Goal: Task Accomplishment & Management: Manage account settings

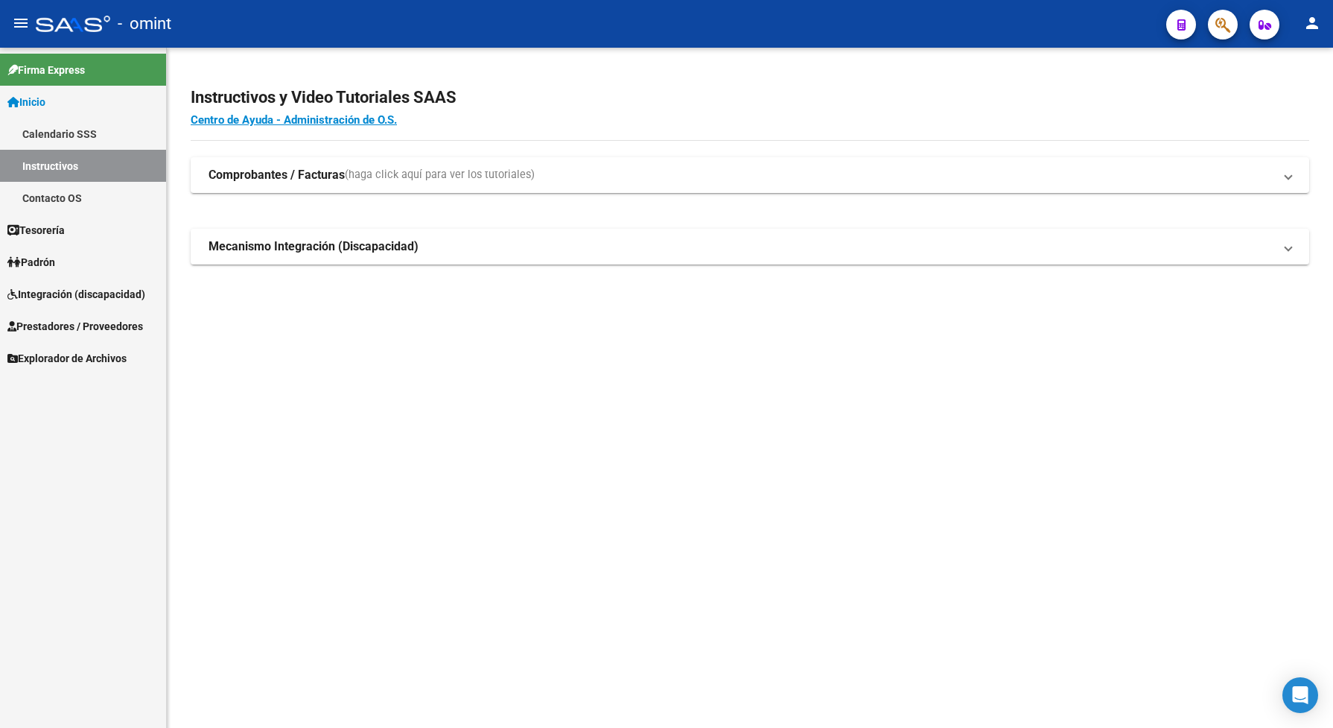
click at [72, 299] on span "Integración (discapacidad)" at bounding box center [76, 294] width 138 height 16
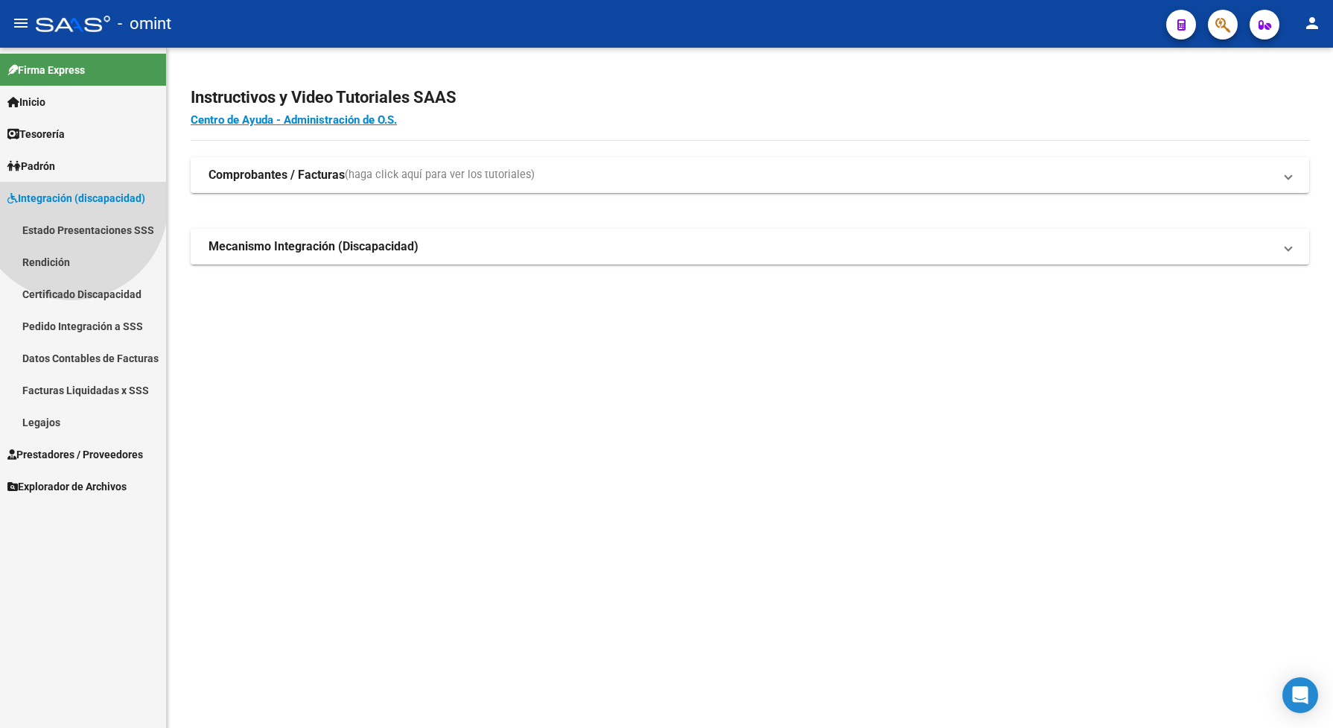
click at [72, 206] on span "Integración (discapacidad)" at bounding box center [76, 198] width 138 height 16
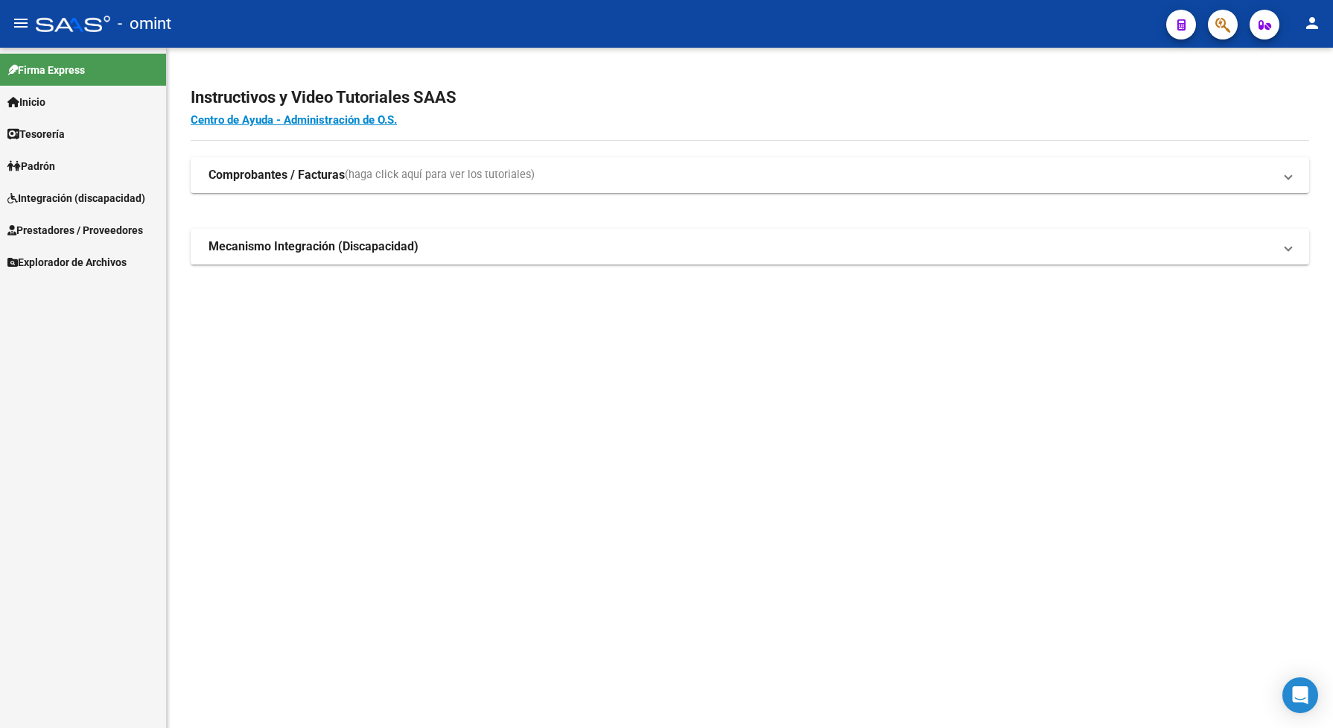
click at [54, 196] on span "Integración (discapacidad)" at bounding box center [76, 198] width 138 height 16
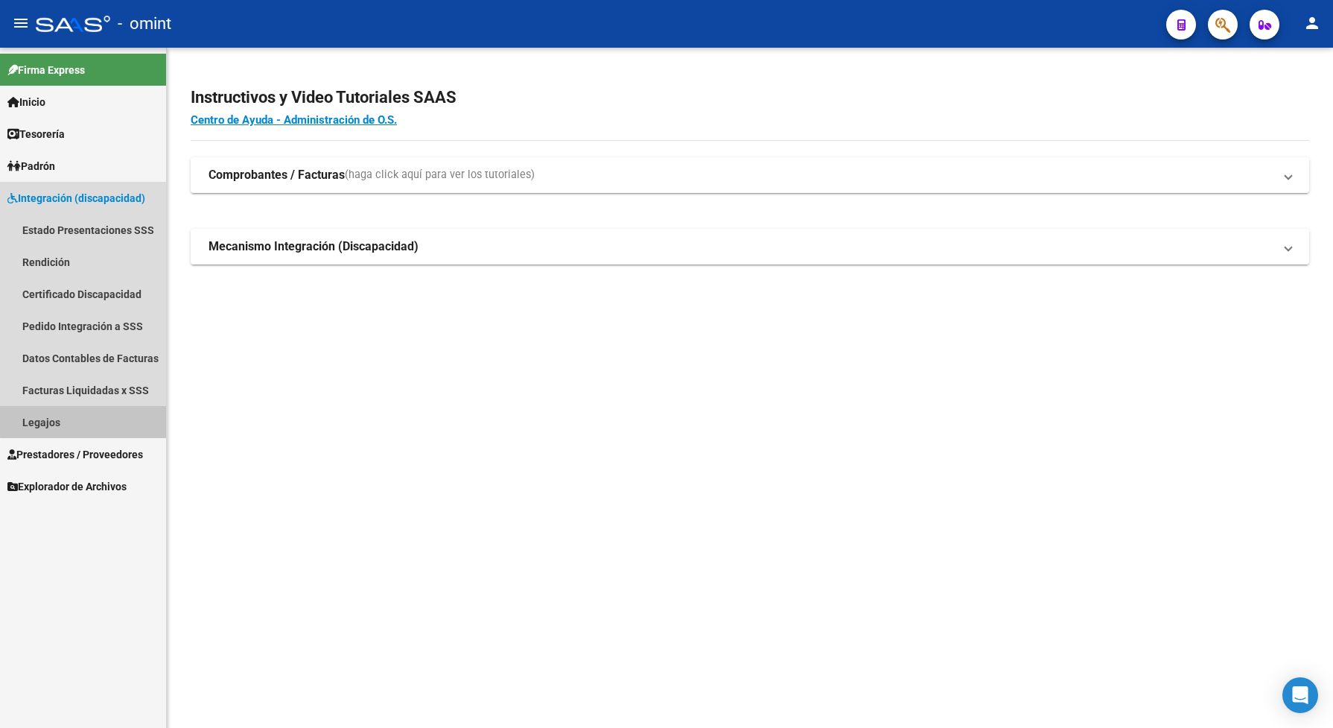
click at [91, 419] on link "Legajos" at bounding box center [83, 422] width 166 height 32
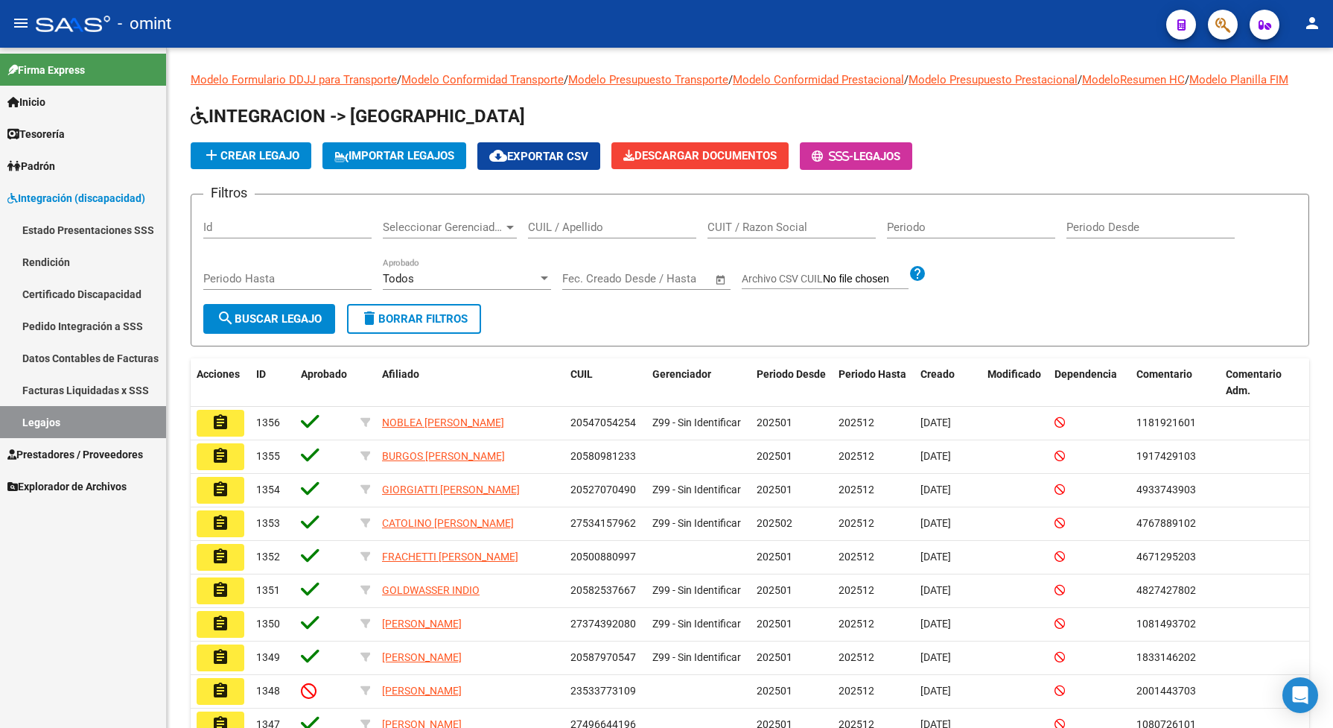
click at [101, 452] on span "Prestadores / Proveedores" at bounding box center [75, 454] width 136 height 16
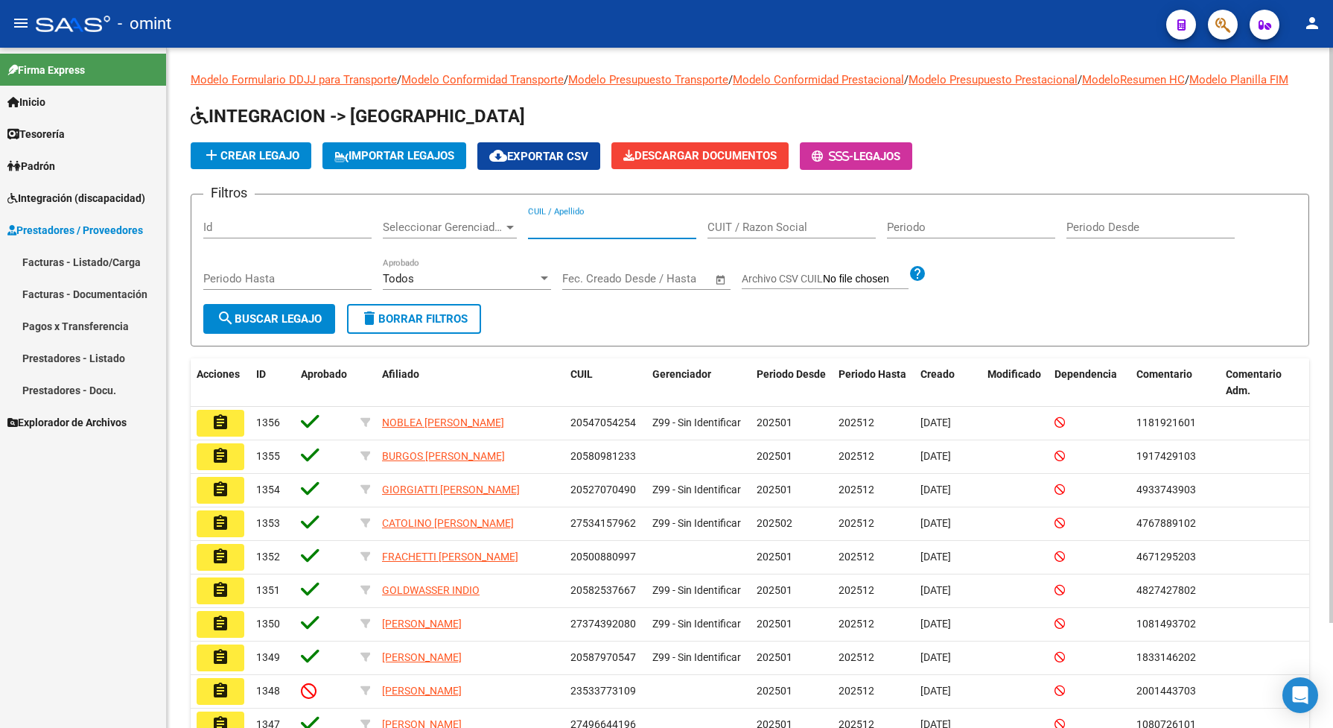
click at [553, 234] on input "CUIL / Apellido" at bounding box center [612, 226] width 168 height 13
paste input "23476678714"
type input "23476678714"
click at [266, 326] on span "search Buscar Legajo" at bounding box center [269, 318] width 105 height 13
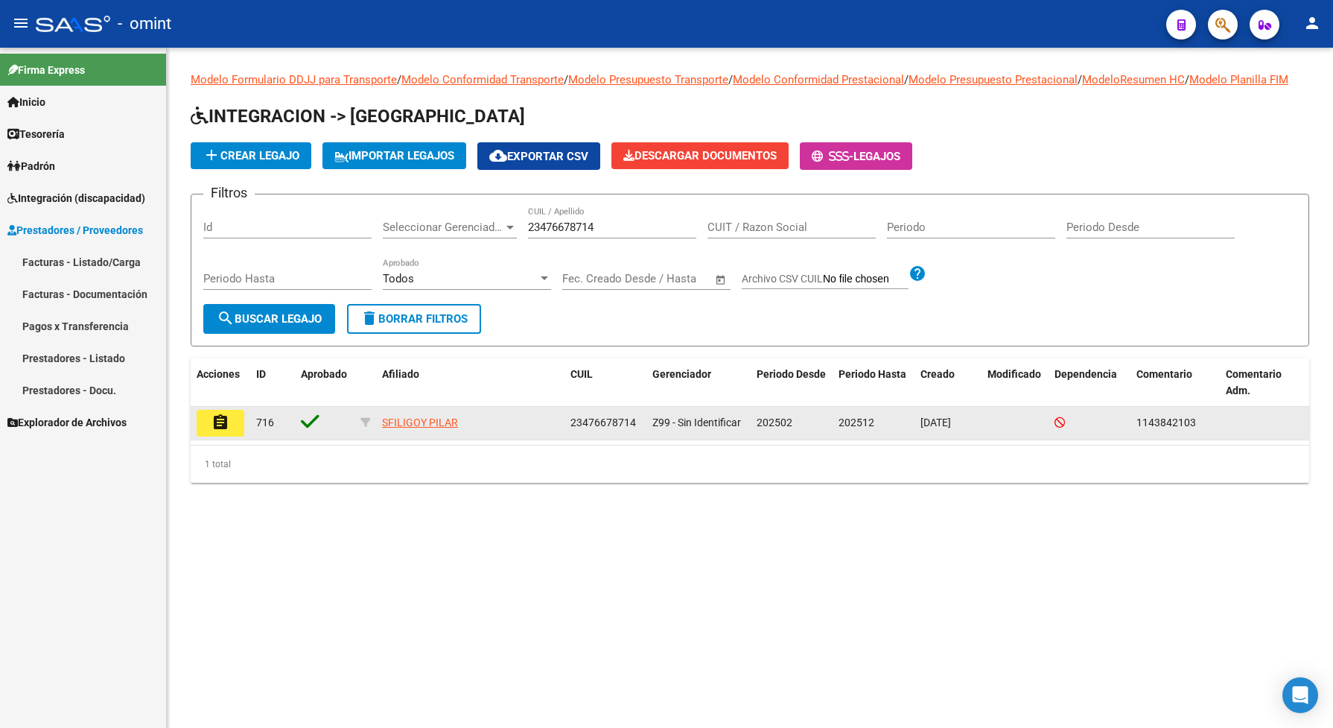
click at [233, 436] on button "assignment" at bounding box center [221, 423] width 48 height 27
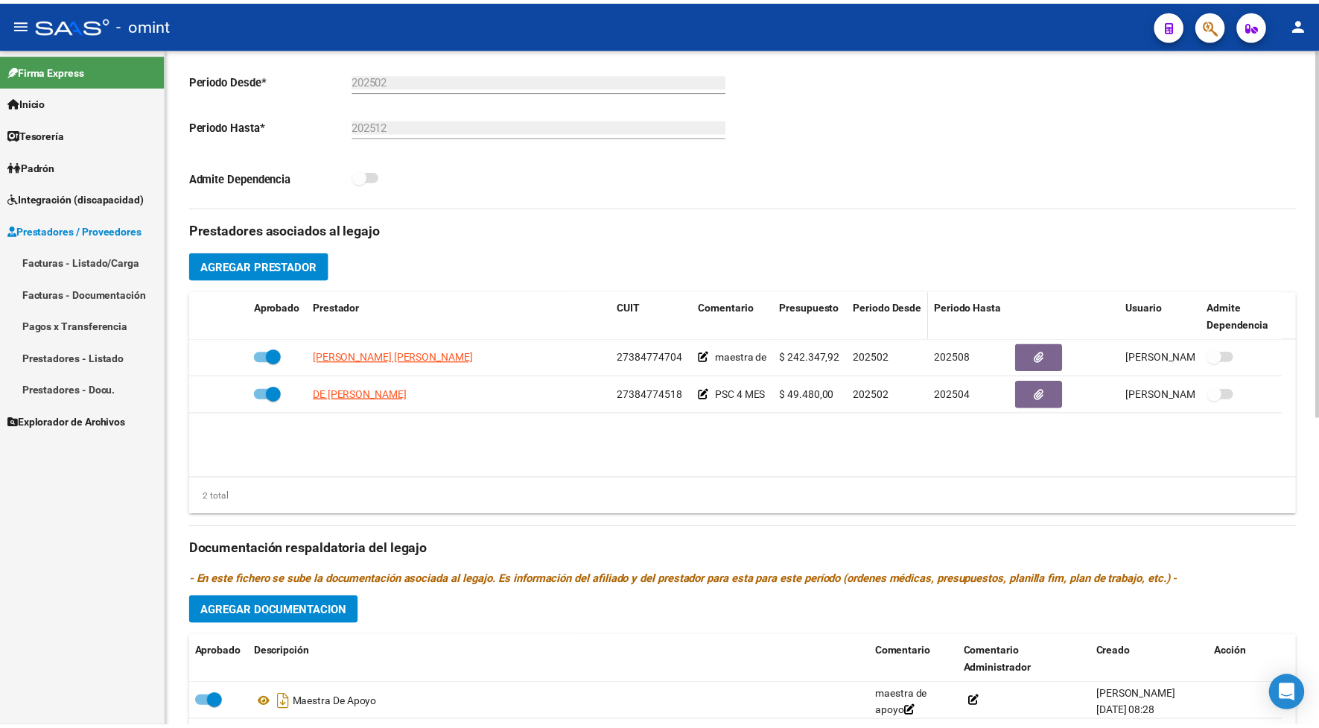
scroll to position [466, 0]
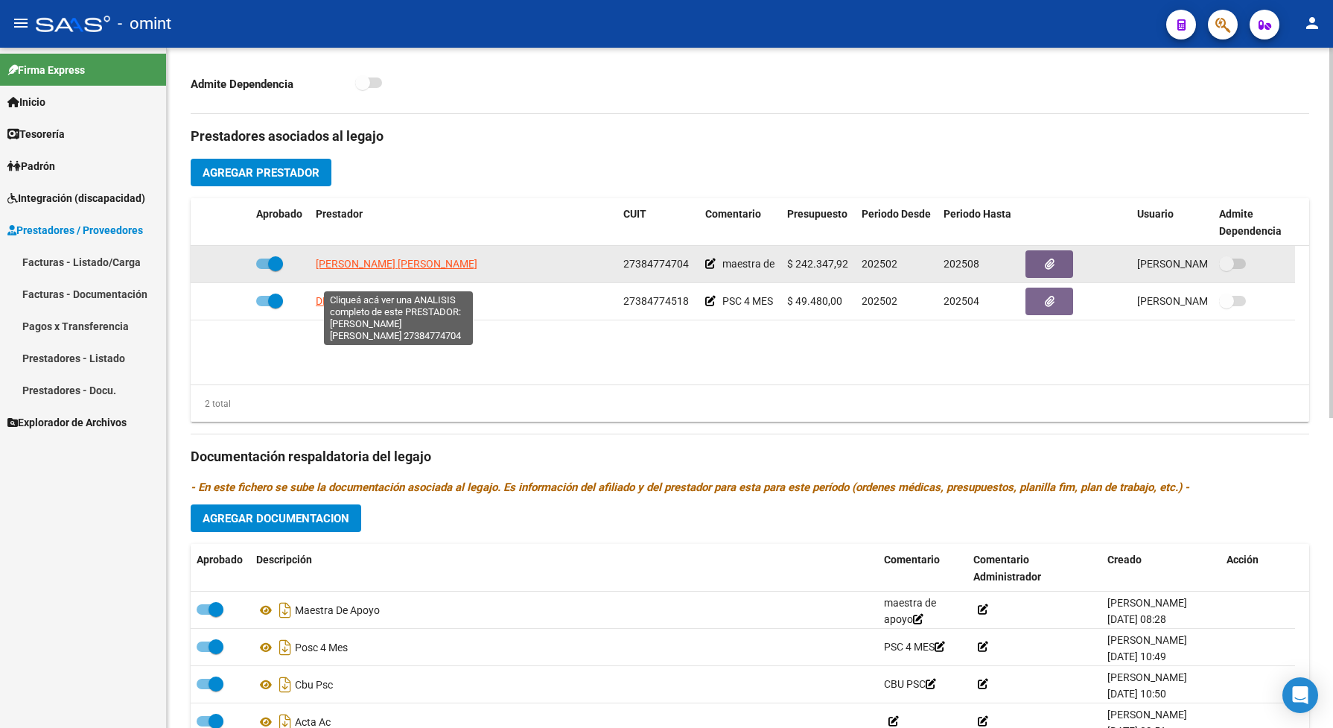
click at [477, 270] on span "[PERSON_NAME] [PERSON_NAME]" at bounding box center [397, 264] width 162 height 12
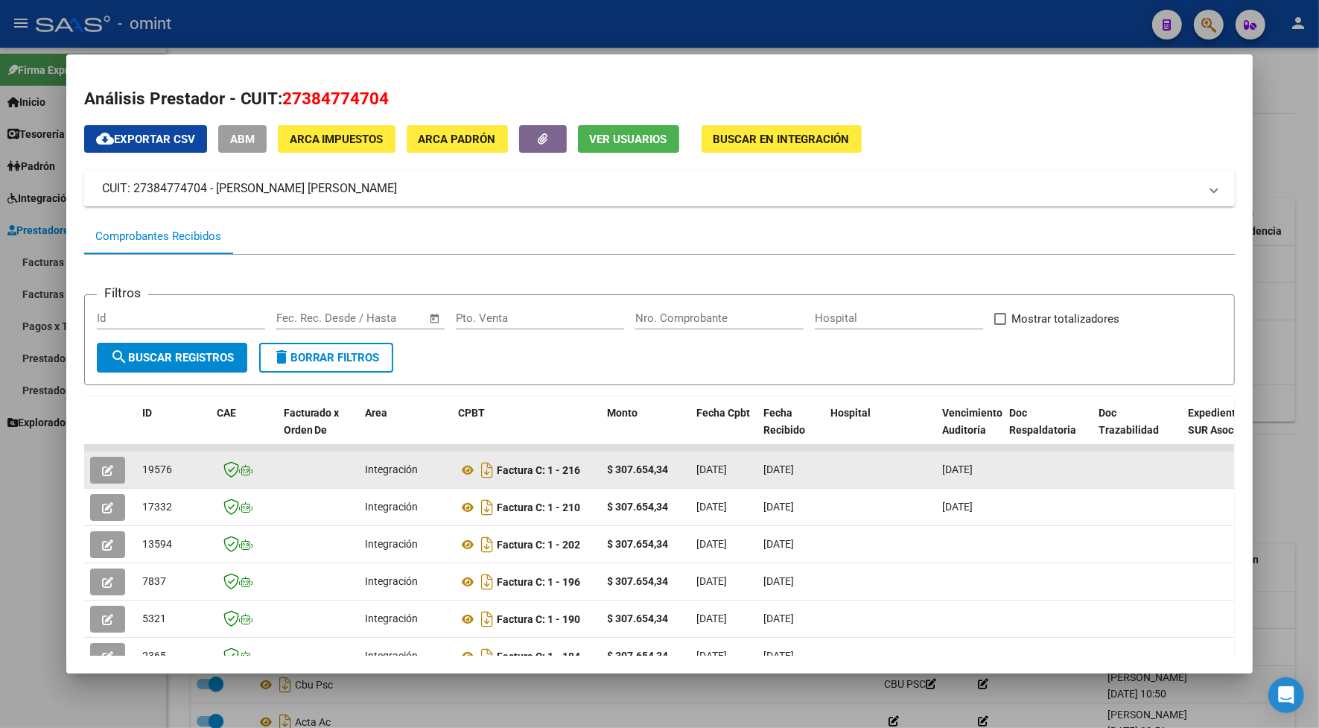
click at [106, 470] on icon "button" at bounding box center [107, 470] width 11 height 11
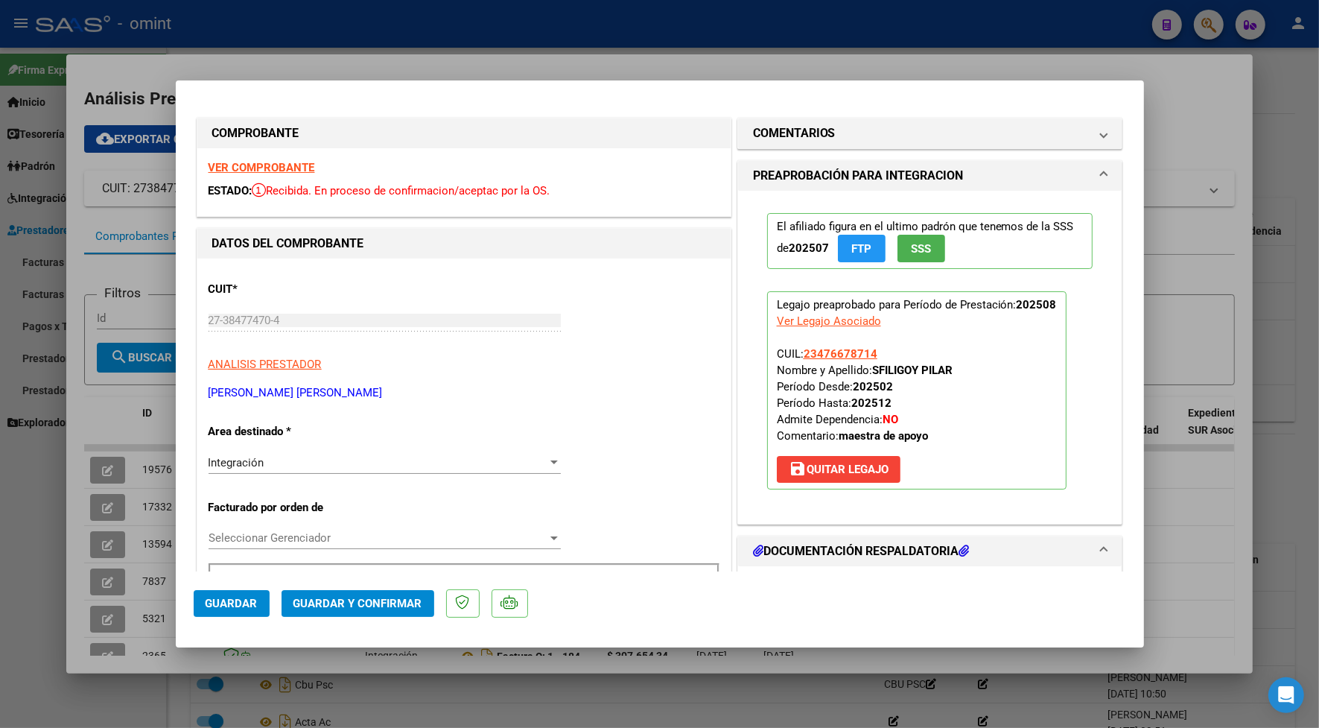
click at [667, 693] on div at bounding box center [659, 364] width 1319 height 728
type input "$ 0,00"
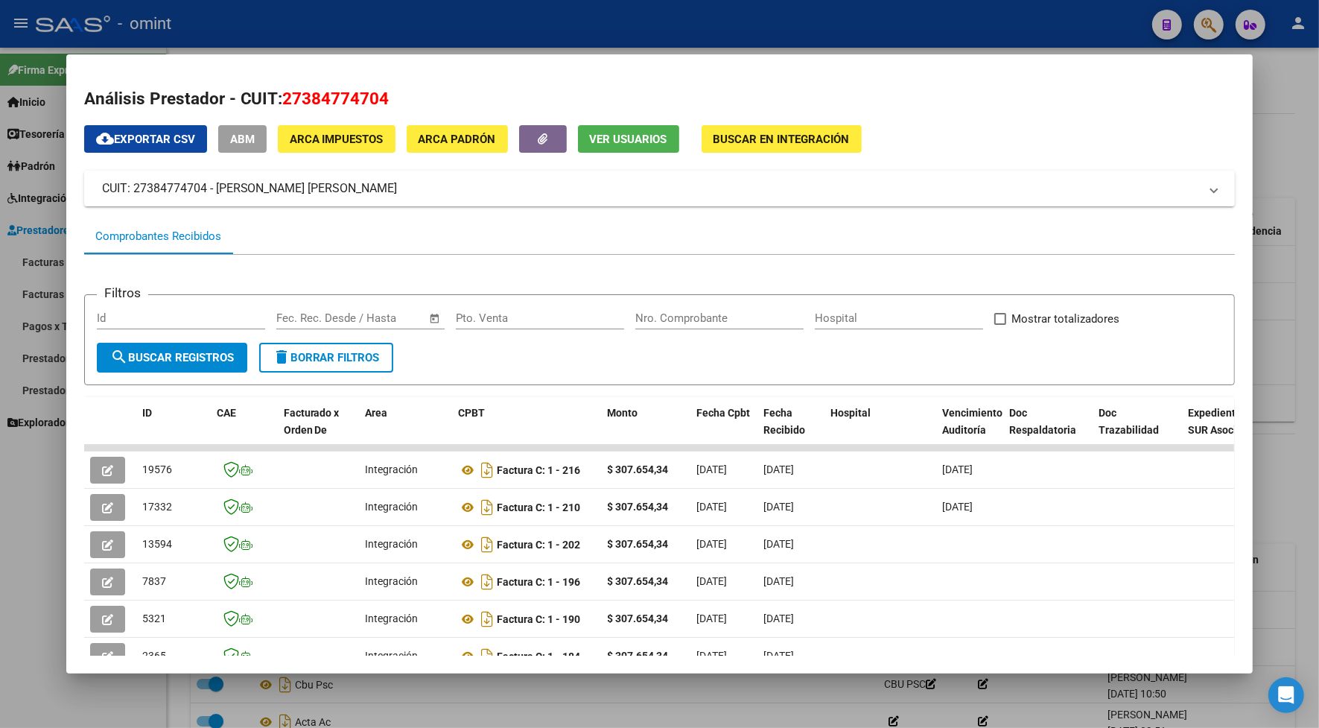
click at [672, 20] on div at bounding box center [659, 364] width 1319 height 728
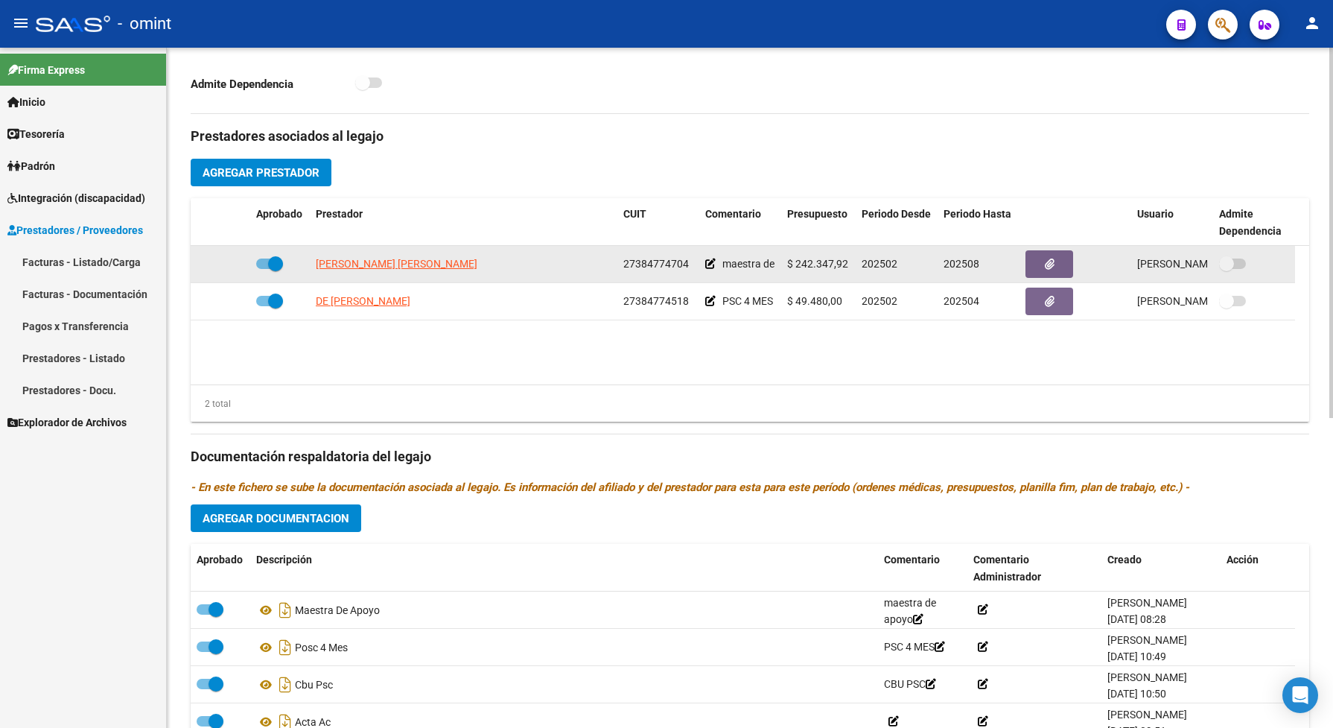
drag, startPoint x: 688, startPoint y: 274, endPoint x: 615, endPoint y: 276, distance: 73.0
click at [615, 276] on div "OLIVA MIGOTTI MARIA FLORENCIA 27384774704 maestra de apoyo $ 242.347,92 202502 …" at bounding box center [743, 264] width 1105 height 37
drag, startPoint x: 615, startPoint y: 276, endPoint x: 648, endPoint y: 285, distance: 34.7
copy div "27384774704"
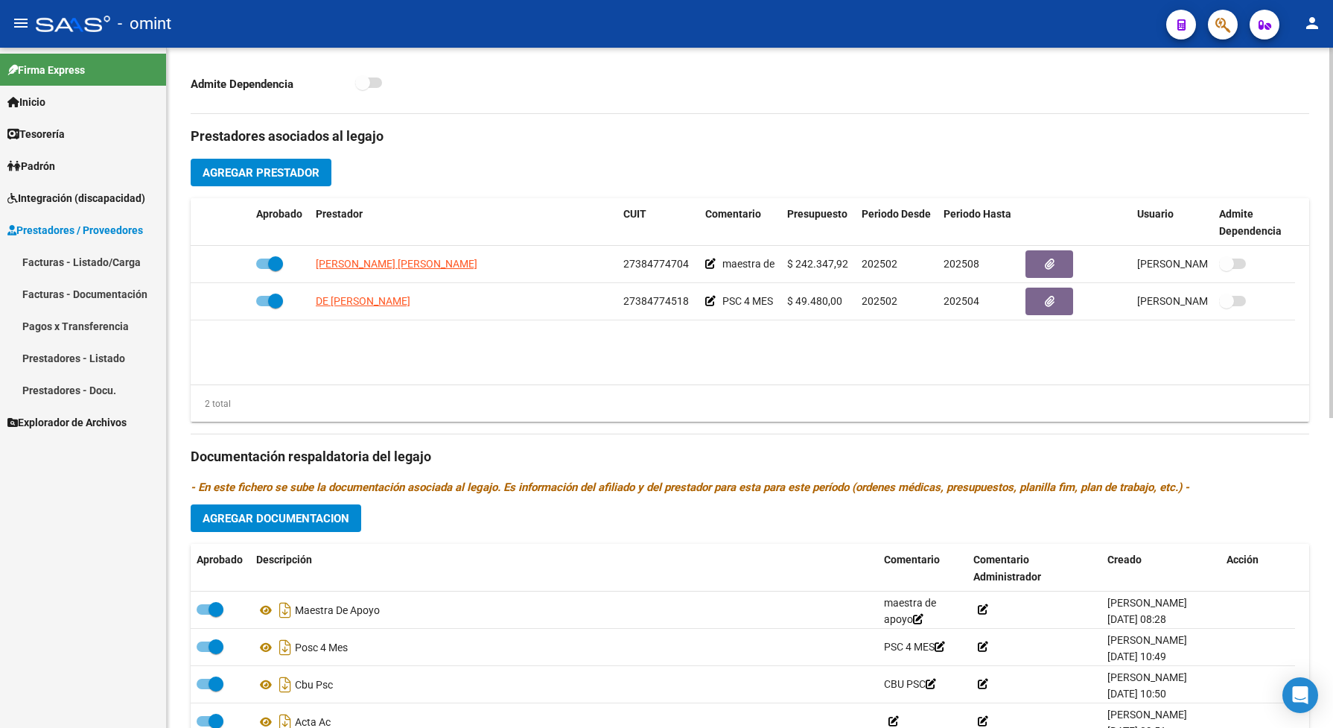
click at [504, 147] on h3 "Prestadores asociados al legajo" at bounding box center [750, 136] width 1119 height 21
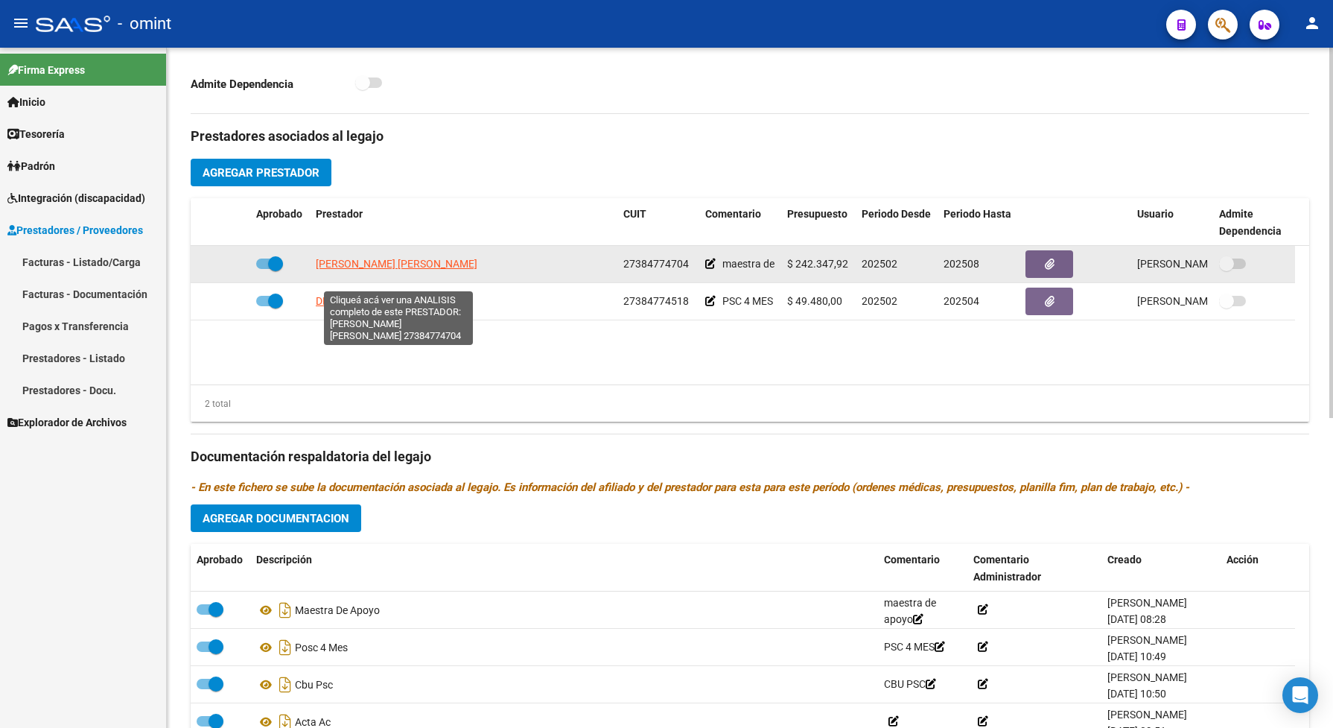
click at [401, 270] on span "[PERSON_NAME] [PERSON_NAME]" at bounding box center [397, 264] width 162 height 12
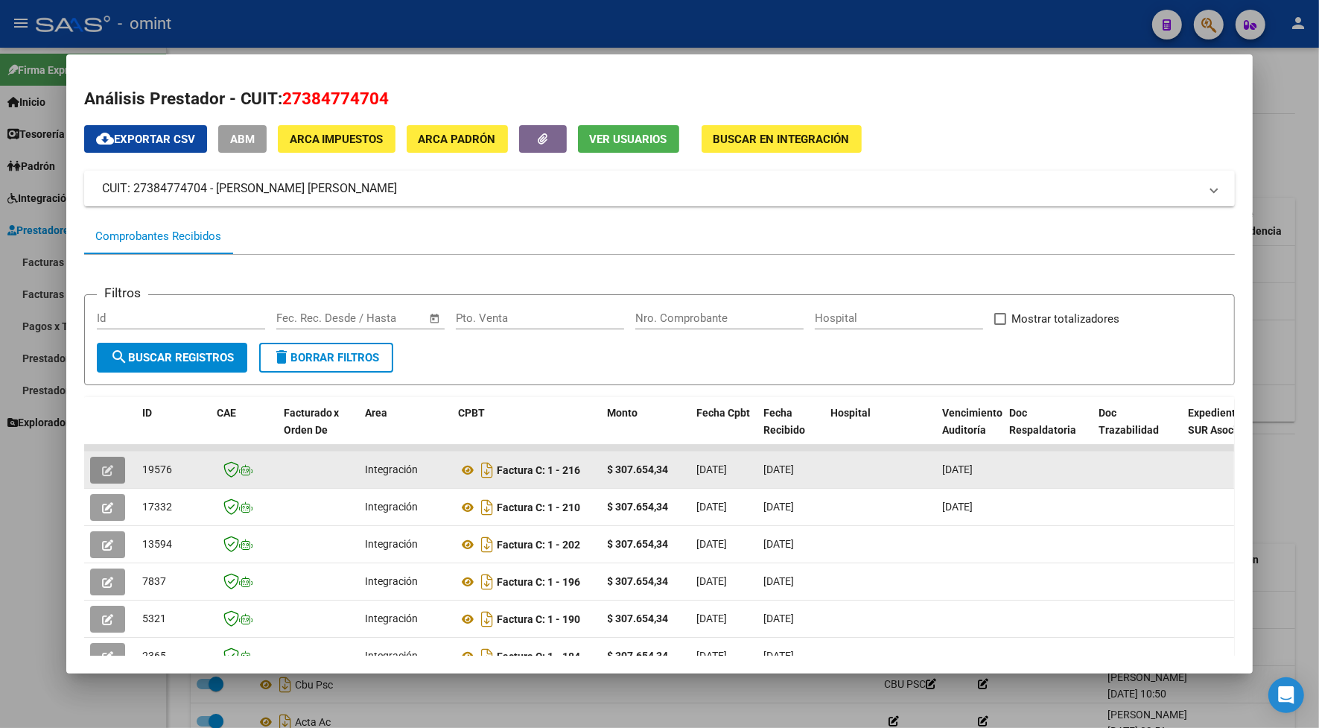
click at [107, 467] on button "button" at bounding box center [107, 470] width 35 height 27
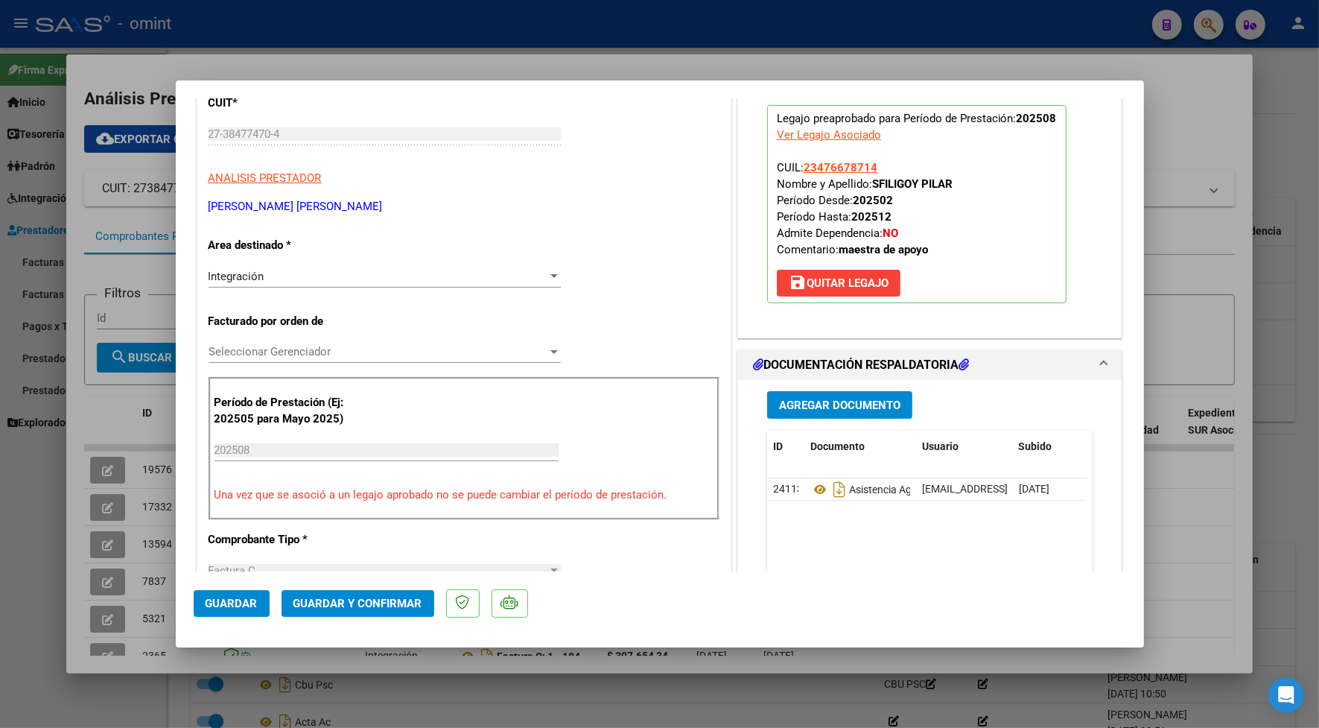
scroll to position [372, 0]
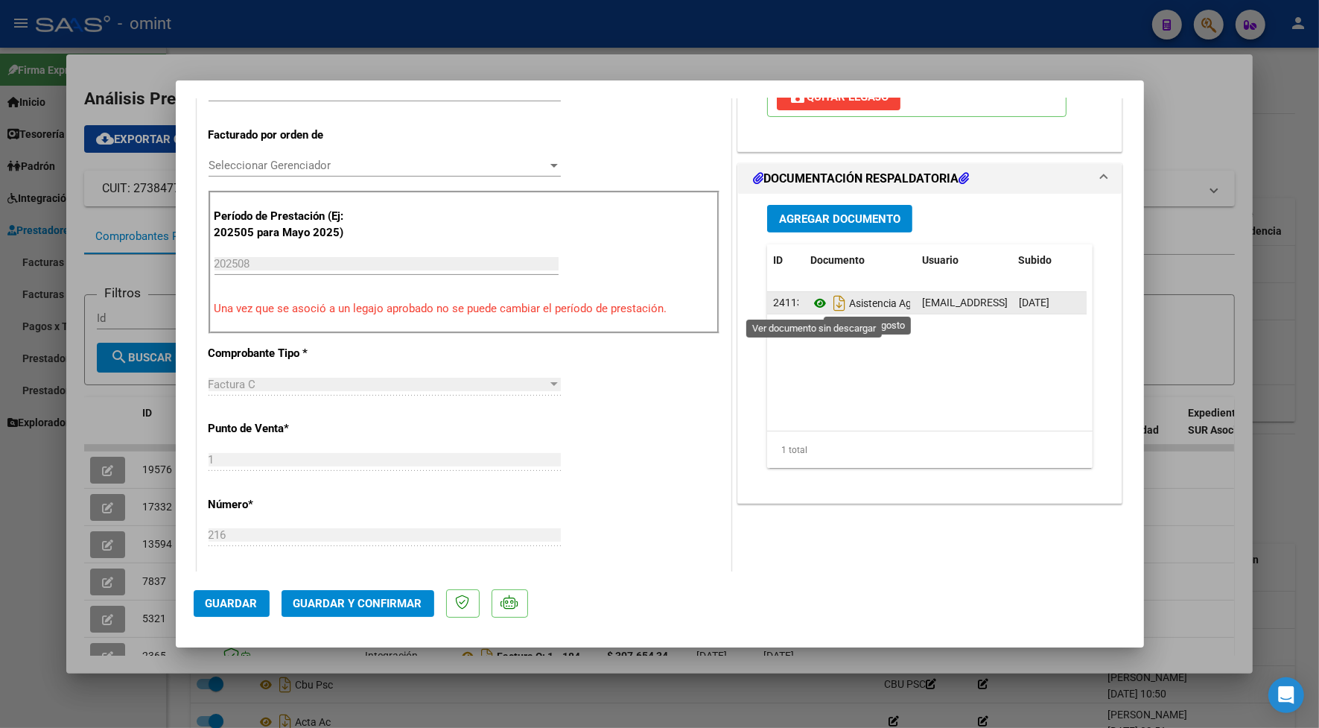
click at [810, 303] on icon at bounding box center [819, 303] width 19 height 18
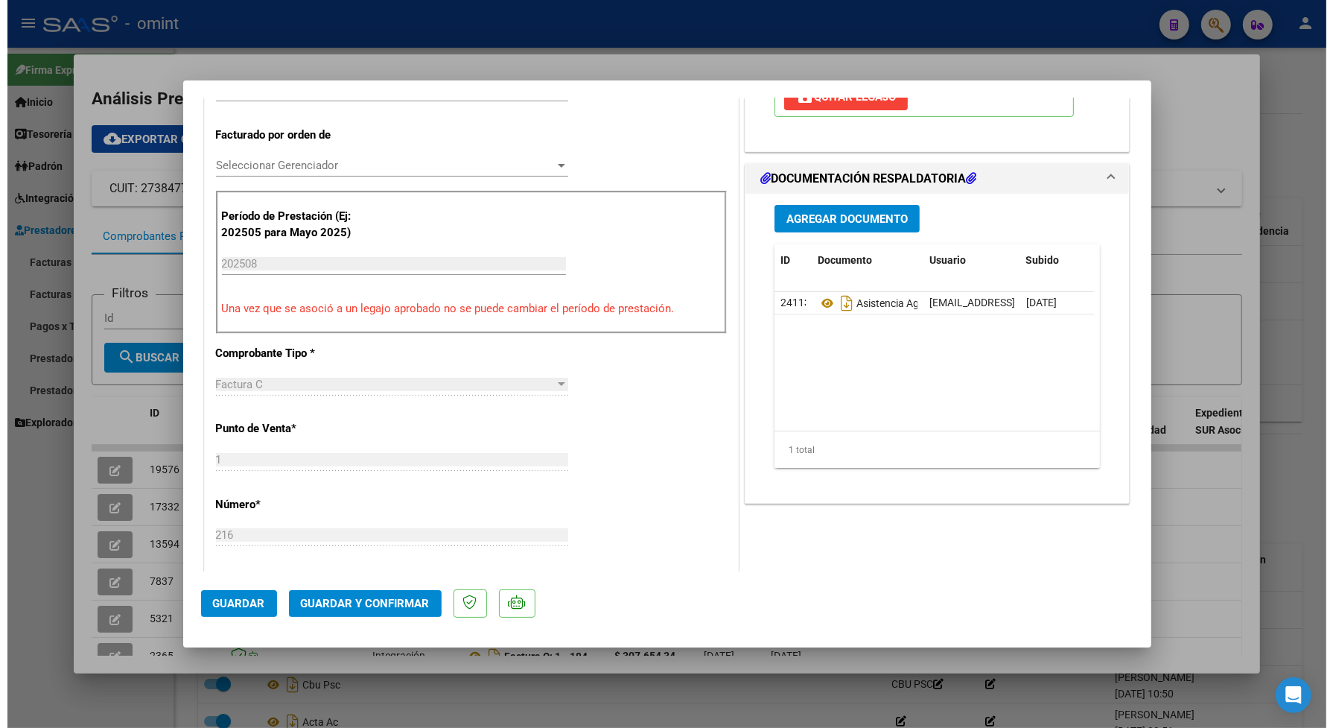
scroll to position [0, 0]
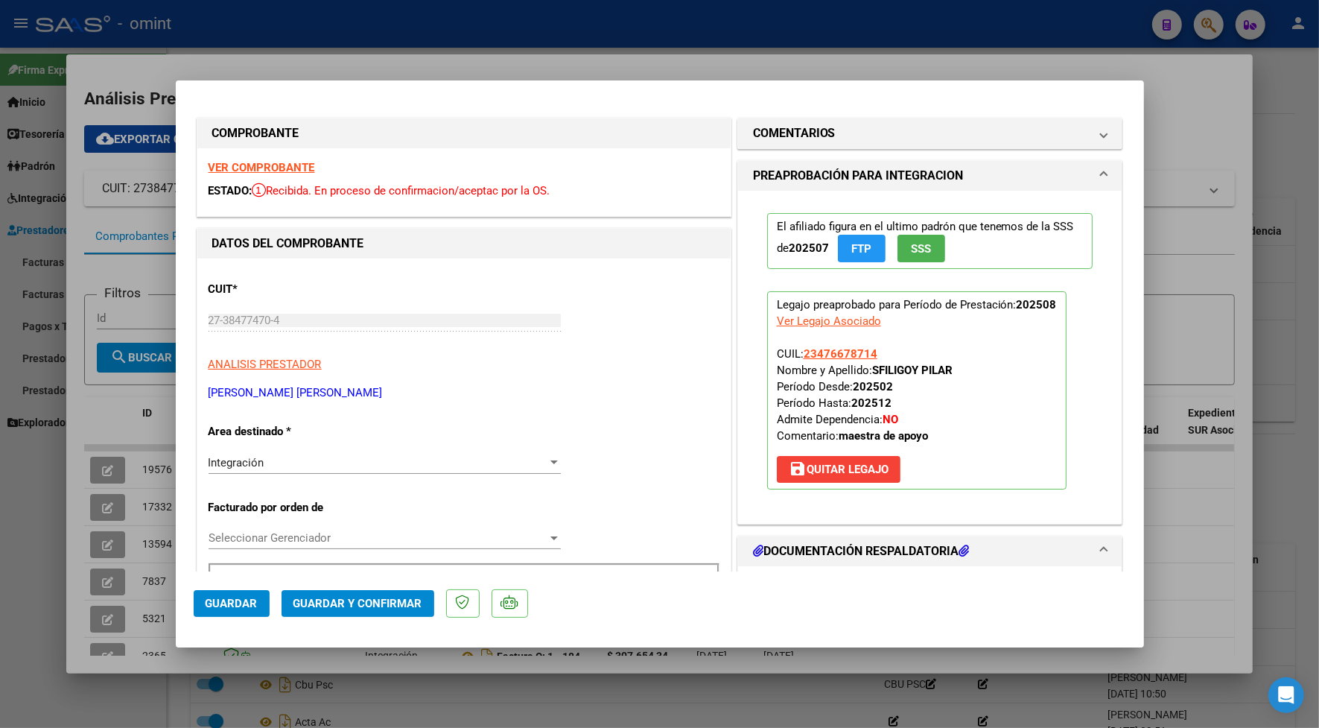
click at [293, 169] on strong "VER COMPROBANTE" at bounding box center [262, 167] width 107 height 13
click at [309, 165] on strong "VER COMPROBANTE" at bounding box center [262, 167] width 107 height 13
click at [345, 598] on span "Guardar y Confirmar" at bounding box center [357, 603] width 129 height 13
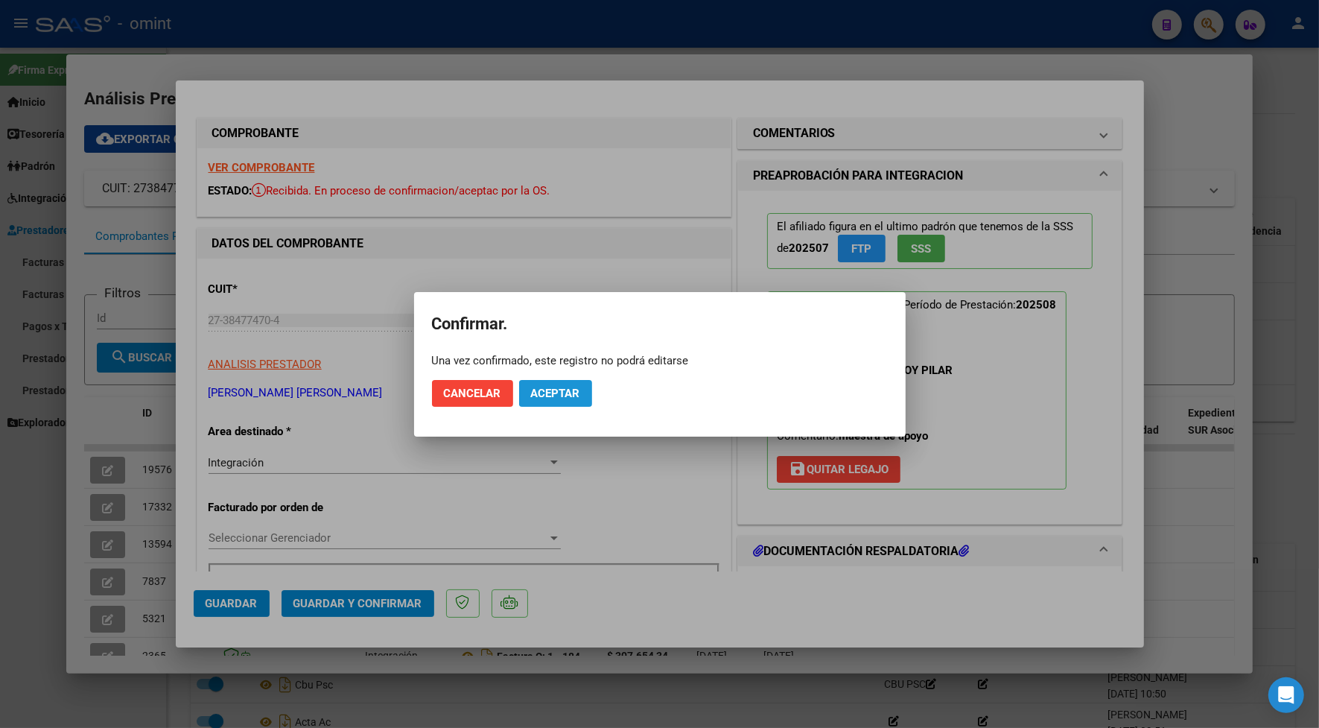
click at [561, 387] on span "Aceptar" at bounding box center [555, 393] width 49 height 13
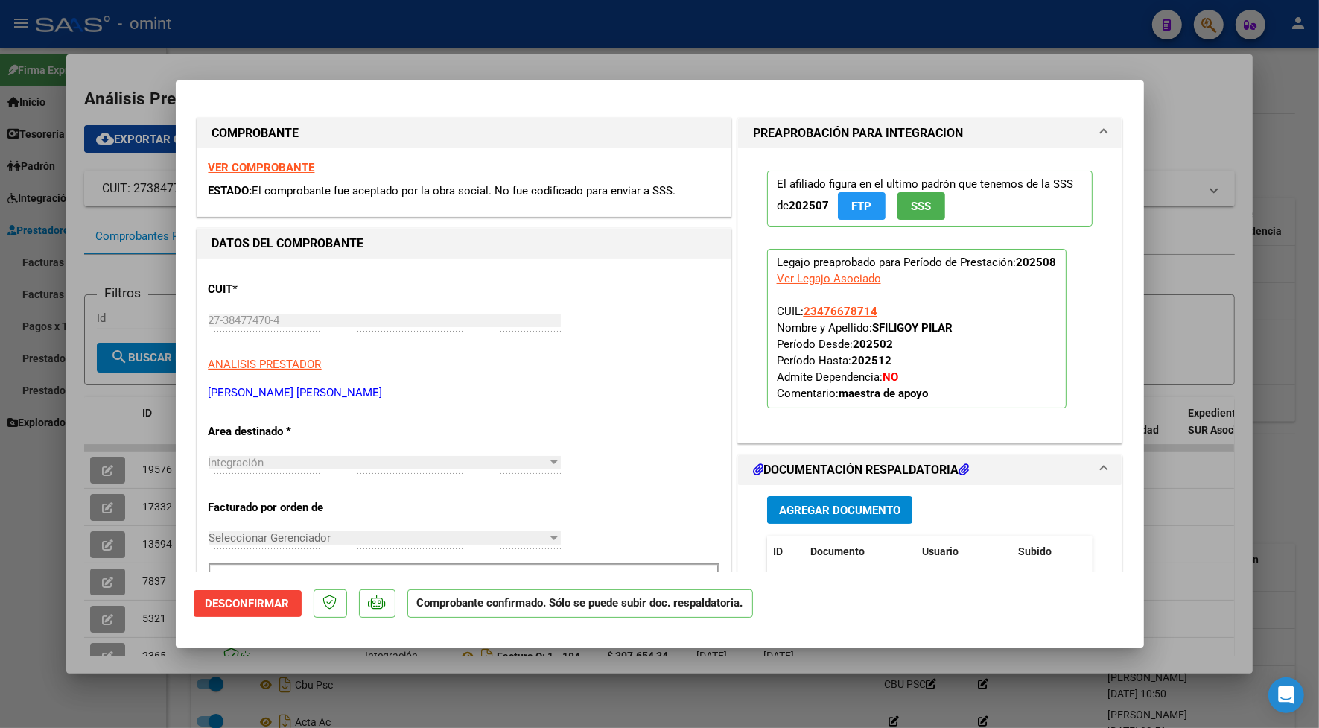
click at [404, 30] on div at bounding box center [659, 364] width 1319 height 728
type input "$ 0,00"
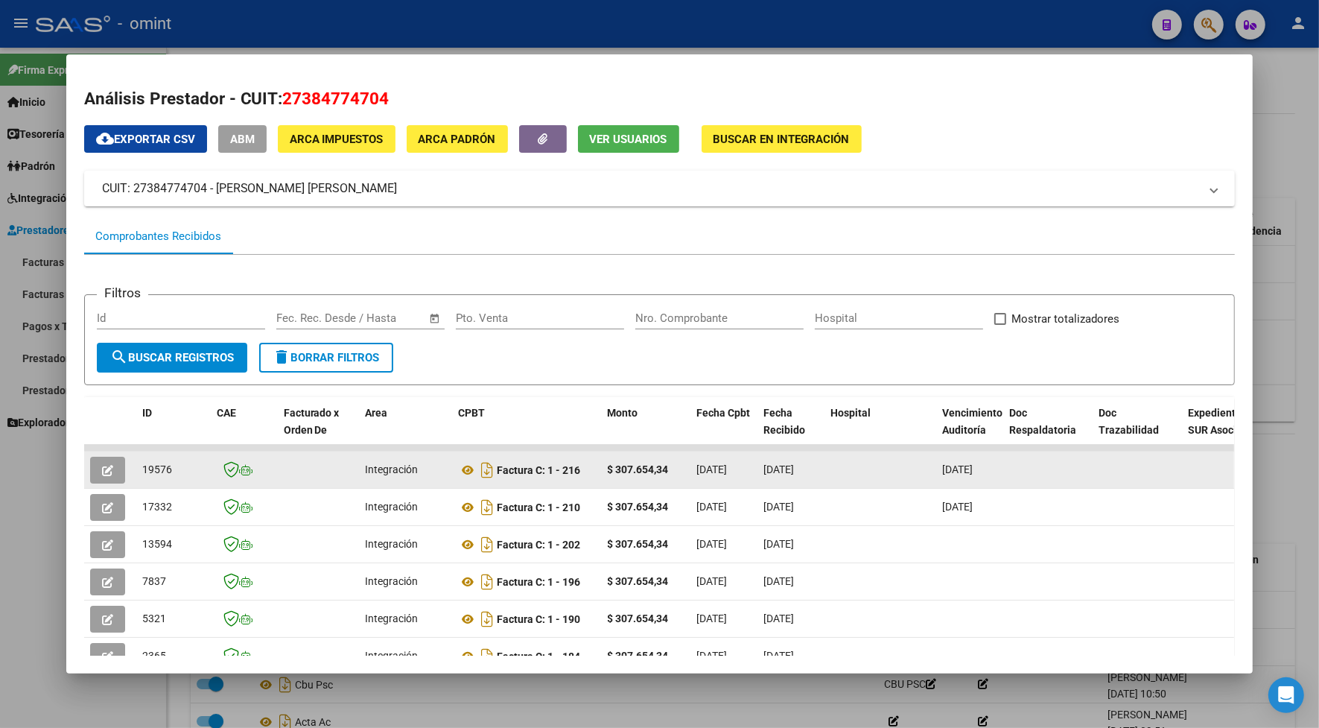
drag, startPoint x: 162, startPoint y: 466, endPoint x: 132, endPoint y: 466, distance: 30.5
click at [136, 466] on datatable-body-cell "19576" at bounding box center [173, 469] width 74 height 36
drag, startPoint x: 132, startPoint y: 466, endPoint x: 146, endPoint y: 464, distance: 14.3
copy span "19576"
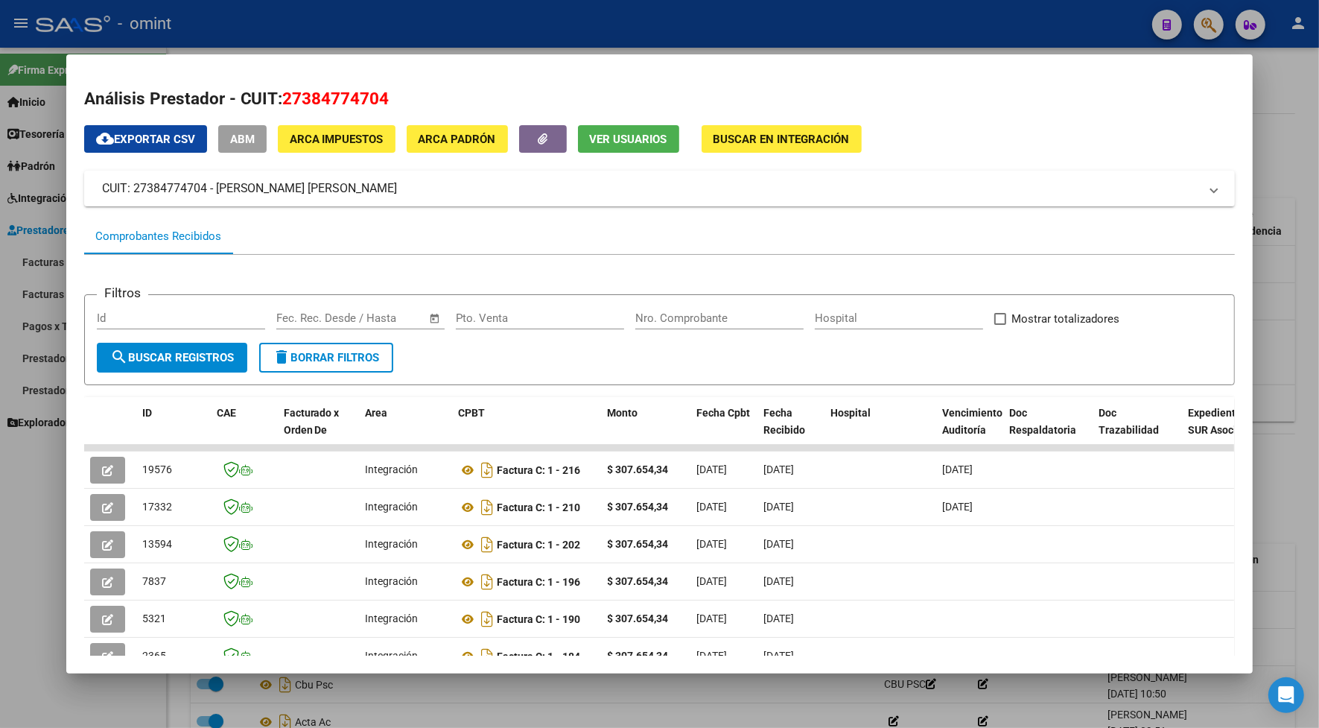
click at [339, 36] on div at bounding box center [659, 364] width 1319 height 728
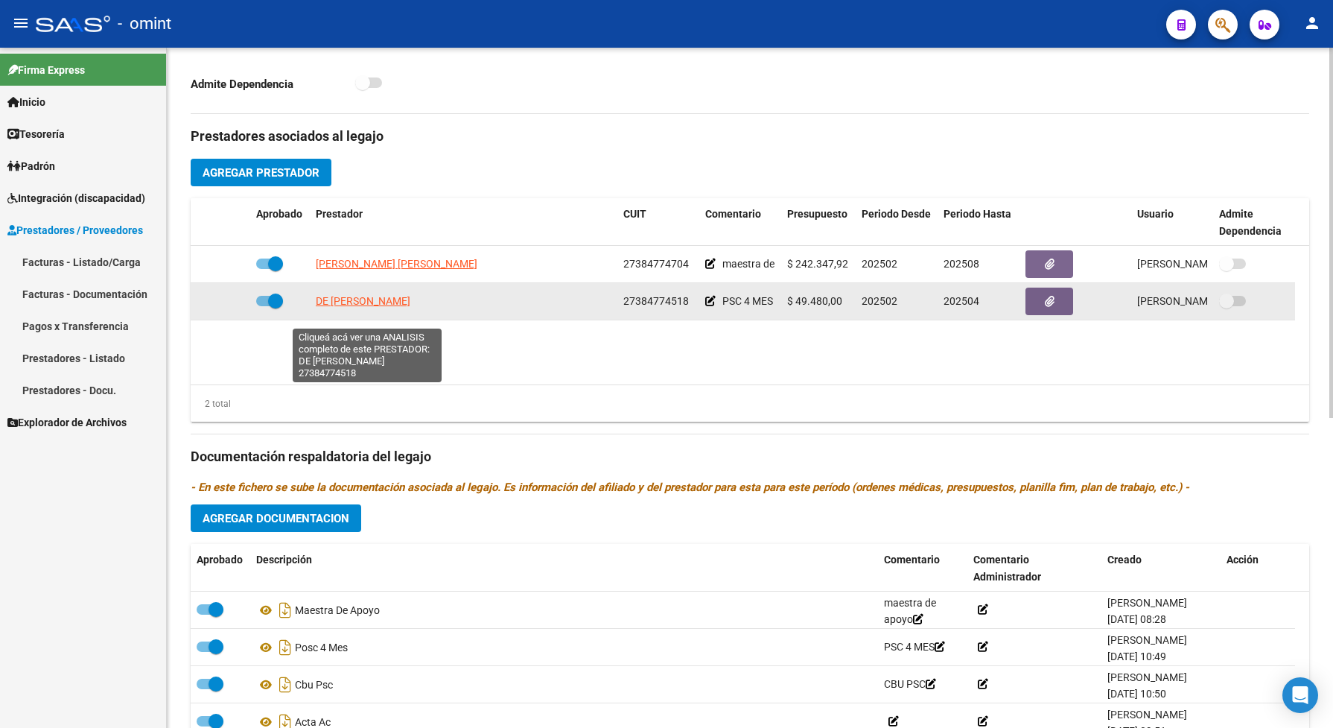
click at [381, 307] on span "DE LUCCA VALENTINA" at bounding box center [363, 301] width 95 height 12
type textarea "27384774518"
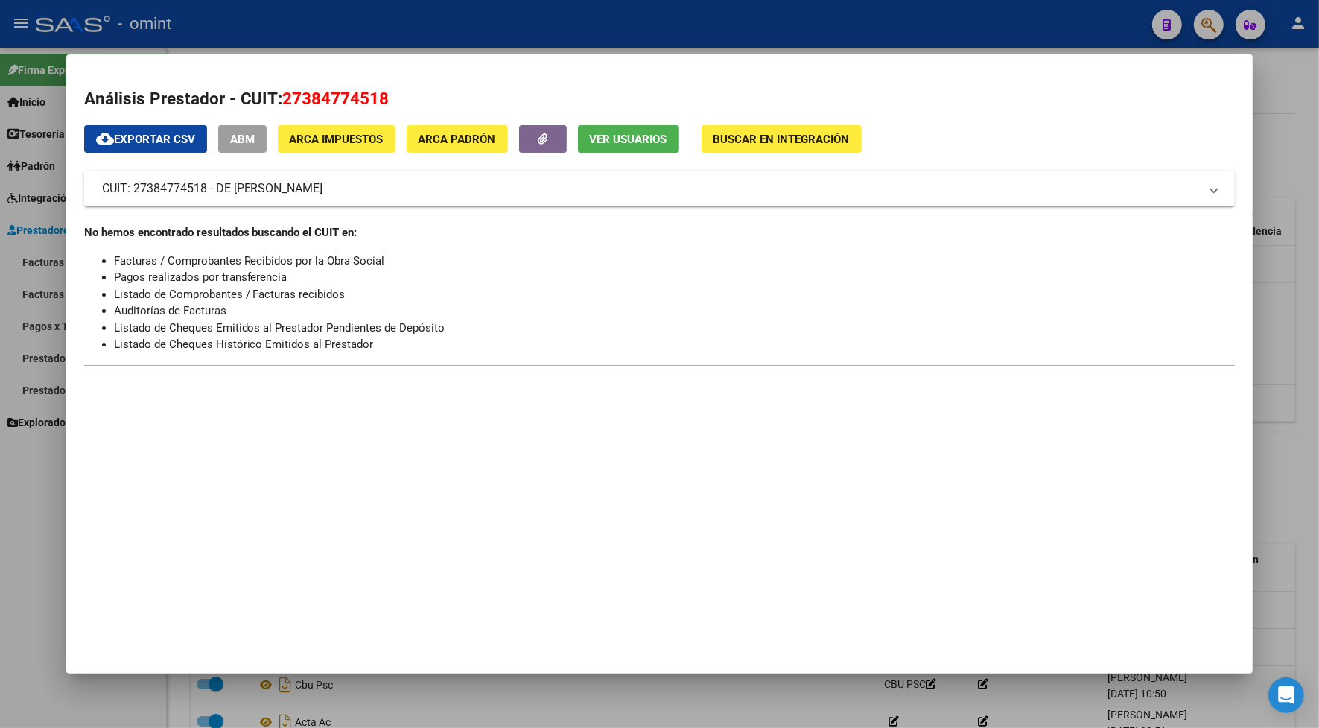
click at [401, 15] on div at bounding box center [659, 364] width 1319 height 728
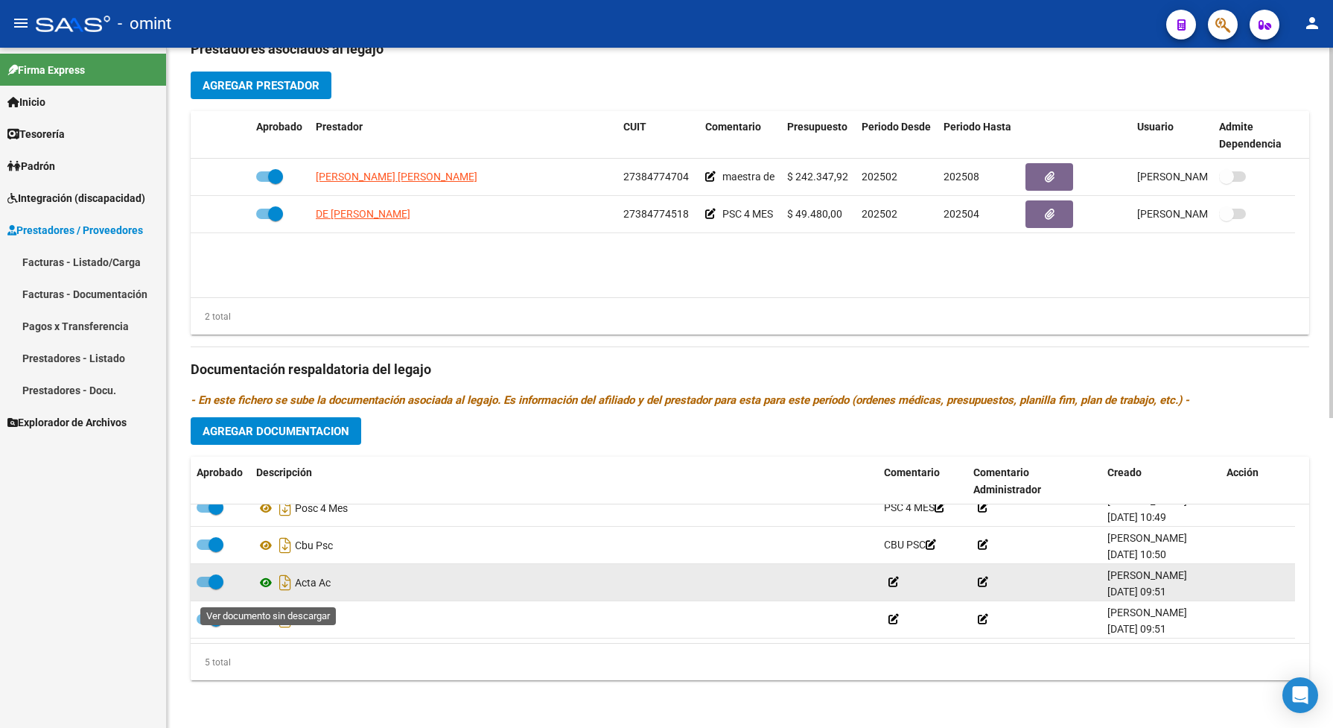
scroll to position [568, 0]
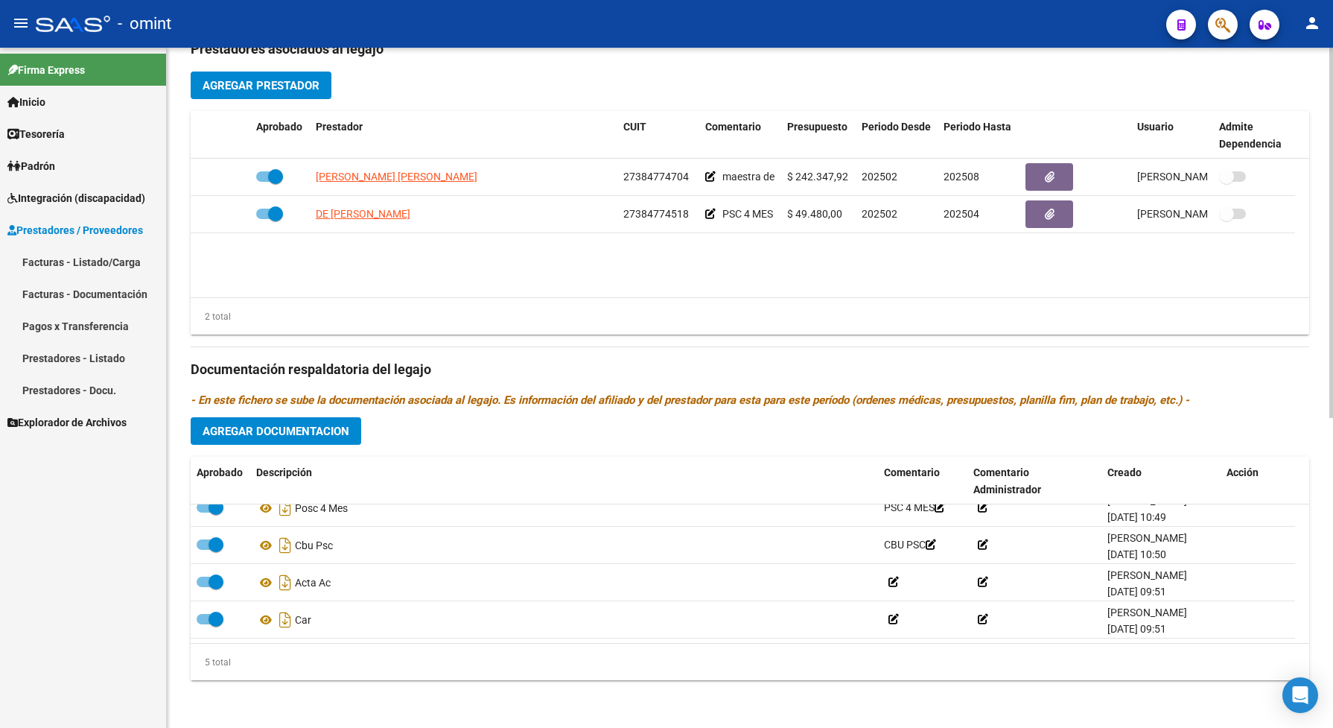
click at [280, 80] on span "Agregar Prestador" at bounding box center [261, 85] width 117 height 13
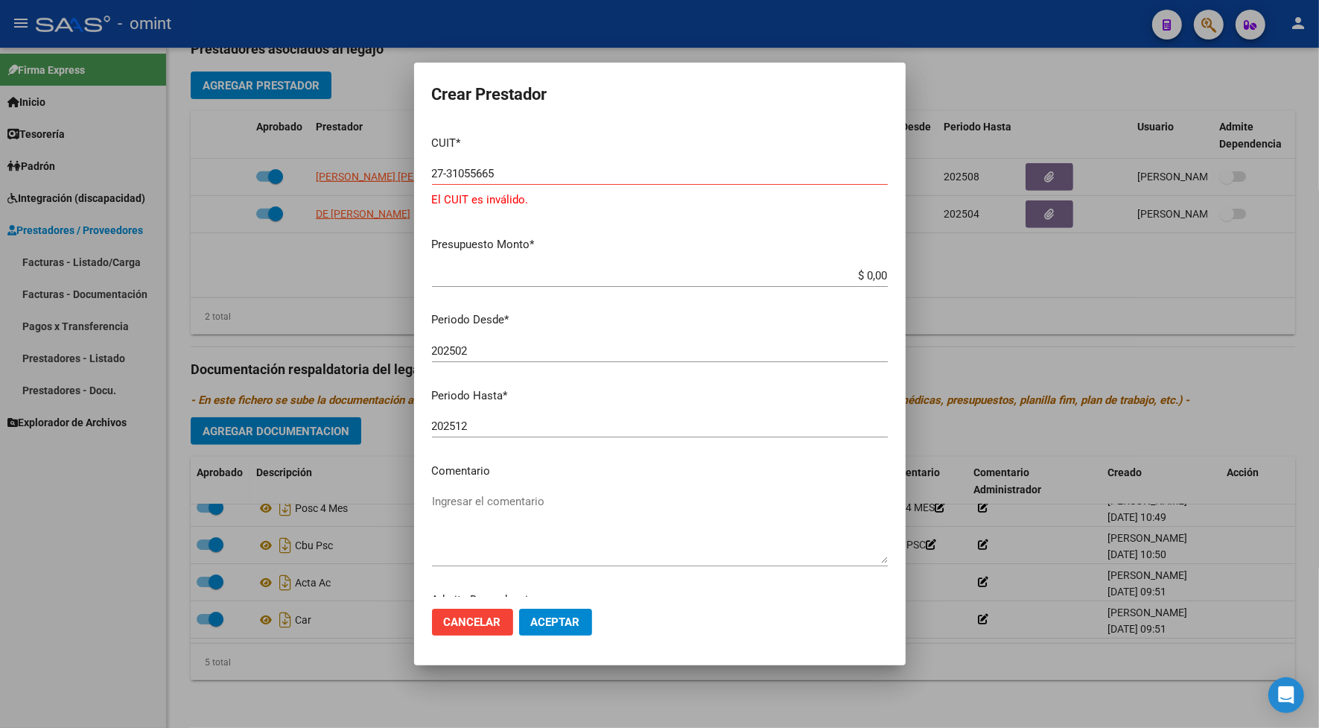
click at [504, 206] on p "El CUIT es inválido." at bounding box center [660, 199] width 456 height 17
click at [515, 180] on input "27-31055665" at bounding box center [660, 173] width 456 height 13
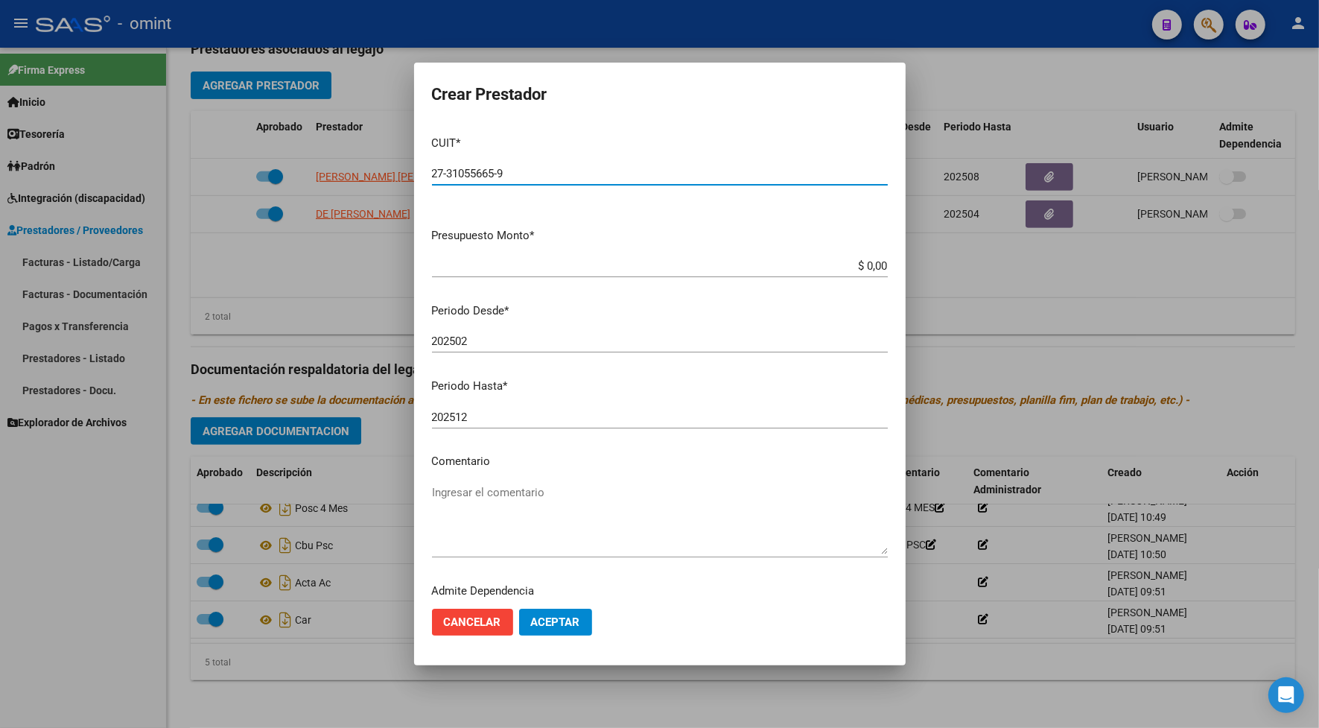
type input "27-31055665-9"
click at [875, 267] on app-form-text-field "Presupuesto Monto * $ 0,00 Ingresar el monto" at bounding box center [666, 250] width 468 height 46
click at [870, 269] on input "$ 0,00" at bounding box center [660, 265] width 456 height 13
type input "$ 49.482,44"
click at [470, 336] on input "202502" at bounding box center [660, 340] width 456 height 13
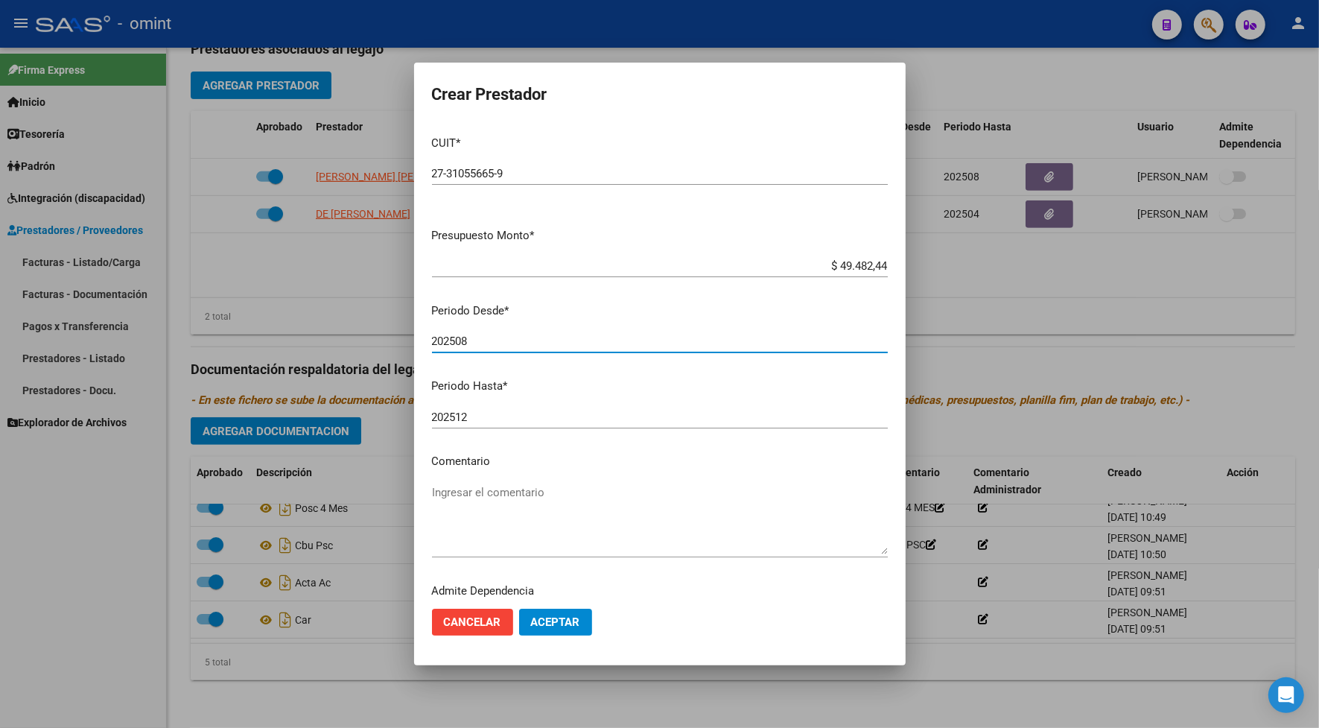
type input "202508"
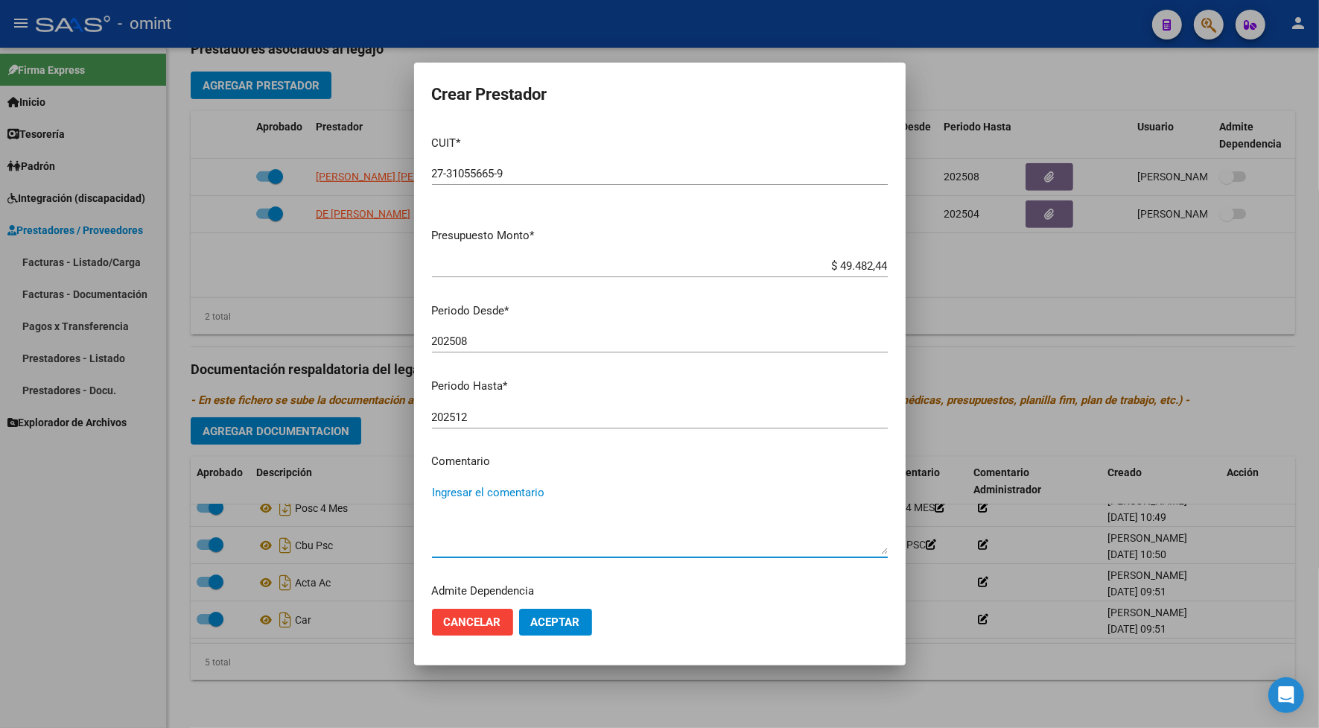
drag, startPoint x: 494, startPoint y: 539, endPoint x: 482, endPoint y: 525, distance: 17.9
click at [482, 525] on textarea "Ingresar el comentario" at bounding box center [660, 519] width 456 height 70
type textarea "psc 4 mes"
click at [533, 611] on button "Aceptar" at bounding box center [555, 622] width 73 height 27
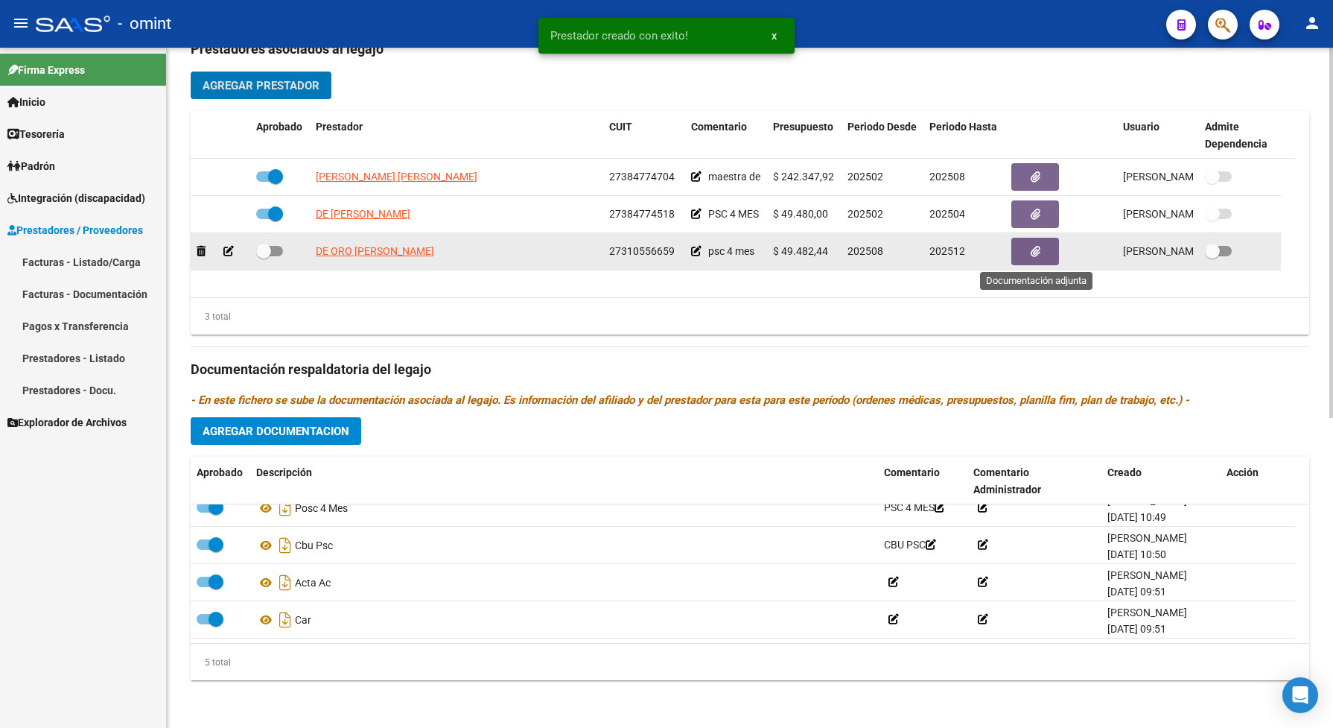
click at [1047, 250] on button "button" at bounding box center [1036, 252] width 48 height 28
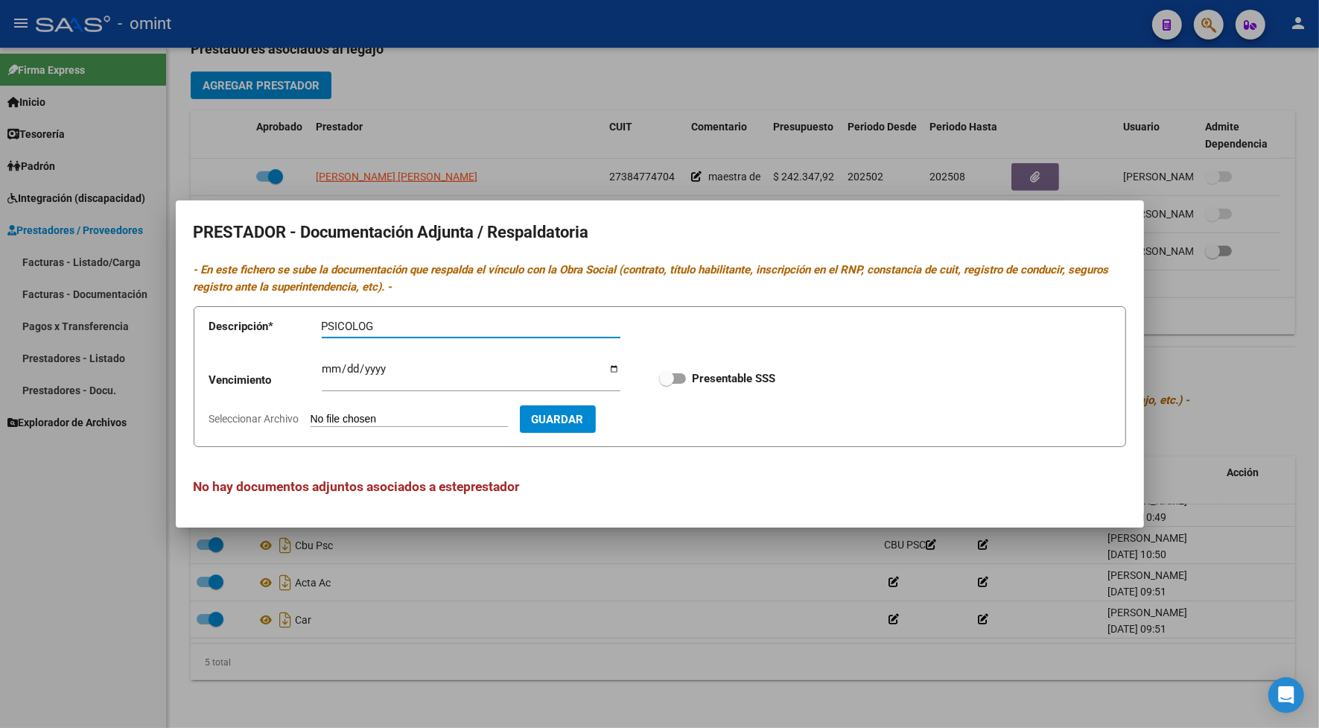
type input "PSICOLOG"
click at [329, 366] on input "Ingresar vencimiento" at bounding box center [471, 375] width 299 height 24
type input "2030-01-10"
click at [679, 378] on span at bounding box center [672, 378] width 27 height 10
click at [667, 384] on input "Presentable SSS" at bounding box center [666, 384] width 1 height 1
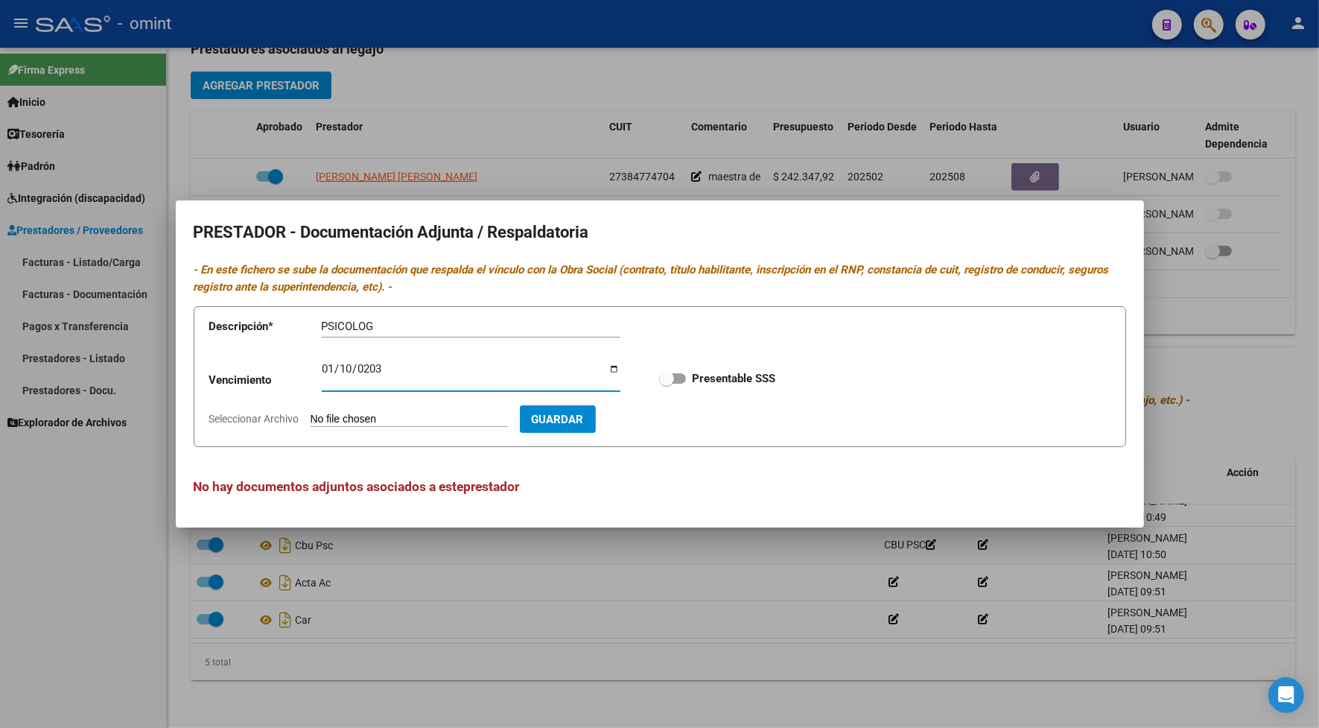
checkbox input "true"
click at [289, 418] on span "Seleccionar Archivo" at bounding box center [254, 419] width 90 height 12
click at [311, 418] on input "Seleccionar Archivo" at bounding box center [409, 420] width 197 height 14
type input "C:\fakepath\nva psc.pdf"
click at [670, 419] on span "Guardar" at bounding box center [644, 419] width 52 height 13
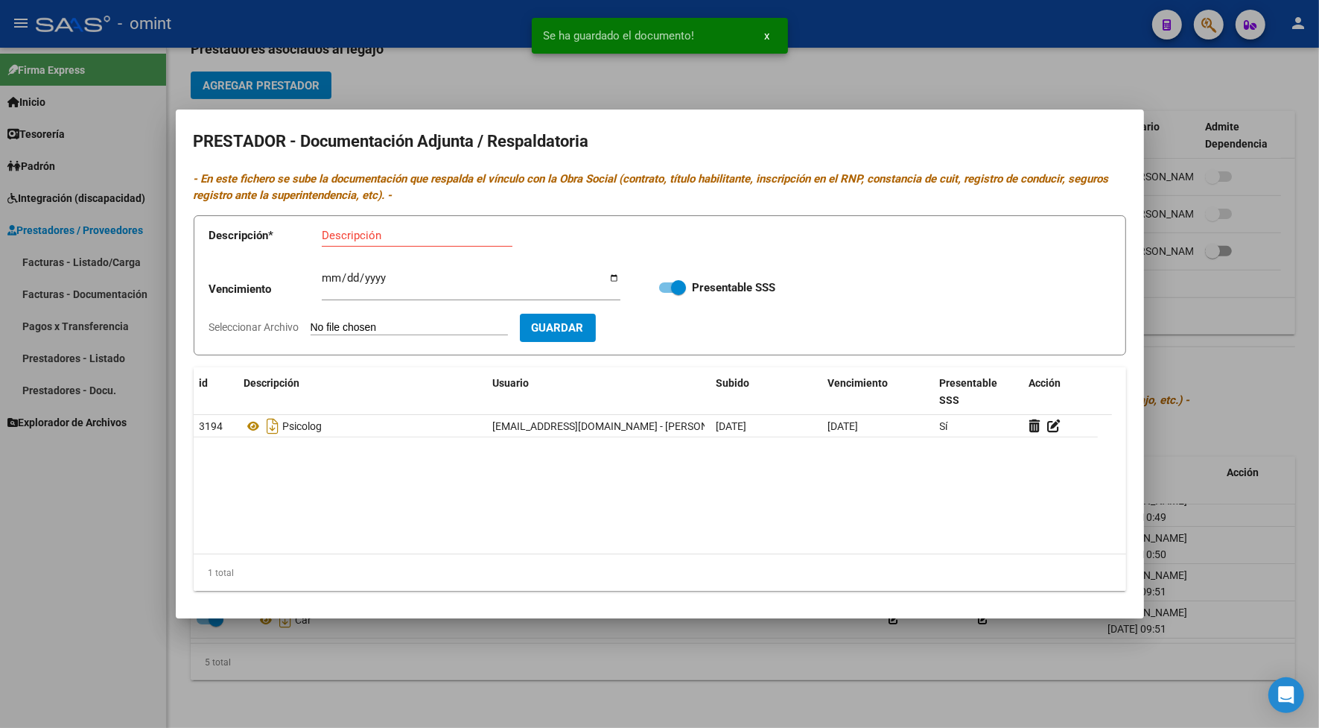
click at [728, 75] on div at bounding box center [659, 364] width 1319 height 728
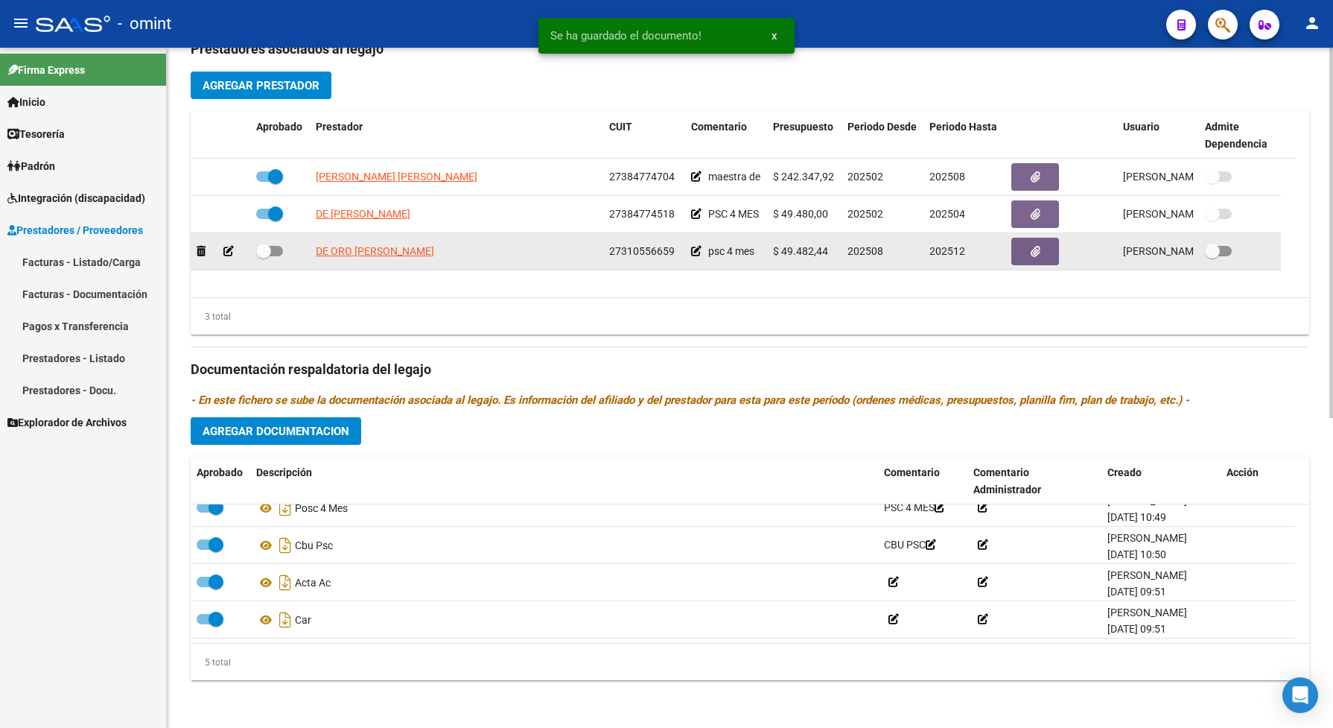
click at [281, 248] on span at bounding box center [269, 251] width 27 height 10
click at [264, 256] on input "checkbox" at bounding box center [263, 256] width 1 height 1
checkbox input "true"
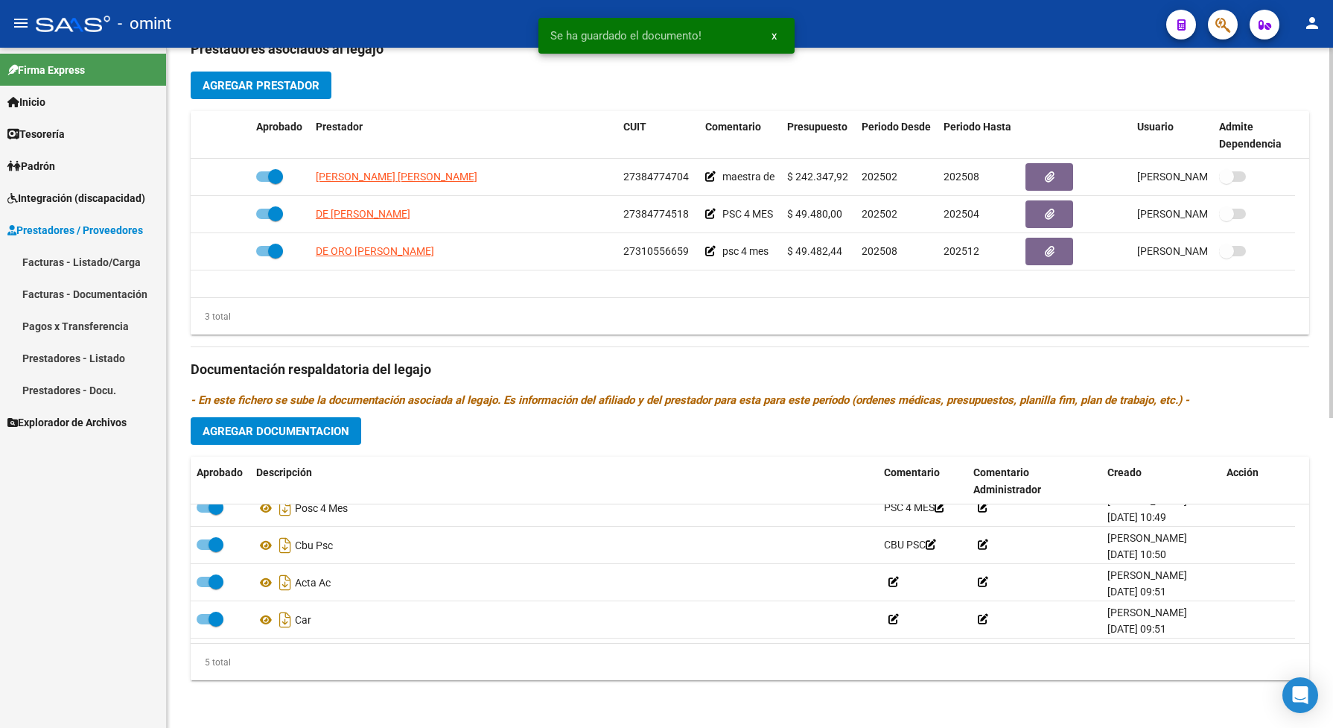
click at [303, 434] on span "Agregar Documentacion" at bounding box center [276, 431] width 147 height 13
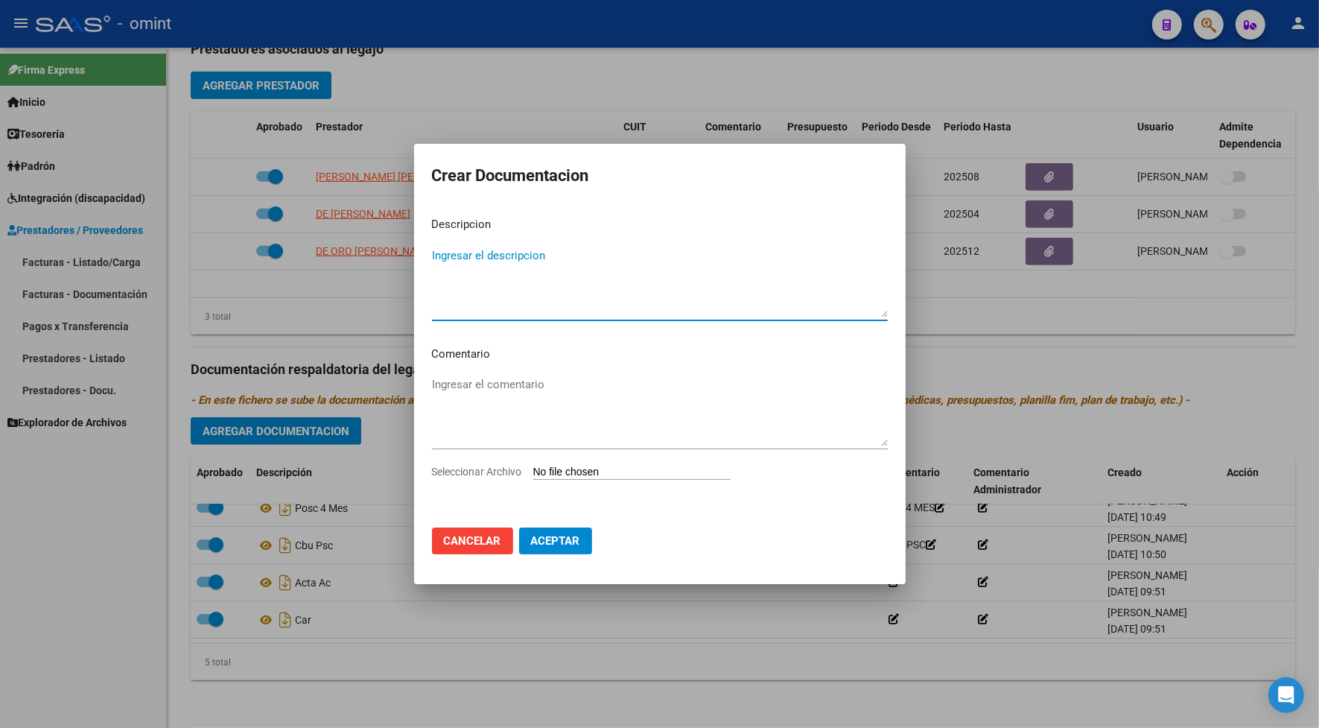
click at [474, 296] on textarea "Ingresar el descripcion" at bounding box center [660, 282] width 456 height 70
type textarea "PSC"
click at [501, 473] on span "Seleccionar Archivo" at bounding box center [477, 472] width 90 height 12
click at [533, 473] on input "Seleccionar Archivo" at bounding box center [631, 473] width 197 height 14
type input "C:\fakepath\nva psc.pdf"
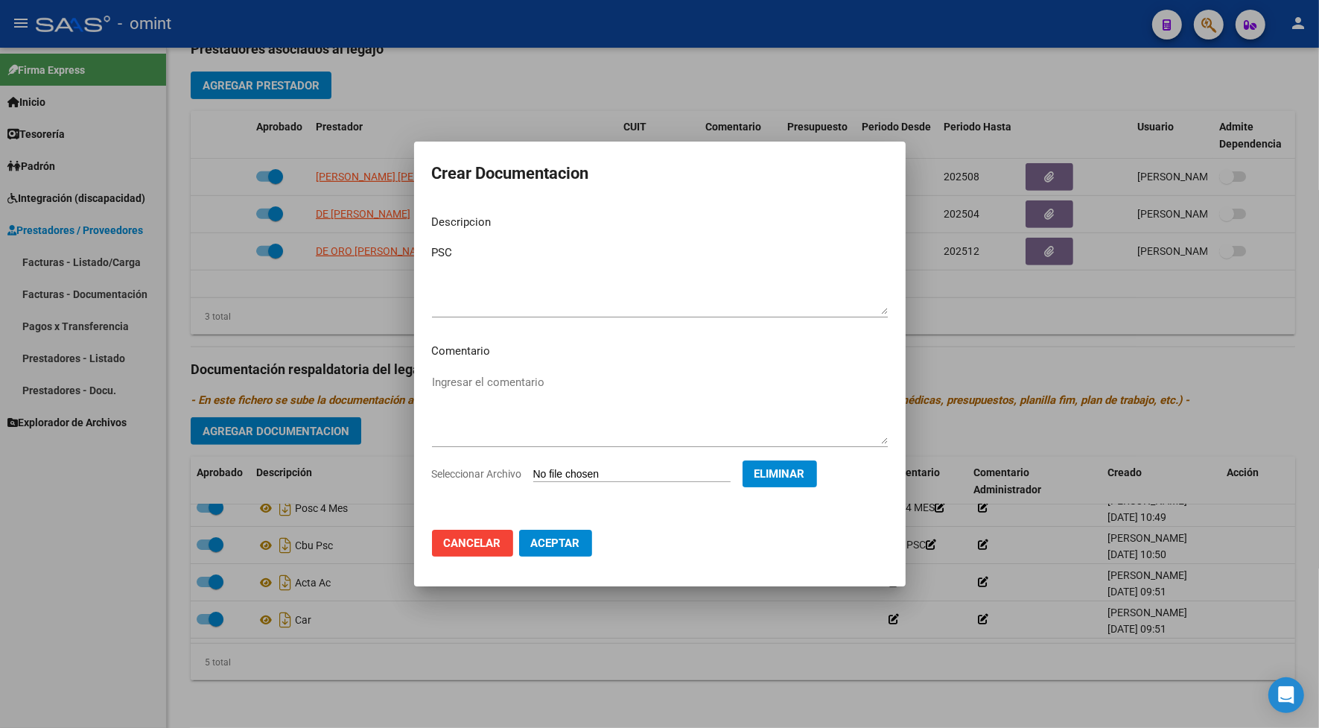
click at [549, 539] on span "Aceptar" at bounding box center [555, 542] width 49 height 13
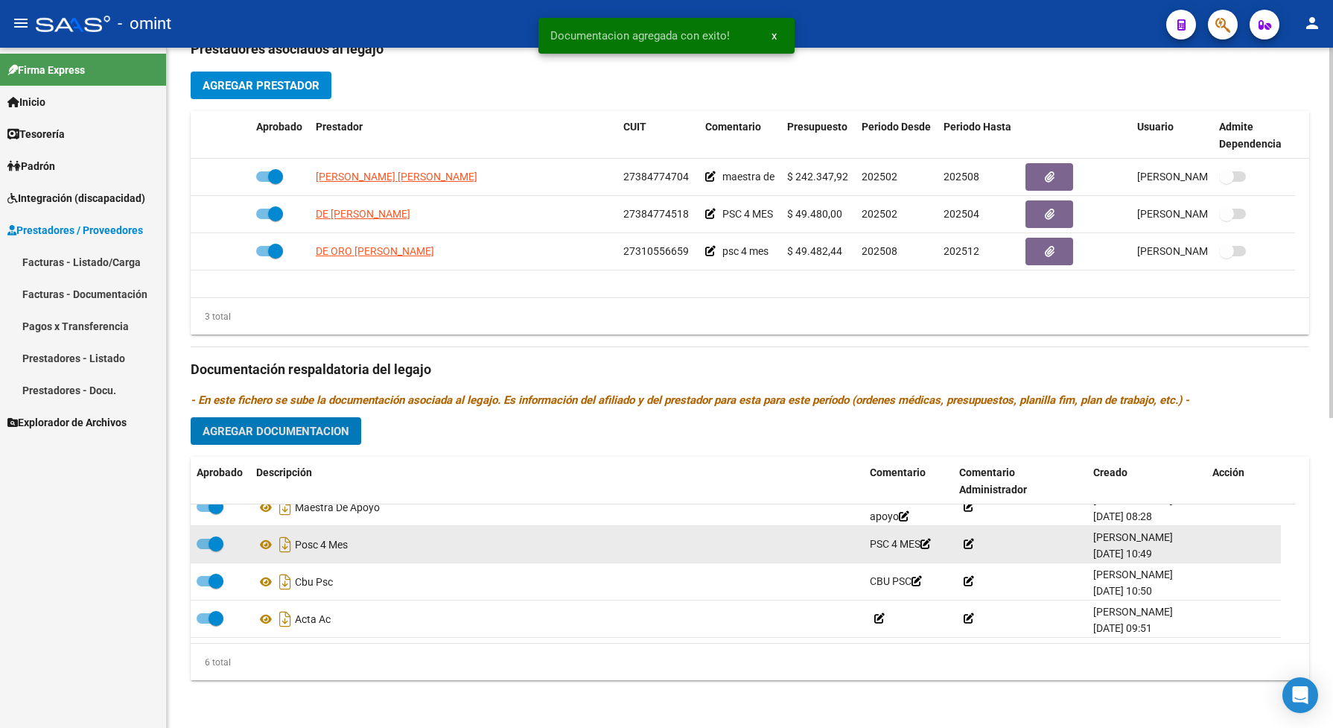
scroll to position [0, 0]
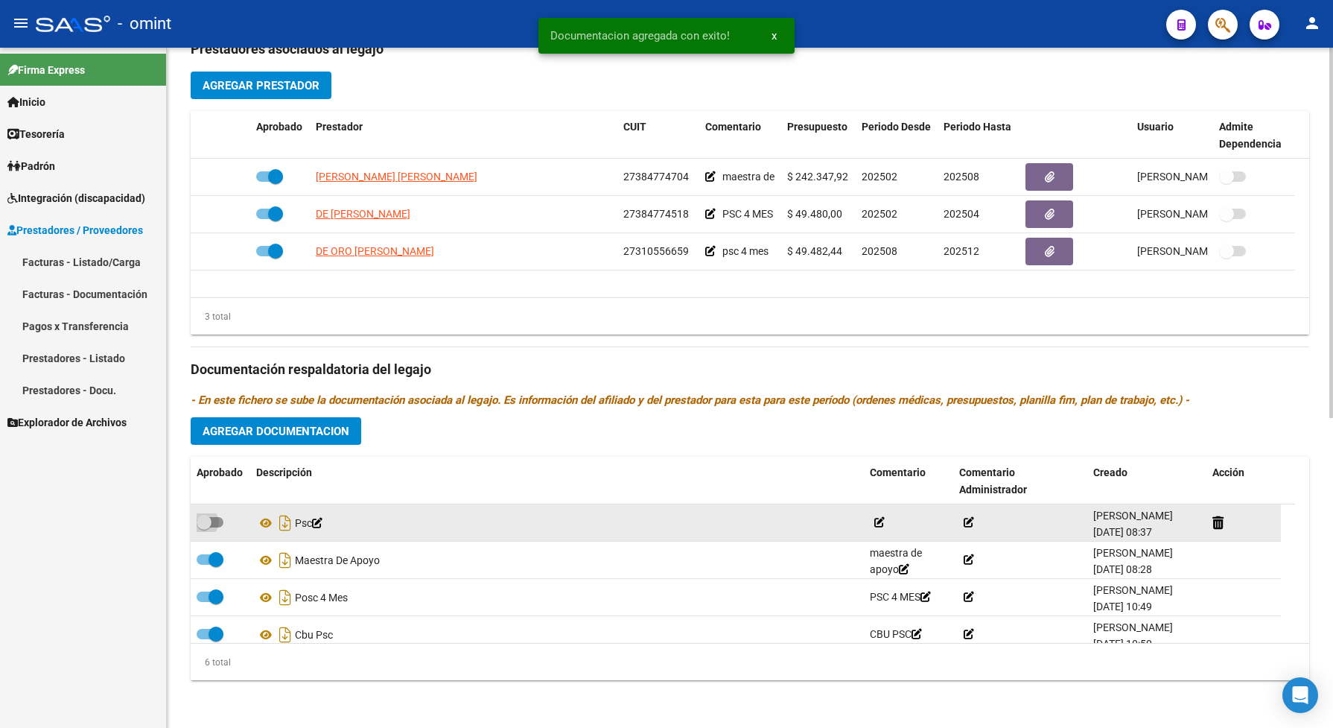
click at [217, 526] on span at bounding box center [210, 522] width 27 height 10
click at [204, 527] on input "checkbox" at bounding box center [203, 527] width 1 height 1
checkbox input "true"
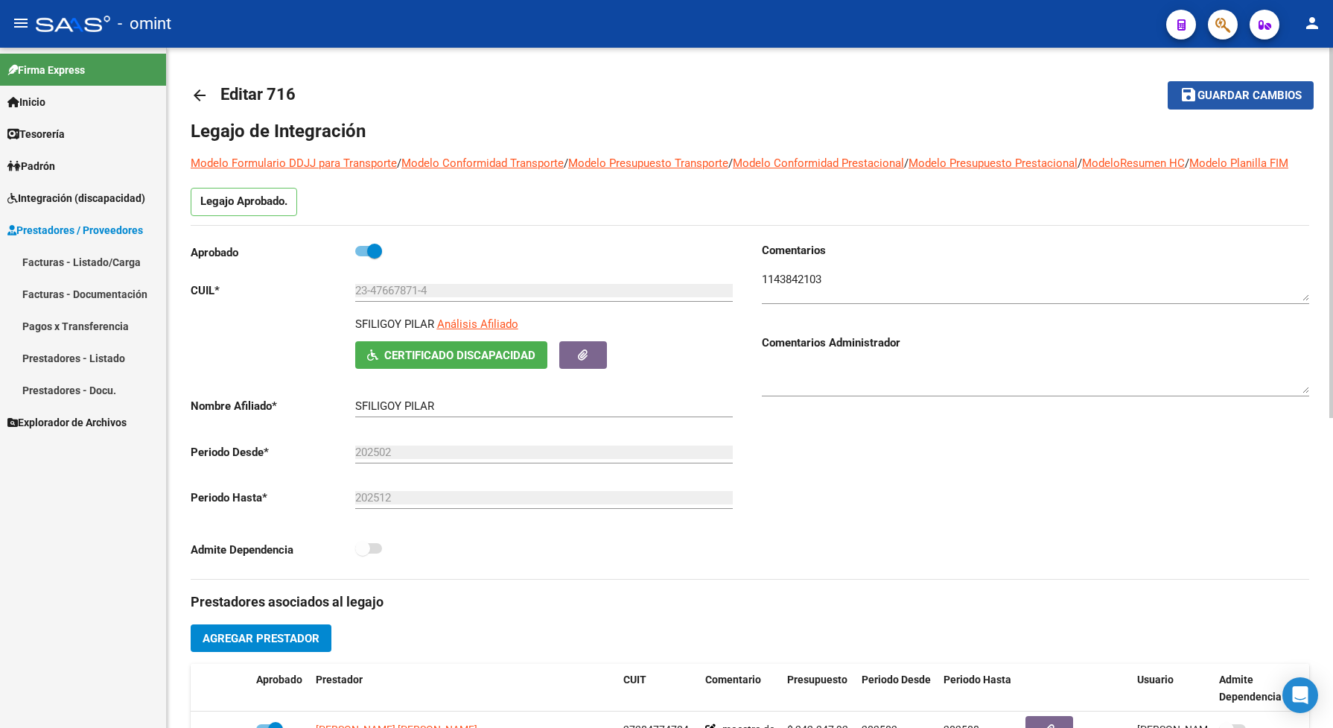
click at [1261, 101] on span "Guardar cambios" at bounding box center [1250, 95] width 104 height 13
click at [1277, 77] on mat-toolbar-row "save Guardar cambios" at bounding box center [1196, 96] width 234 height 48
click at [1272, 93] on span "Guardar cambios" at bounding box center [1250, 95] width 104 height 13
click at [49, 186] on link "Integración (discapacidad)" at bounding box center [83, 198] width 166 height 32
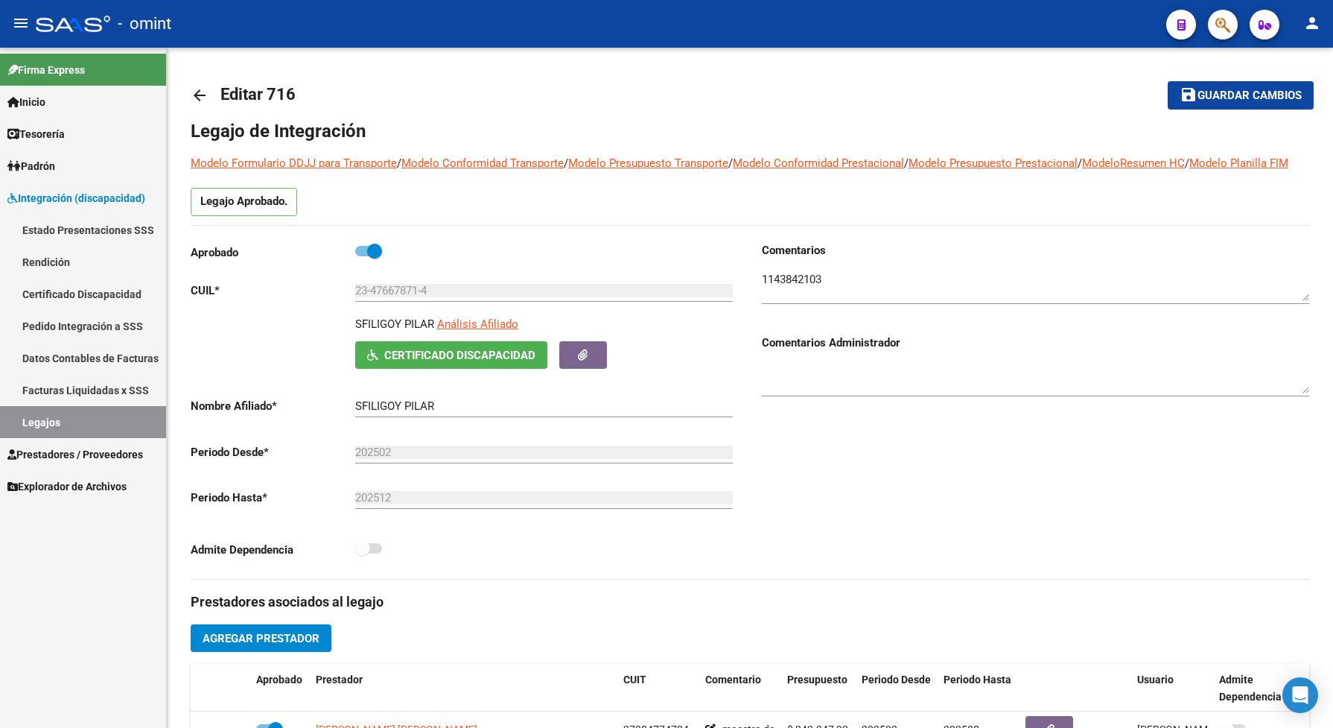
click at [80, 425] on link "Legajos" at bounding box center [83, 422] width 166 height 32
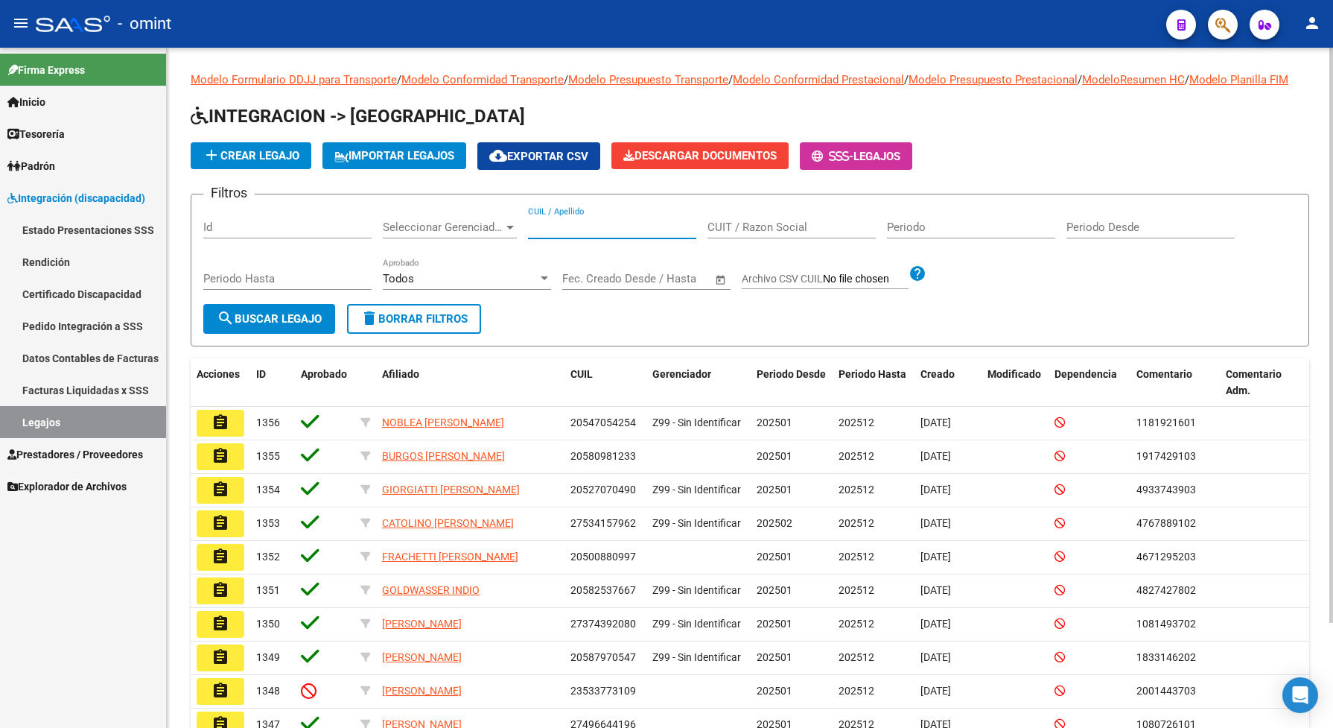
click at [568, 234] on input "CUIL / Apellido" at bounding box center [612, 226] width 168 height 13
paste input "27436440036"
type input "27436440036"
click at [296, 326] on span "search Buscar Legajo" at bounding box center [269, 318] width 105 height 13
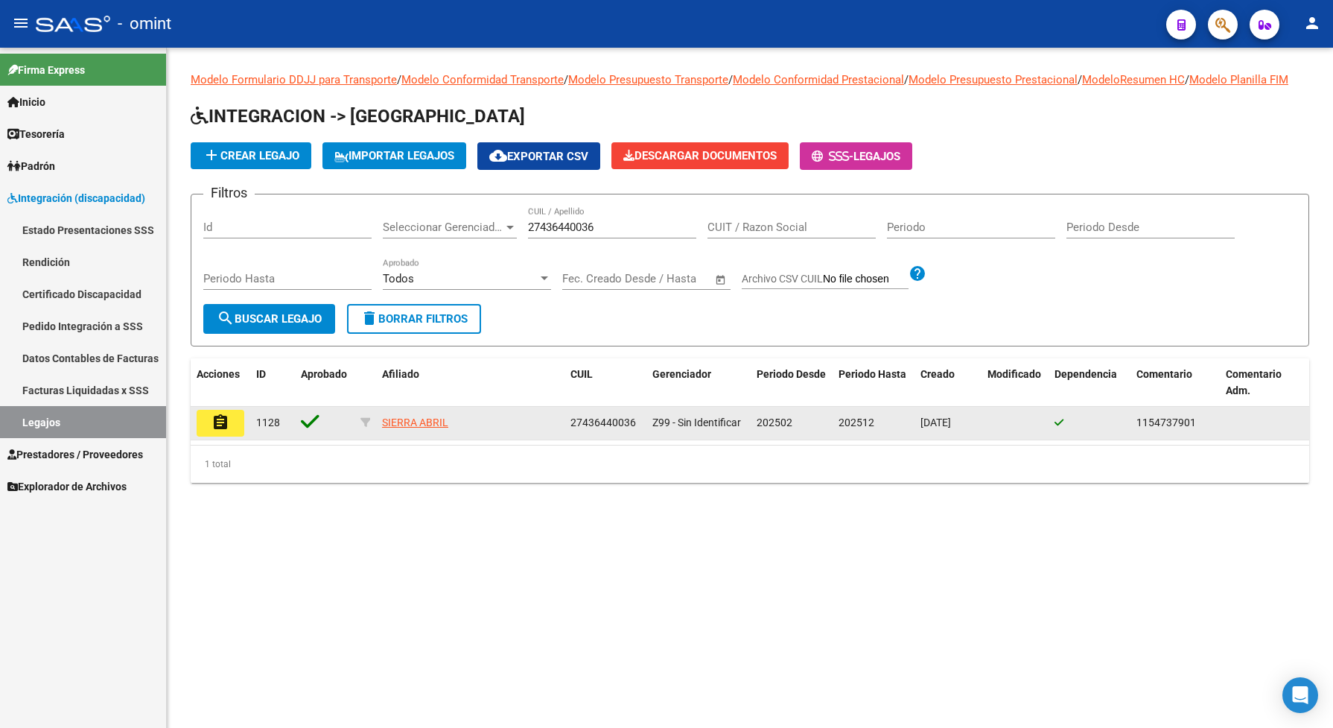
click at [220, 431] on mat-icon "assignment" at bounding box center [221, 422] width 18 height 18
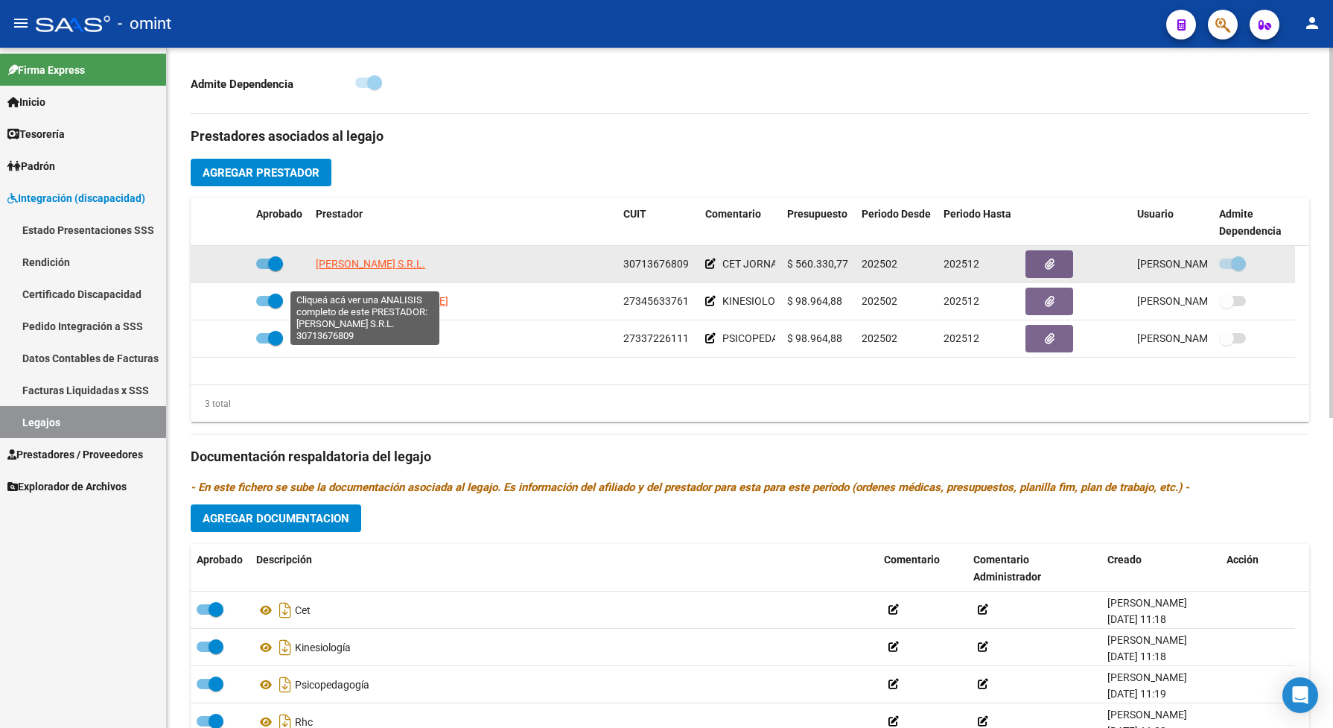
click at [358, 270] on span "JUAN PABLO II S.R.L." at bounding box center [370, 264] width 109 height 12
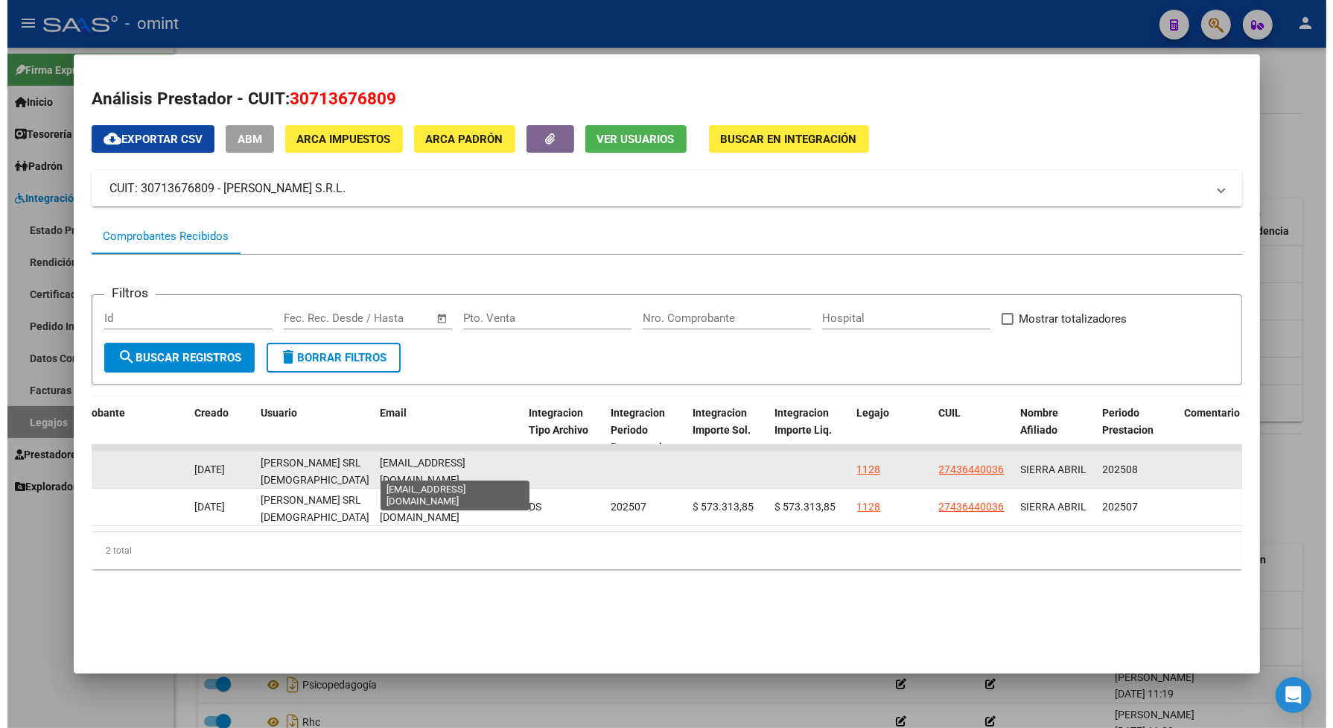
scroll to position [0, 26]
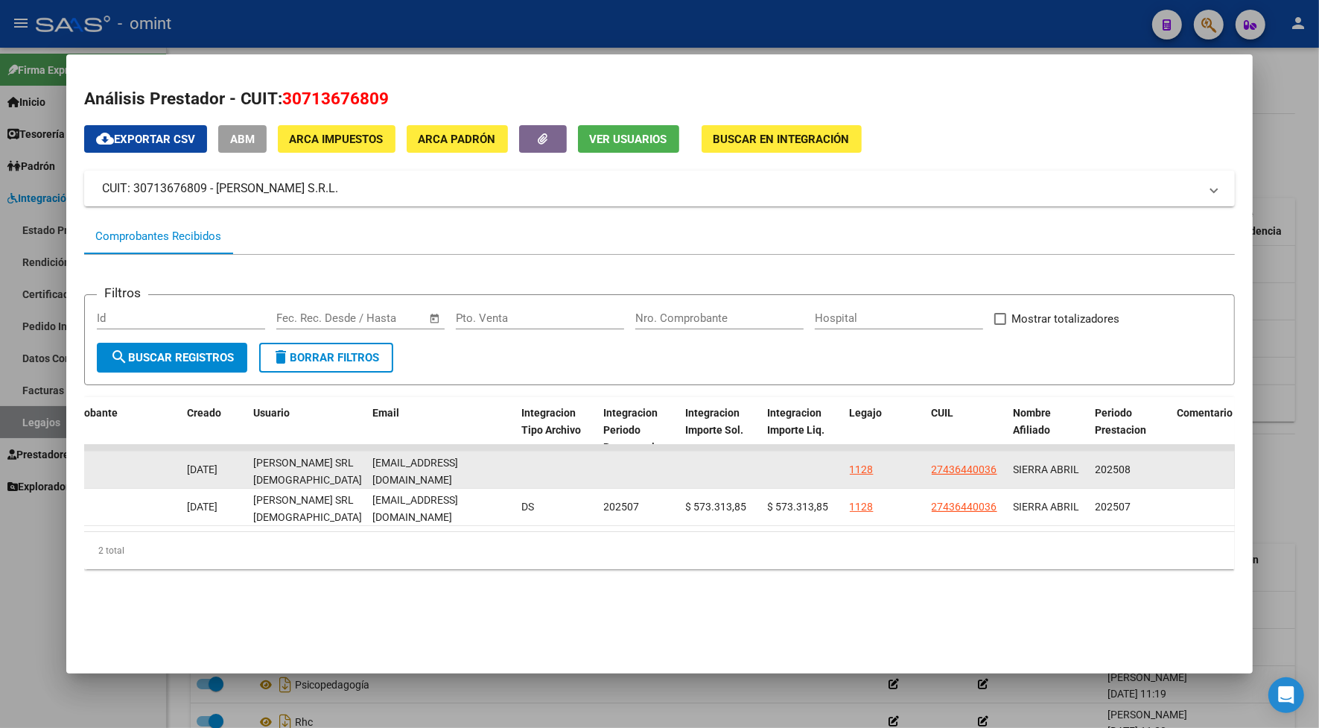
drag, startPoint x: 366, startPoint y: 466, endPoint x: 505, endPoint y: 467, distance: 139.3
click at [505, 467] on datatable-body-cell "juanpablosegundoadm@gmail.com" at bounding box center [441, 469] width 149 height 36
drag, startPoint x: 505, startPoint y: 467, endPoint x: 483, endPoint y: 466, distance: 22.4
copy span "juanpablosegundoadm@gmail.com"
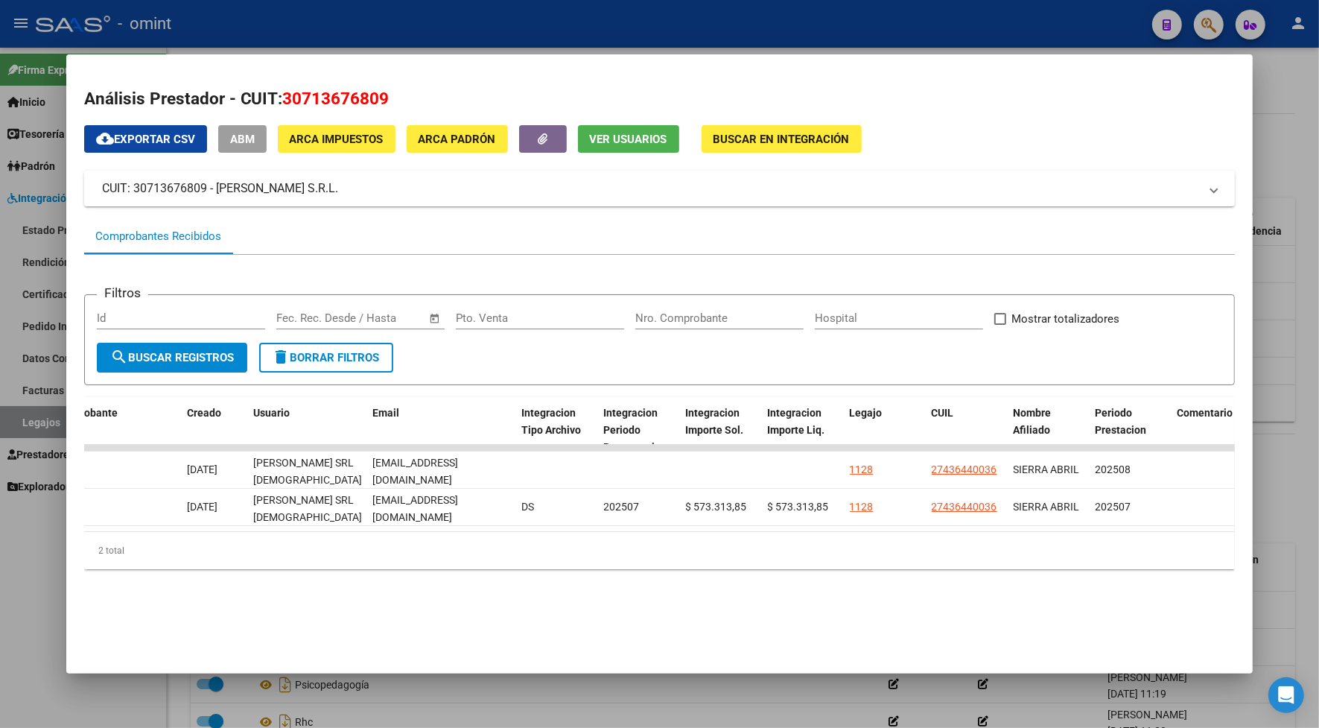
click at [939, 28] on div at bounding box center [659, 364] width 1319 height 728
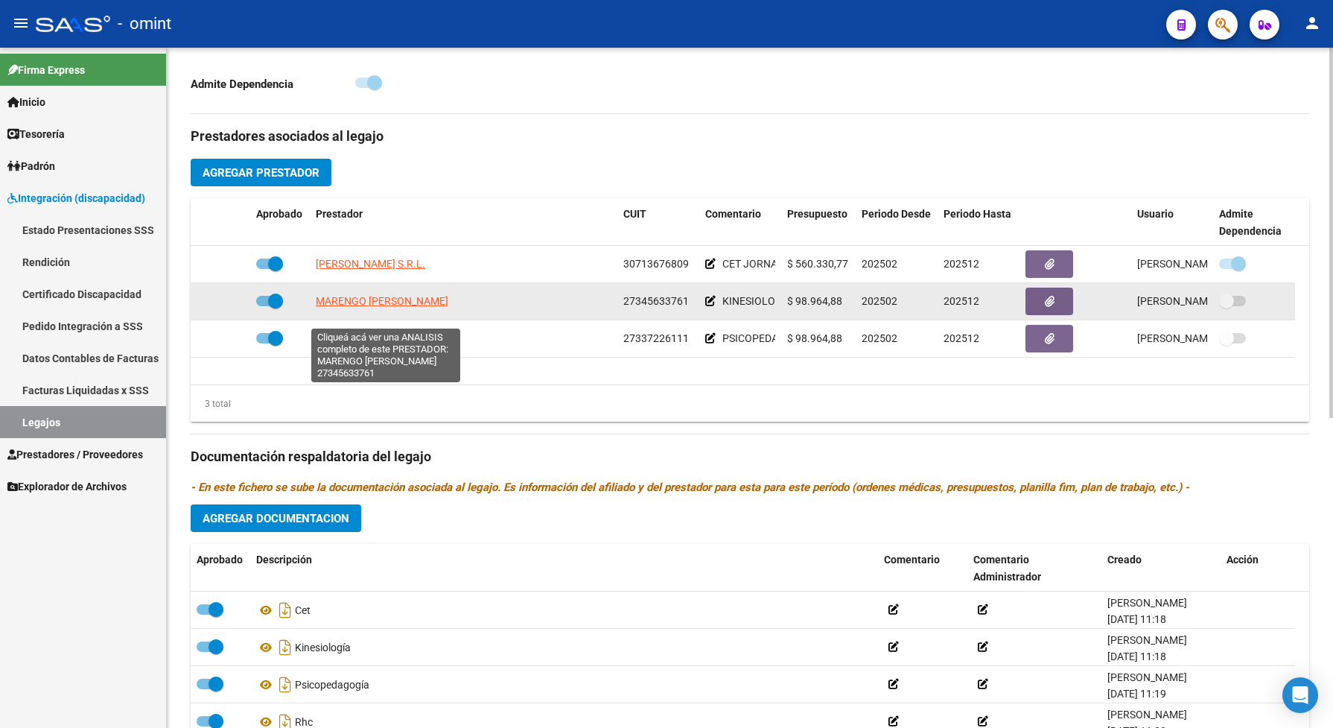
click at [448, 307] on span "MARENGO MARIA FERNANDA" at bounding box center [382, 301] width 133 height 12
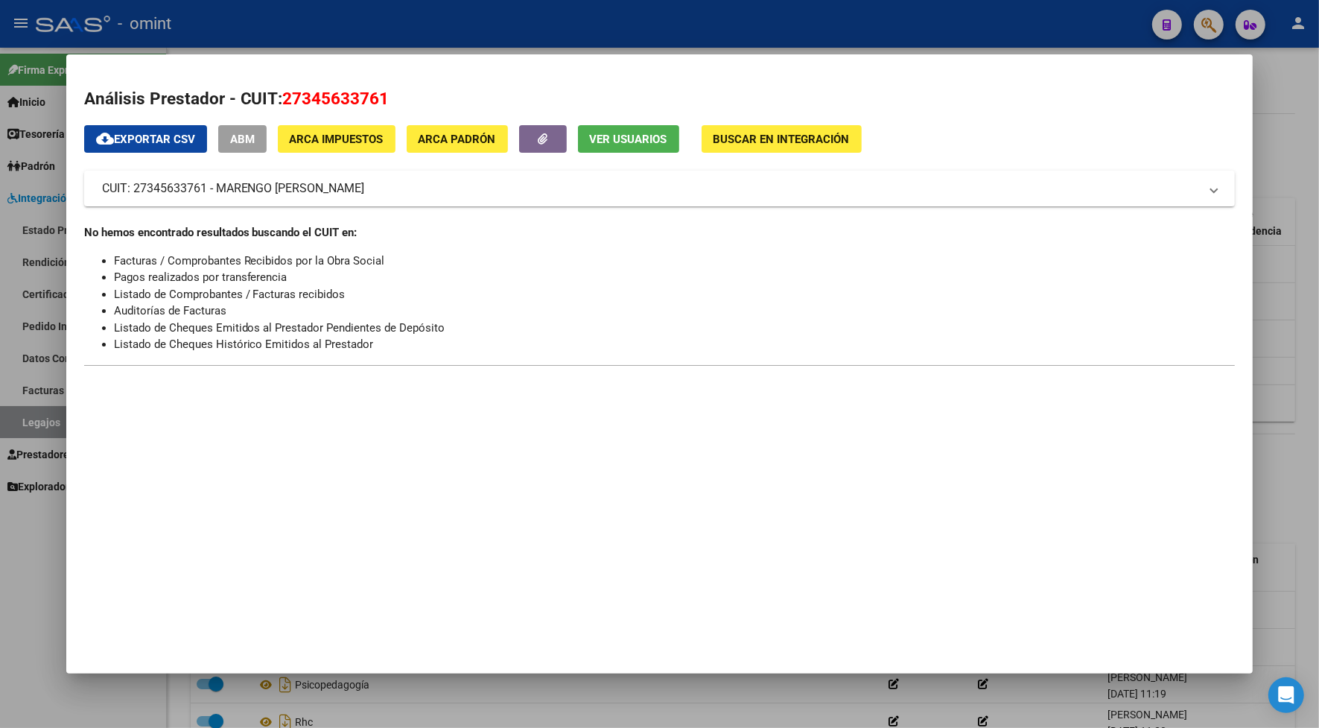
click at [408, 27] on div at bounding box center [659, 364] width 1319 height 728
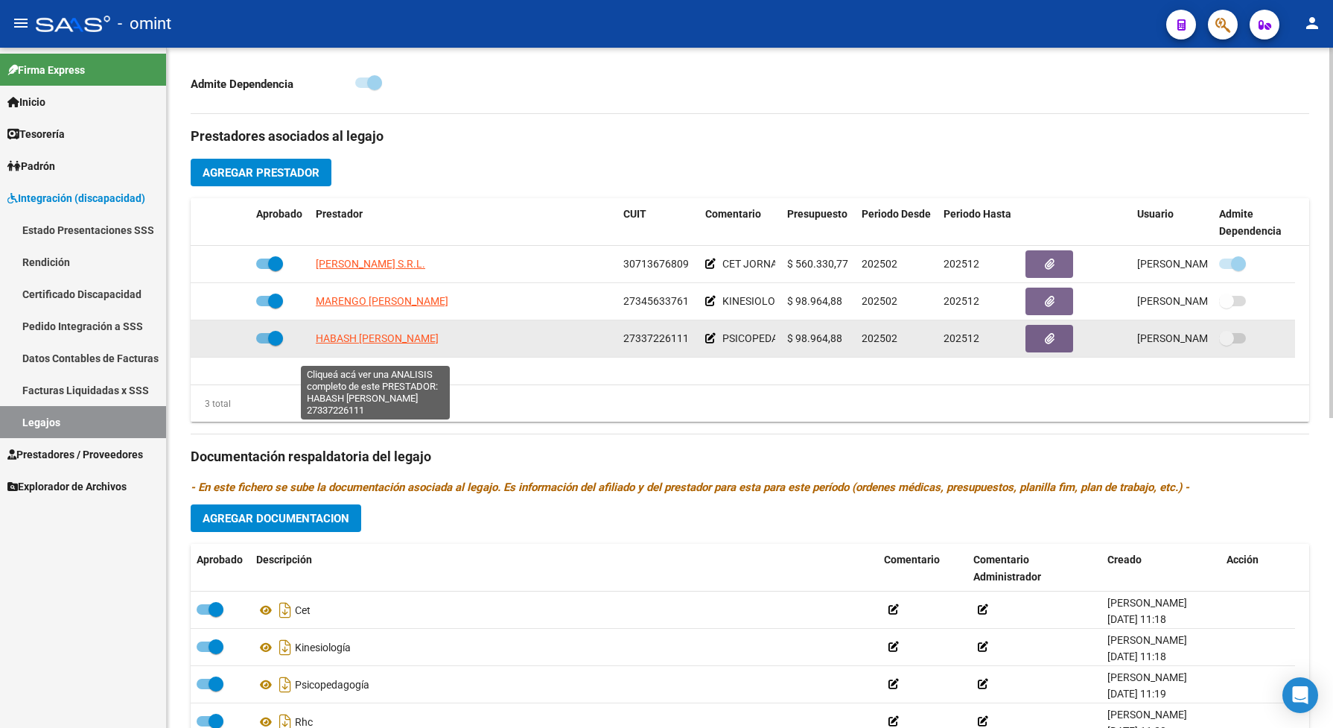
click at [366, 344] on span "HABASH PAMELA DESIRE" at bounding box center [377, 338] width 123 height 12
type textarea "27337226111"
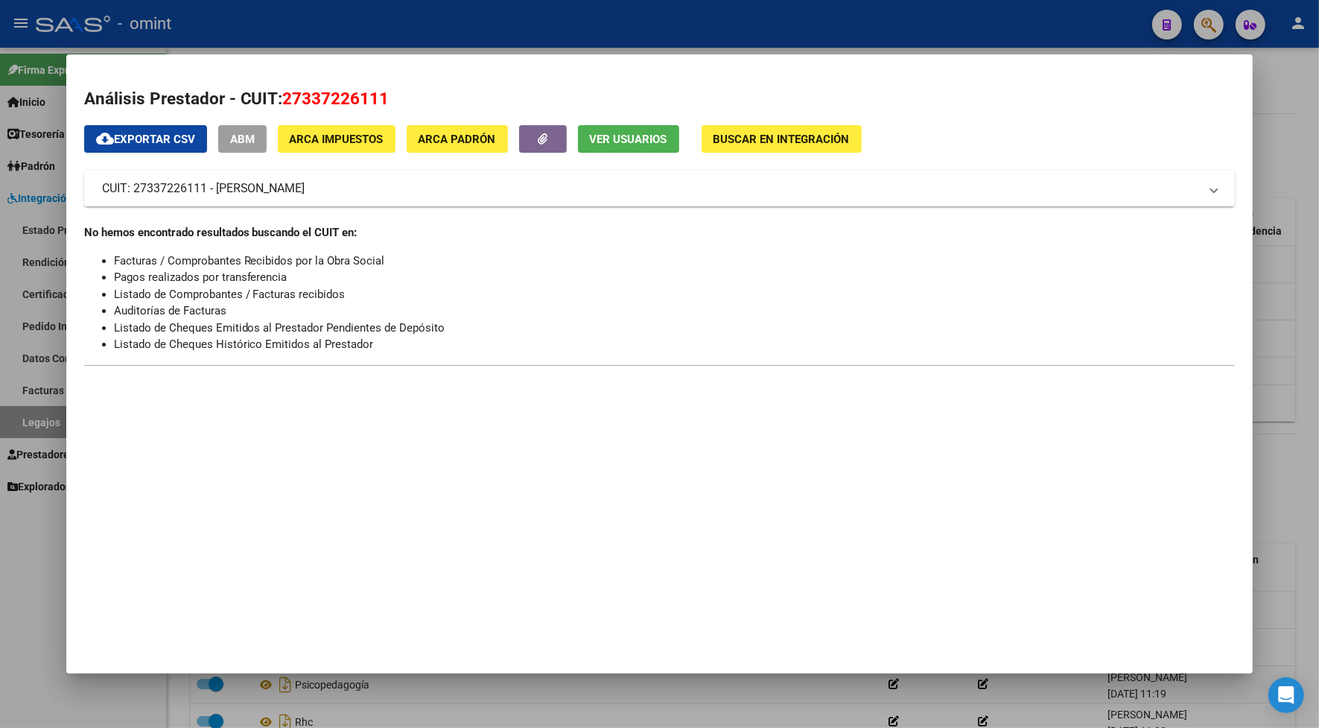
click at [418, 37] on div at bounding box center [659, 364] width 1319 height 728
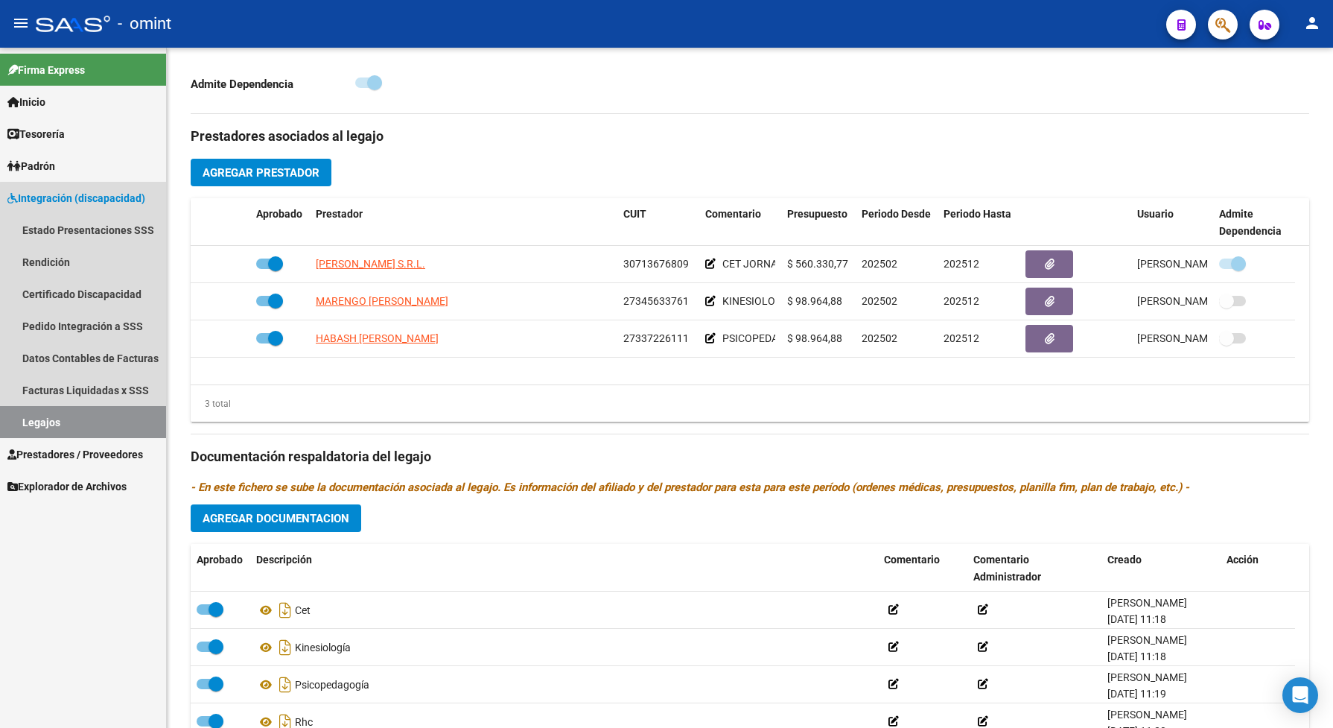
click at [83, 419] on link "Legajos" at bounding box center [83, 422] width 166 height 32
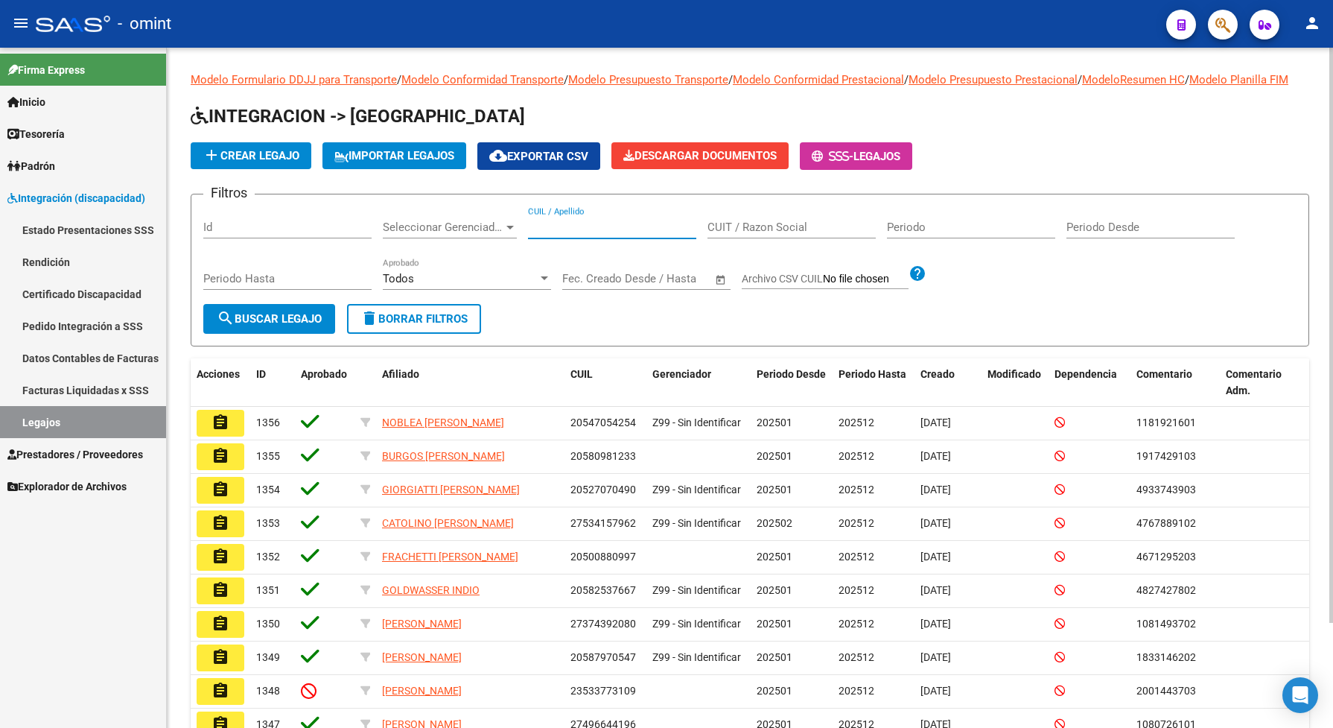
click at [630, 234] on input "CUIL / Apellido" at bounding box center [612, 226] width 168 height 13
paste input "27436440036"
type input "27436440036"
click at [290, 326] on span "search Buscar Legajo" at bounding box center [269, 318] width 105 height 13
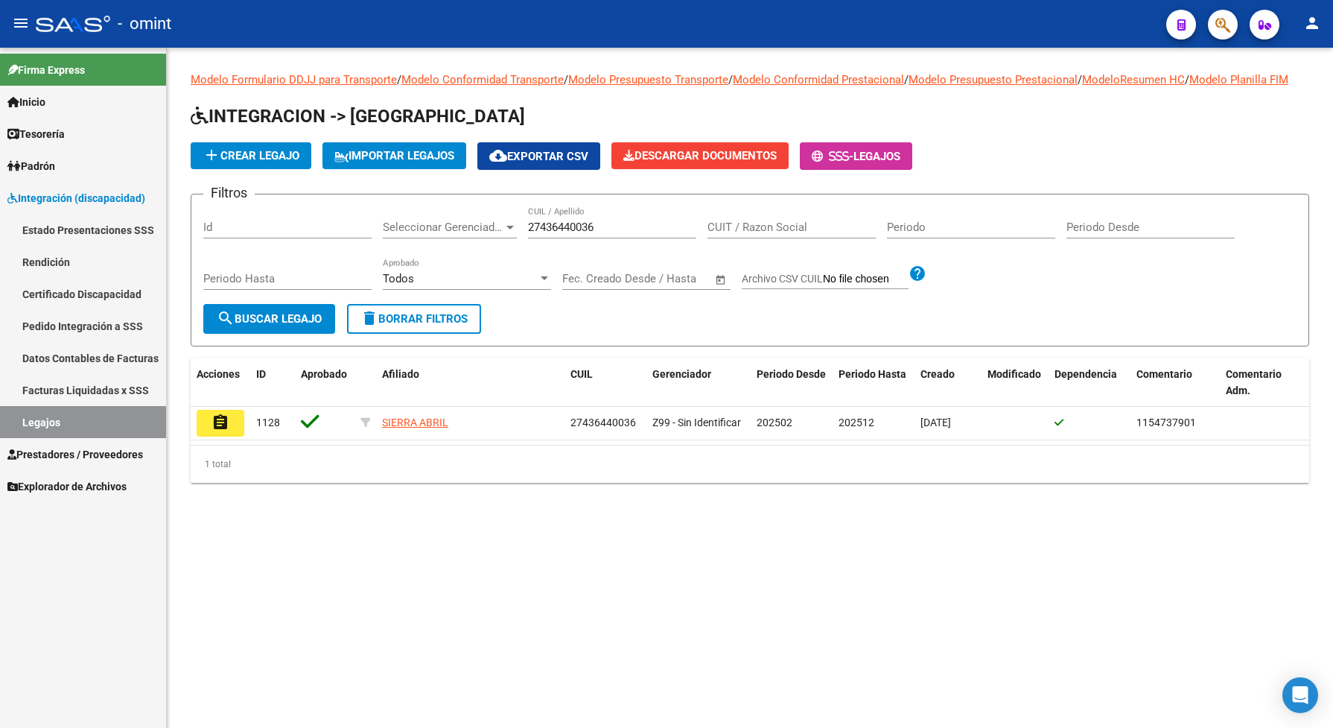
click at [224, 423] on button "assignment" at bounding box center [221, 423] width 48 height 27
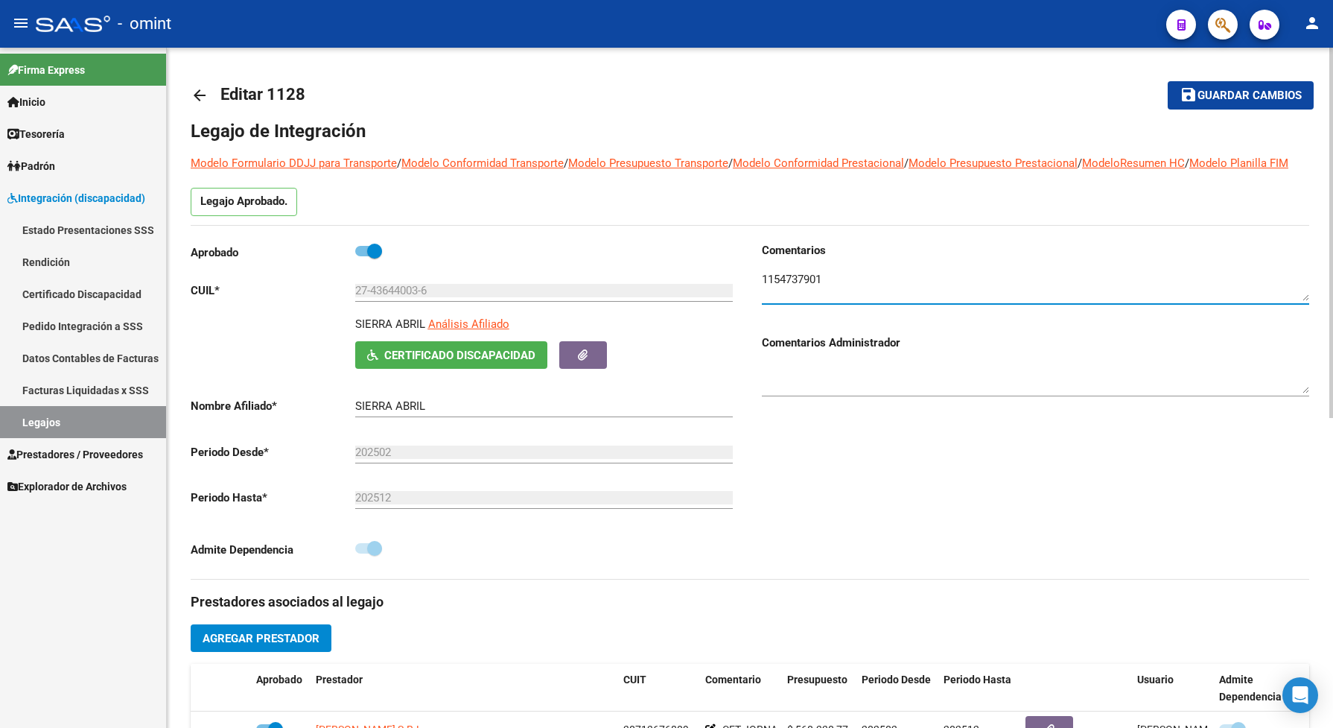
drag, startPoint x: 833, startPoint y: 294, endPoint x: 762, endPoint y: 289, distance: 71.0
click at [762, 289] on textarea at bounding box center [1035, 286] width 547 height 30
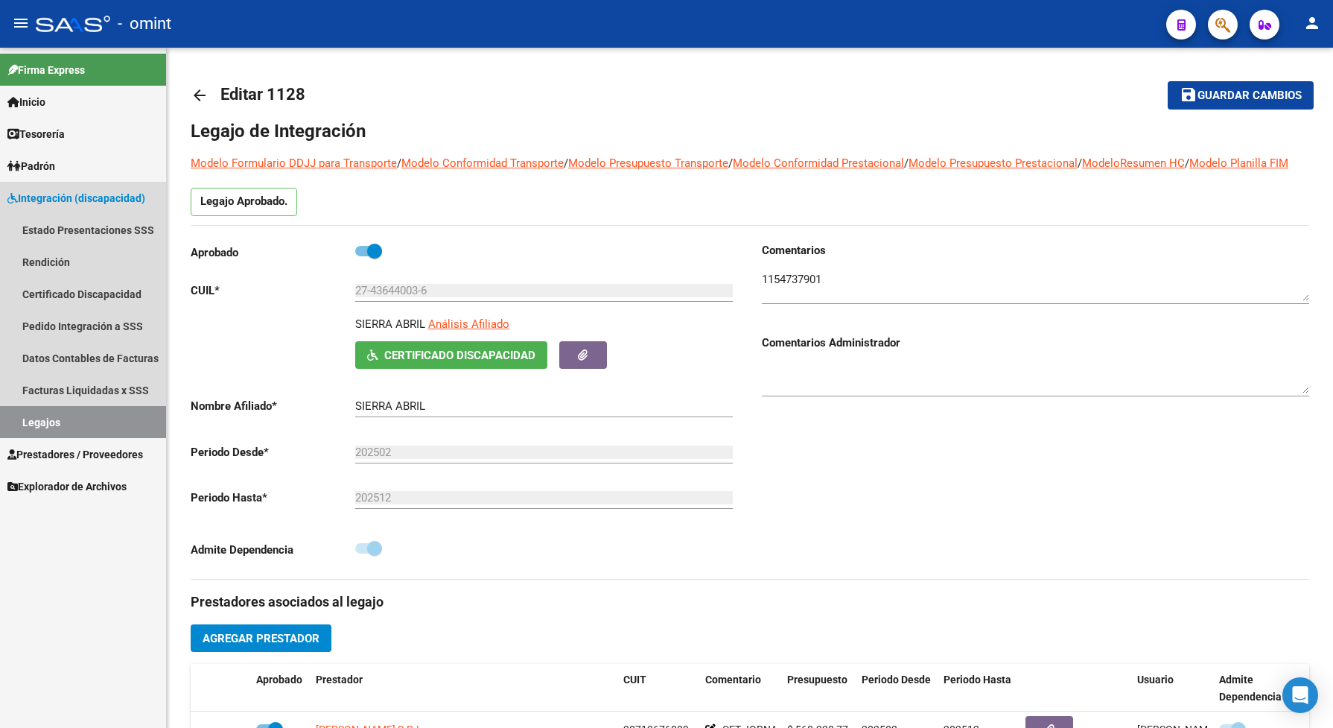
click at [138, 419] on link "Legajos" at bounding box center [83, 422] width 166 height 32
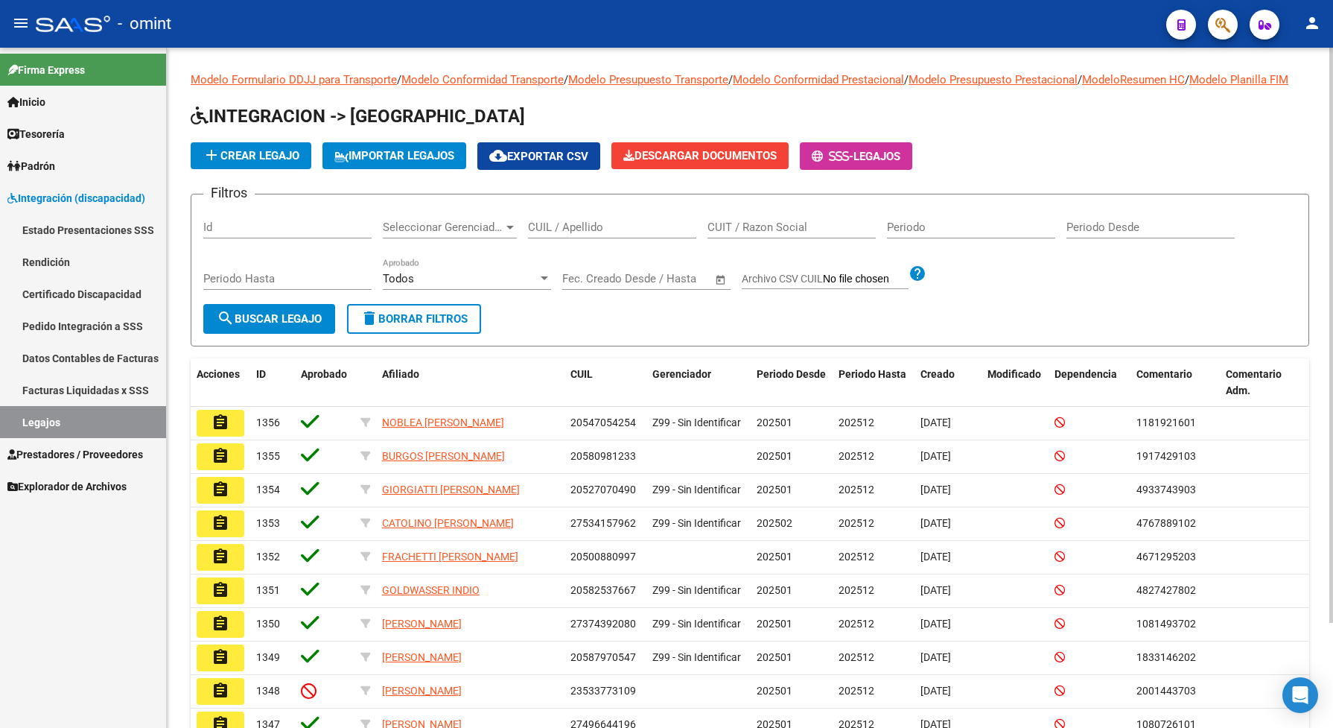
click at [534, 231] on div "CUIL / Apellido" at bounding box center [612, 222] width 168 height 32
paste input "20520990411"
type input "20520990411"
click at [332, 334] on button "search Buscar Legajo" at bounding box center [269, 319] width 132 height 30
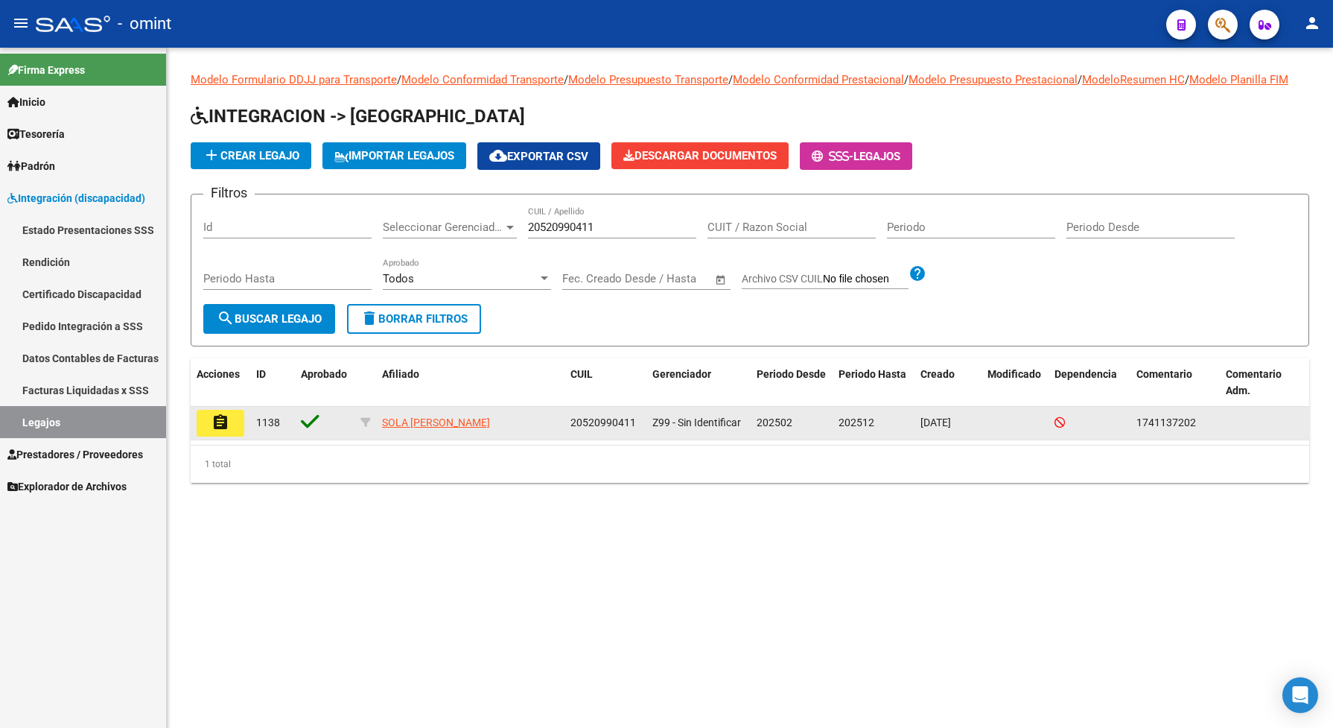
click at [209, 434] on button "assignment" at bounding box center [221, 423] width 48 height 27
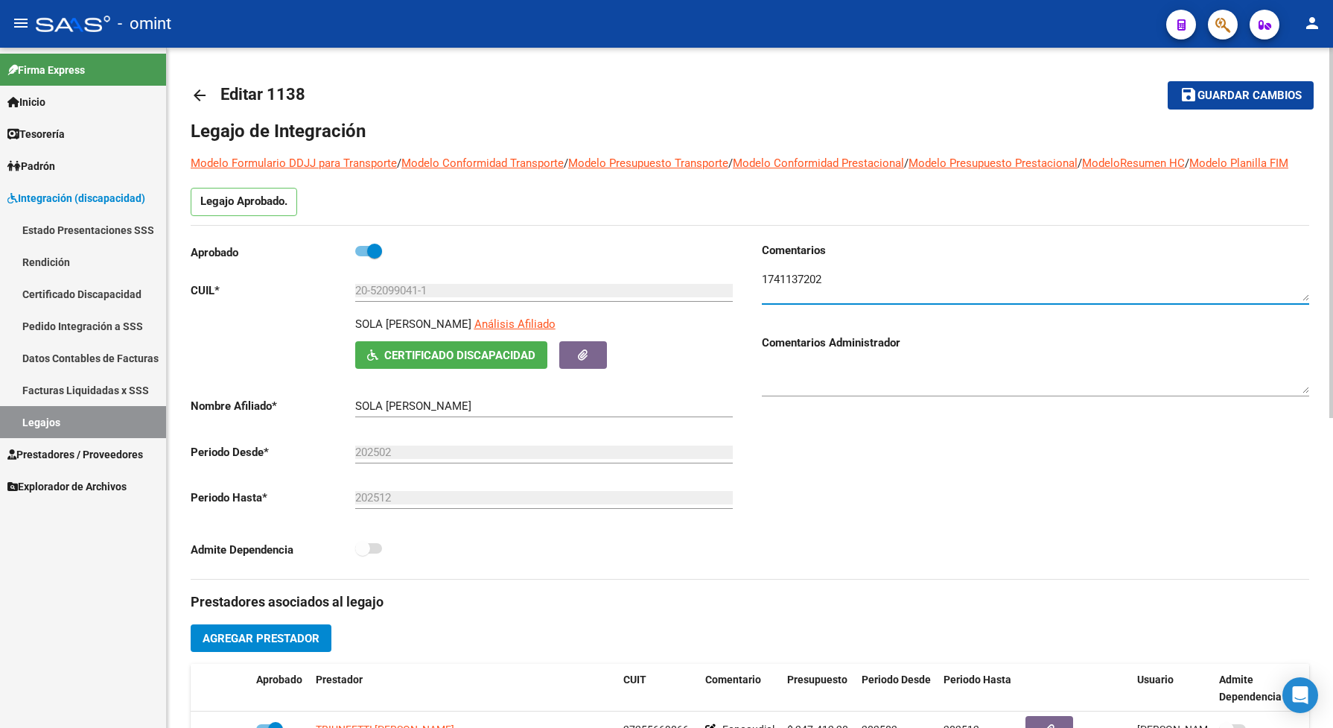
drag, startPoint x: 842, startPoint y: 296, endPoint x: 761, endPoint y: 287, distance: 81.8
click at [761, 287] on div "Comentarios Comentarios Administrador" at bounding box center [1029, 410] width 559 height 337
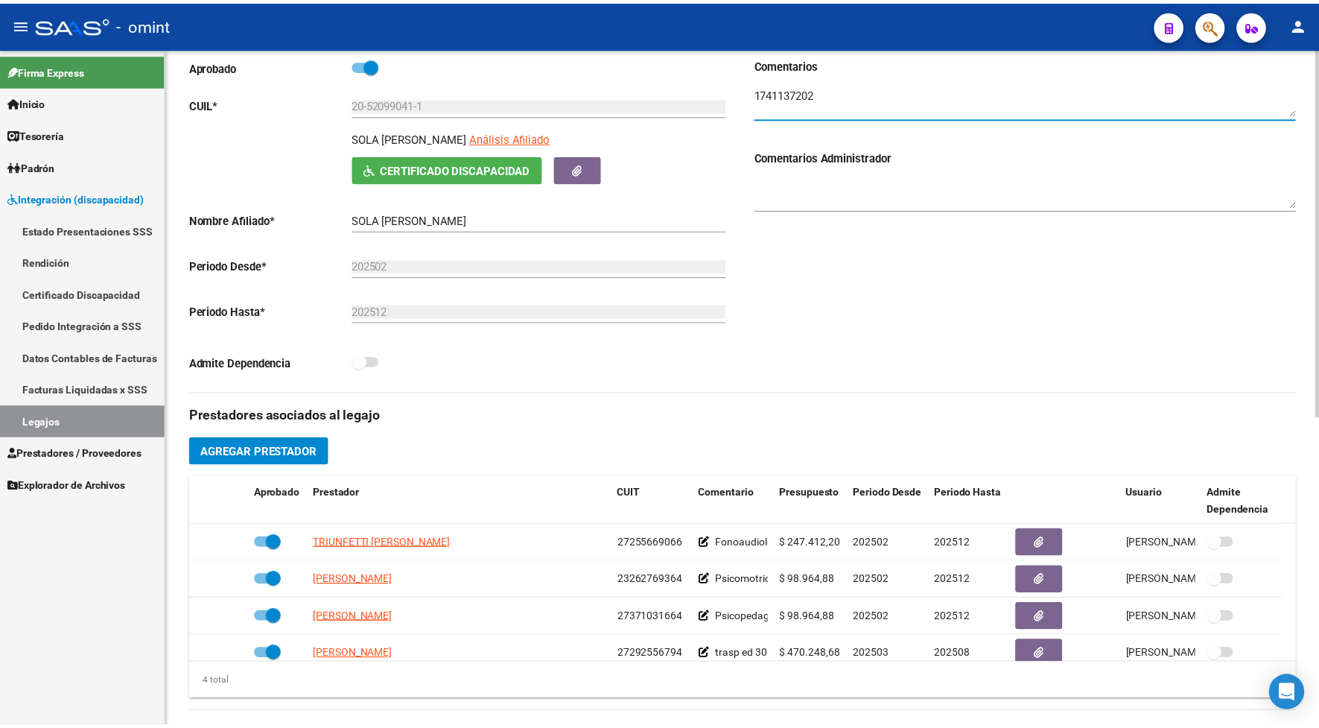
scroll to position [279, 0]
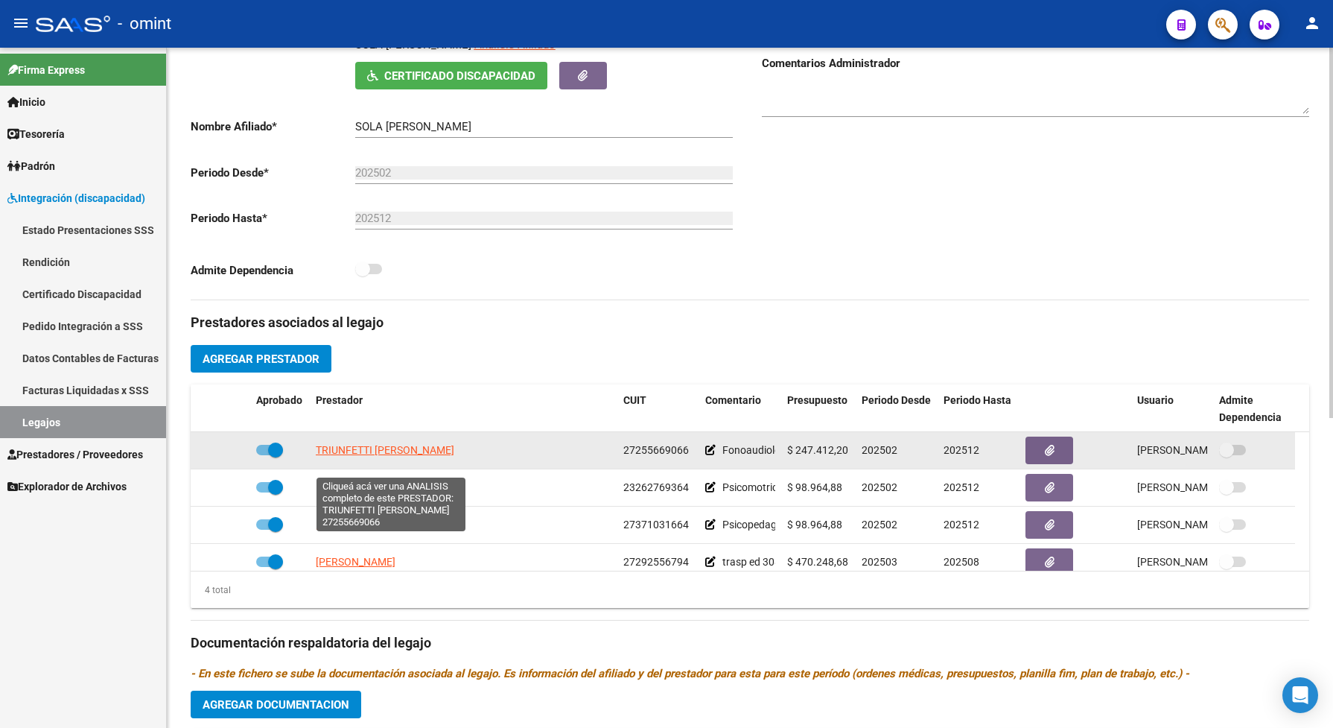
click at [436, 456] on span "TRIUNFETTI GABRIELA SUSANA" at bounding box center [385, 450] width 139 height 12
type textarea "27255669066"
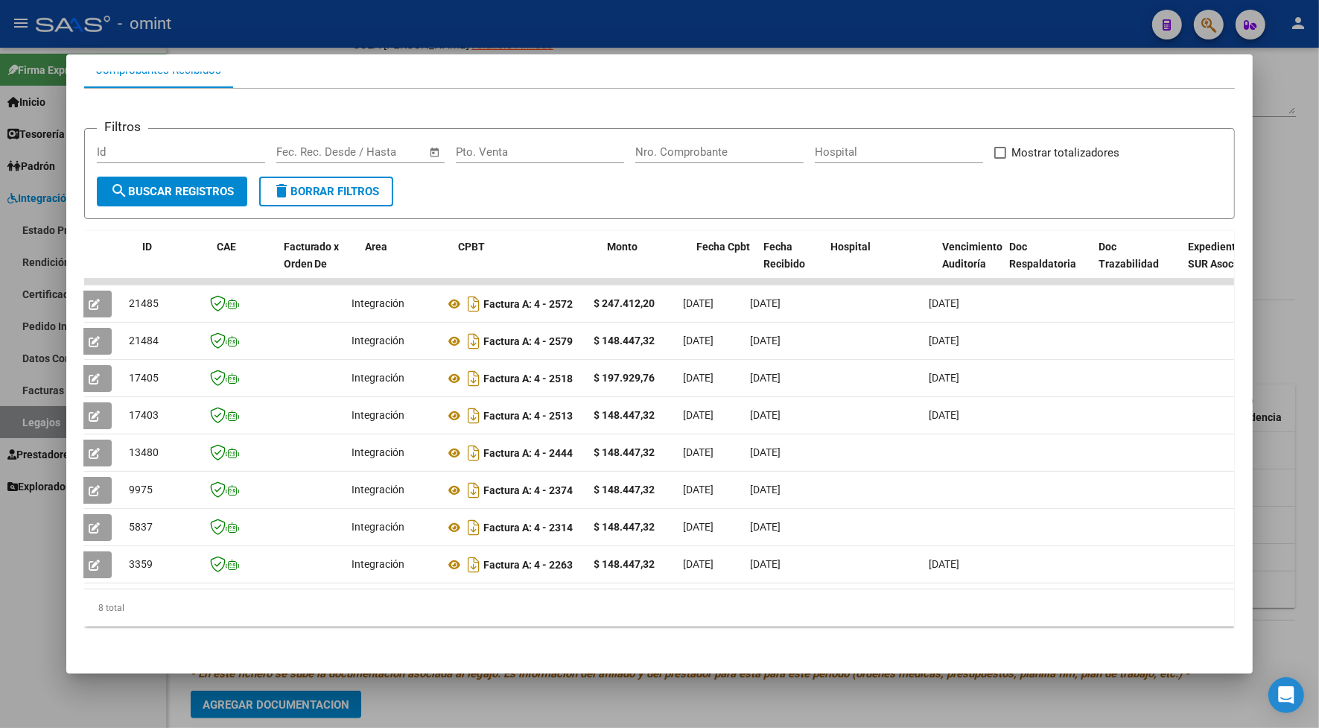
scroll to position [0, 0]
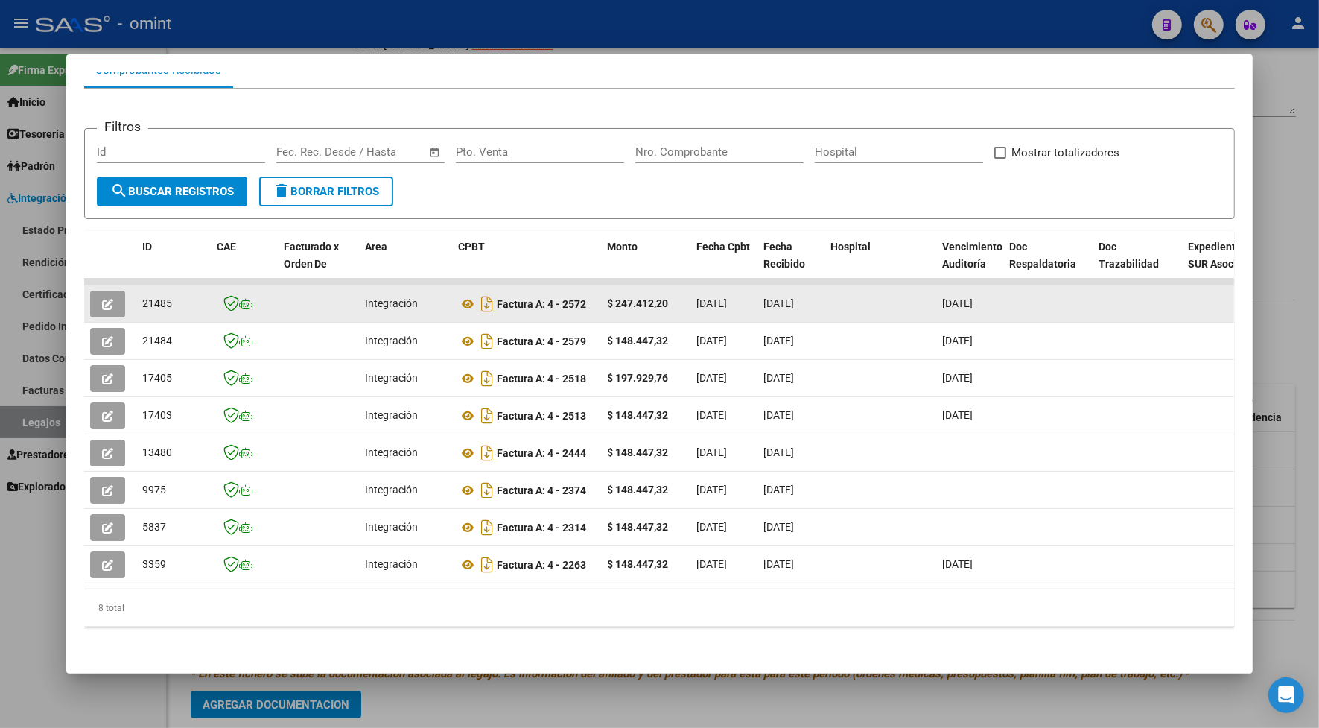
click at [108, 290] on button "button" at bounding box center [107, 303] width 35 height 27
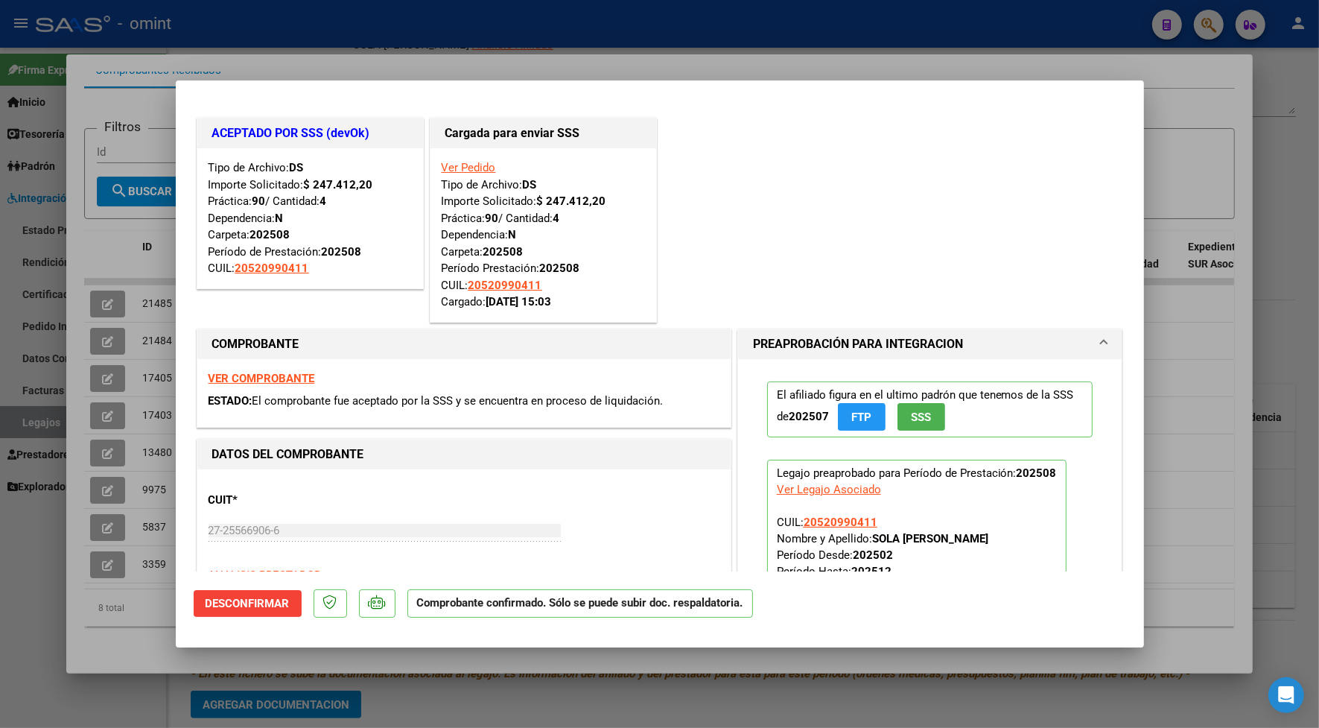
click at [287, 28] on div at bounding box center [659, 364] width 1319 height 728
type input "$ 0,00"
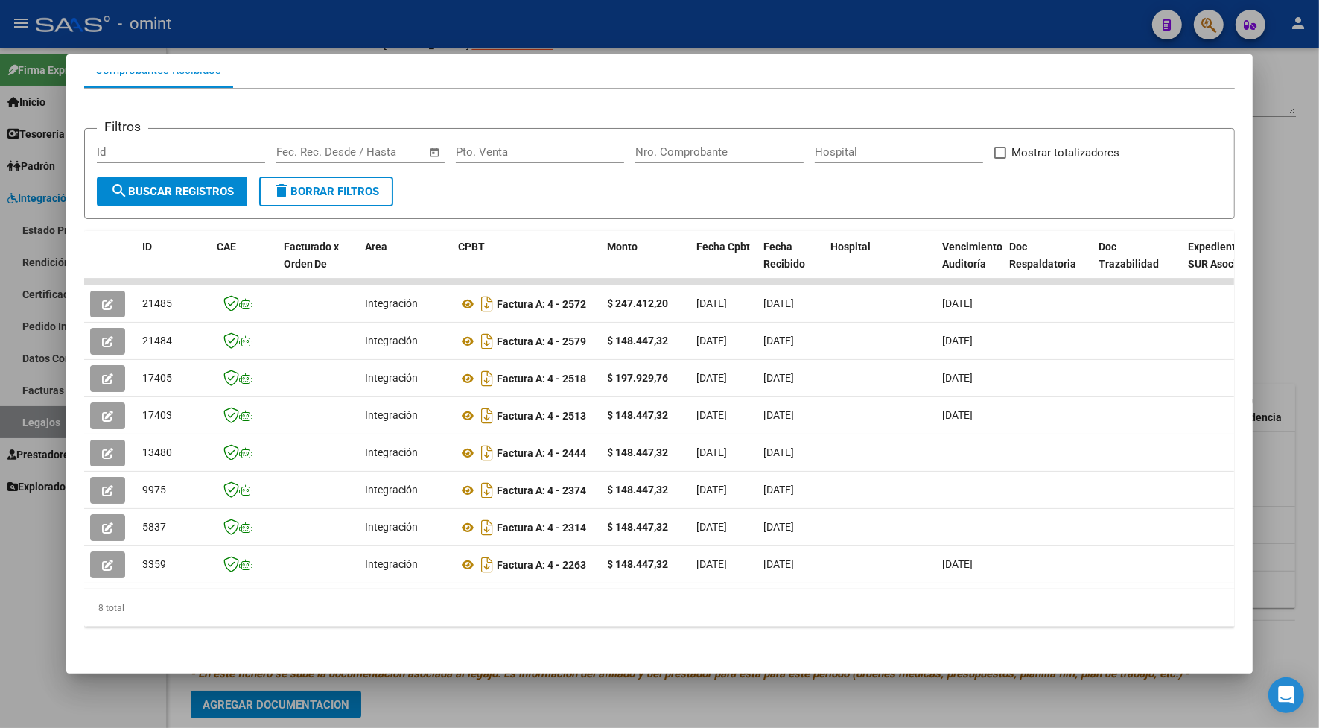
click at [343, 13] on div at bounding box center [659, 364] width 1319 height 728
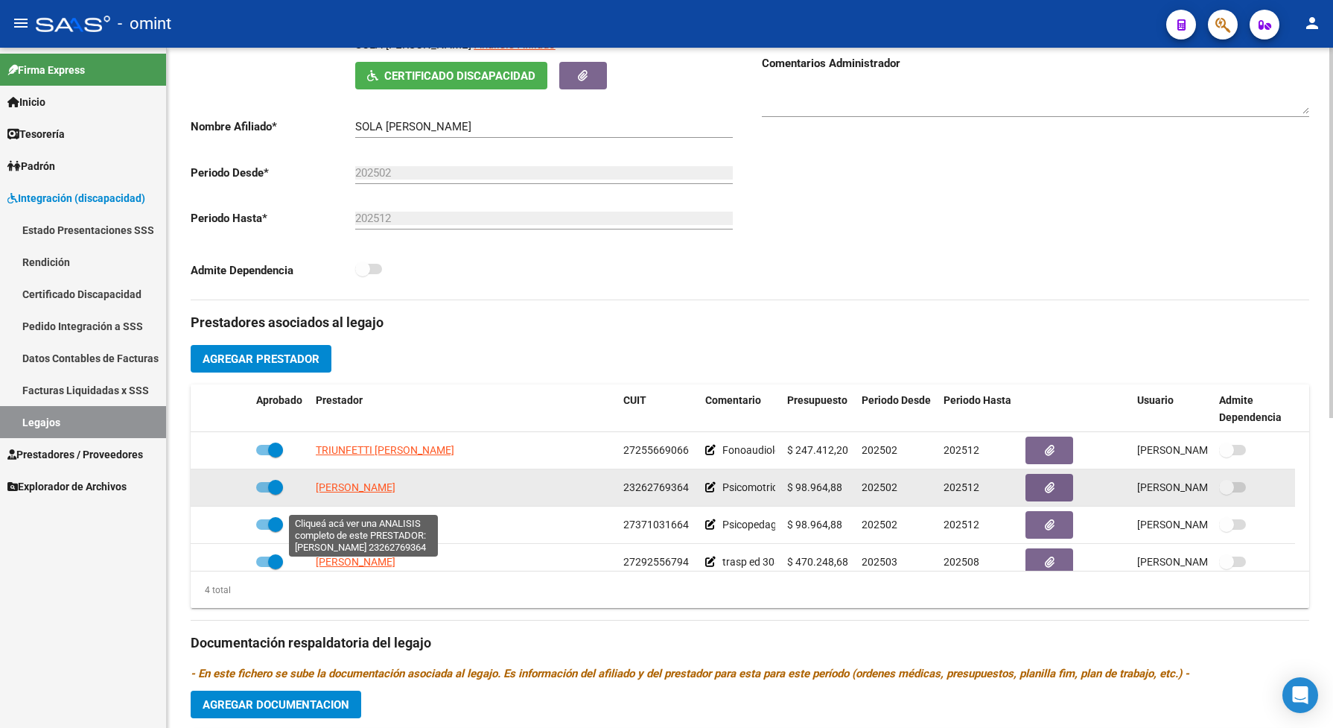
click at [384, 493] on span "PONCE MARIA JOSE" at bounding box center [356, 487] width 80 height 12
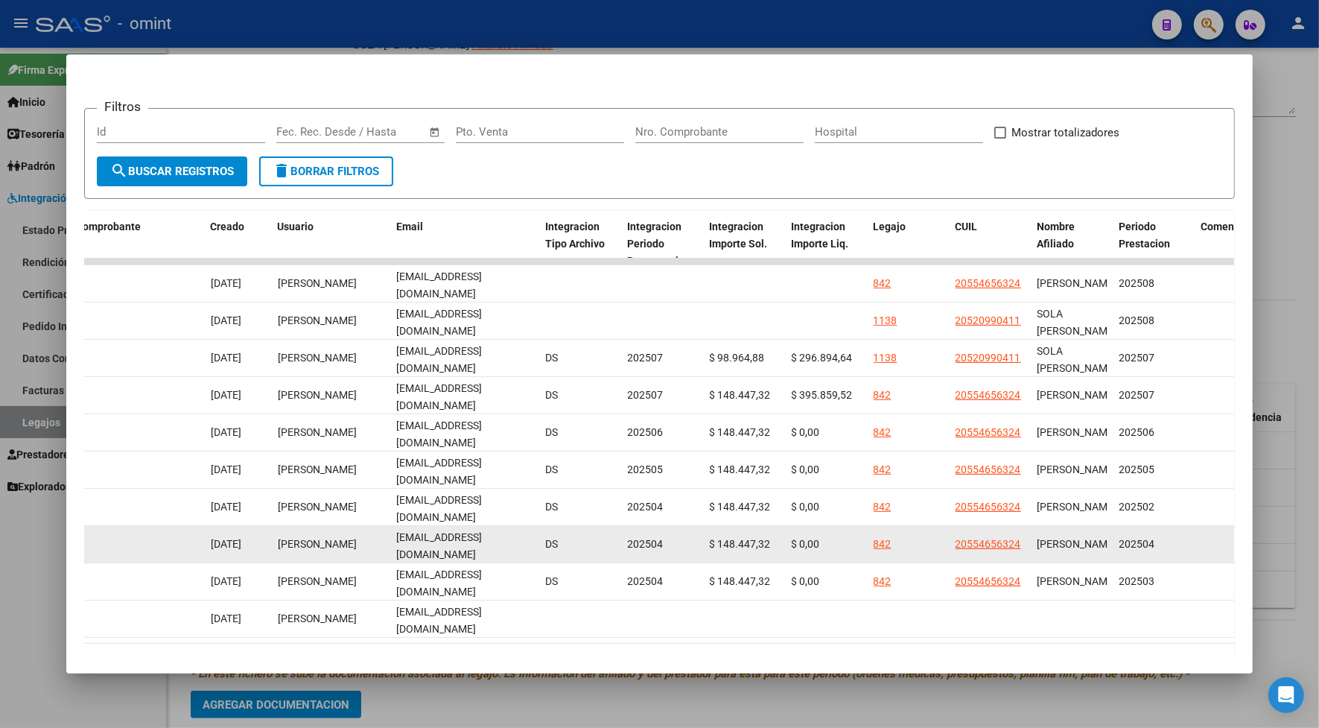
scroll to position [93, 0]
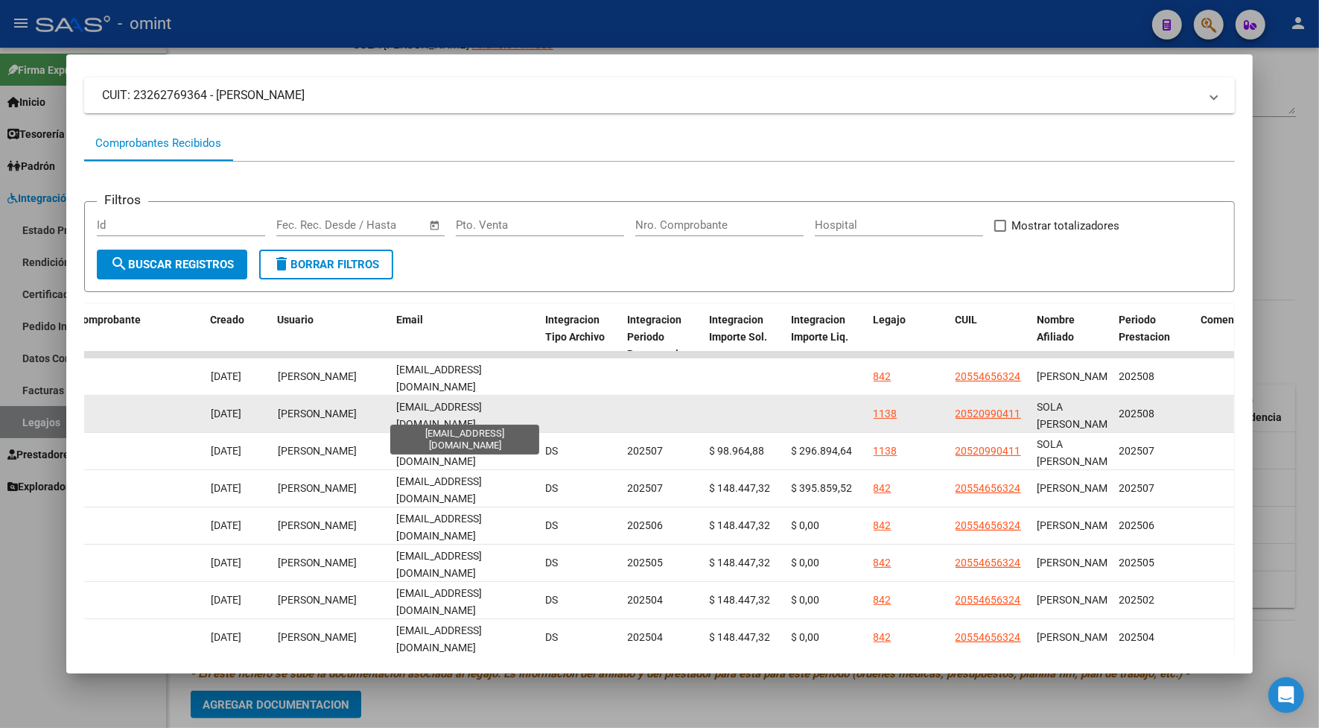
drag, startPoint x: 510, startPoint y: 410, endPoint x: 390, endPoint y: 411, distance: 120.7
click at [397, 411] on div "licpsmponce@gmail.com" at bounding box center [465, 414] width 137 height 31
drag, startPoint x: 390, startPoint y: 411, endPoint x: 404, endPoint y: 411, distance: 14.2
copy span "licpsmponce@gmail.com"
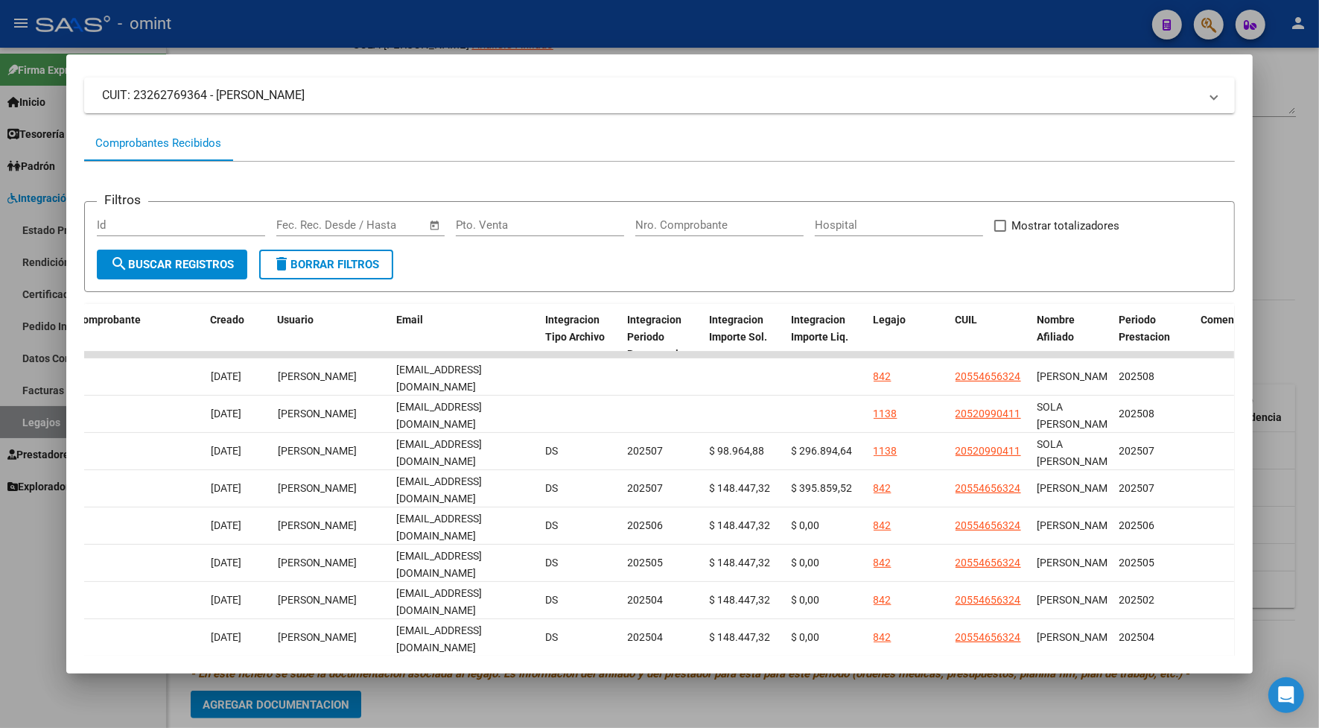
click at [627, 13] on div at bounding box center [659, 364] width 1319 height 728
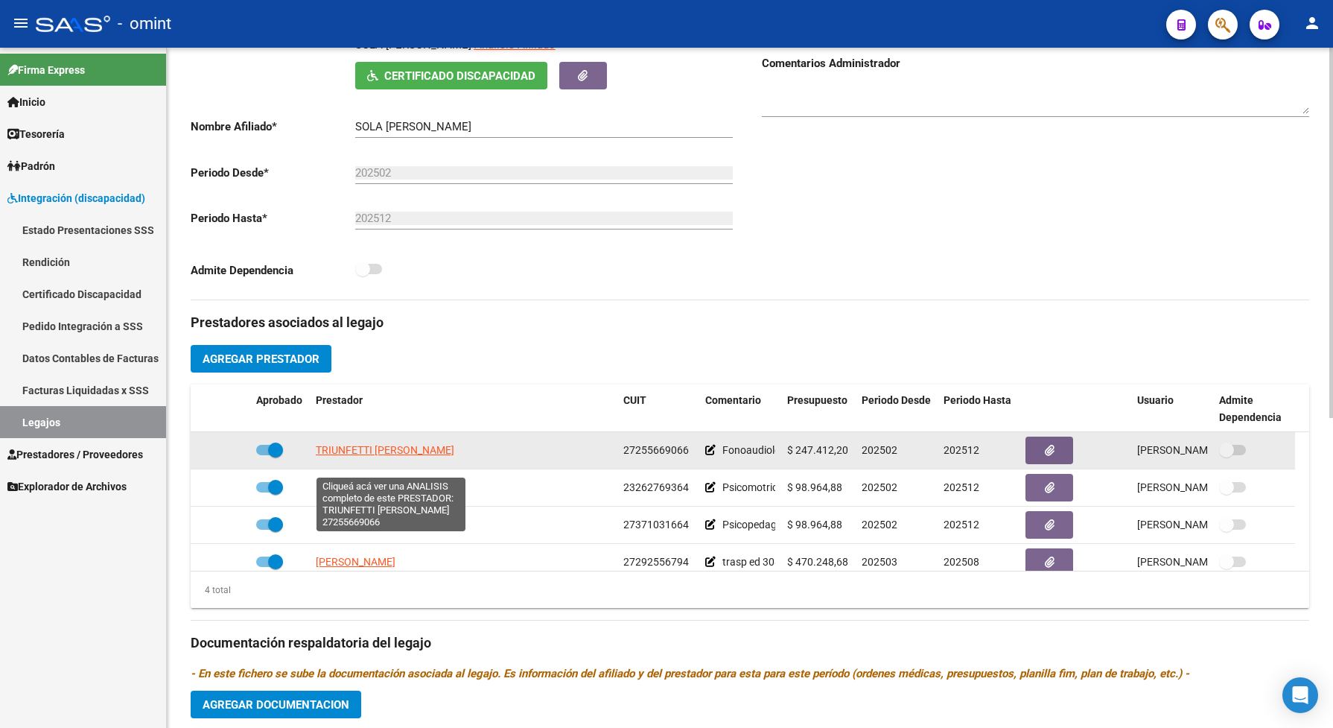
click at [426, 456] on span "TRIUNFETTI GABRIELA SUSANA" at bounding box center [385, 450] width 139 height 12
type textarea "27255669066"
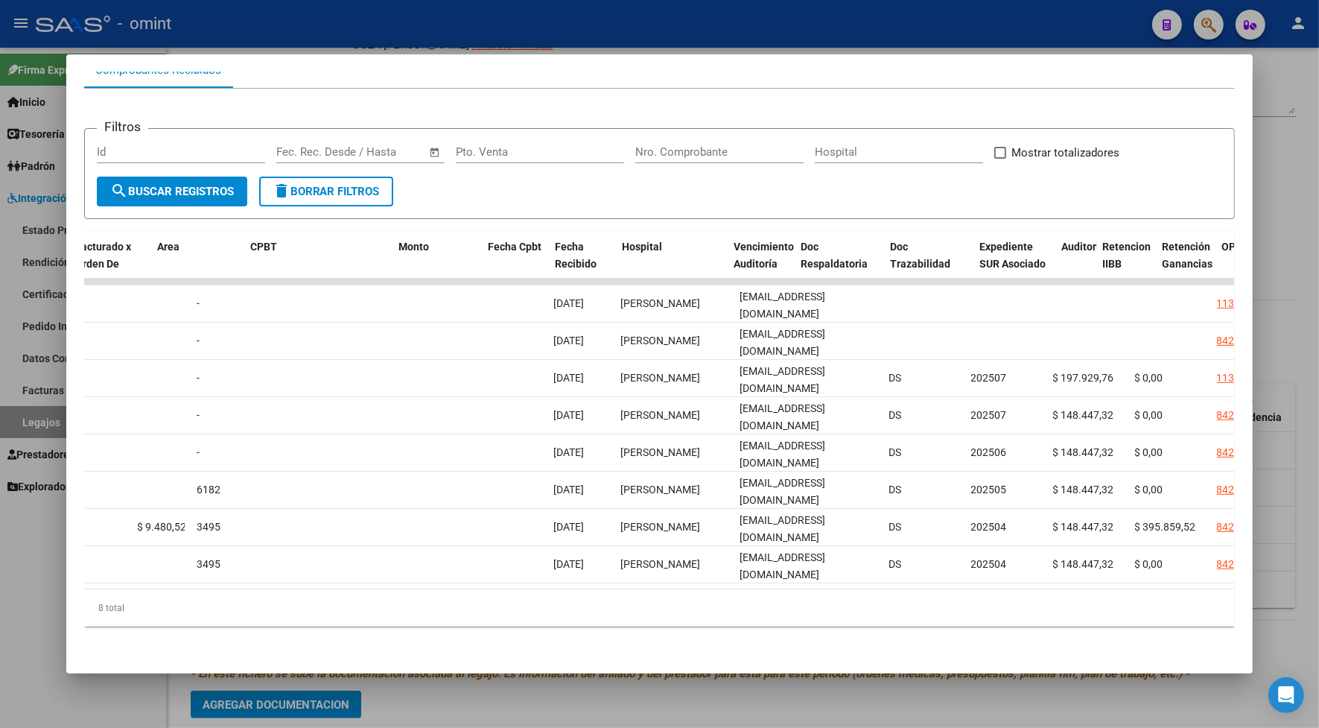
scroll to position [0, 0]
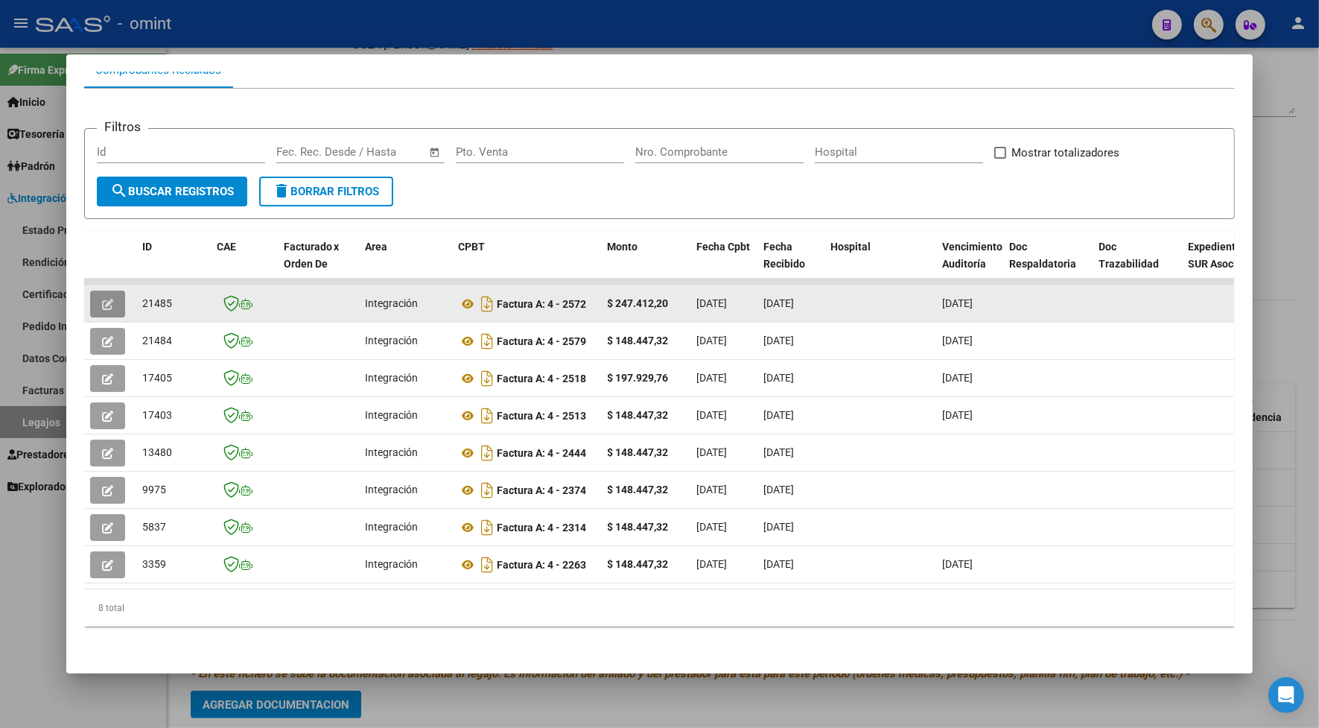
click at [102, 299] on icon "button" at bounding box center [107, 304] width 11 height 11
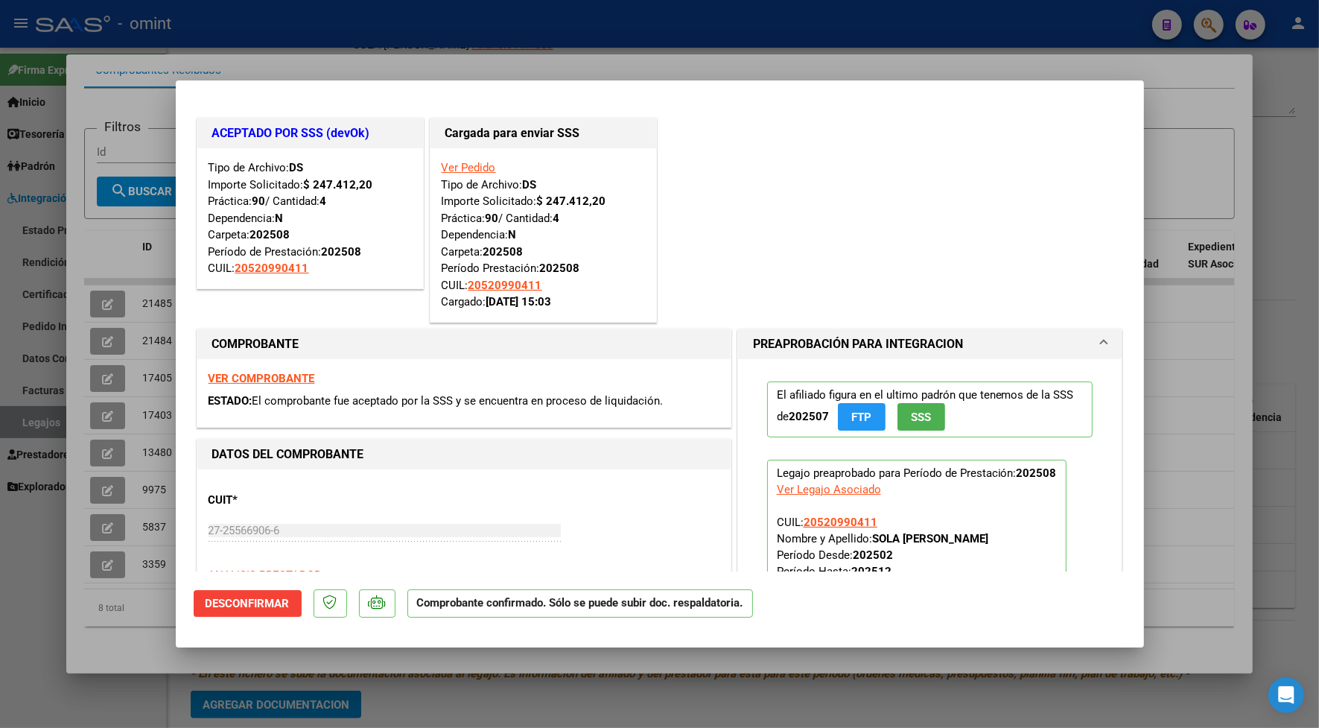
click at [263, 24] on div at bounding box center [659, 364] width 1319 height 728
type input "$ 0,00"
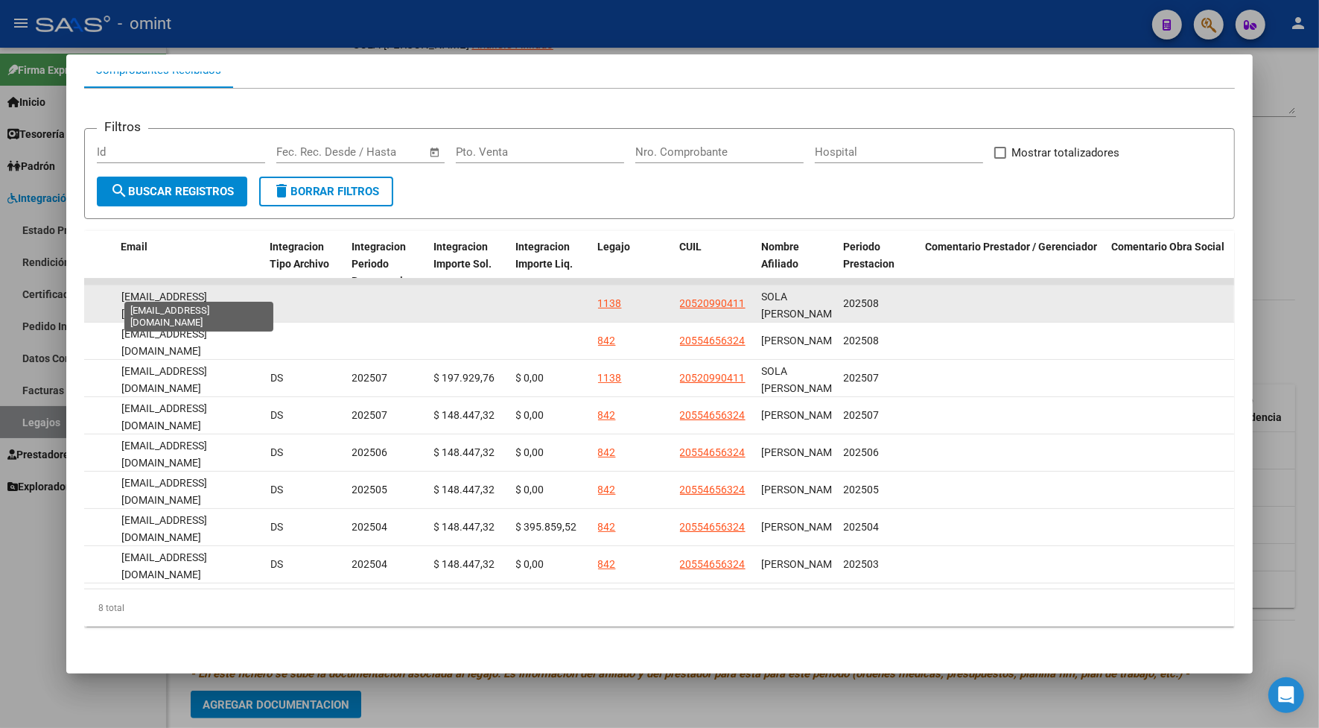
scroll to position [0, 32]
drag, startPoint x: 113, startPoint y: 288, endPoint x: 262, endPoint y: 291, distance: 149.0
drag, startPoint x: 262, startPoint y: 291, endPoint x: 199, endPoint y: 288, distance: 63.4
copy div "GABYTRIUNFETTI@YAHOO.COM.AR"
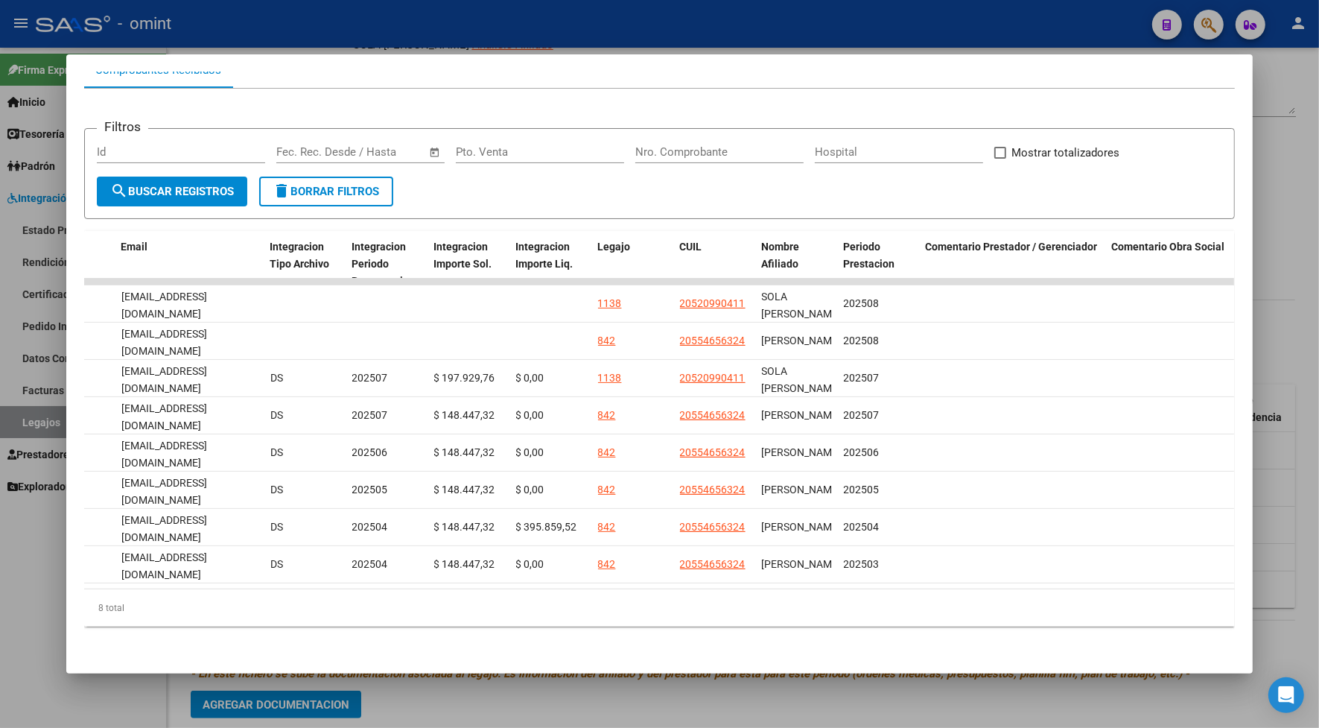
click at [382, 25] on div at bounding box center [659, 364] width 1319 height 728
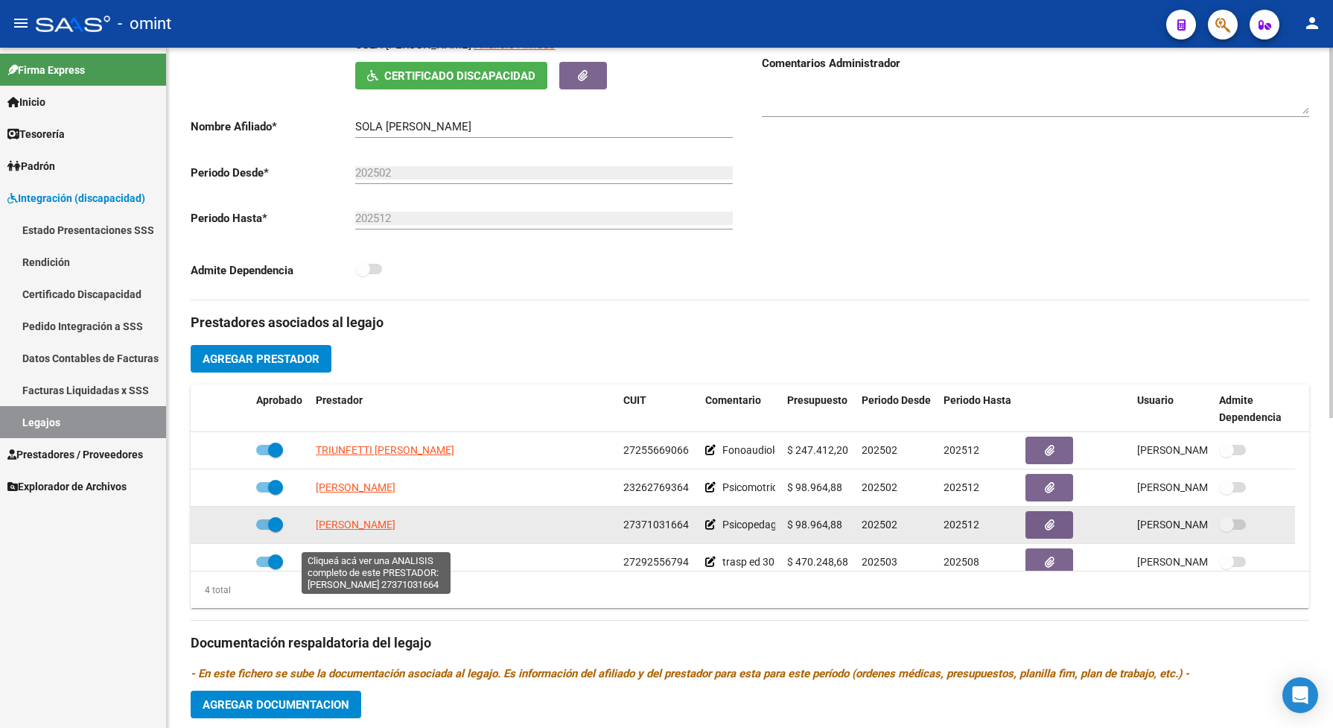
click at [328, 530] on span "VALDEZ MARIANA EMILIA" at bounding box center [356, 524] width 80 height 12
type textarea "27371031664"
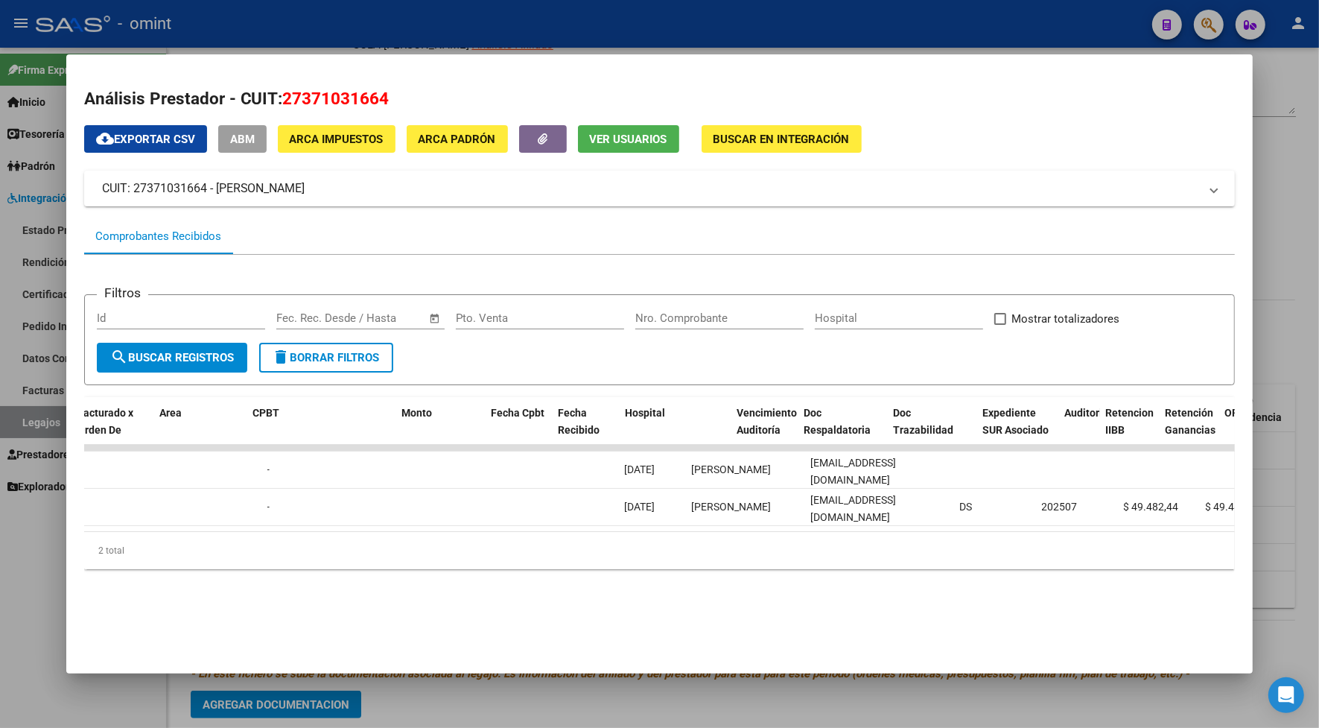
scroll to position [0, 0]
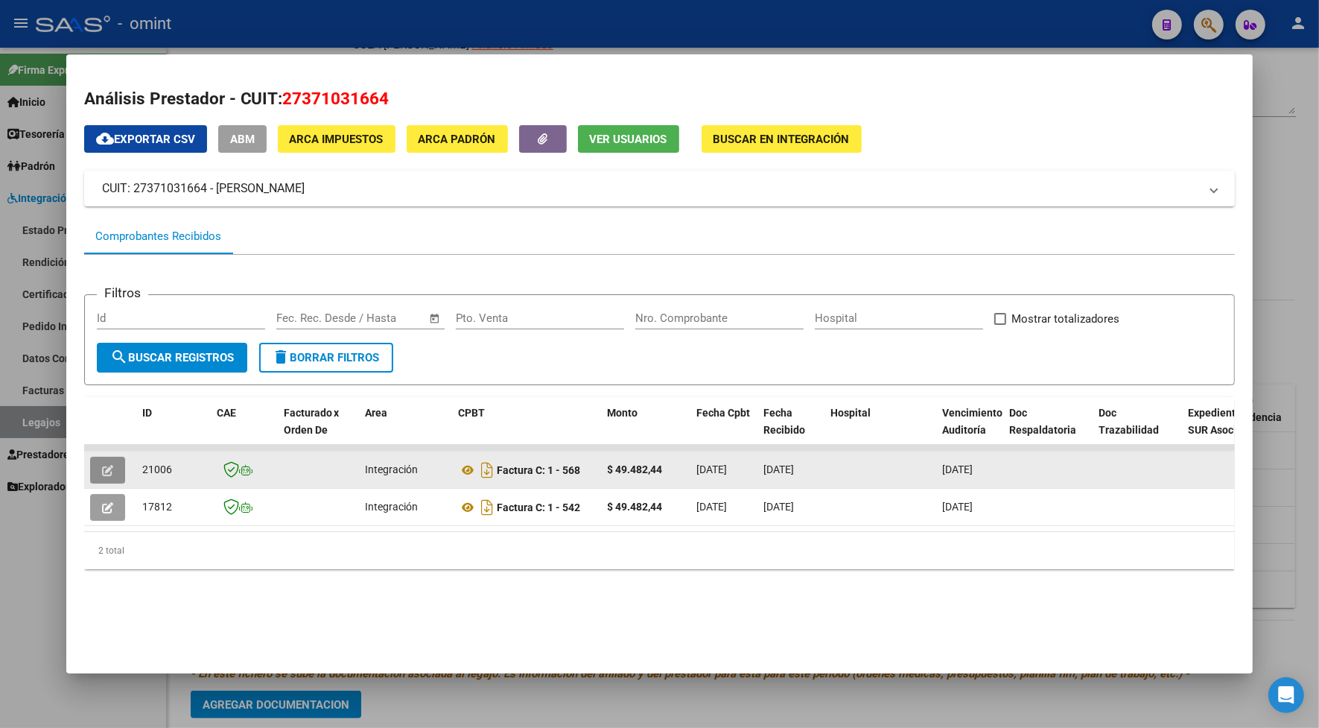
click at [104, 471] on icon "button" at bounding box center [107, 470] width 11 height 11
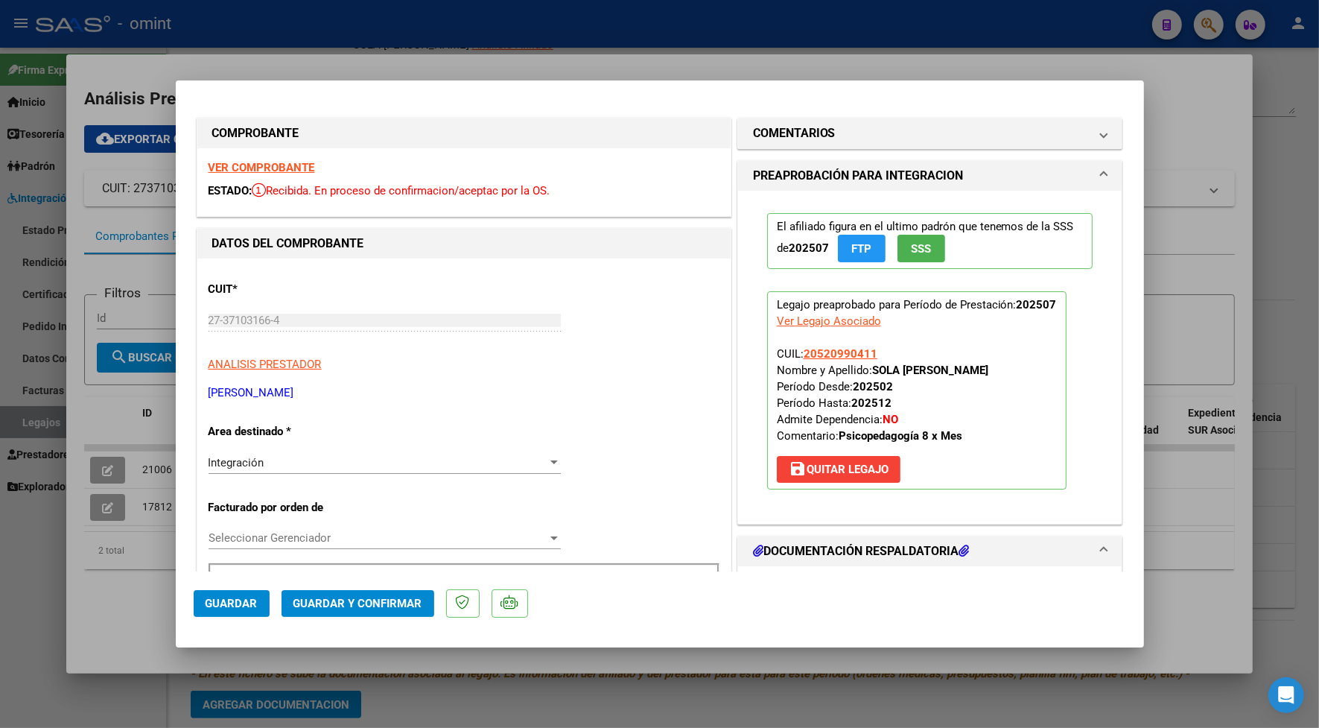
click at [390, 56] on div at bounding box center [659, 364] width 1319 height 728
type input "$ 0,00"
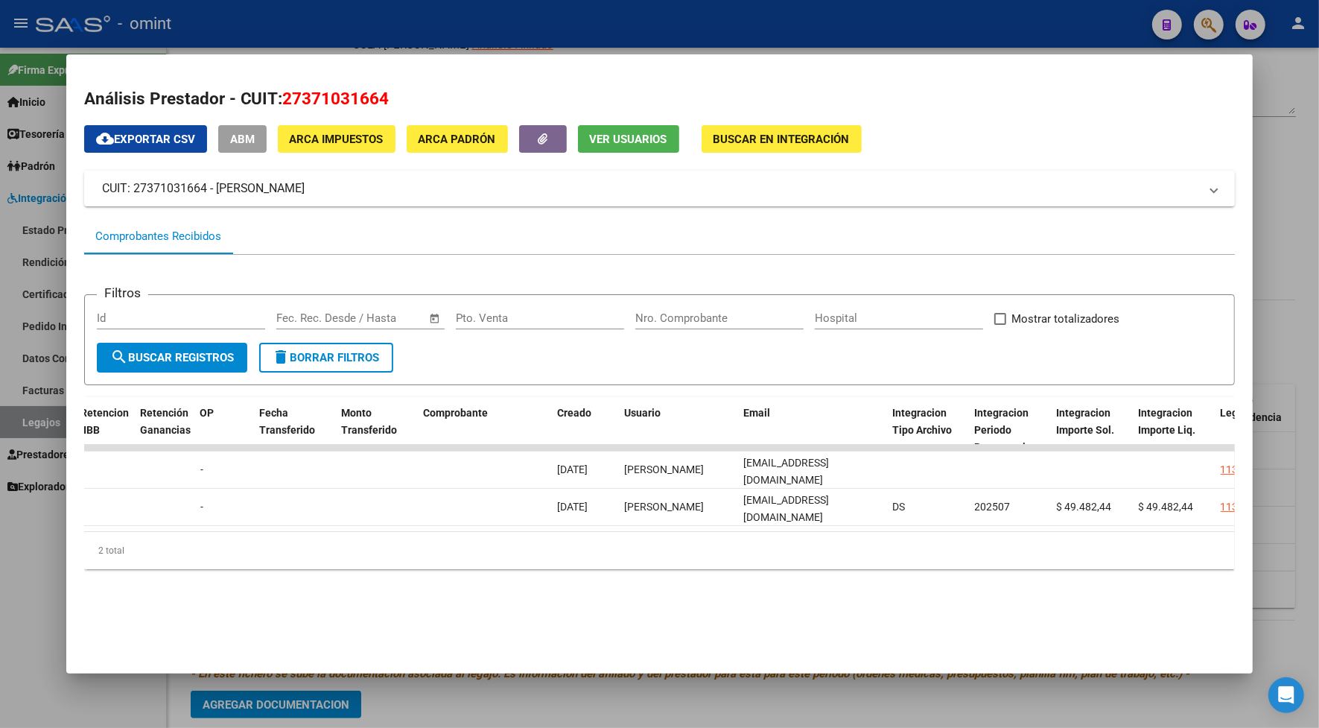
scroll to position [0, 1252]
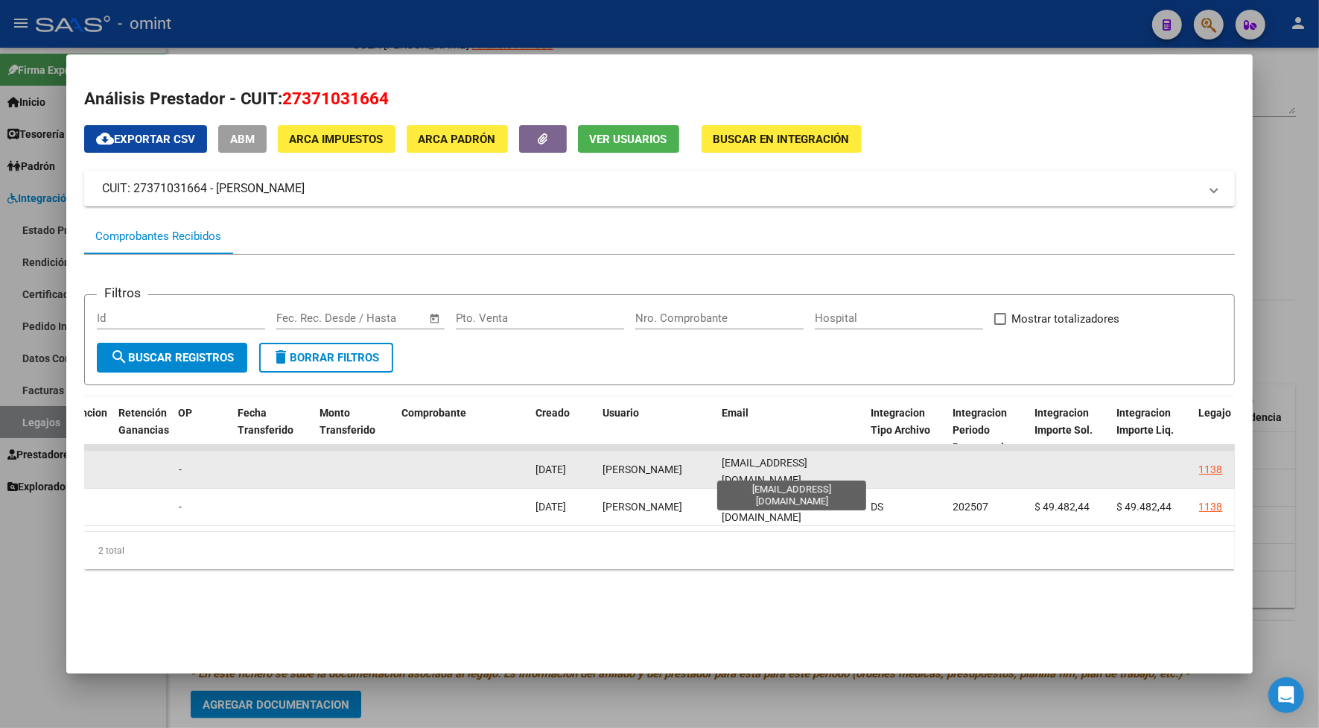
drag, startPoint x: 854, startPoint y: 467, endPoint x: 719, endPoint y: 470, distance: 135.6
click at [719, 470] on datatable-body-cell "marianavaldez88@gmail.com" at bounding box center [791, 469] width 149 height 36
drag, startPoint x: 719, startPoint y: 470, endPoint x: 727, endPoint y: 470, distance: 8.2
copy span "marianavaldez88@gmail.com"
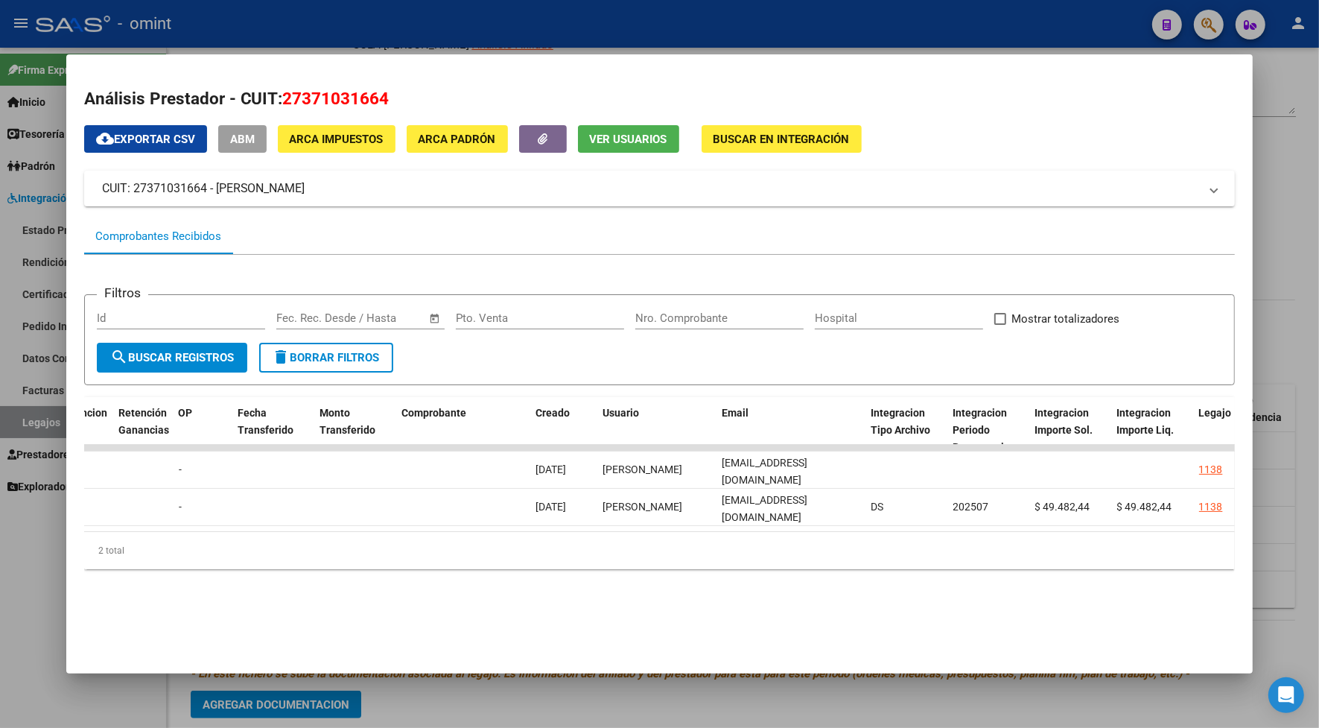
click at [694, 15] on div at bounding box center [659, 364] width 1319 height 728
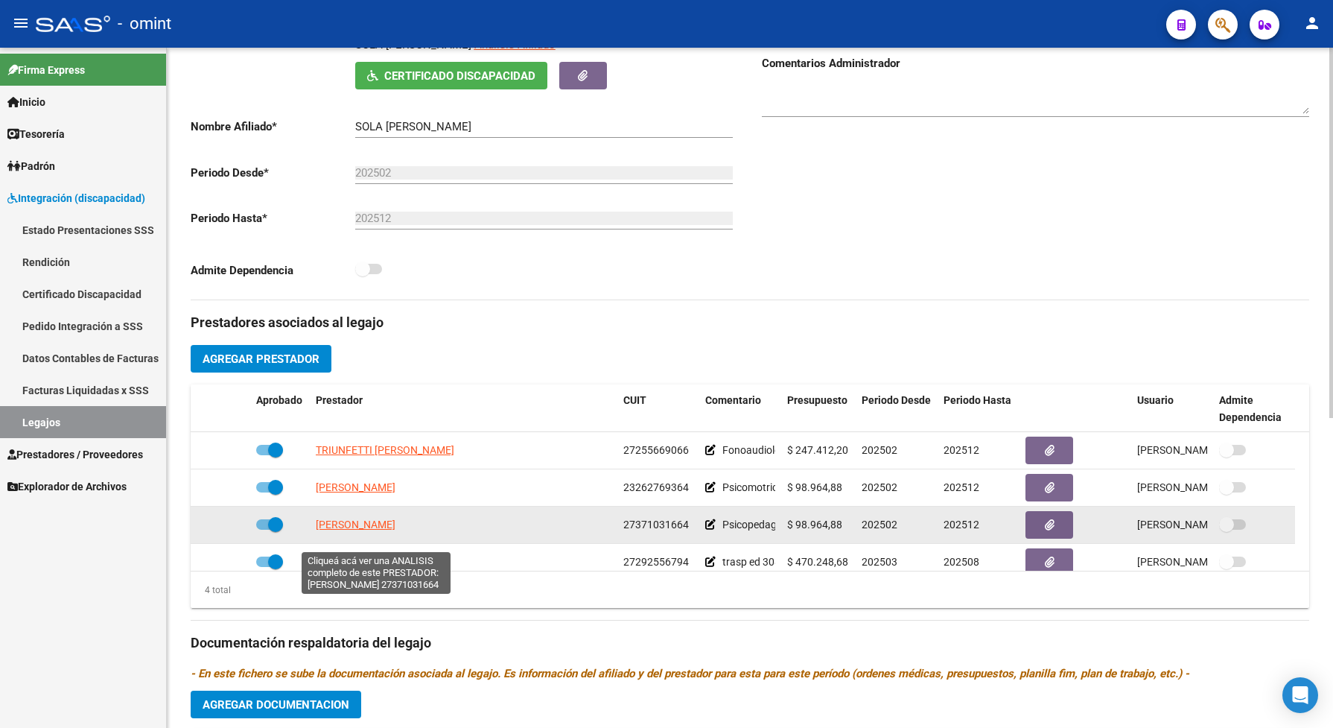
click at [381, 530] on span "VALDEZ MARIANA EMILIA" at bounding box center [356, 524] width 80 height 12
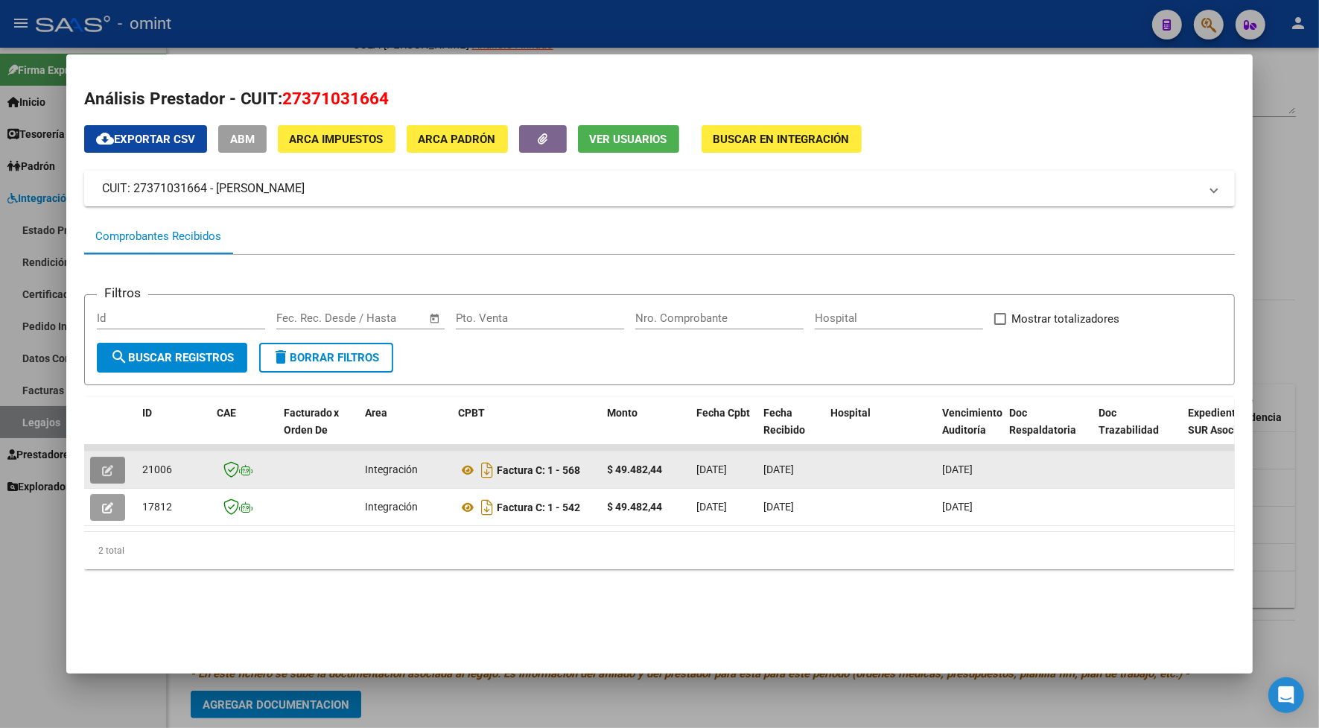
click at [94, 464] on button "button" at bounding box center [107, 470] width 35 height 27
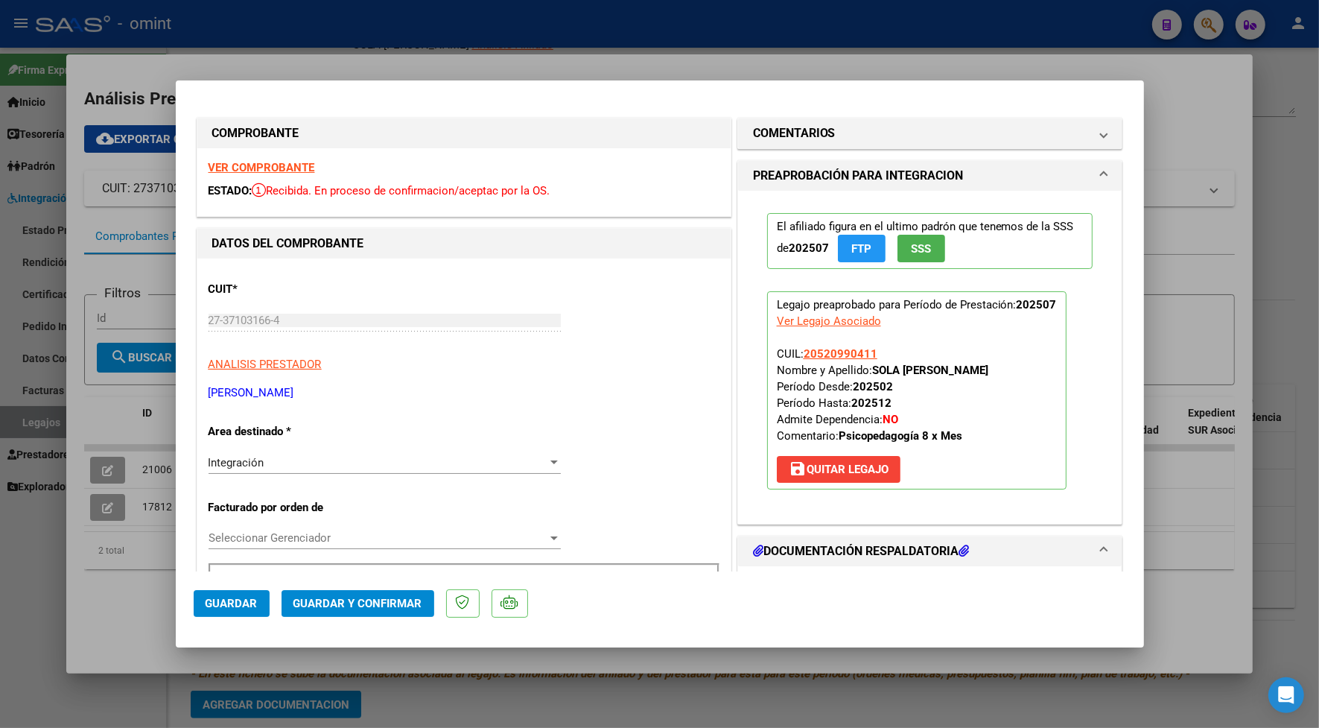
click at [214, 20] on div at bounding box center [659, 364] width 1319 height 728
type input "$ 0,00"
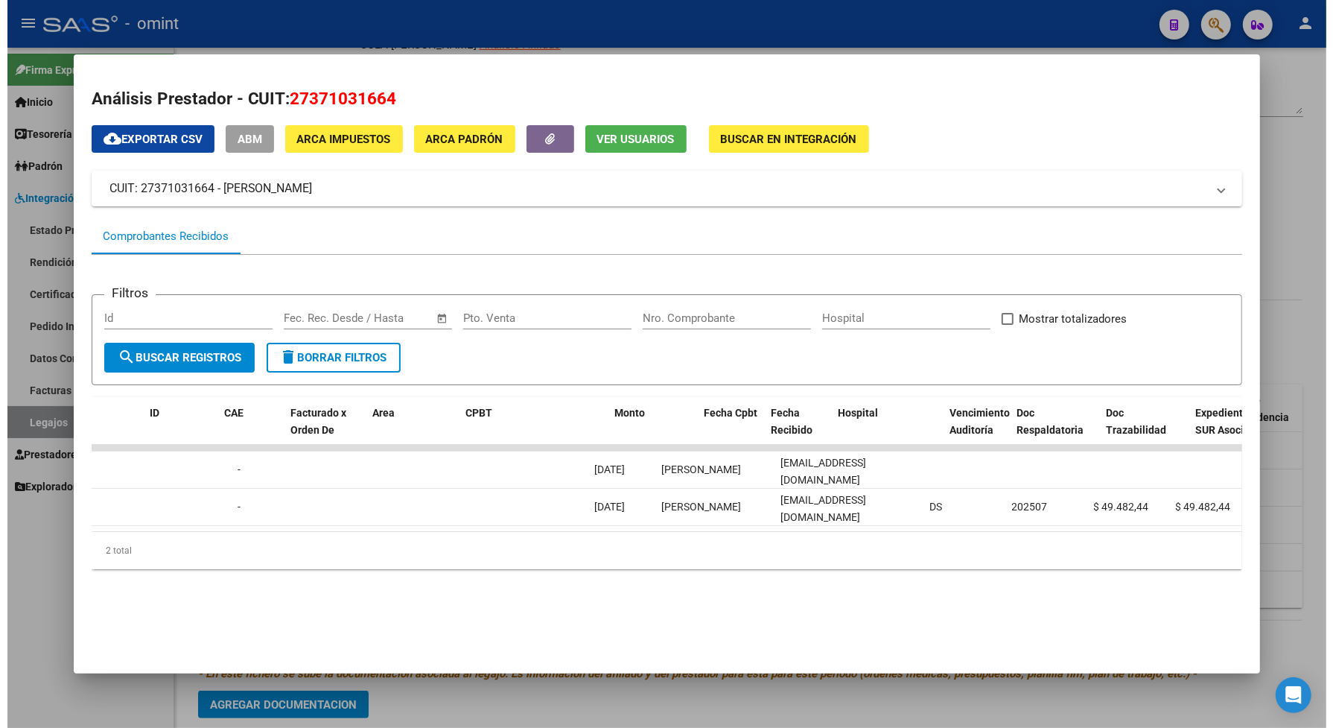
scroll to position [0, 0]
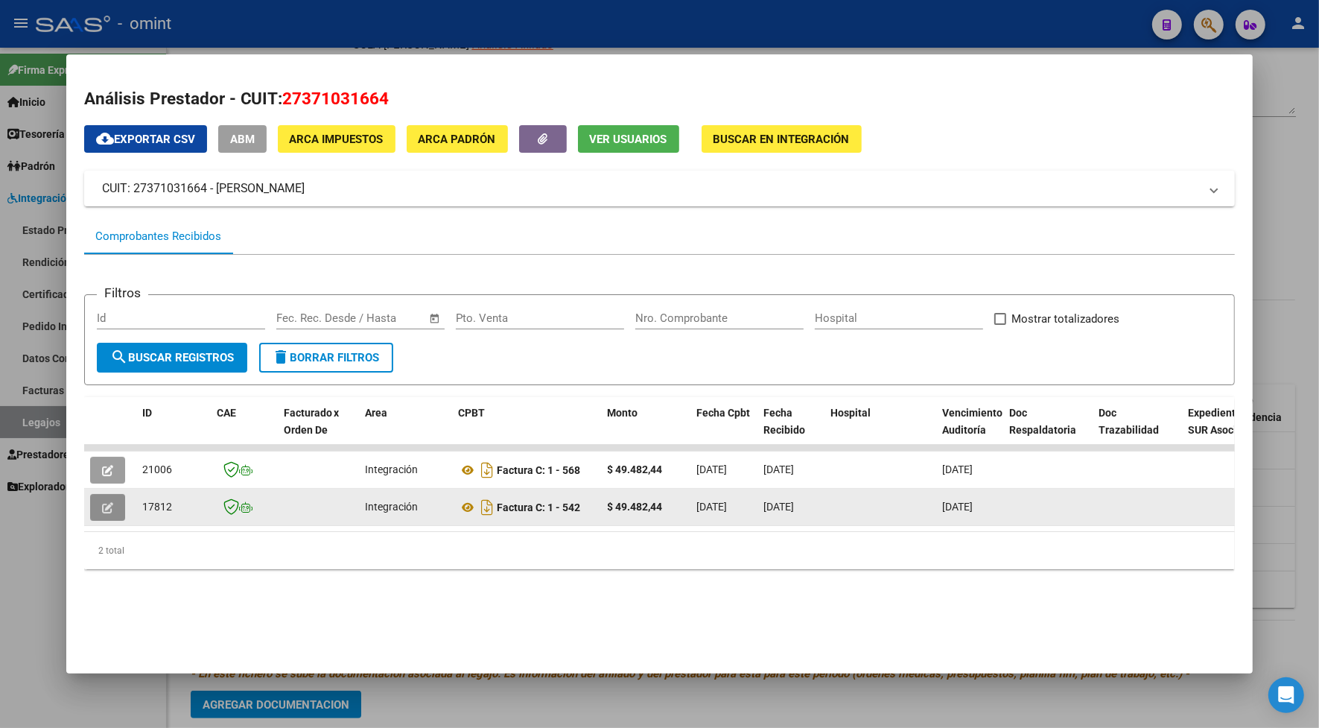
click at [106, 507] on icon "button" at bounding box center [107, 507] width 11 height 11
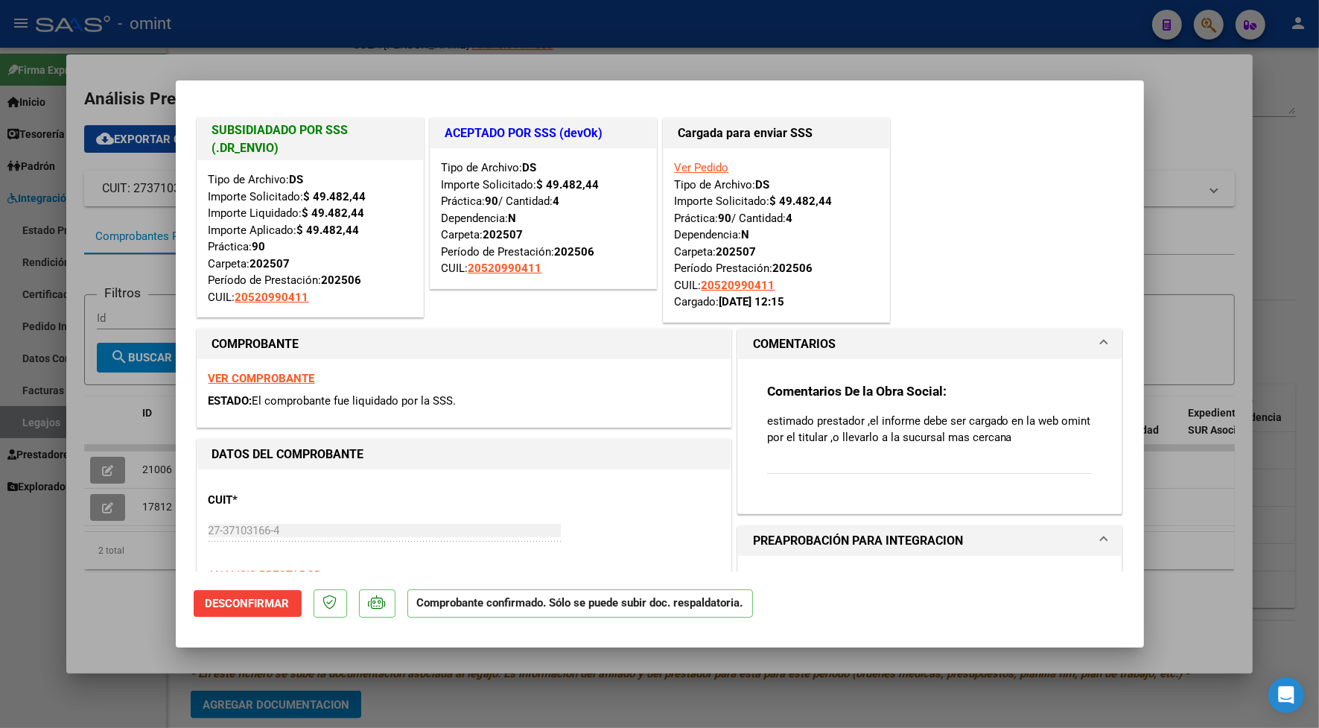
click at [225, 48] on div at bounding box center [659, 364] width 1319 height 728
type input "$ 0,00"
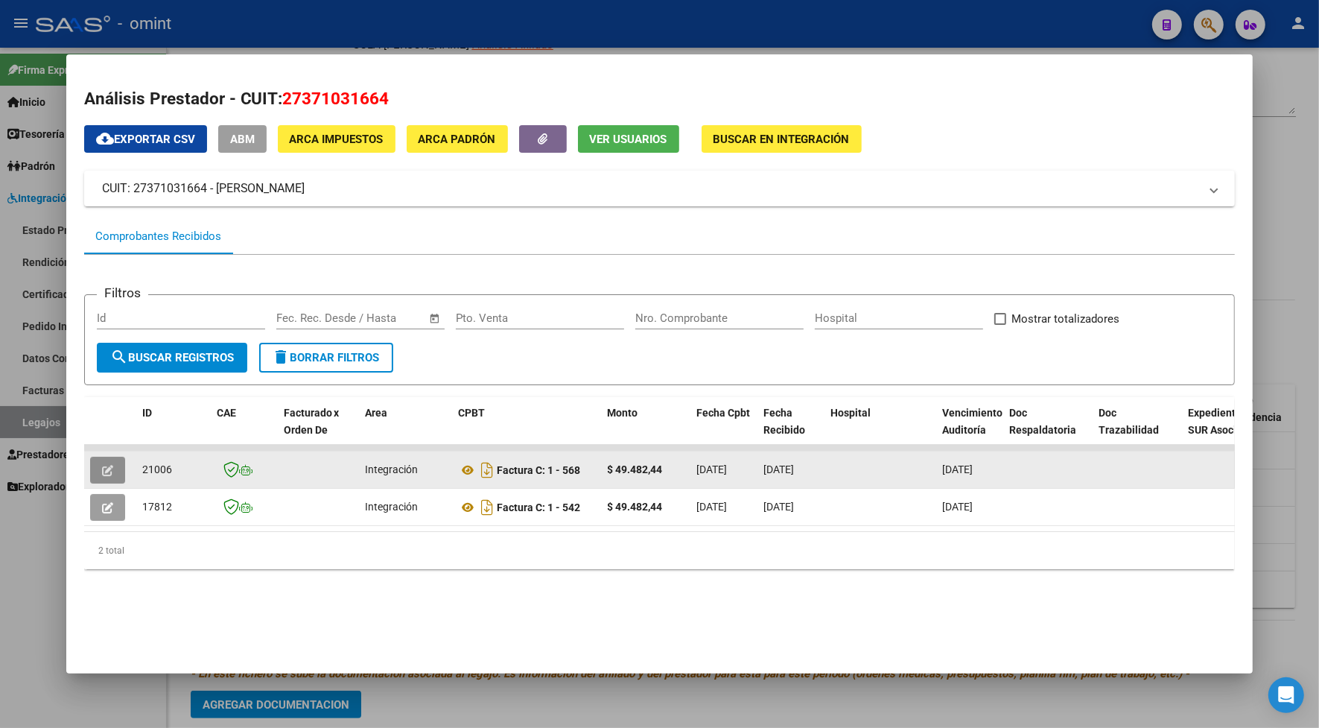
click at [102, 465] on icon "button" at bounding box center [107, 470] width 11 height 11
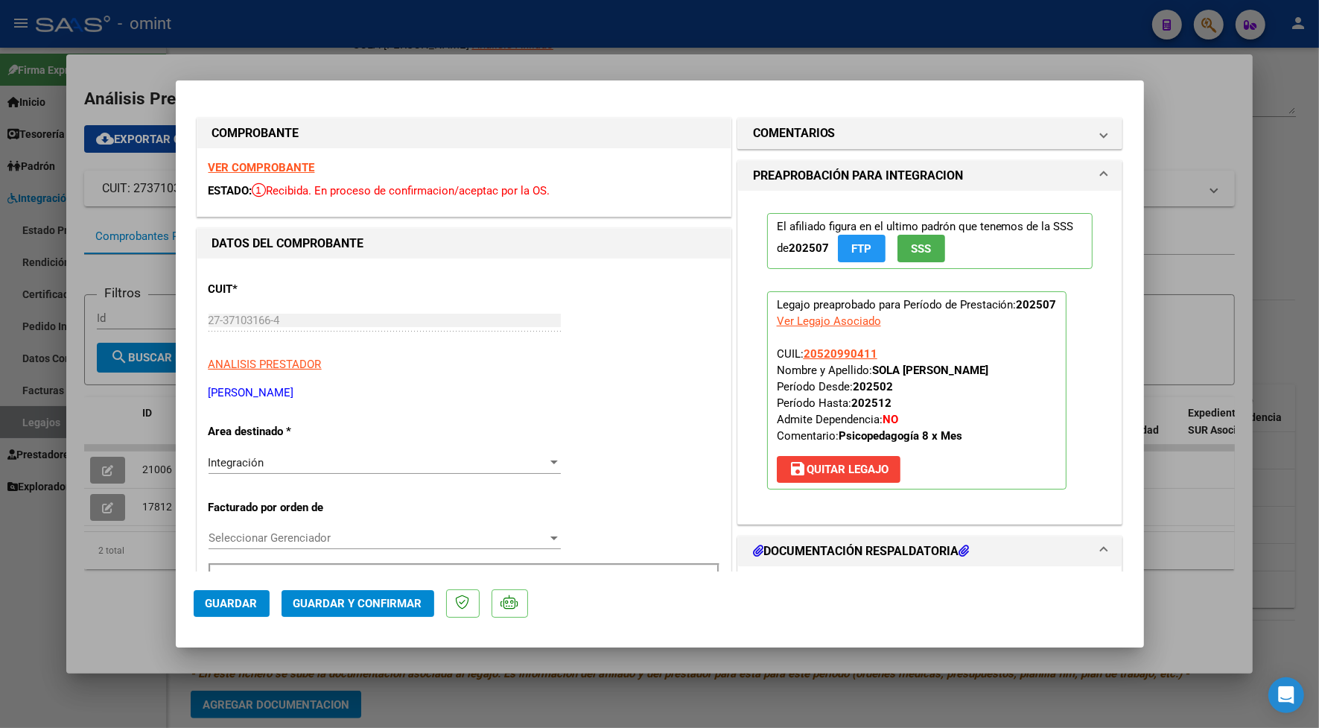
drag, startPoint x: 533, startPoint y: 34, endPoint x: 553, endPoint y: 37, distance: 19.7
click at [533, 32] on div at bounding box center [659, 364] width 1319 height 728
type input "$ 0,00"
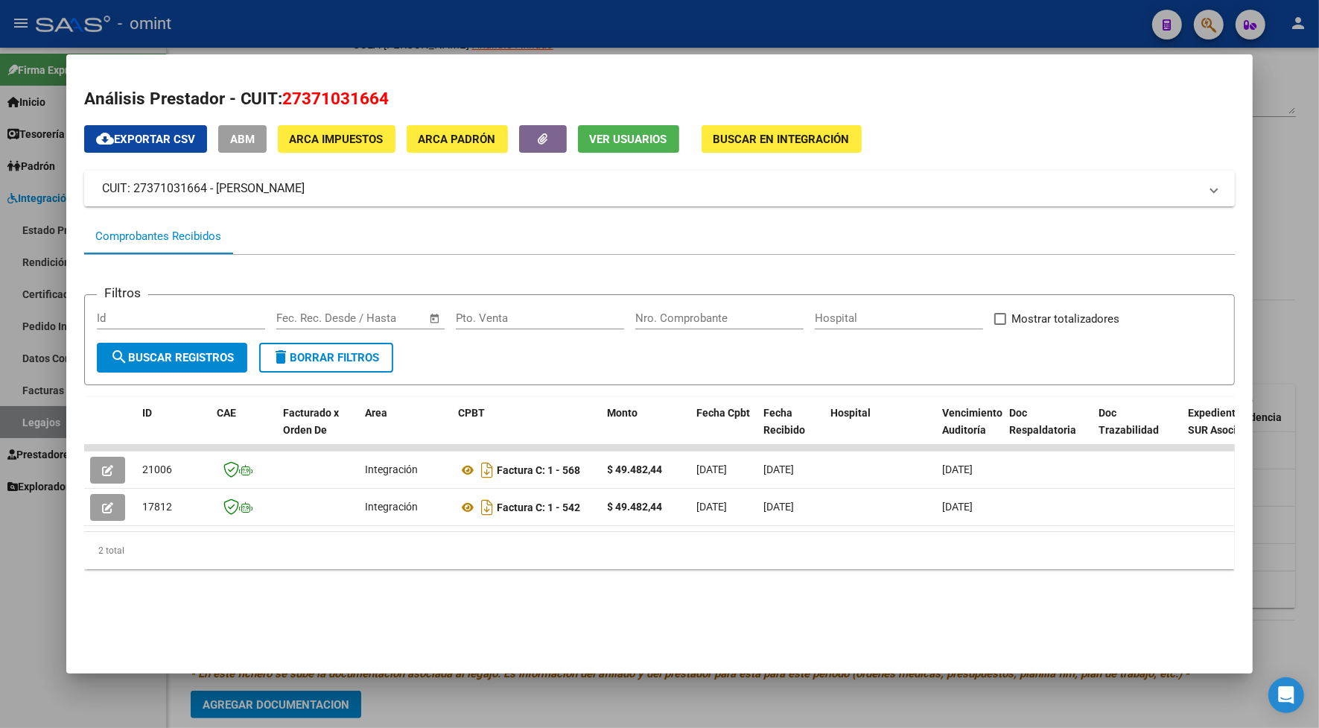
click at [404, 23] on div at bounding box center [659, 364] width 1319 height 728
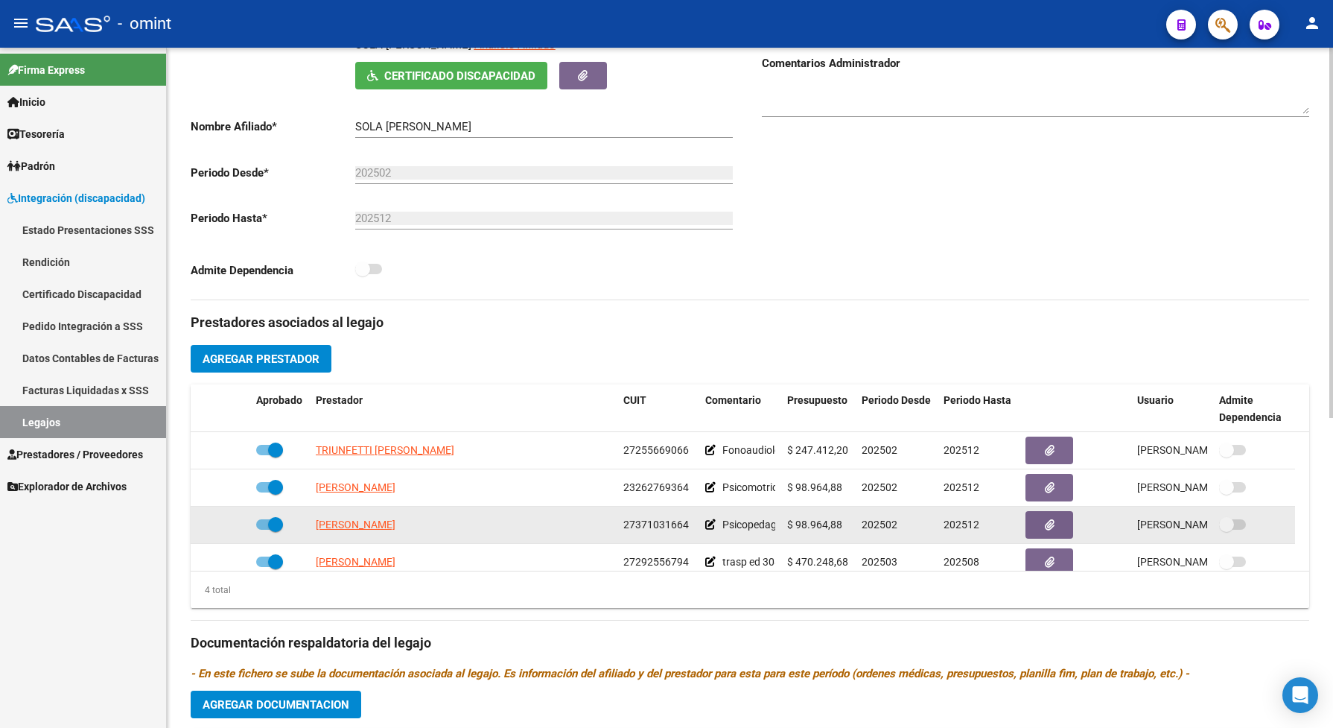
click at [710, 530] on icon at bounding box center [710, 524] width 10 height 10
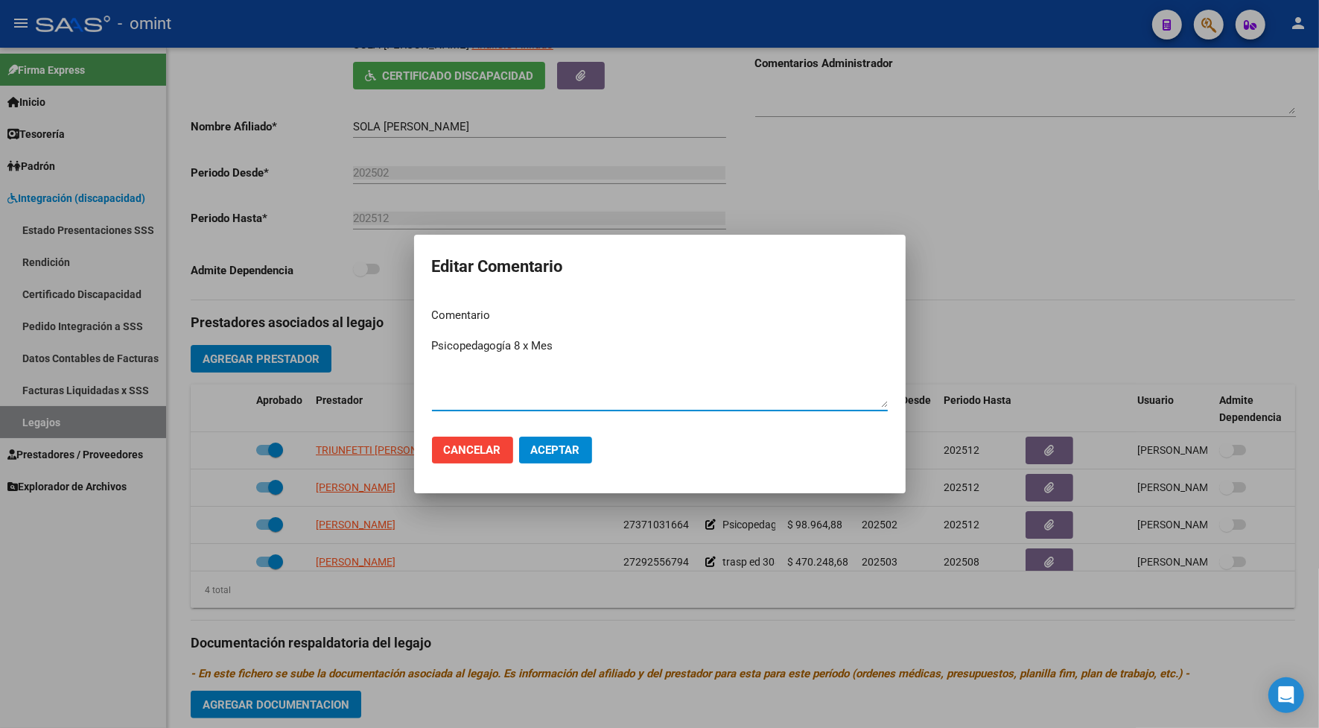
click at [497, 451] on span "Cancelar" at bounding box center [472, 449] width 57 height 13
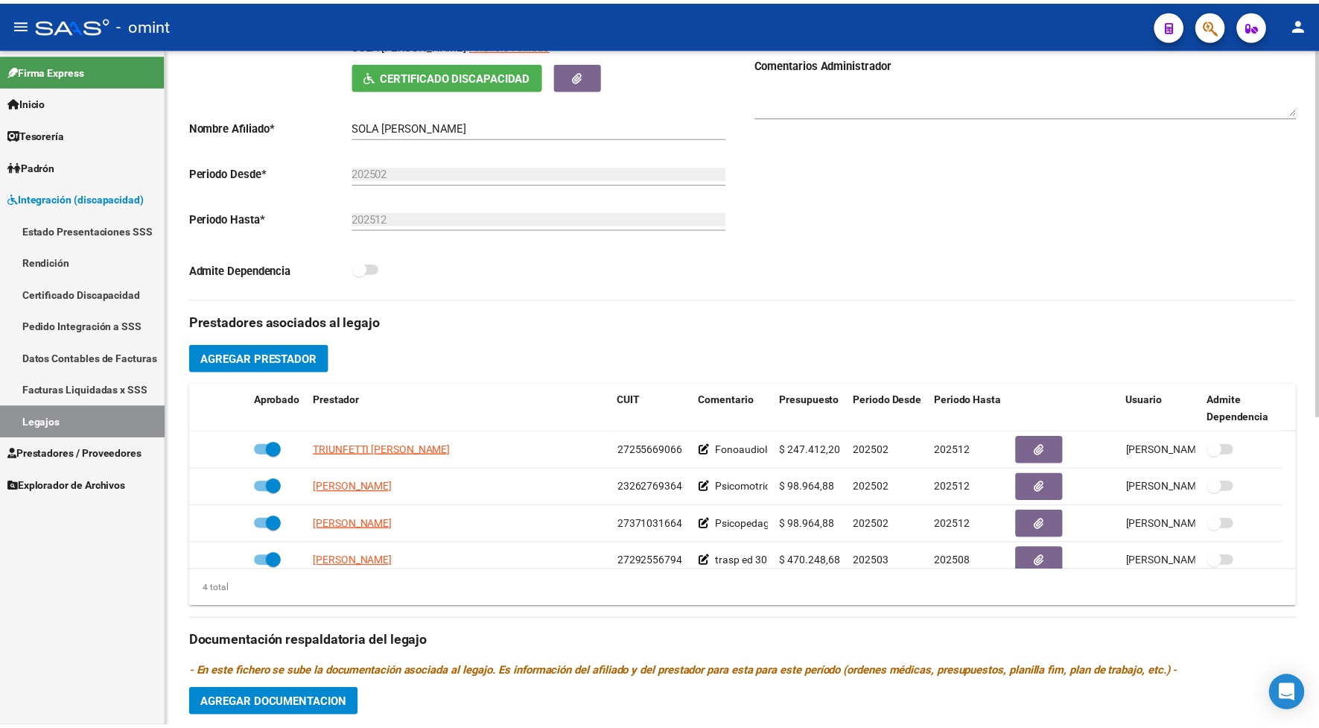
scroll to position [372, 0]
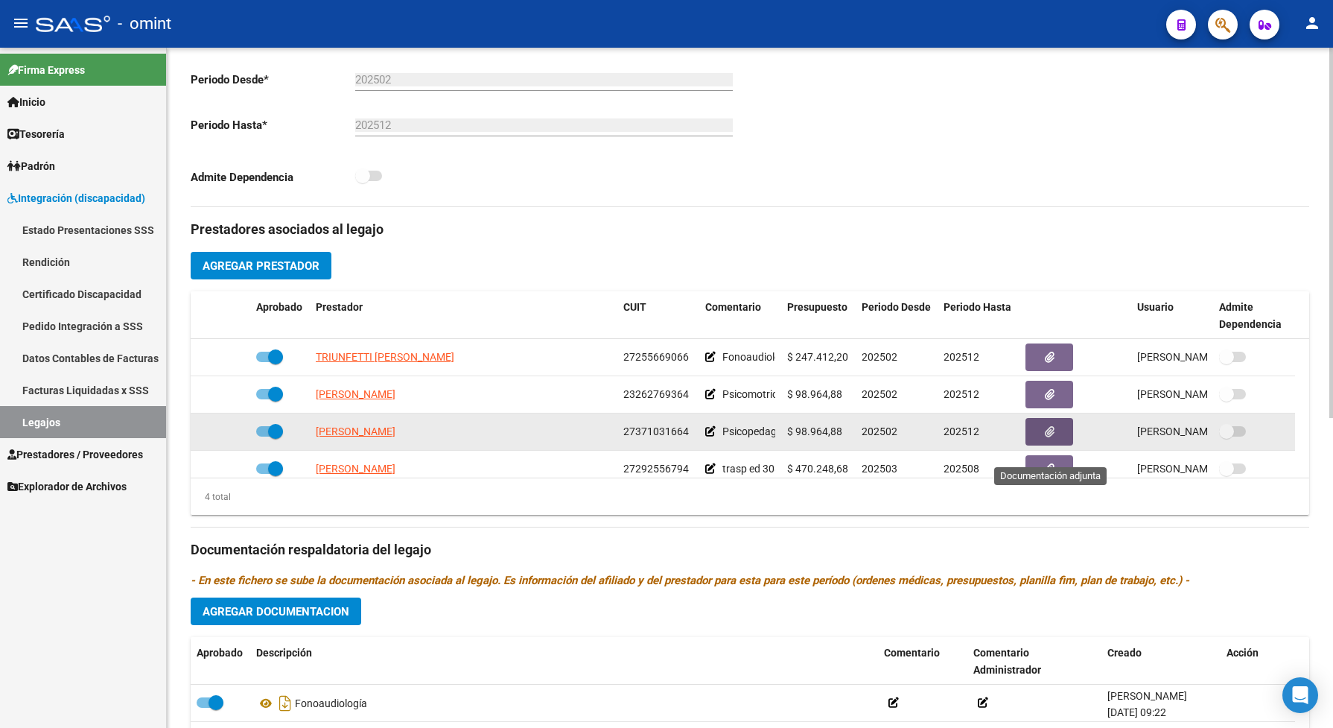
click at [1062, 443] on button "button" at bounding box center [1050, 432] width 48 height 28
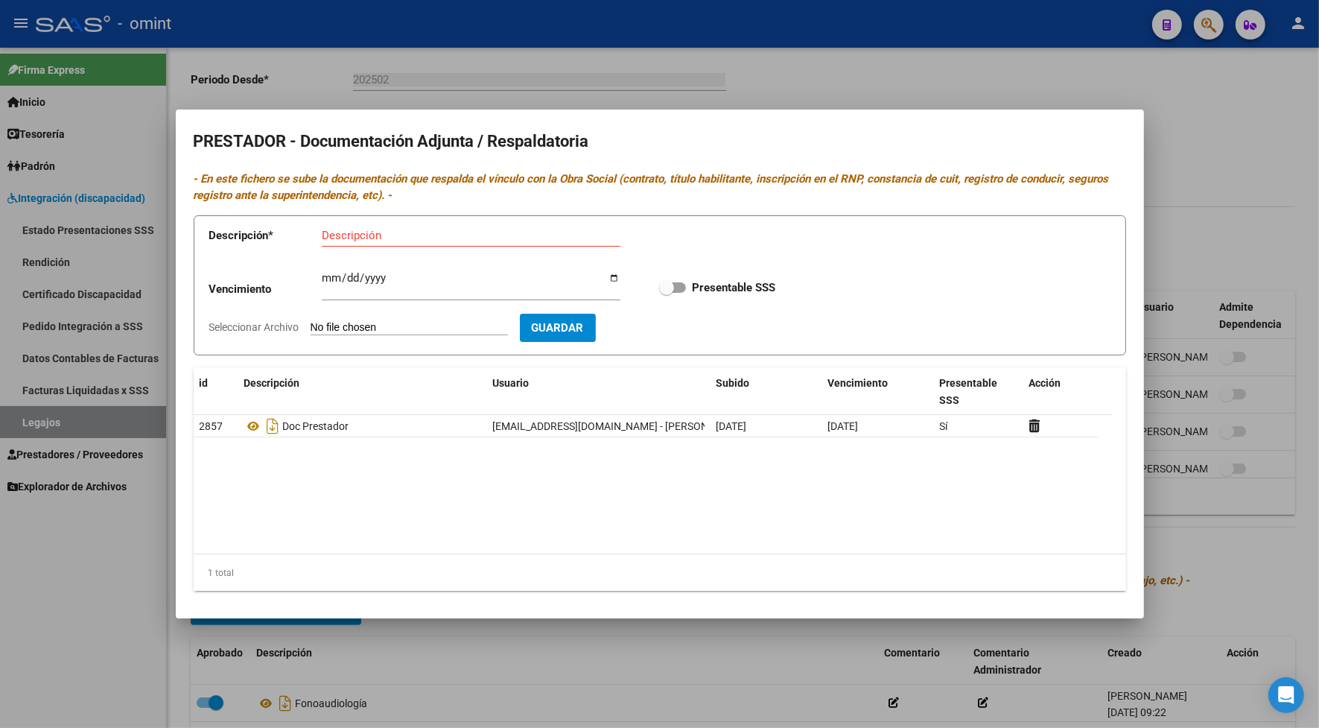
click at [720, 45] on div at bounding box center [659, 364] width 1319 height 728
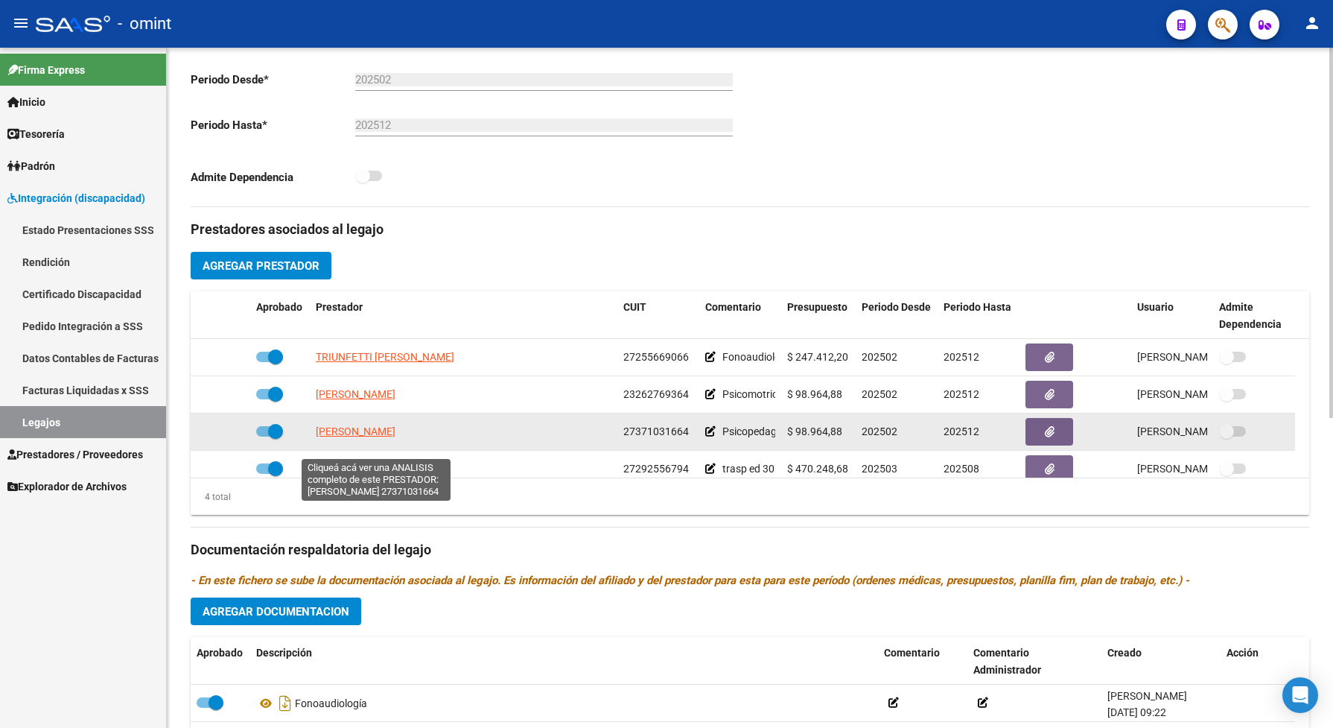
click at [390, 437] on span "VALDEZ MARIANA EMILIA" at bounding box center [356, 431] width 80 height 12
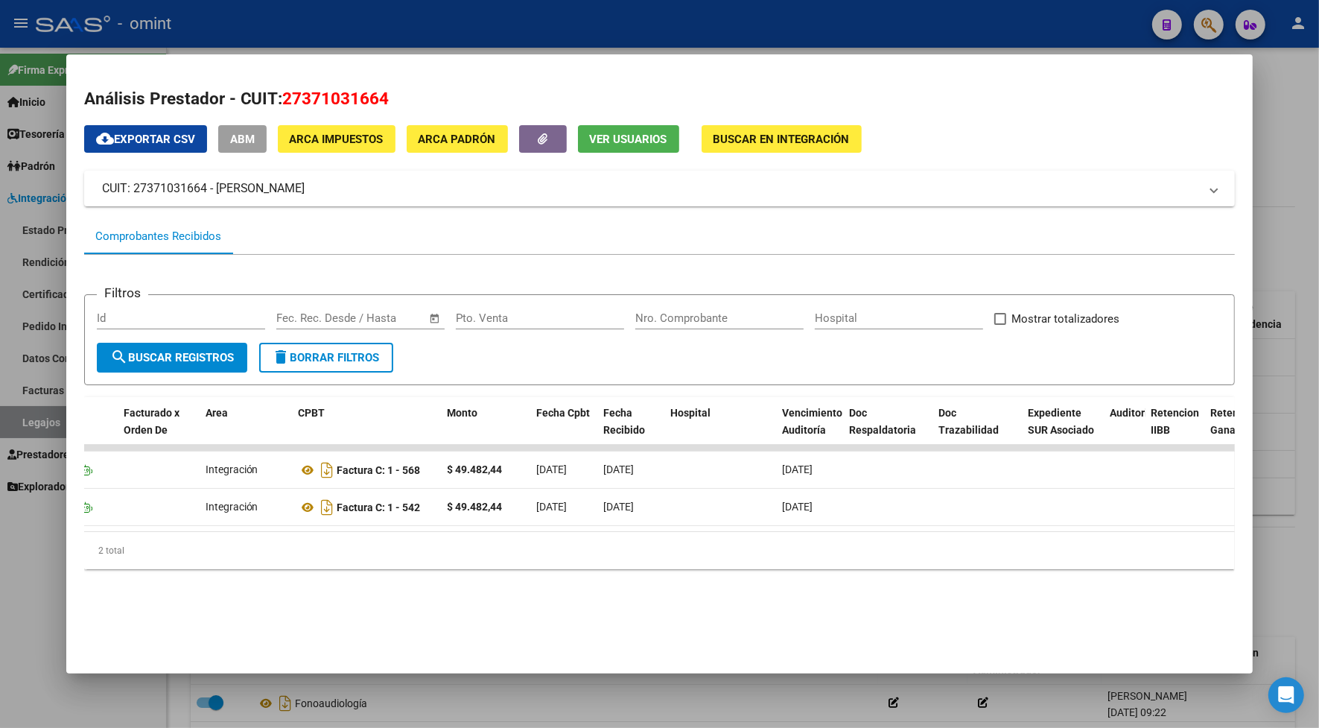
scroll to position [0, 0]
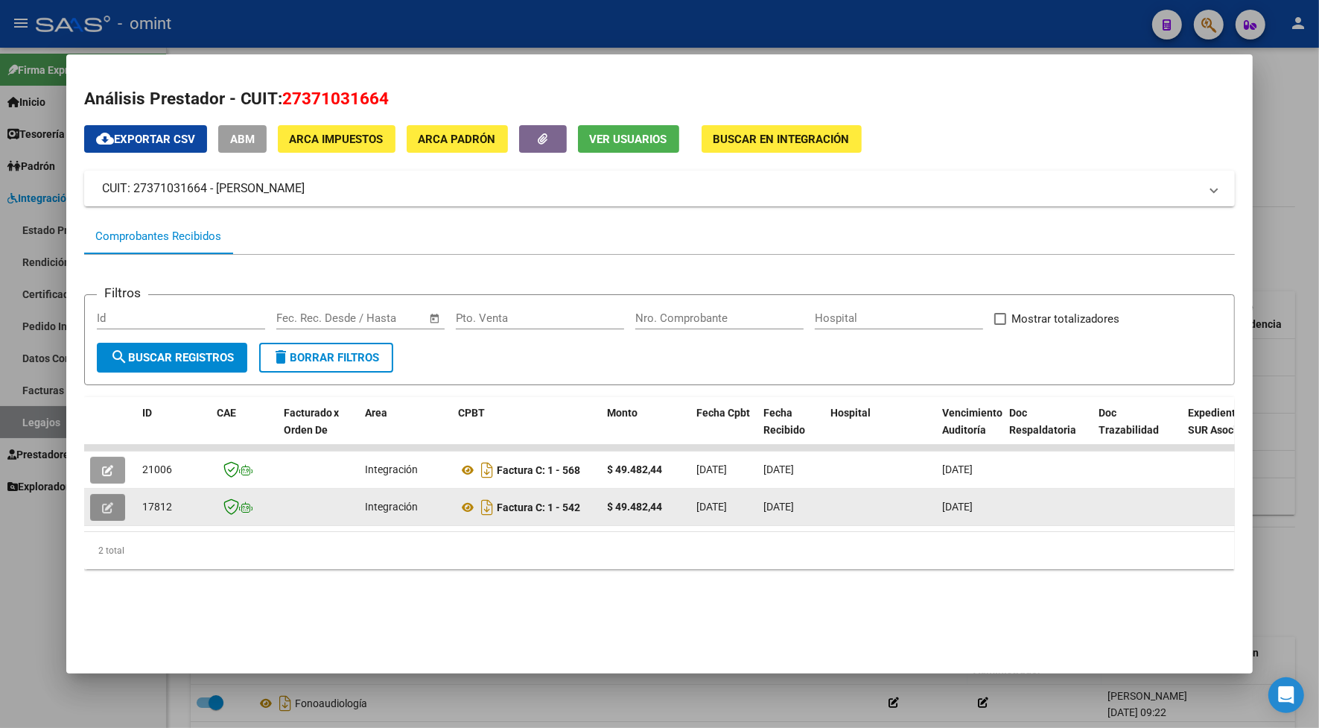
click at [104, 502] on icon "button" at bounding box center [107, 507] width 11 height 11
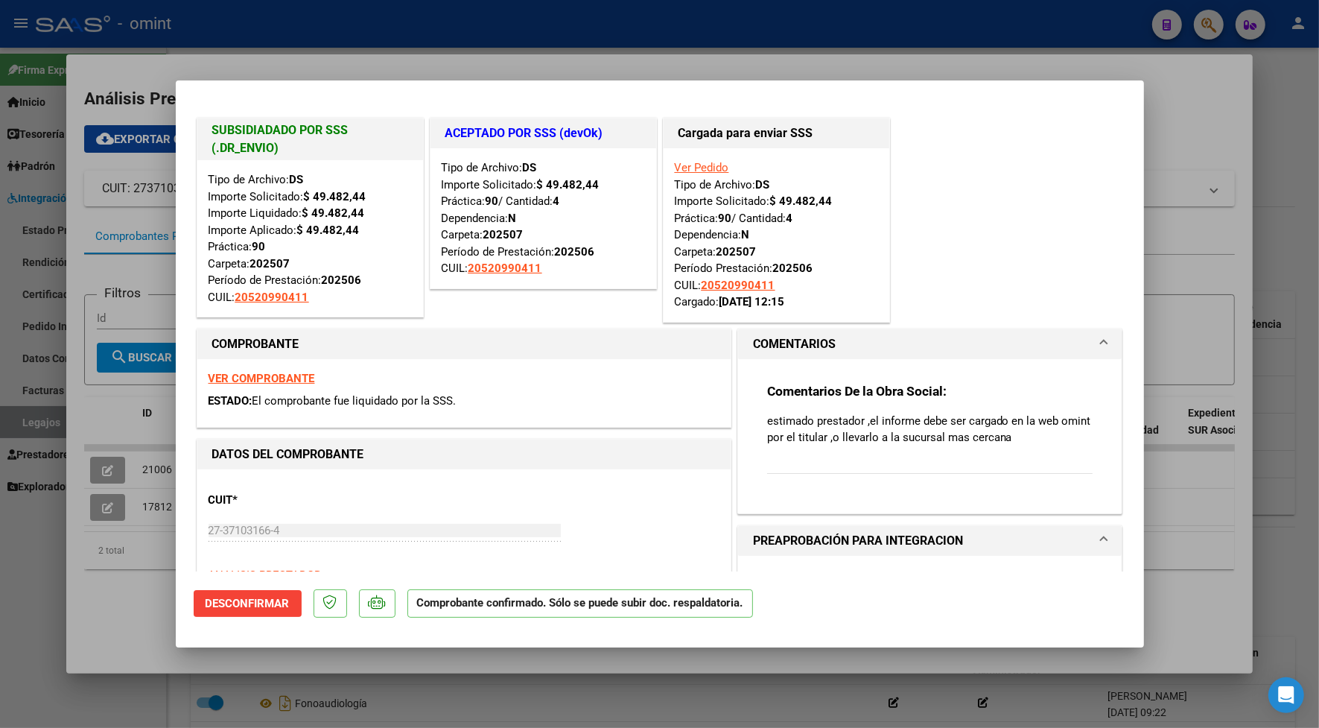
click at [784, 48] on div at bounding box center [659, 364] width 1319 height 728
type input "$ 0,00"
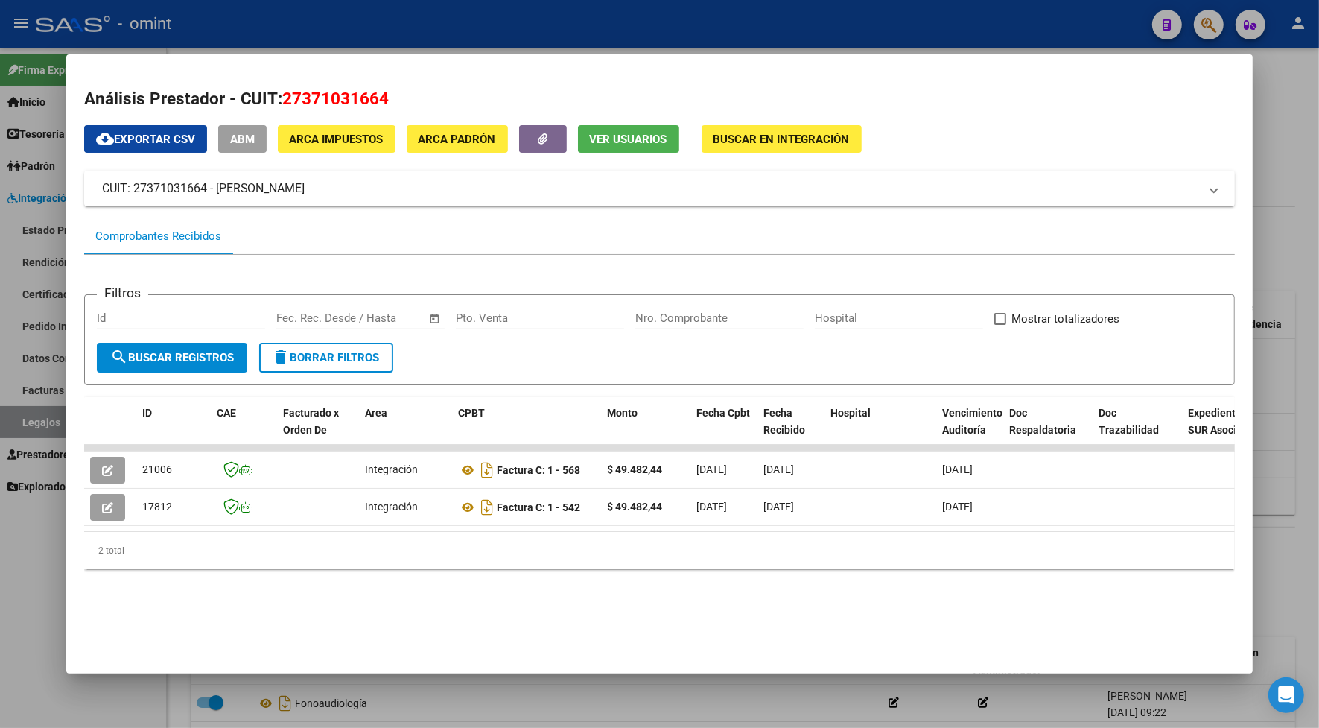
click at [503, 28] on div at bounding box center [659, 364] width 1319 height 728
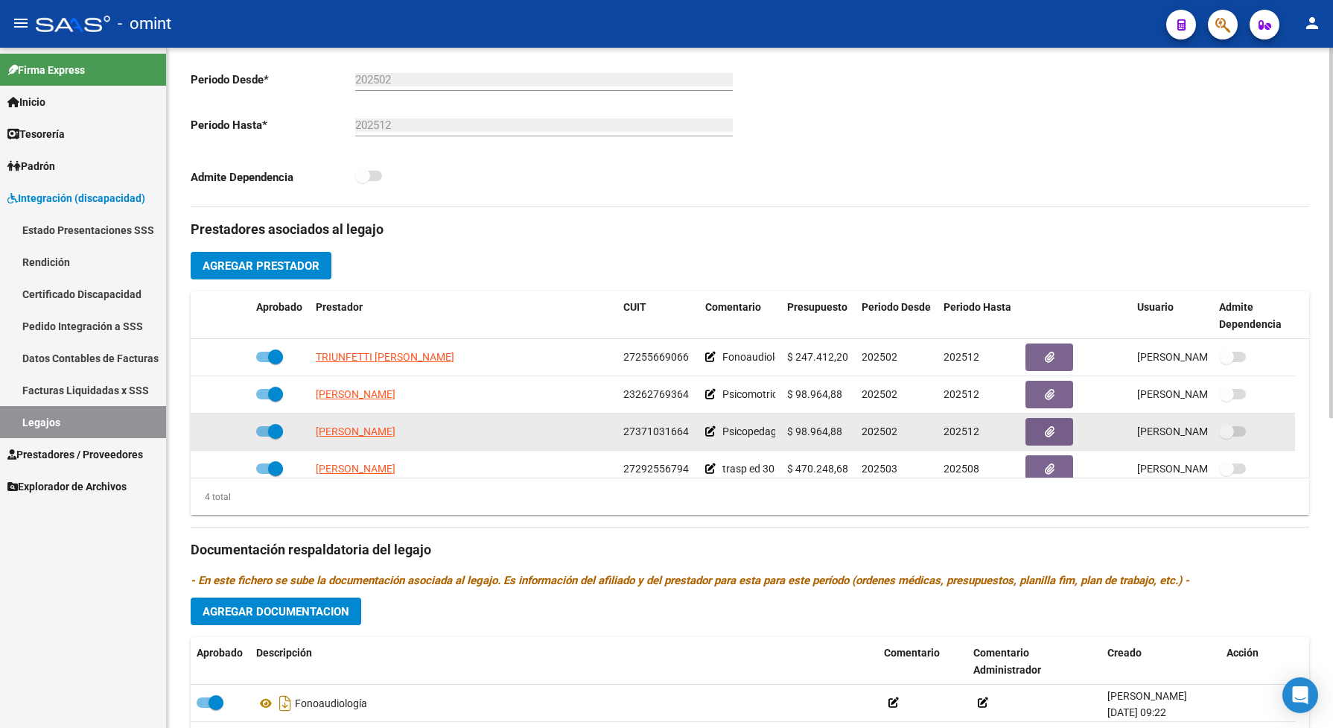
click at [713, 436] on icon at bounding box center [710, 431] width 10 height 10
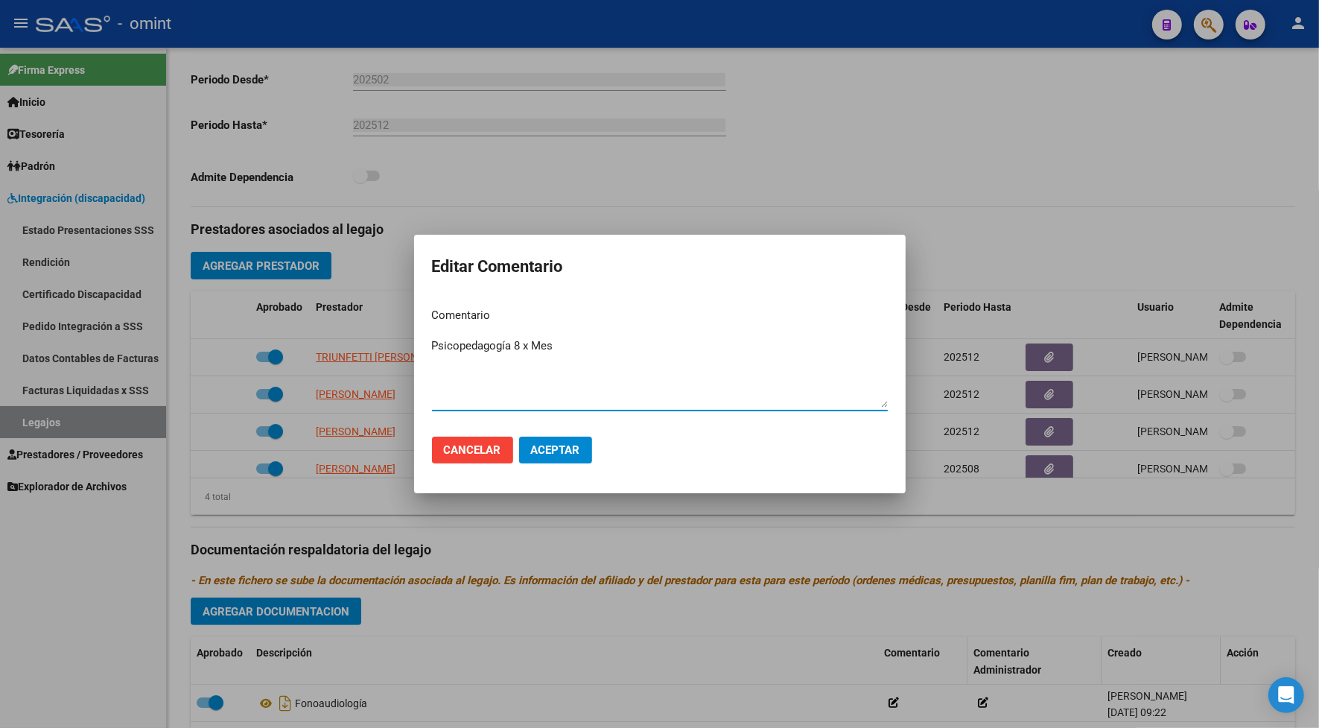
click at [523, 345] on textarea "Psicopedagogía 8 x Mes" at bounding box center [660, 372] width 456 height 70
type textarea "Psicopedagogía 4 x Mes"
click at [534, 457] on button "Aceptar" at bounding box center [555, 449] width 73 height 27
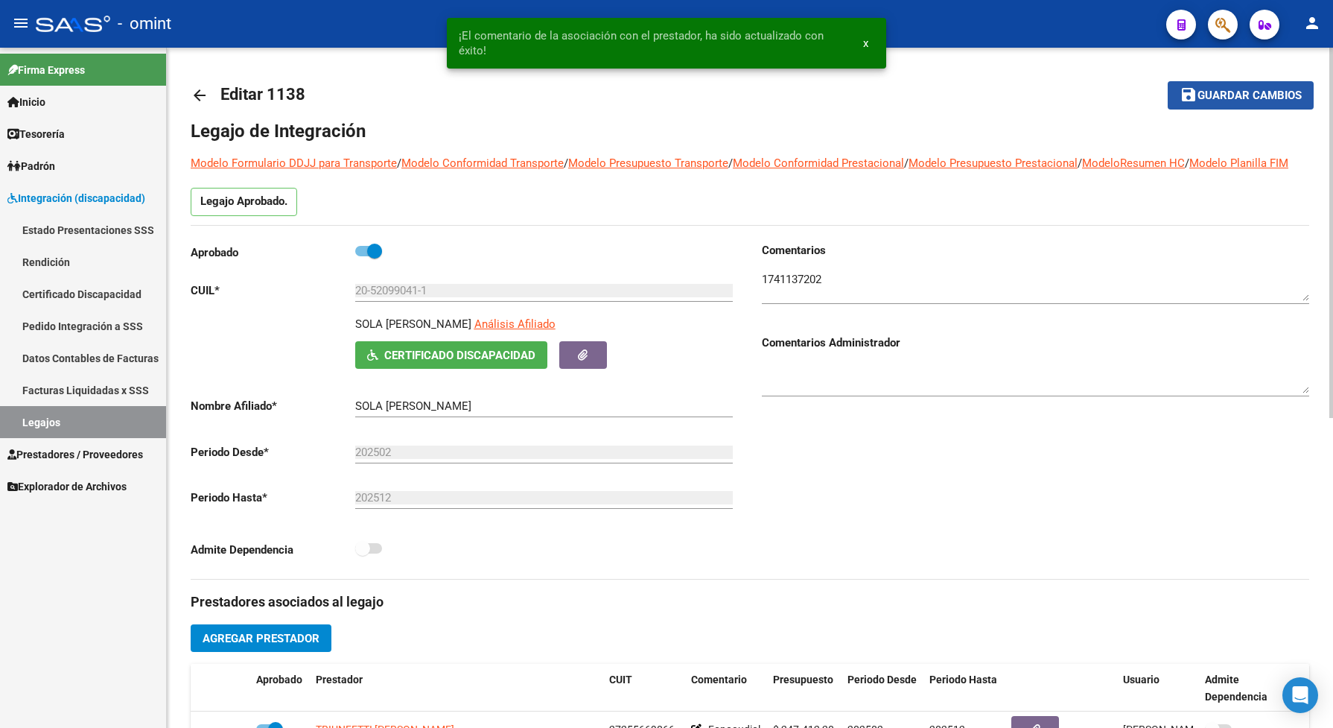
click at [1222, 104] on button "save Guardar cambios" at bounding box center [1241, 95] width 146 height 28
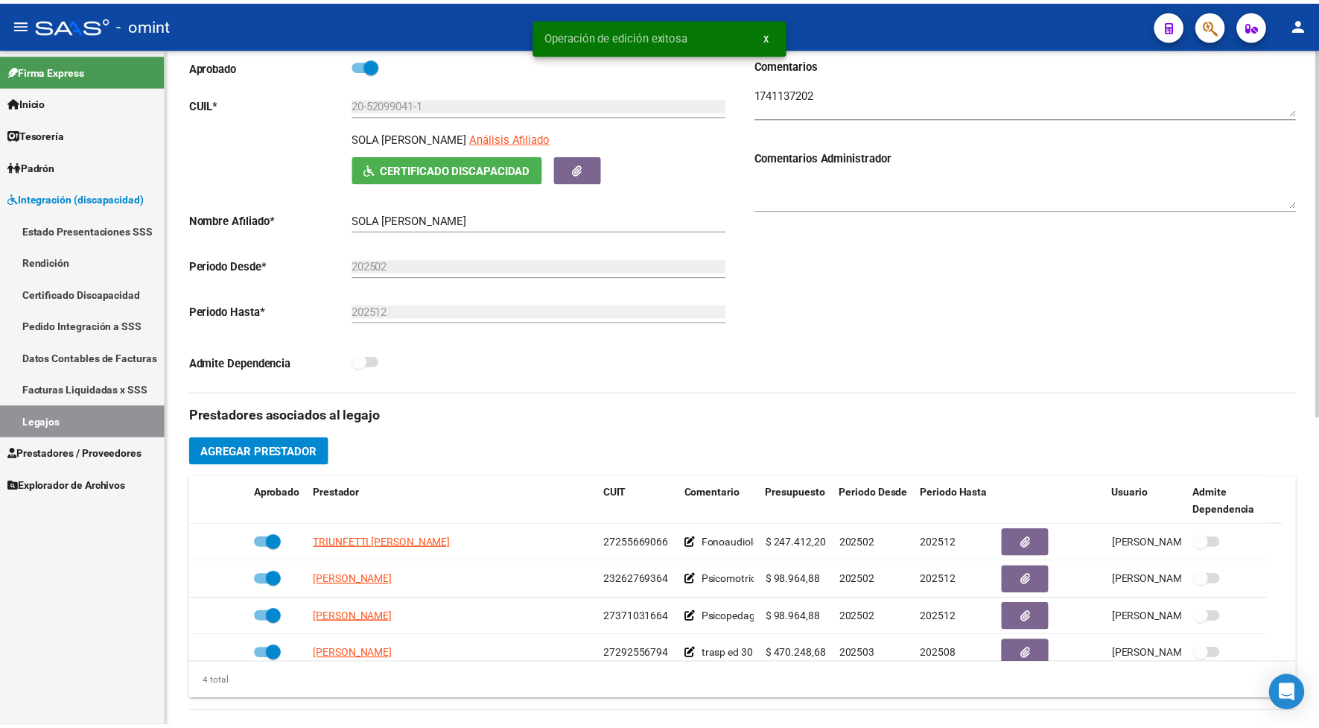
scroll to position [279, 0]
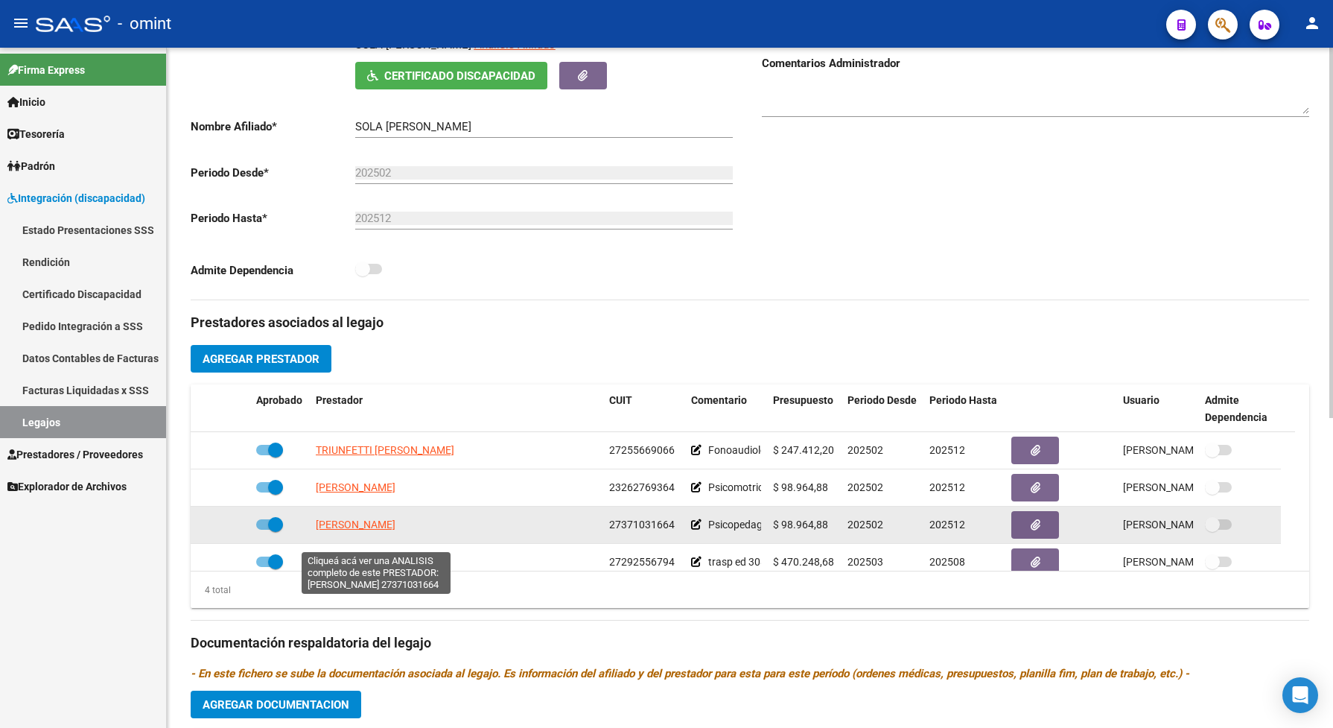
click at [396, 530] on span "VALDEZ MARIANA EMILIA" at bounding box center [356, 524] width 80 height 12
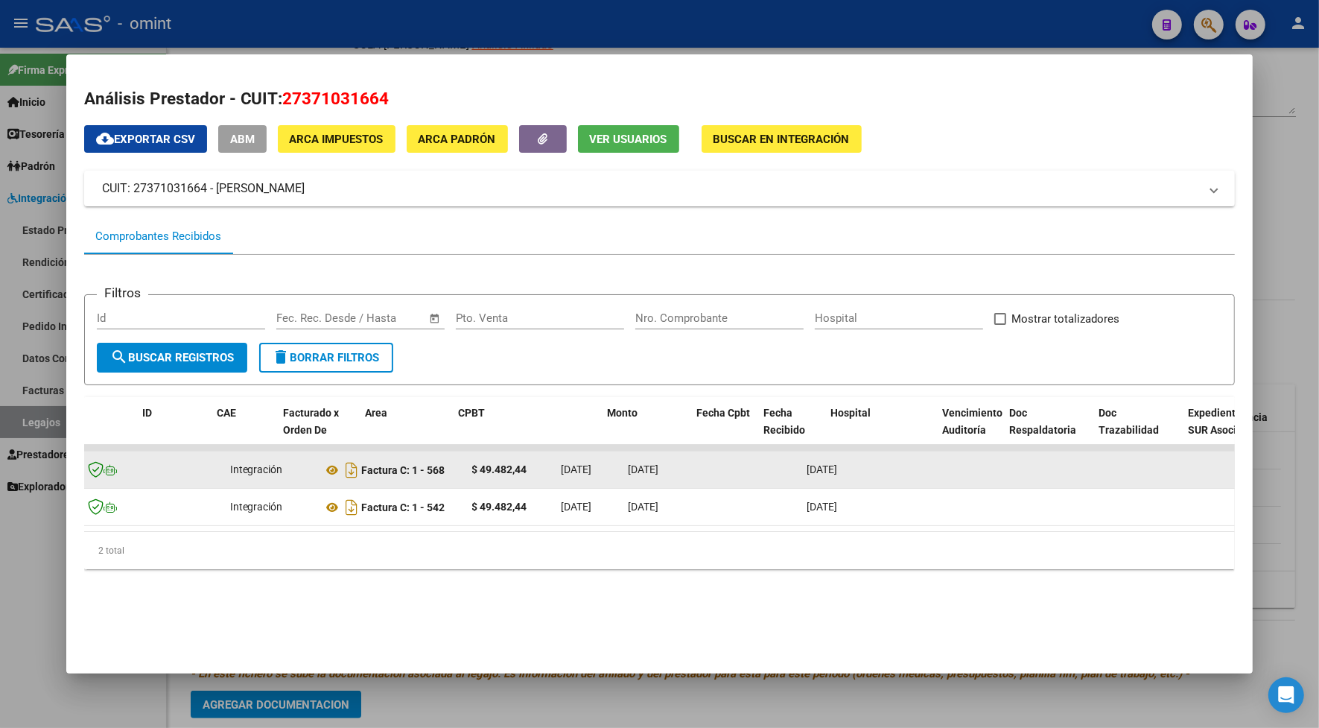
scroll to position [0, 0]
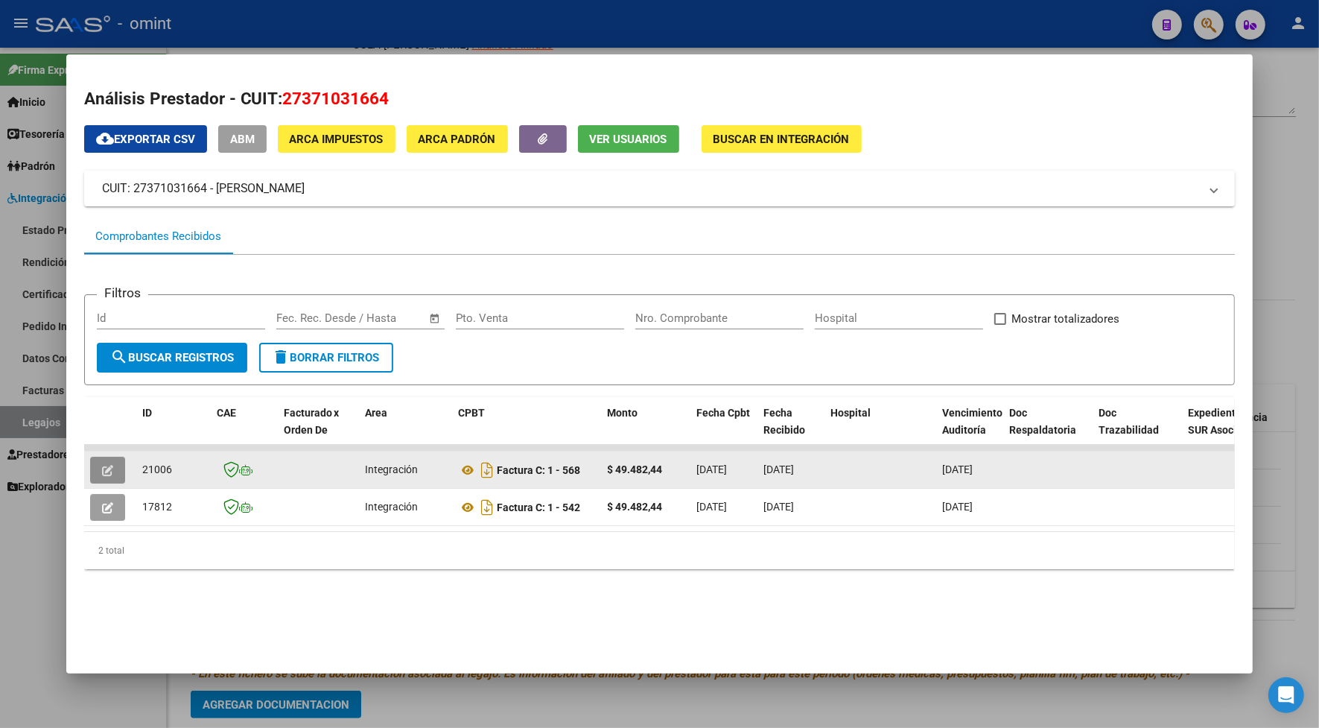
click at [112, 463] on button "button" at bounding box center [107, 470] width 35 height 27
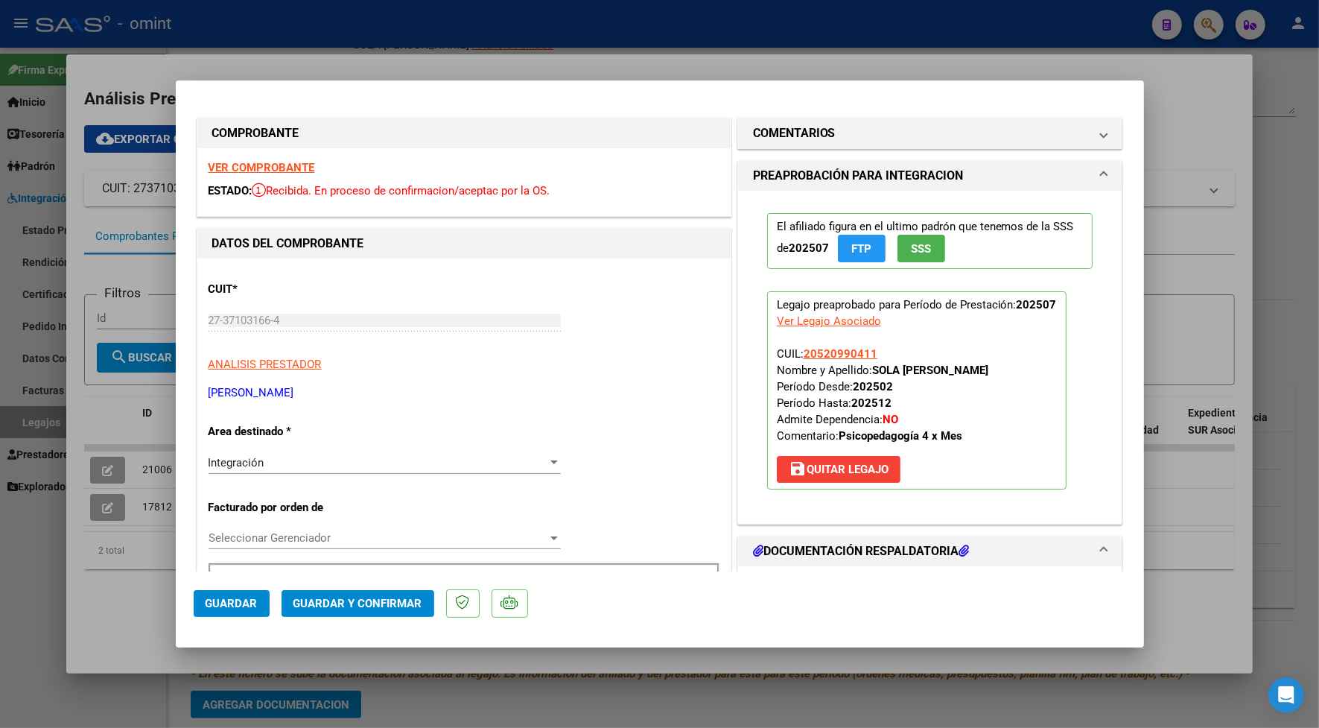
scroll to position [186, 0]
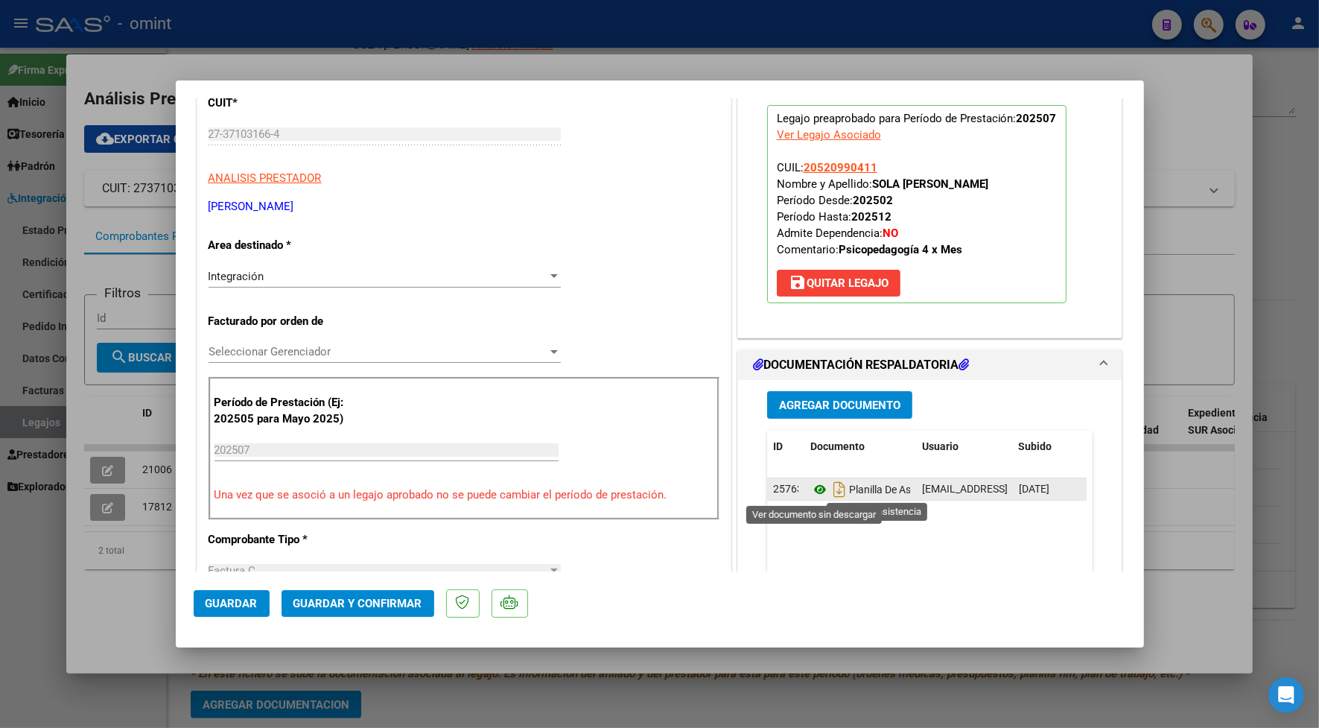
click at [810, 489] on icon at bounding box center [819, 489] width 19 height 18
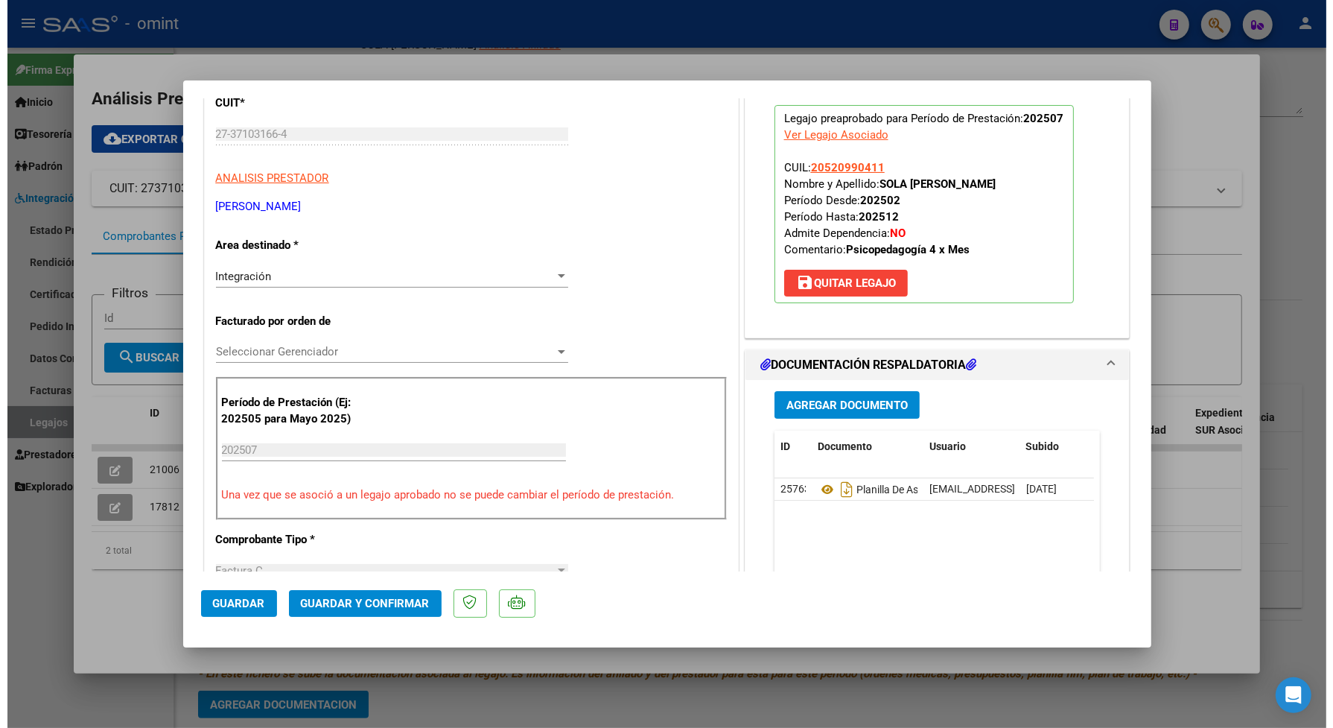
scroll to position [0, 0]
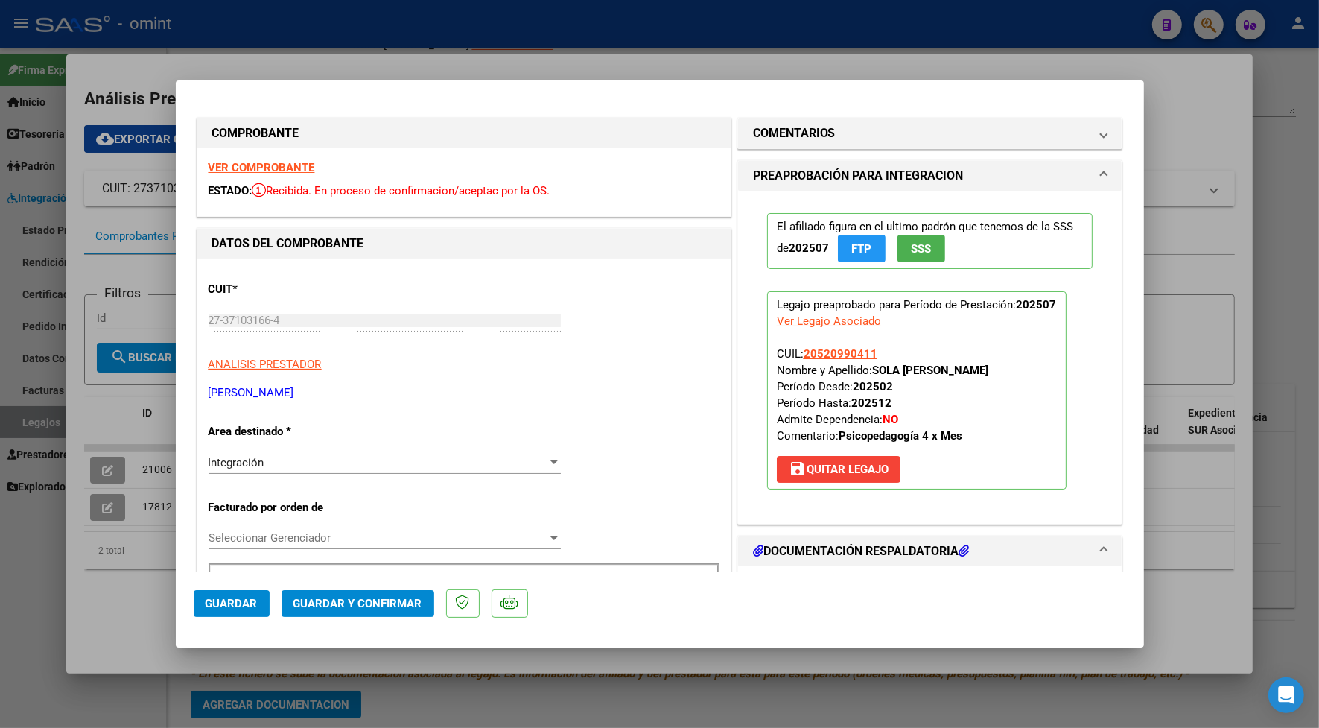
click at [302, 170] on strong "VER COMPROBANTE" at bounding box center [262, 167] width 107 height 13
click at [567, 47] on div at bounding box center [659, 364] width 1319 height 728
type input "$ 0,00"
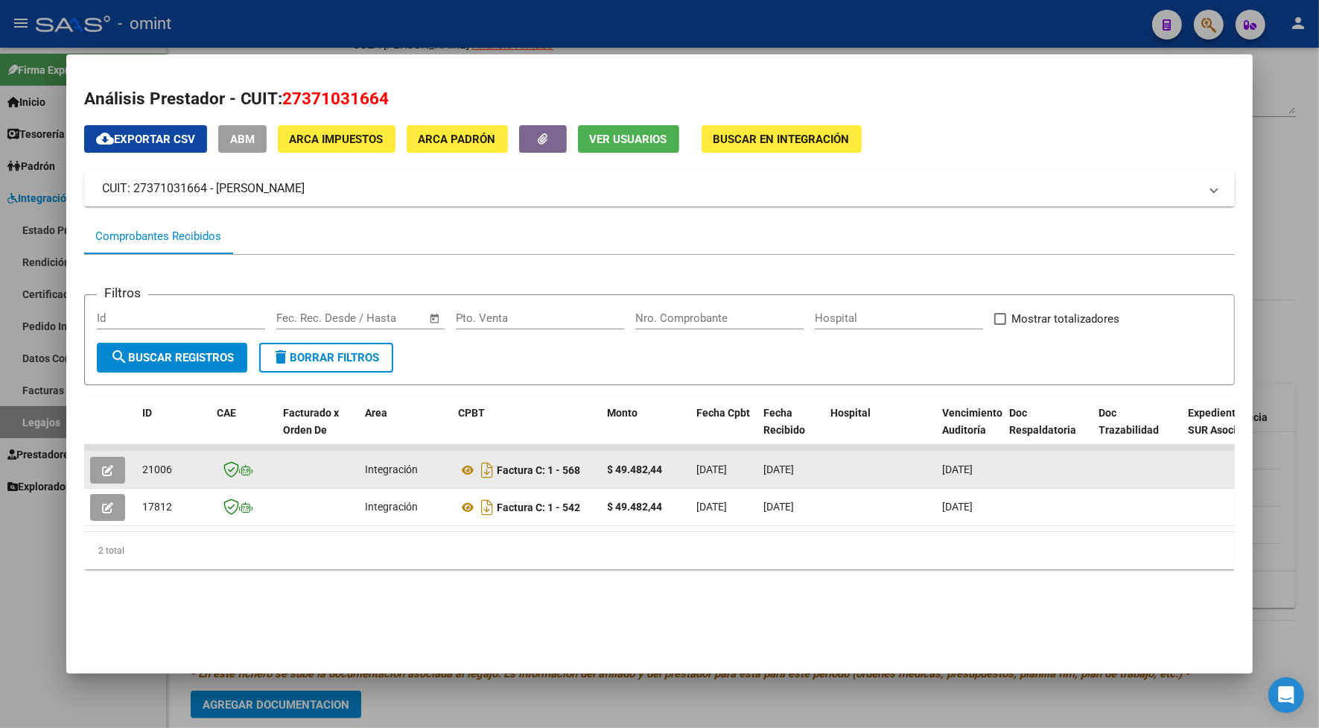
click at [110, 466] on button "button" at bounding box center [107, 470] width 35 height 27
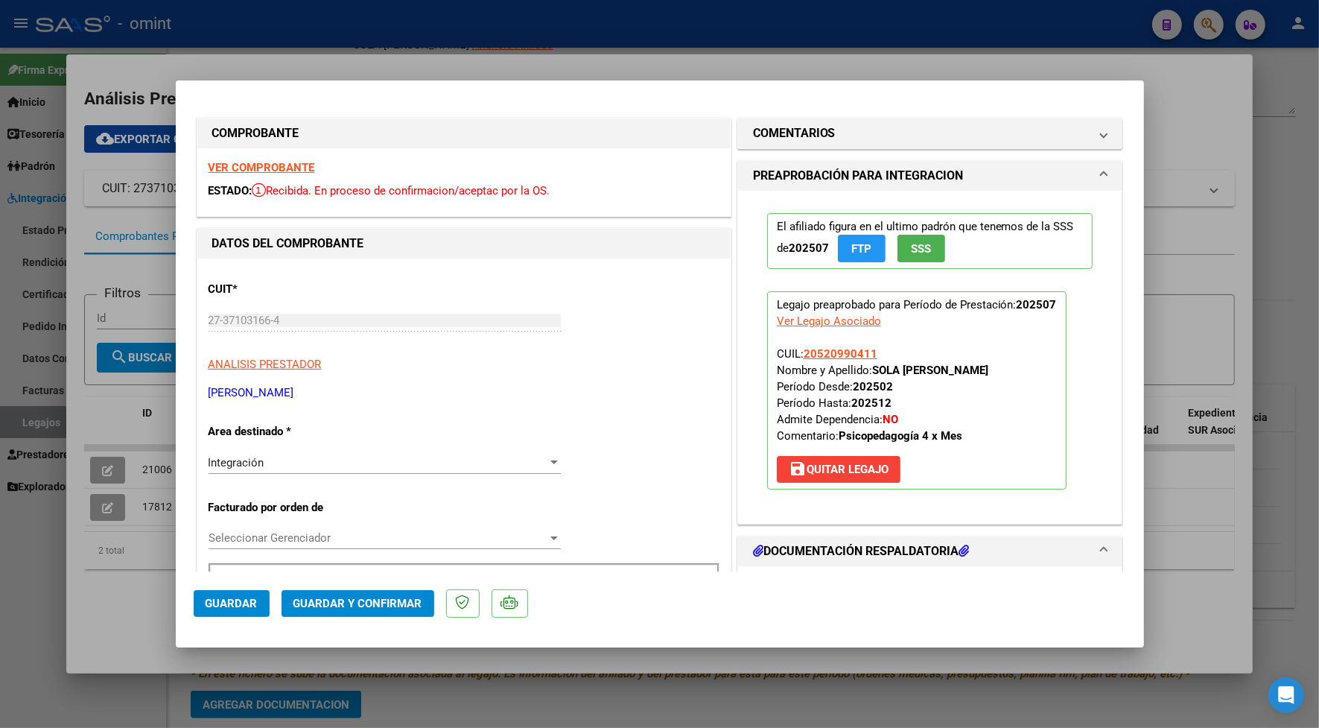
click at [255, 159] on div "VER COMPROBANTE ESTADO: Recibida. En proceso de confirmacion/aceptac por la OS." at bounding box center [463, 182] width 533 height 68
click at [264, 169] on strong "VER COMPROBANTE" at bounding box center [262, 167] width 107 height 13
click at [469, 58] on div at bounding box center [659, 364] width 1319 height 728
type input "$ 0,00"
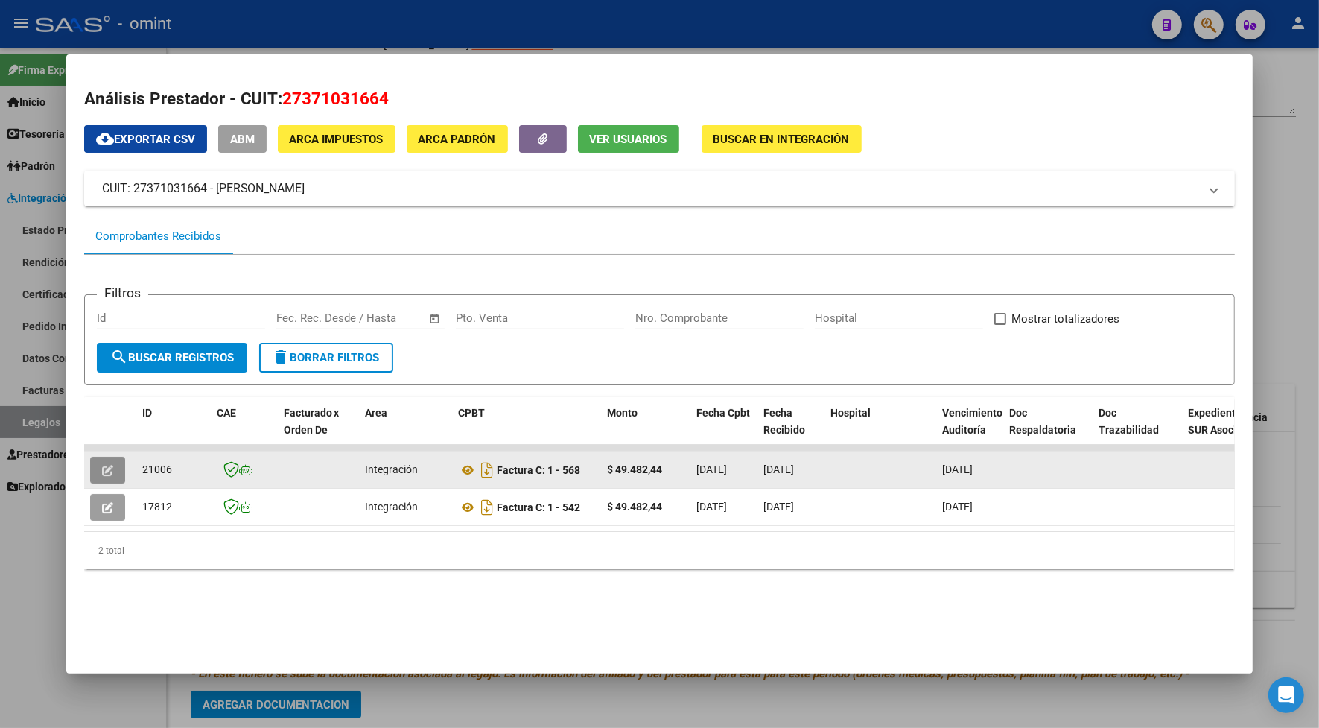
click at [102, 465] on icon "button" at bounding box center [107, 470] width 11 height 11
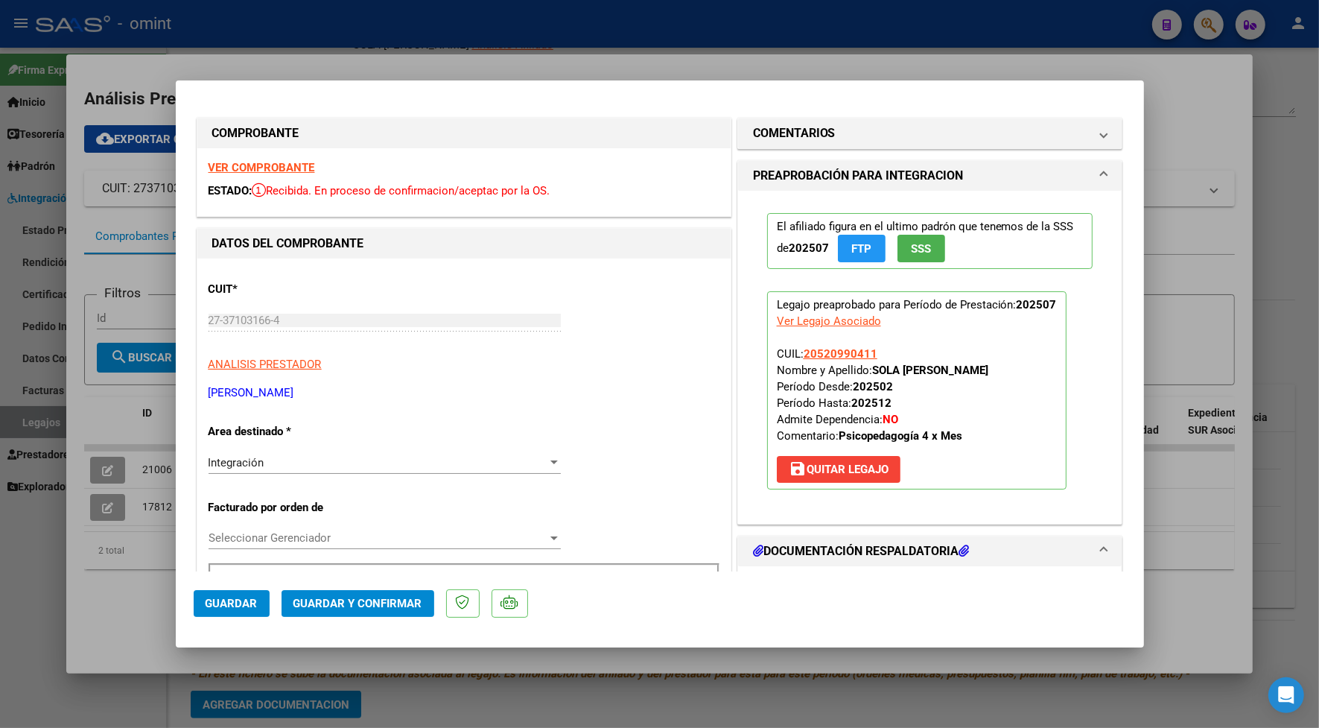
click at [366, 600] on span "Guardar y Confirmar" at bounding box center [357, 603] width 129 height 13
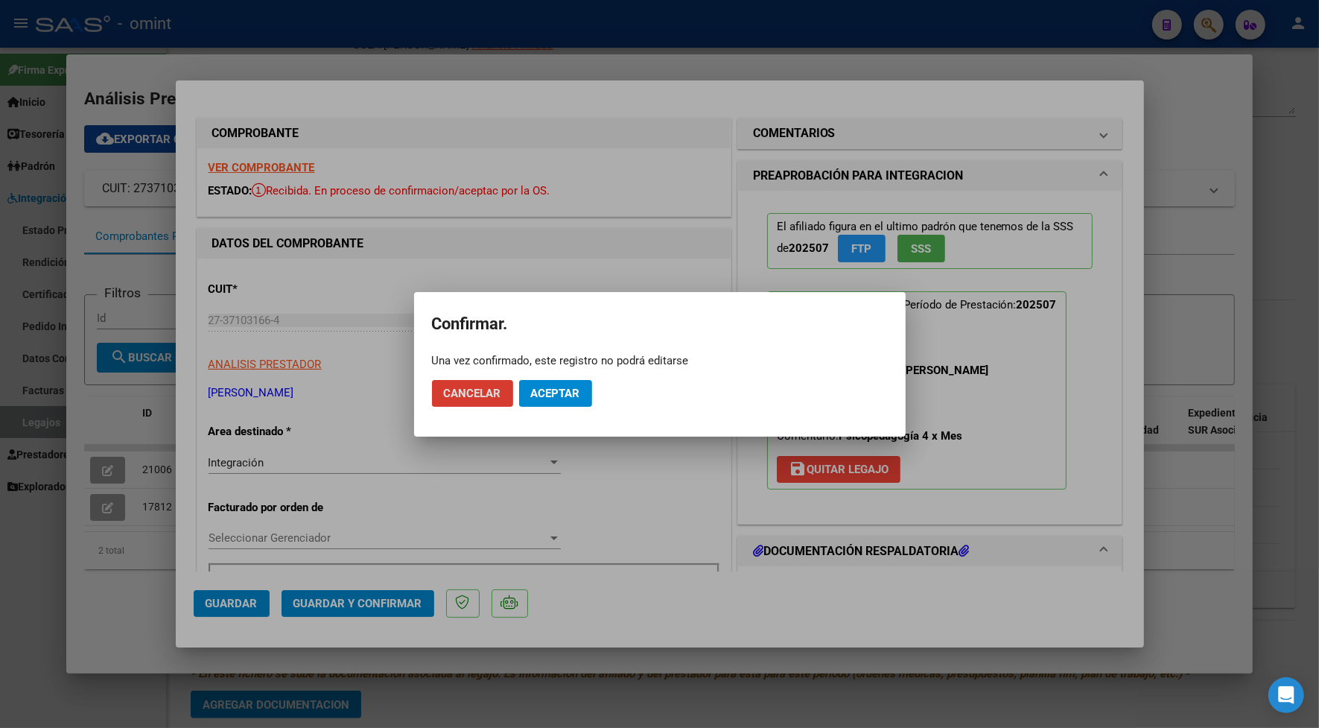
click at [571, 389] on span "Aceptar" at bounding box center [555, 393] width 49 height 13
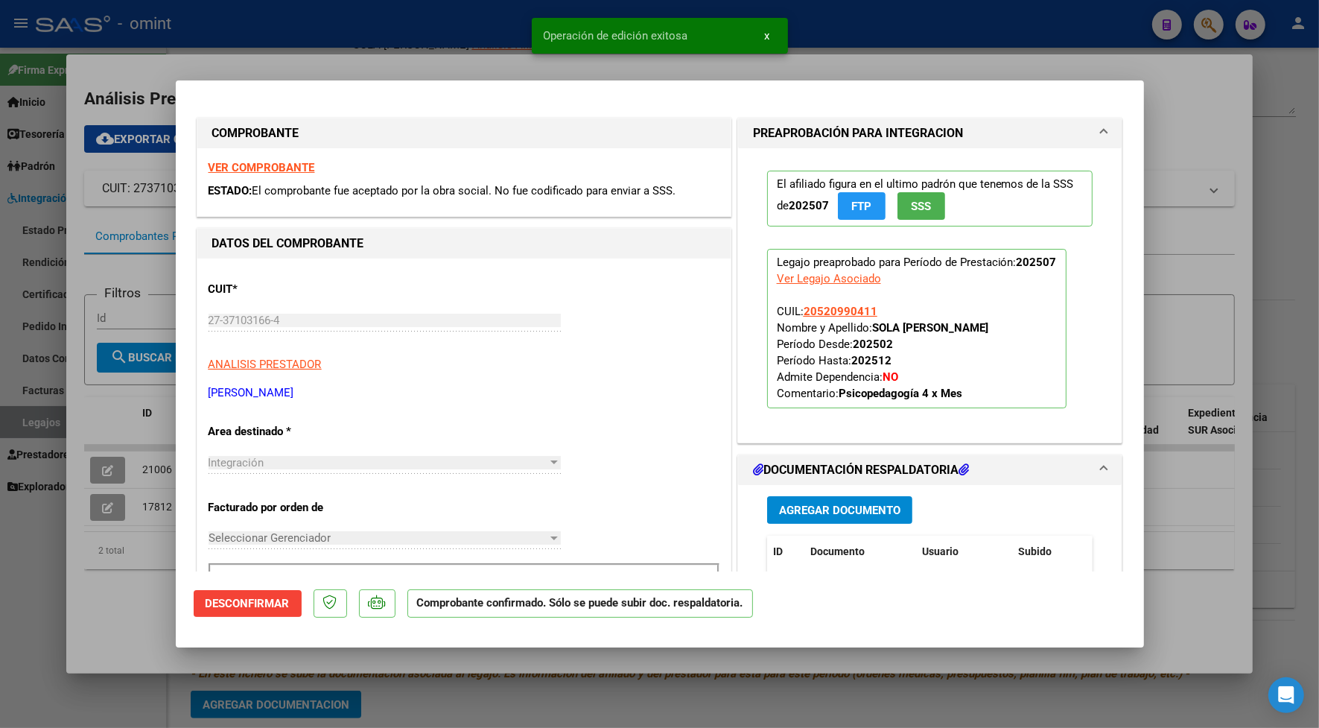
click at [443, 45] on div at bounding box center [659, 364] width 1319 height 728
type input "$ 0,00"
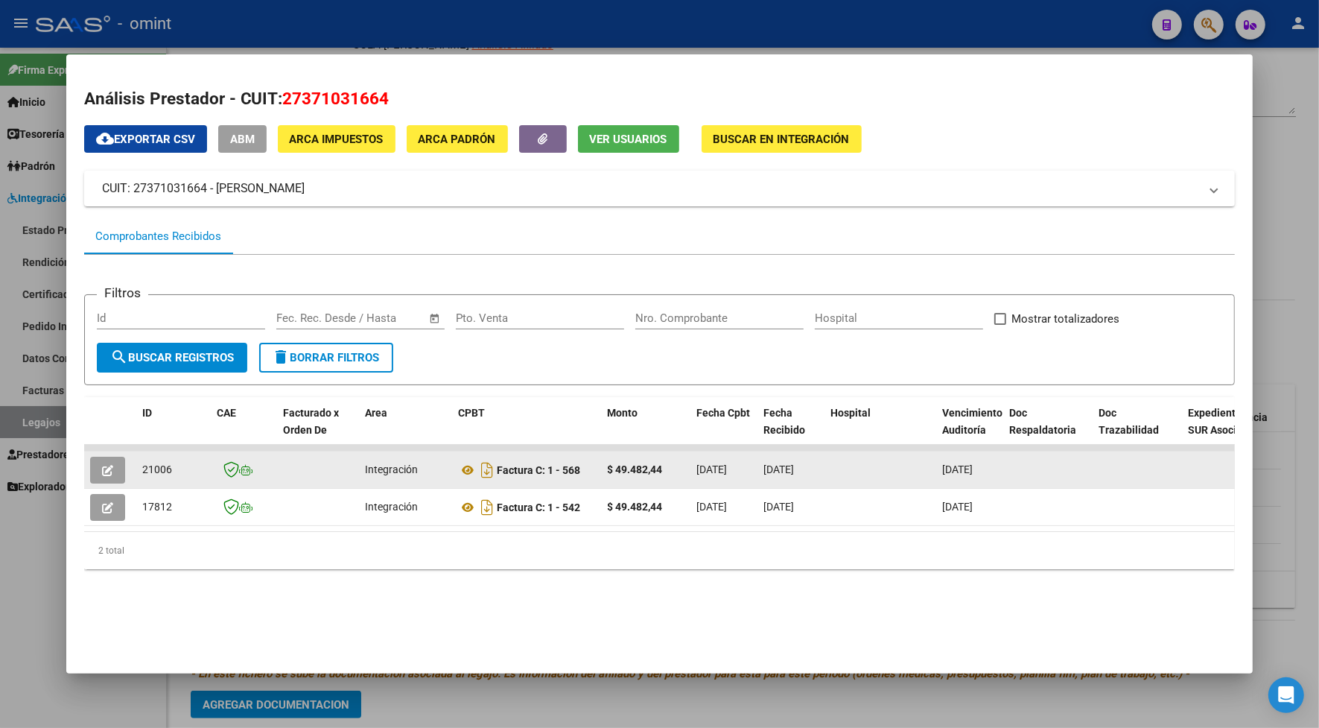
drag, startPoint x: 174, startPoint y: 471, endPoint x: 131, endPoint y: 466, distance: 42.8
click at [136, 466] on datatable-body-cell "21006" at bounding box center [173, 469] width 74 height 36
copy span "21006"
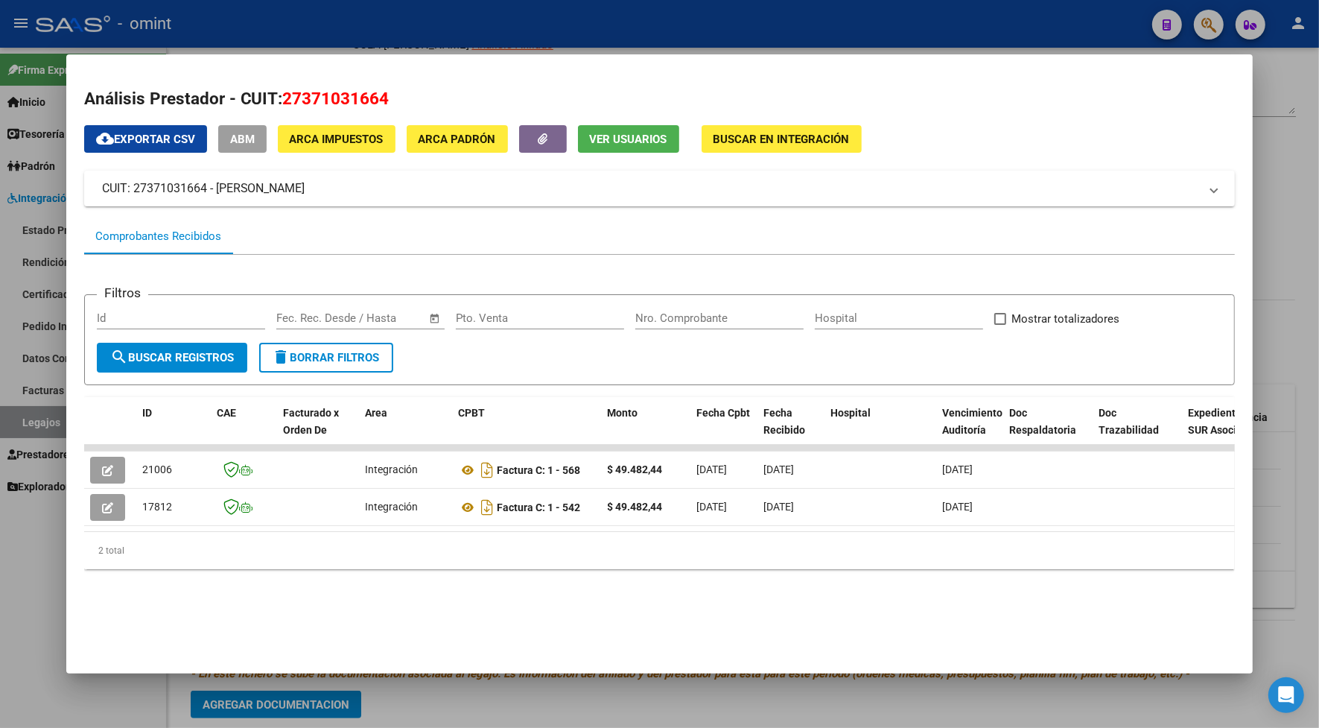
click at [294, 31] on div at bounding box center [659, 364] width 1319 height 728
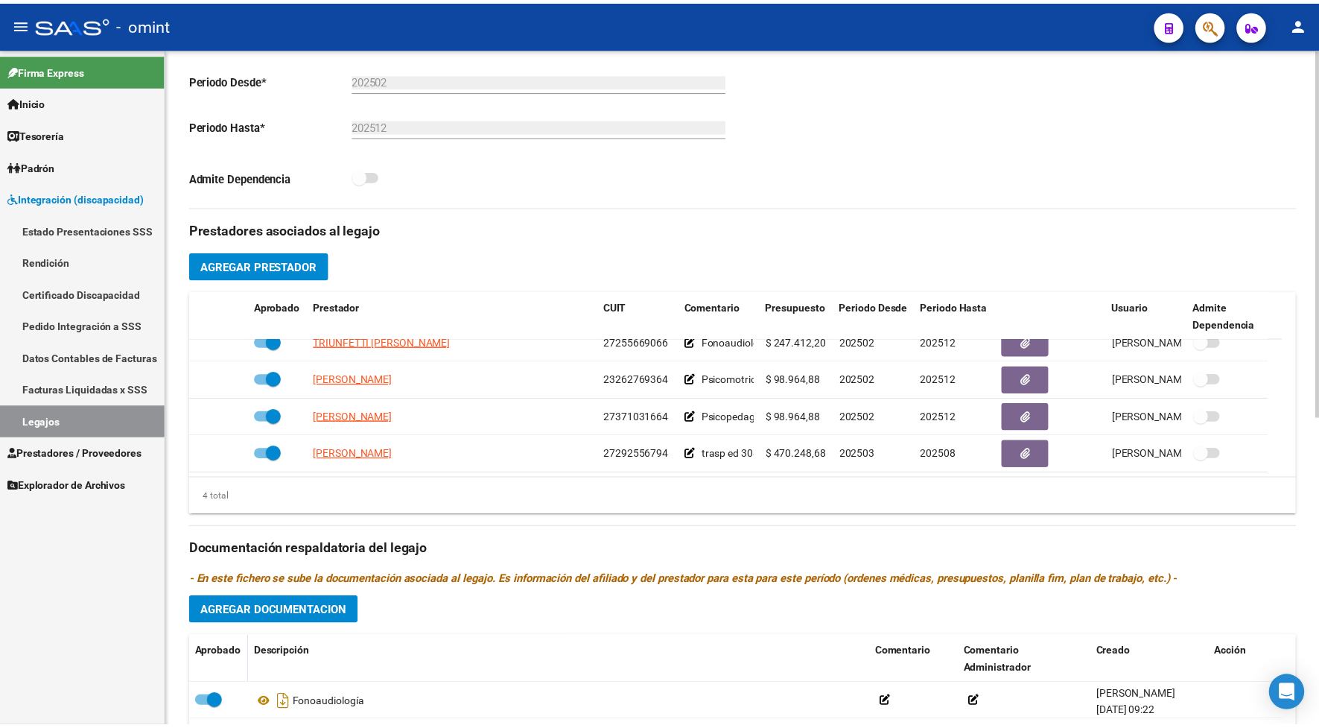
scroll to position [466, 0]
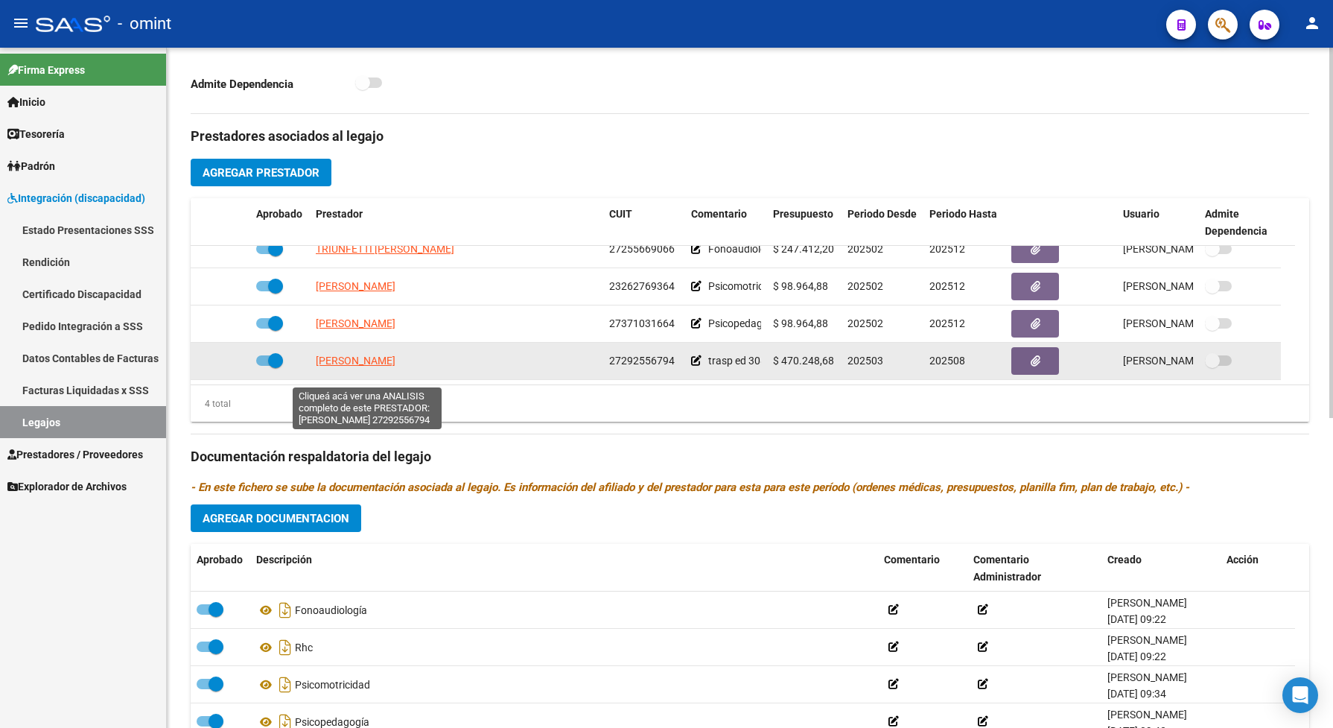
click at [378, 366] on span "VILLEGAS MARIA LUZ" at bounding box center [356, 361] width 80 height 12
type textarea "27292556794"
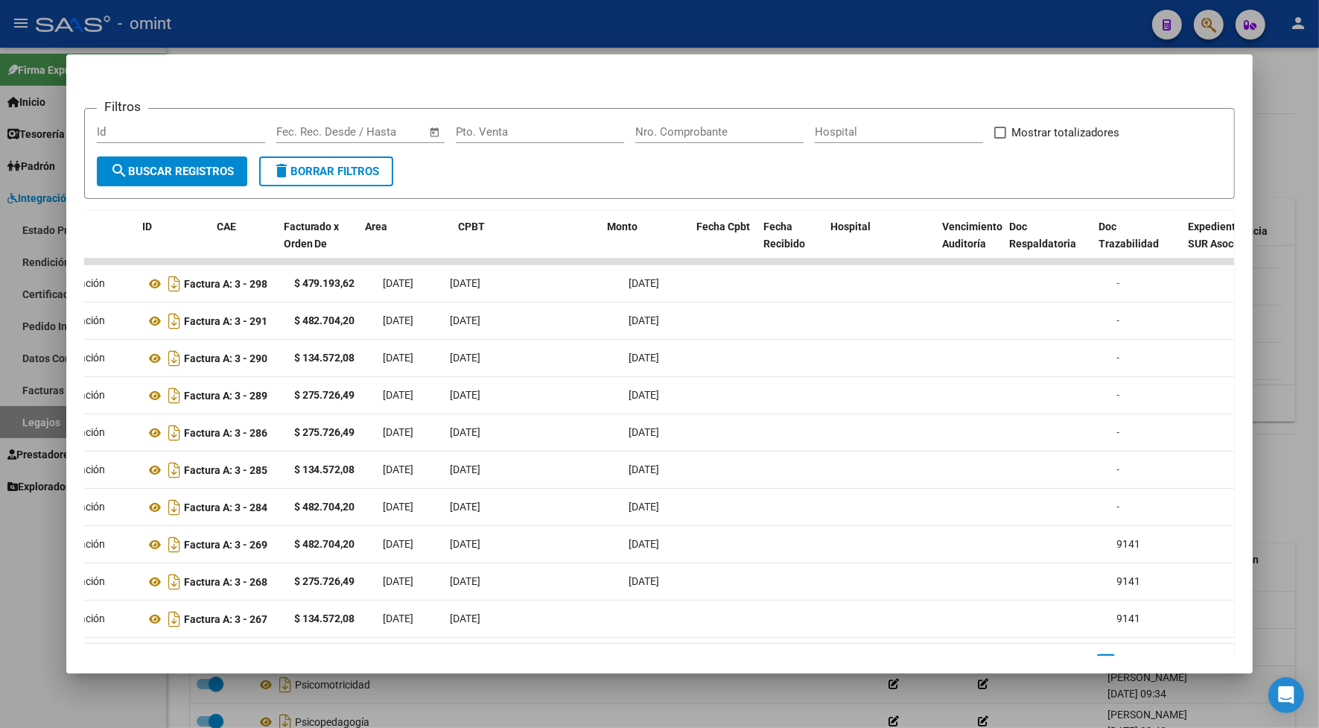
scroll to position [0, 0]
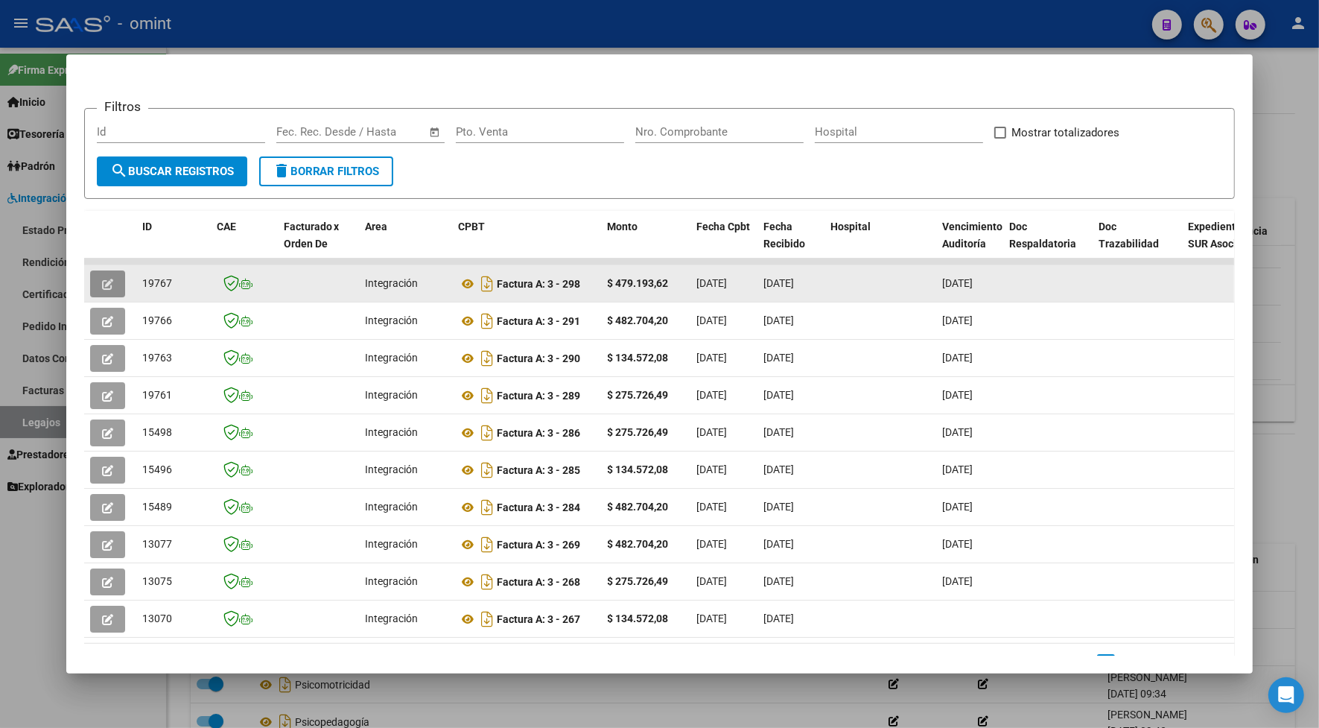
click at [109, 280] on button "button" at bounding box center [107, 283] width 35 height 27
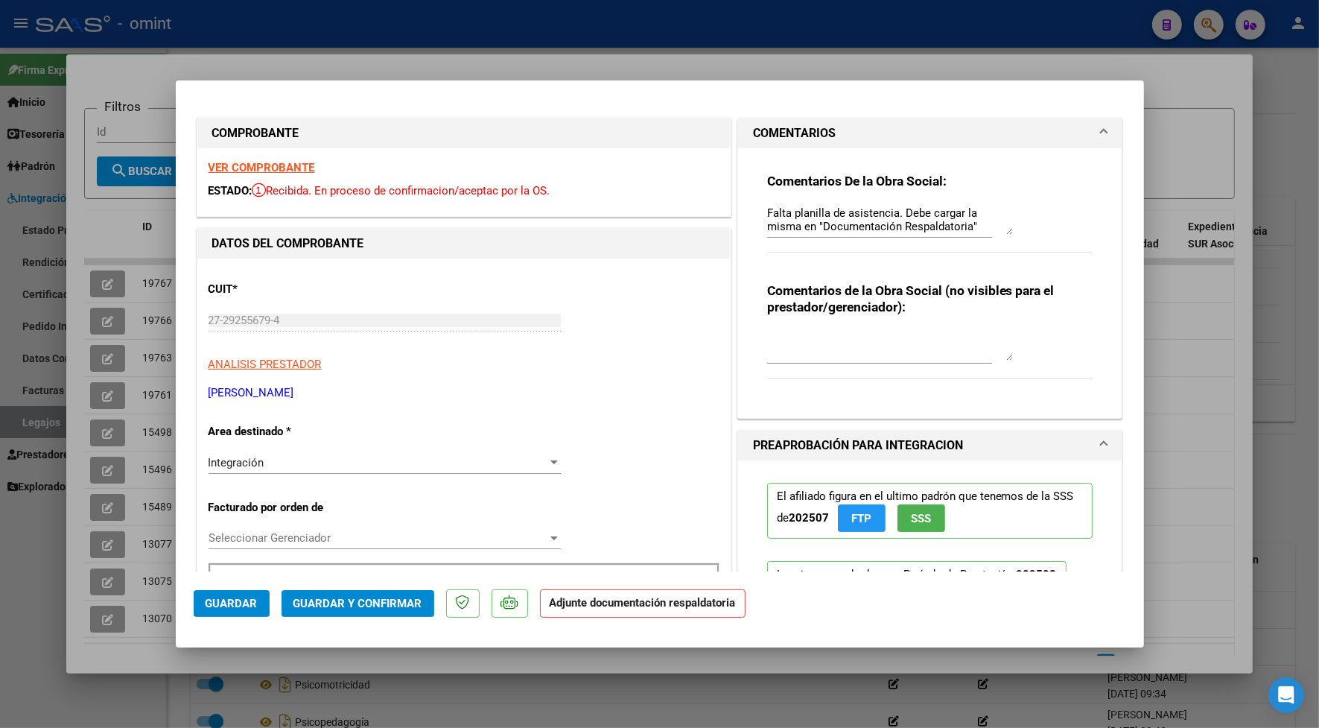
click at [268, 166] on strong "VER COMPROBANTE" at bounding box center [262, 167] width 107 height 13
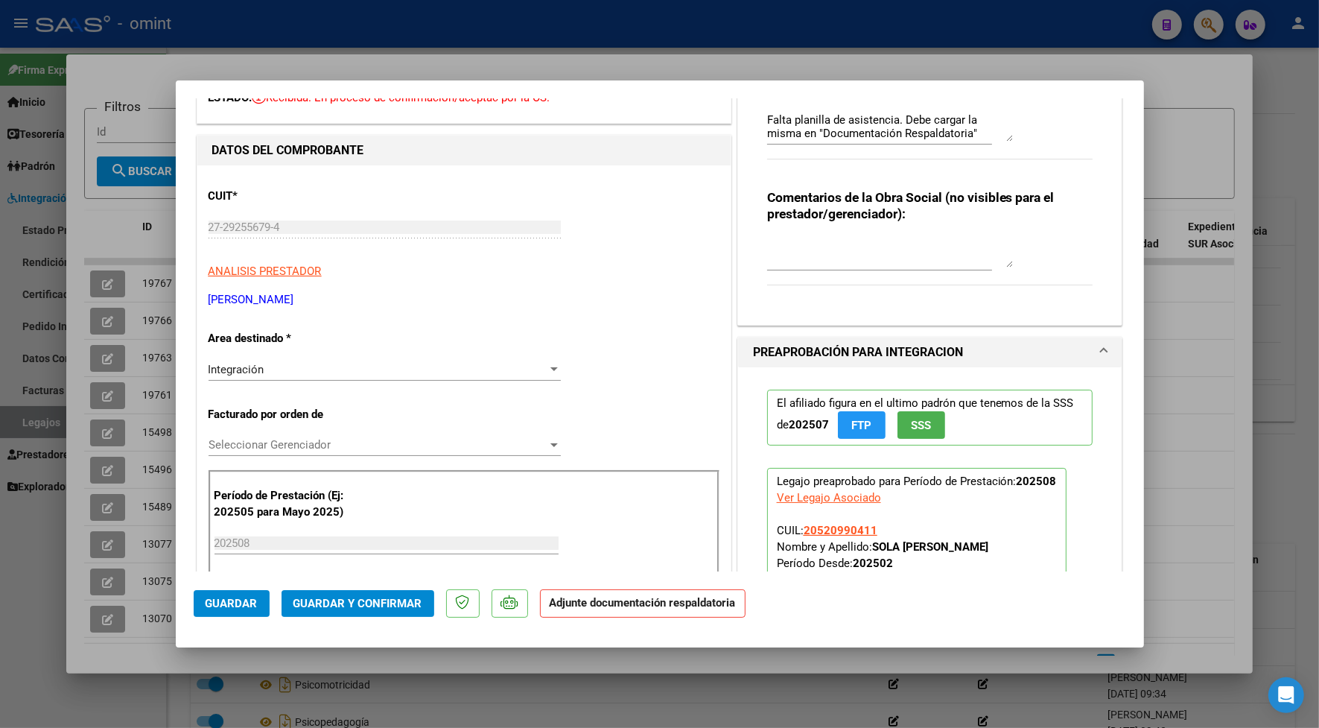
scroll to position [186, 0]
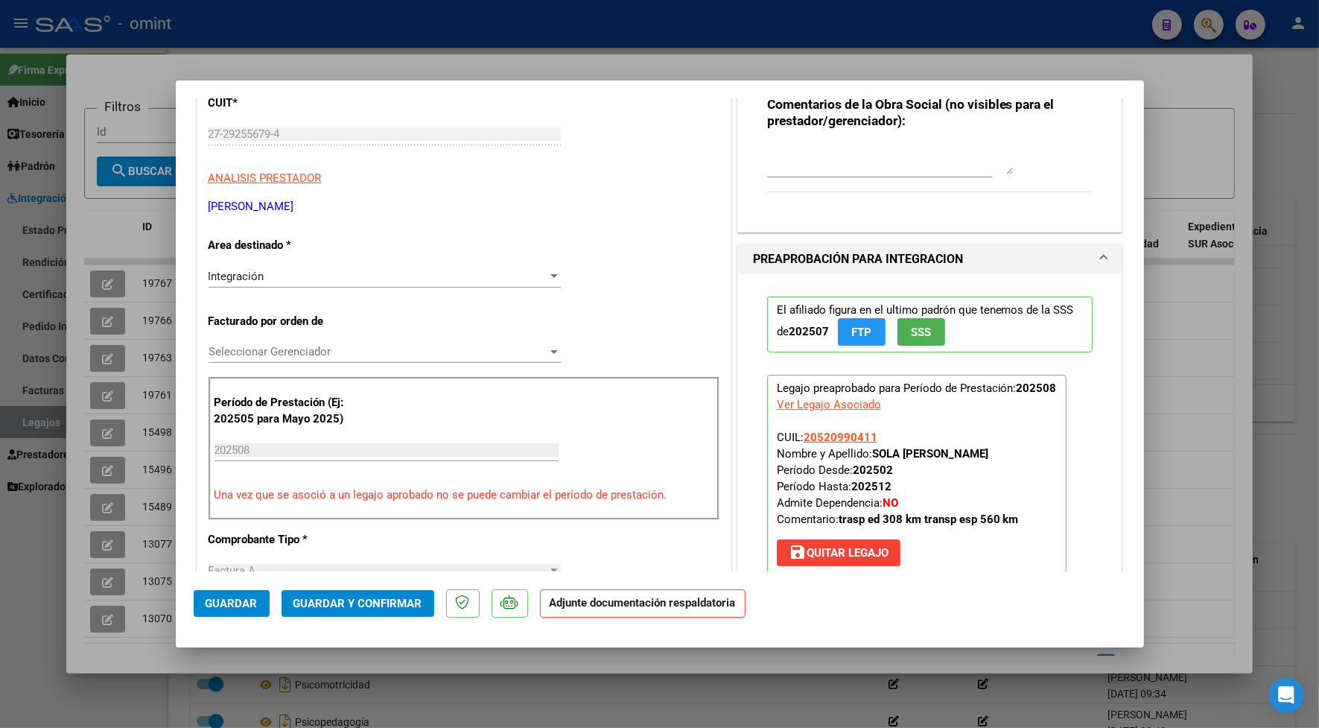
click at [585, 47] on div at bounding box center [659, 364] width 1319 height 728
type input "$ 0,00"
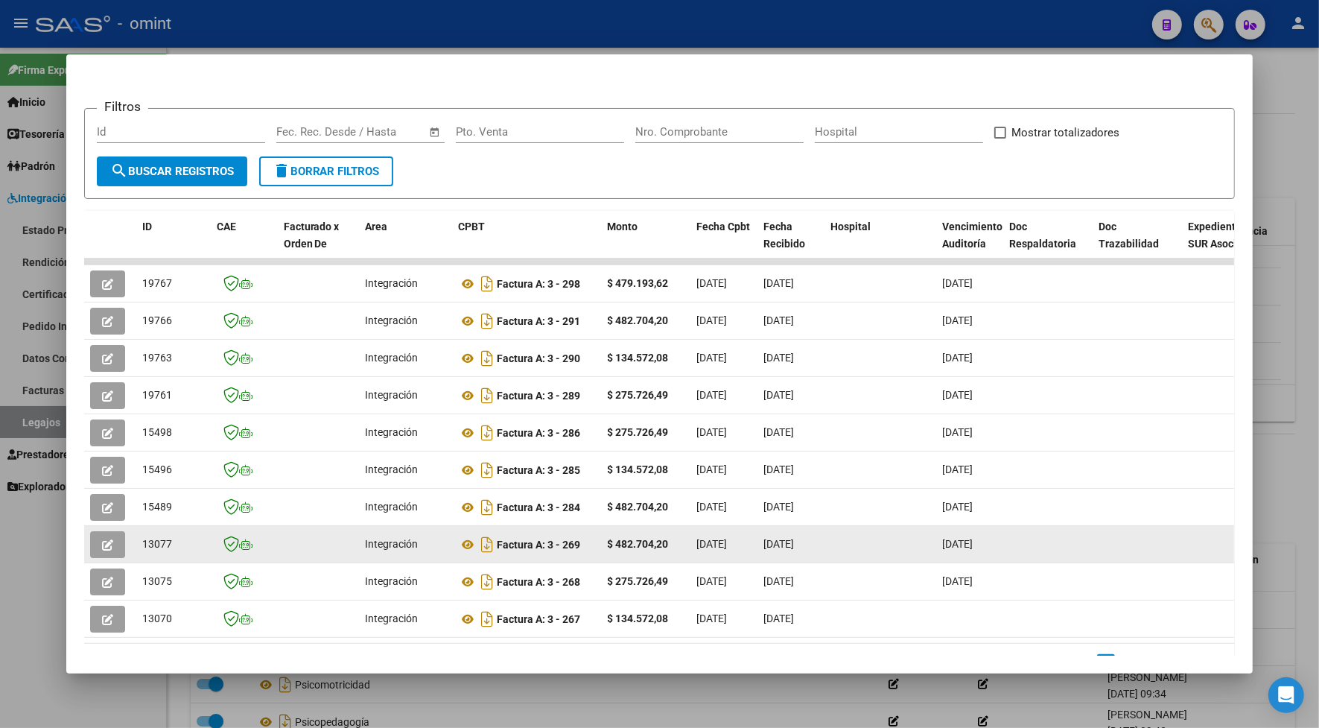
scroll to position [253, 0]
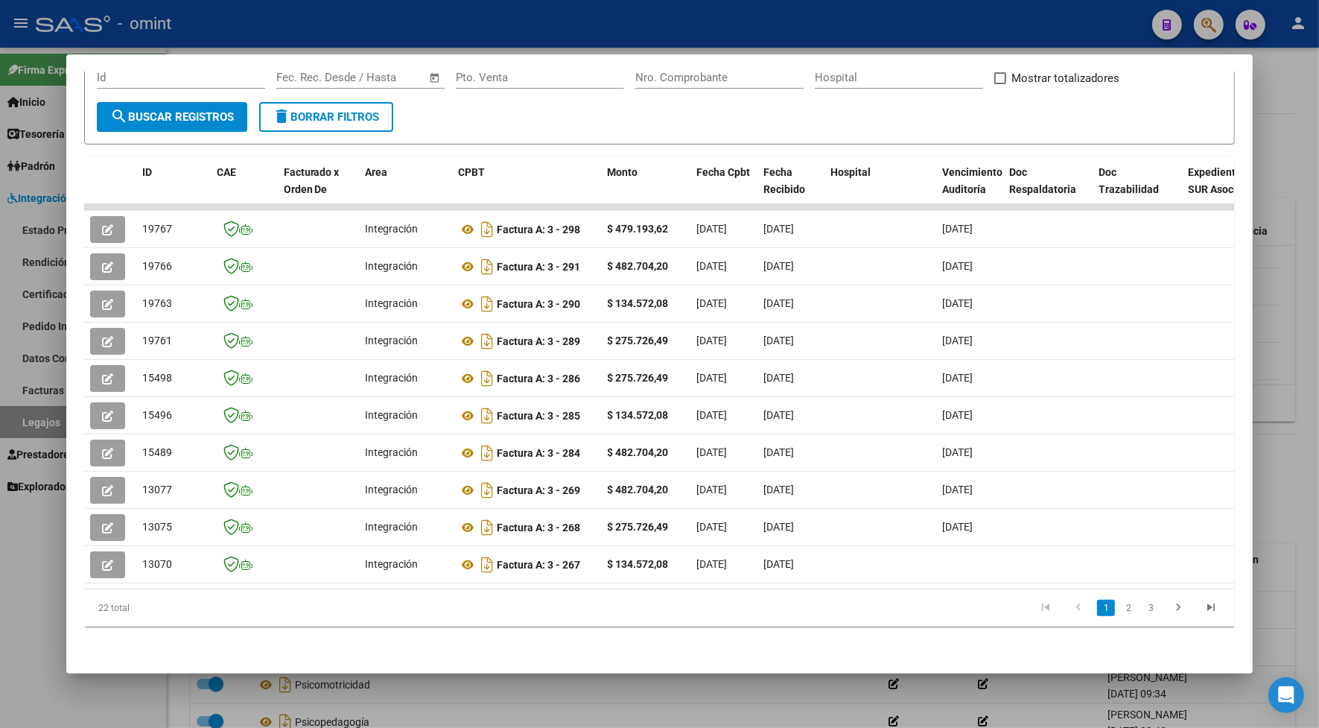
click at [415, 573] on datatable-selection "19767 Integración Factura A: 3 - 298 $ 479.193,62 03/09/2025 03/09/2025 13/09/2…" at bounding box center [659, 579] width 1150 height 13
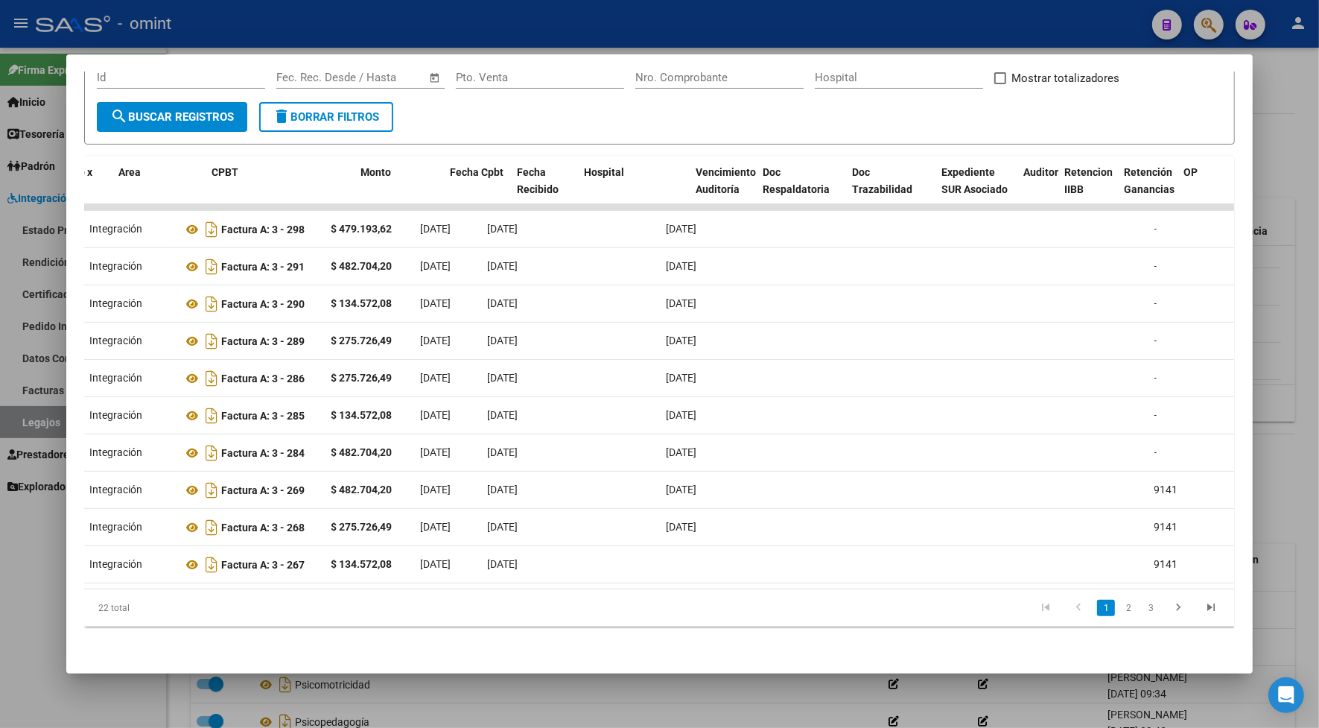
scroll to position [0, 0]
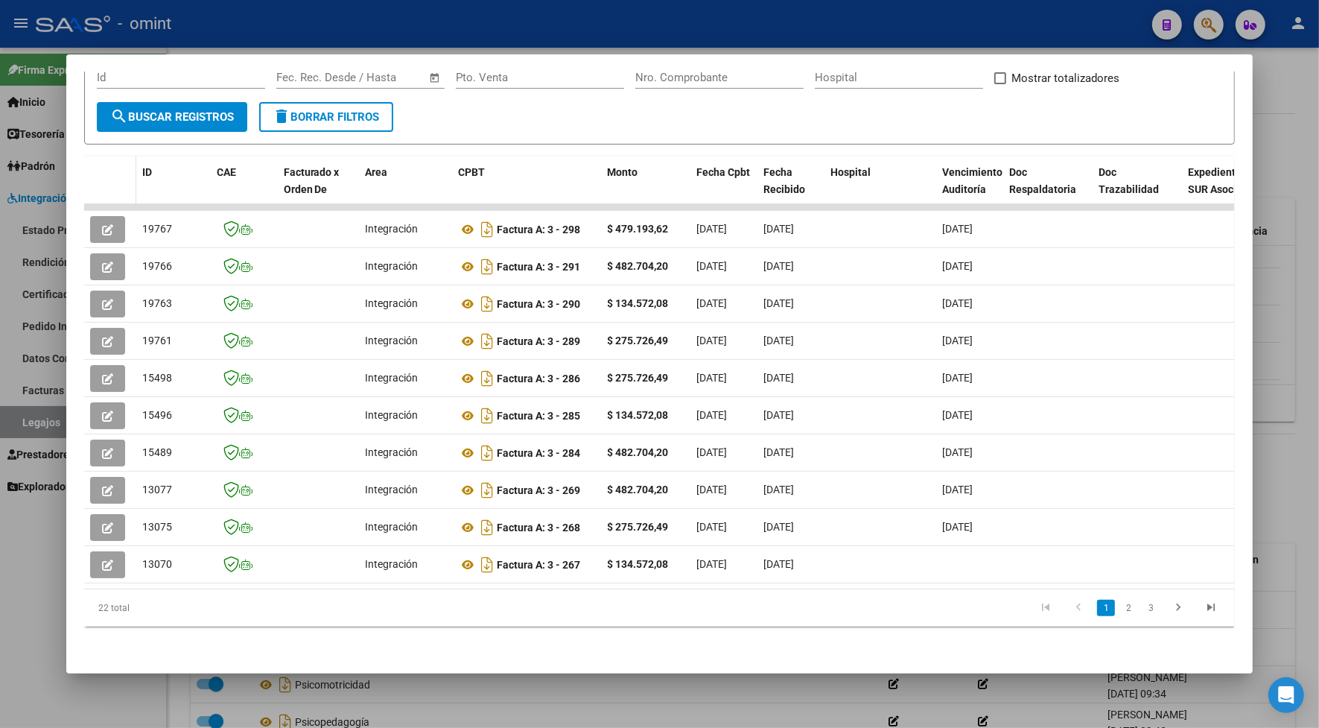
click at [102, 188] on datatable-header-cell at bounding box center [110, 189] width 52 height 66
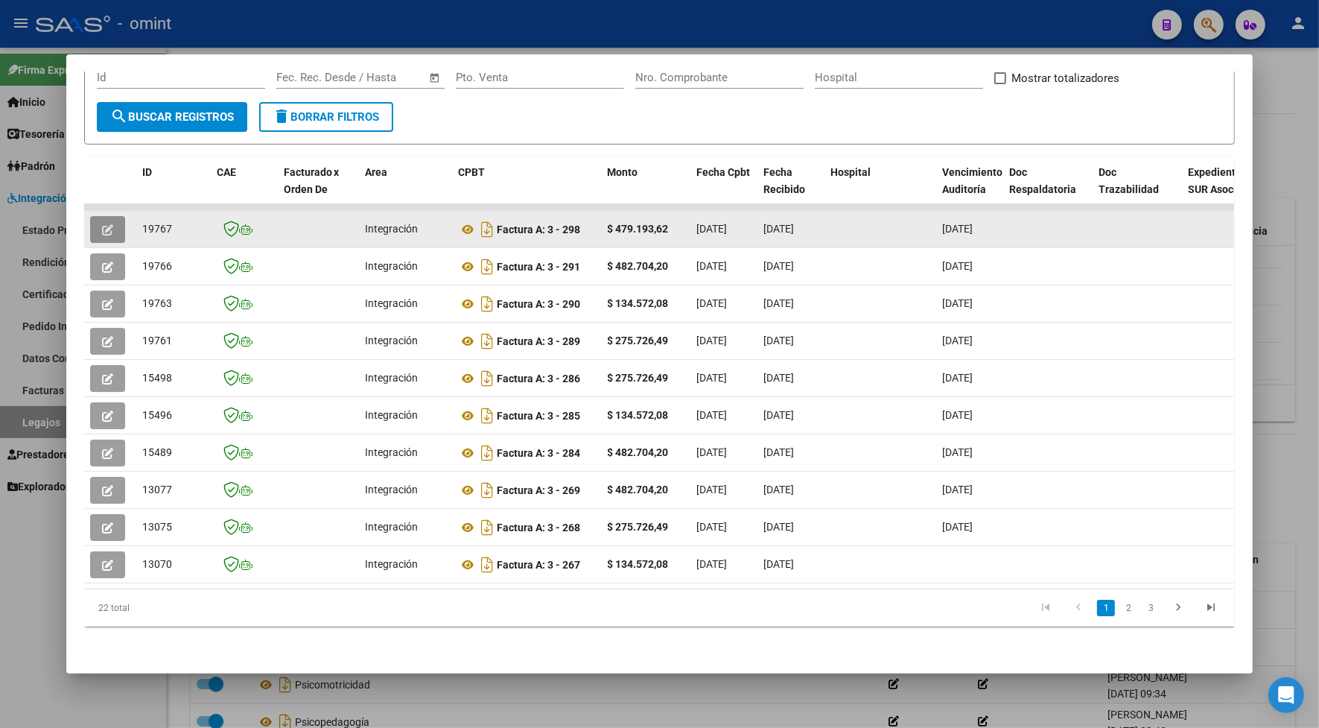
click at [106, 216] on button "button" at bounding box center [107, 229] width 35 height 27
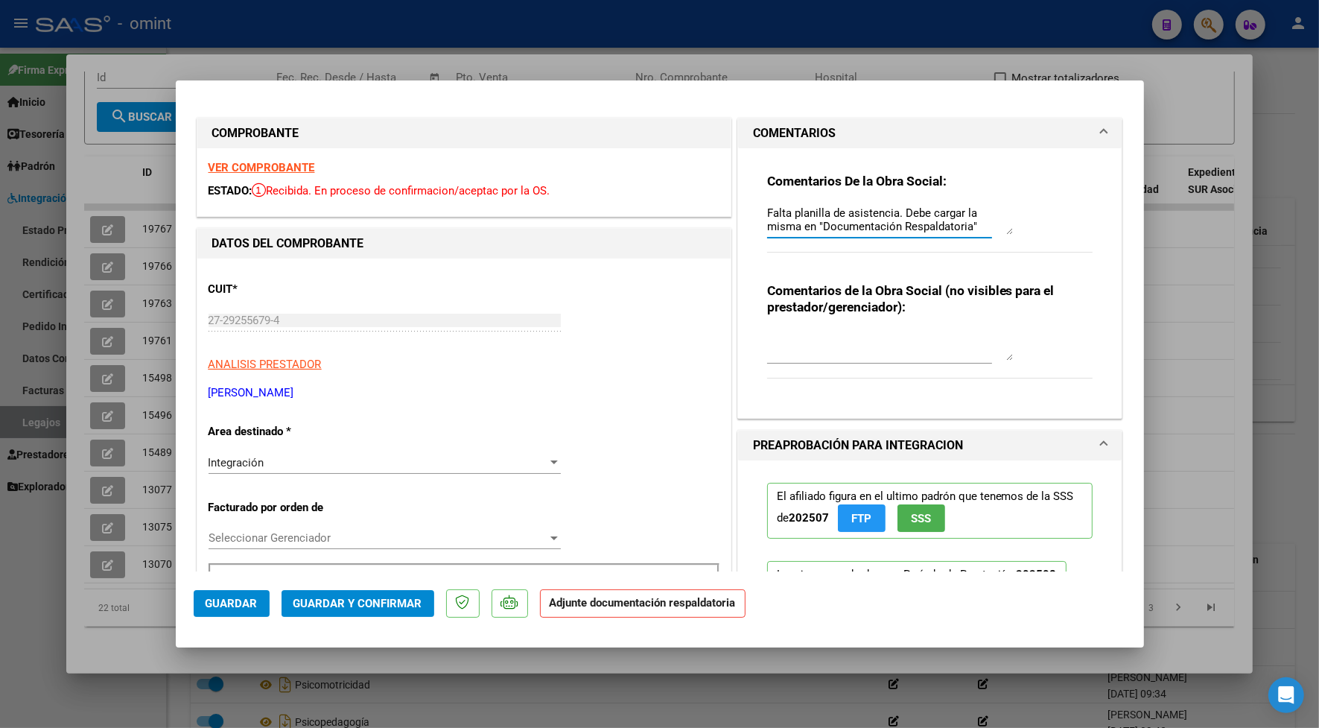
click at [317, 43] on div at bounding box center [659, 364] width 1319 height 728
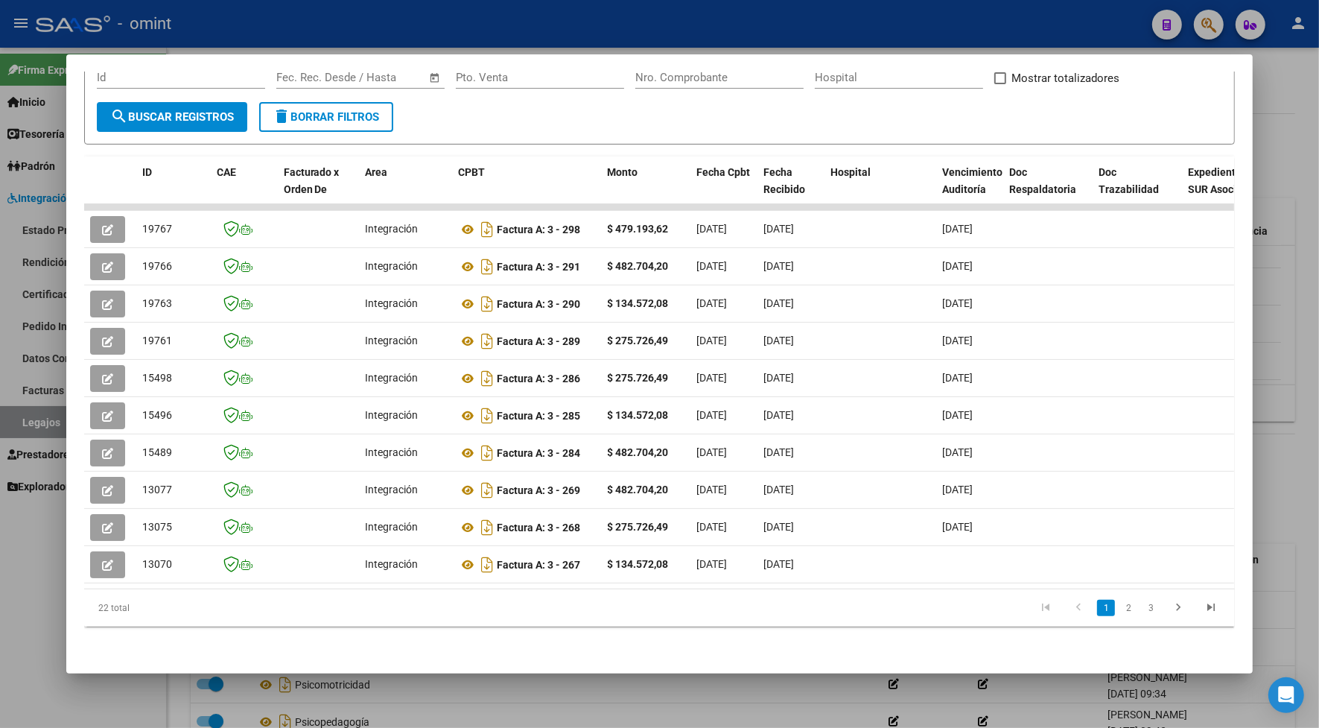
click at [358, 22] on div at bounding box center [659, 364] width 1319 height 728
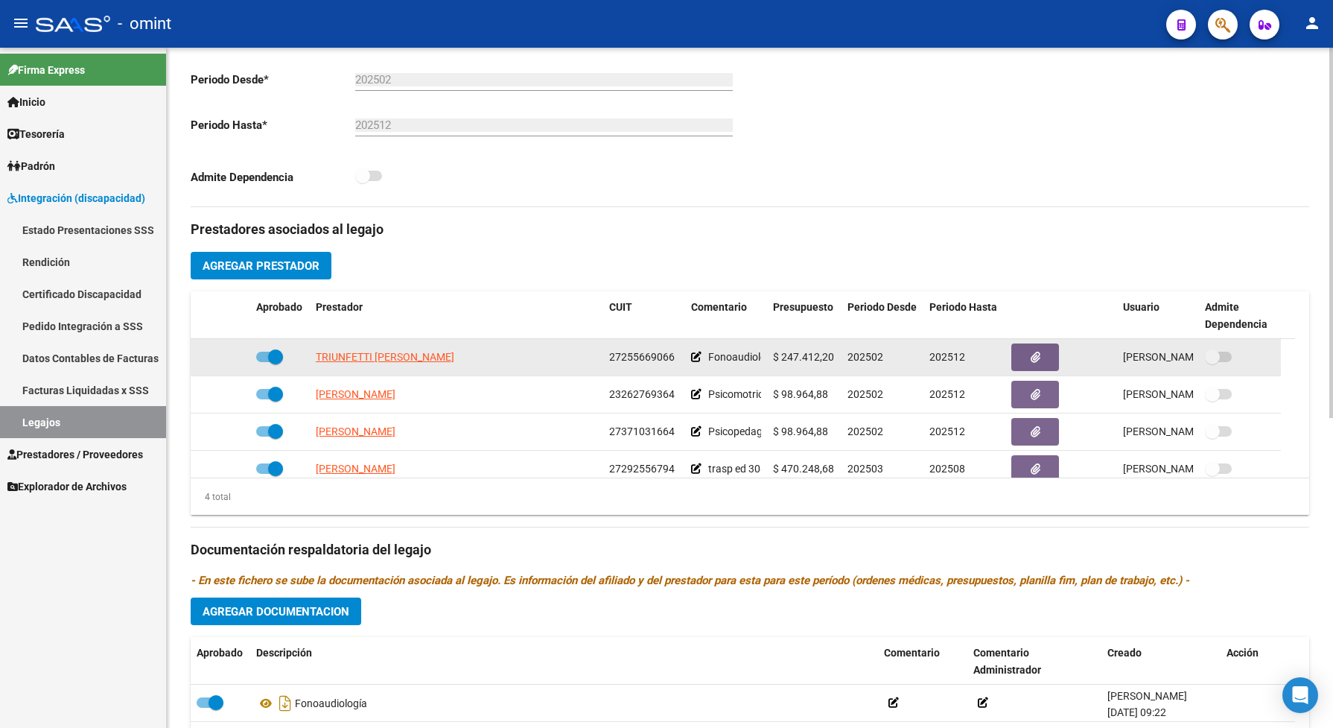
scroll to position [279, 0]
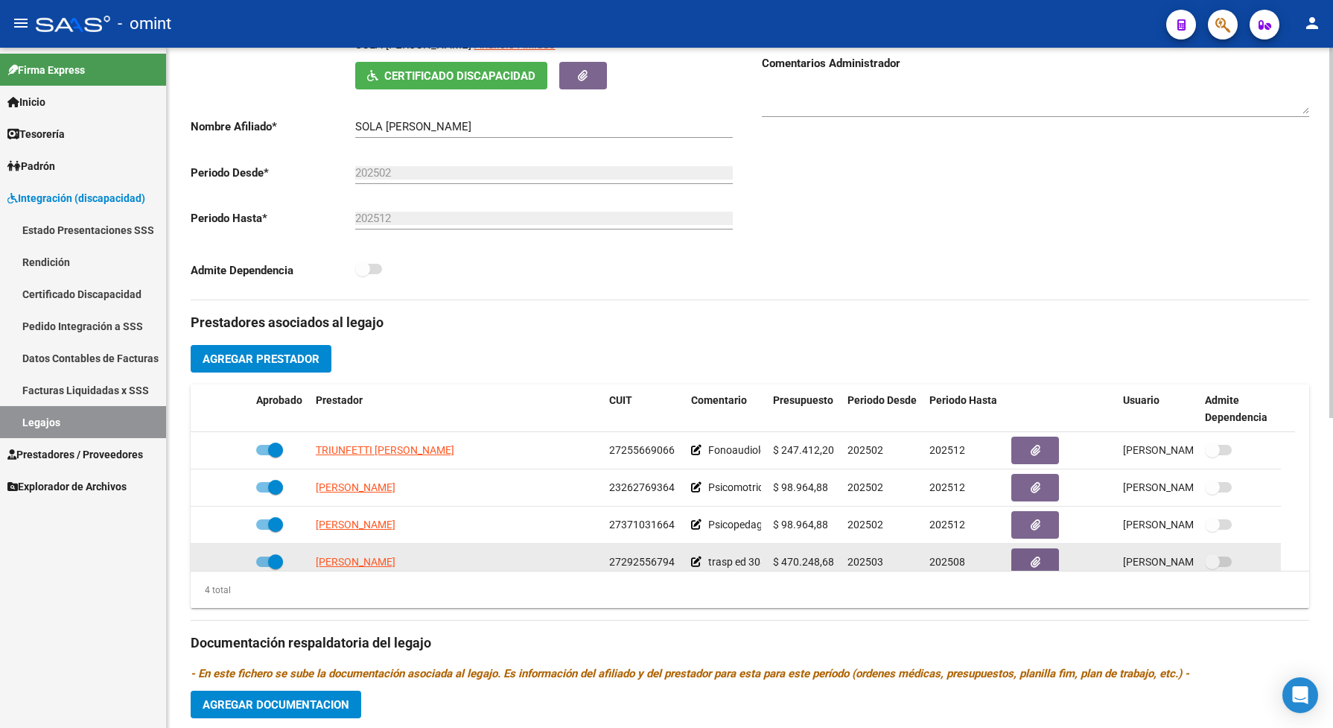
click at [695, 567] on icon at bounding box center [696, 561] width 10 height 10
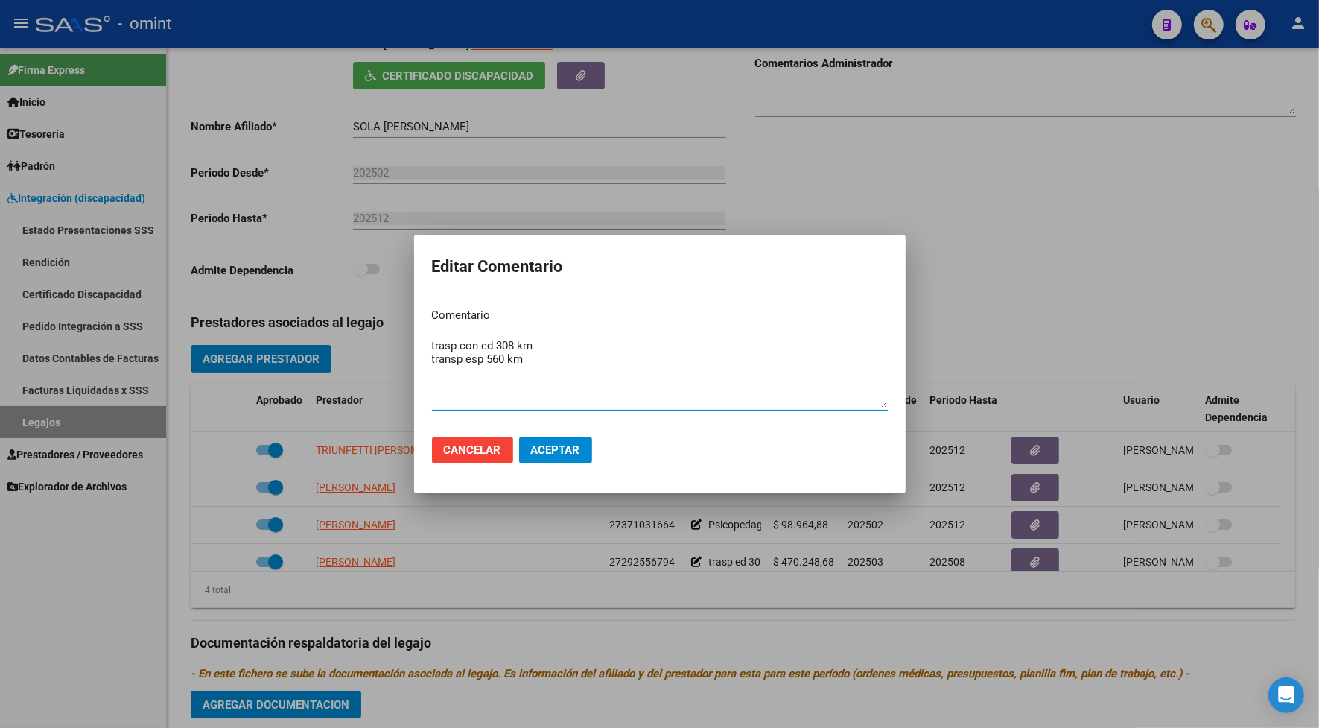
type textarea "trasp con ed 308 km transp esp 560 km"
click at [546, 443] on span "Aceptar" at bounding box center [555, 449] width 49 height 13
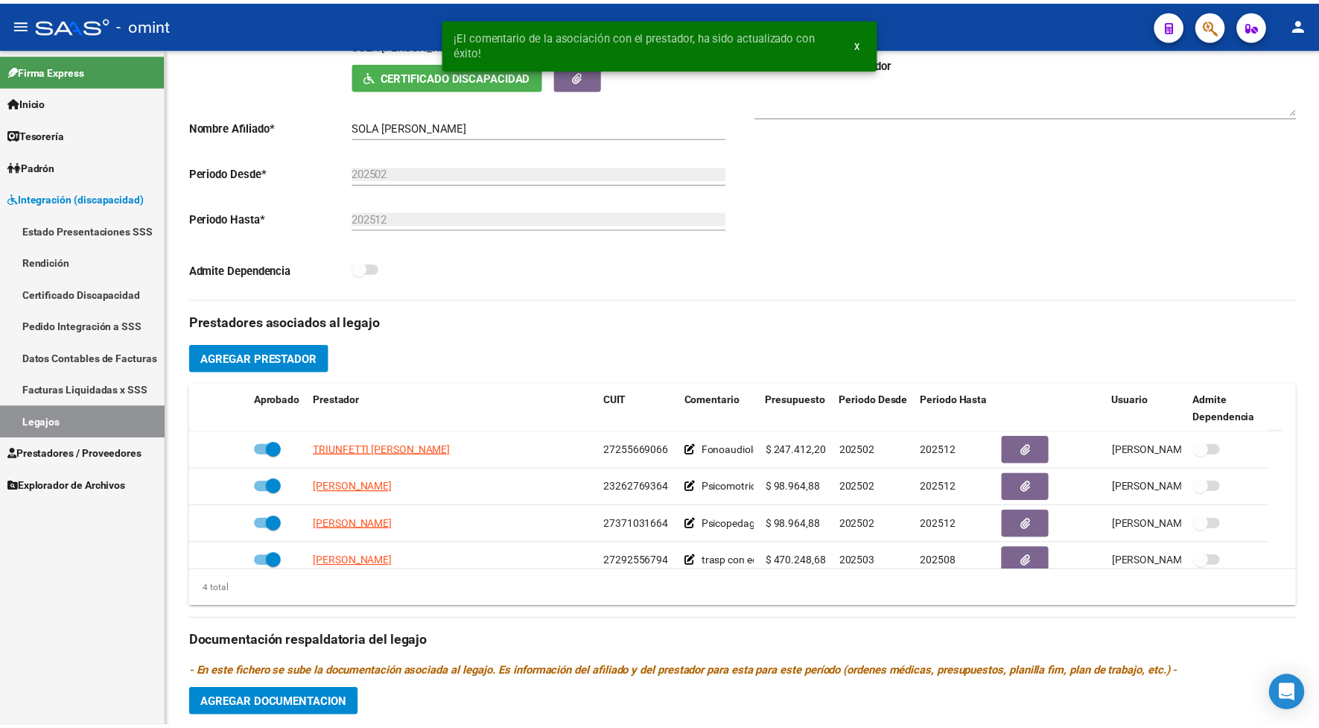
scroll to position [9, 0]
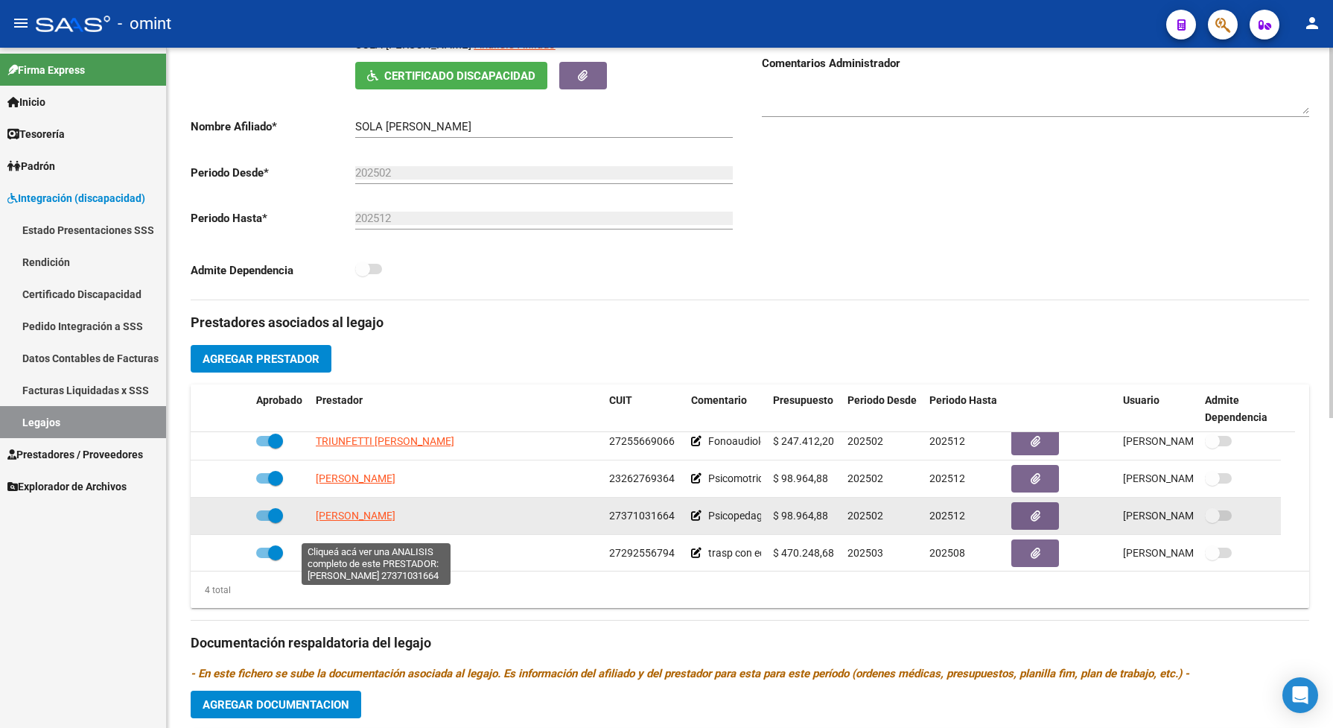
click at [396, 521] on span "VALDEZ MARIANA EMILIA" at bounding box center [356, 515] width 80 height 12
type textarea "27371031664"
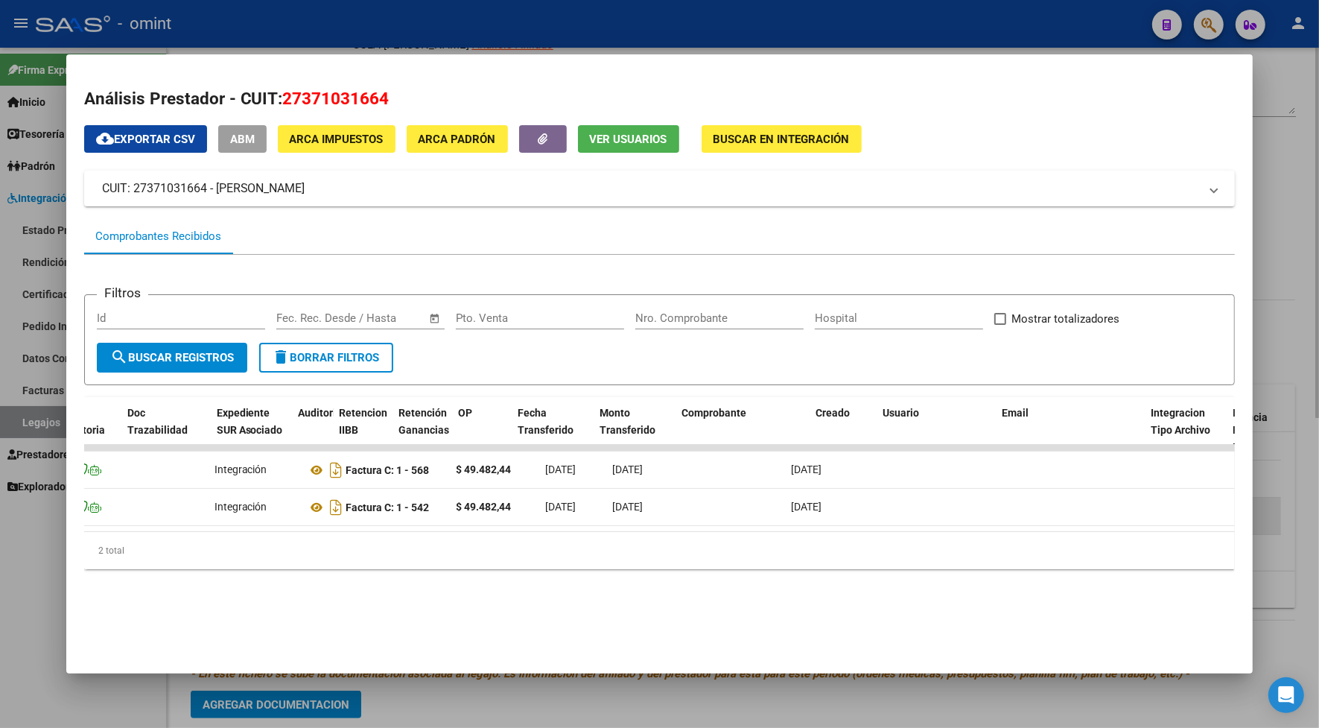
scroll to position [0, 0]
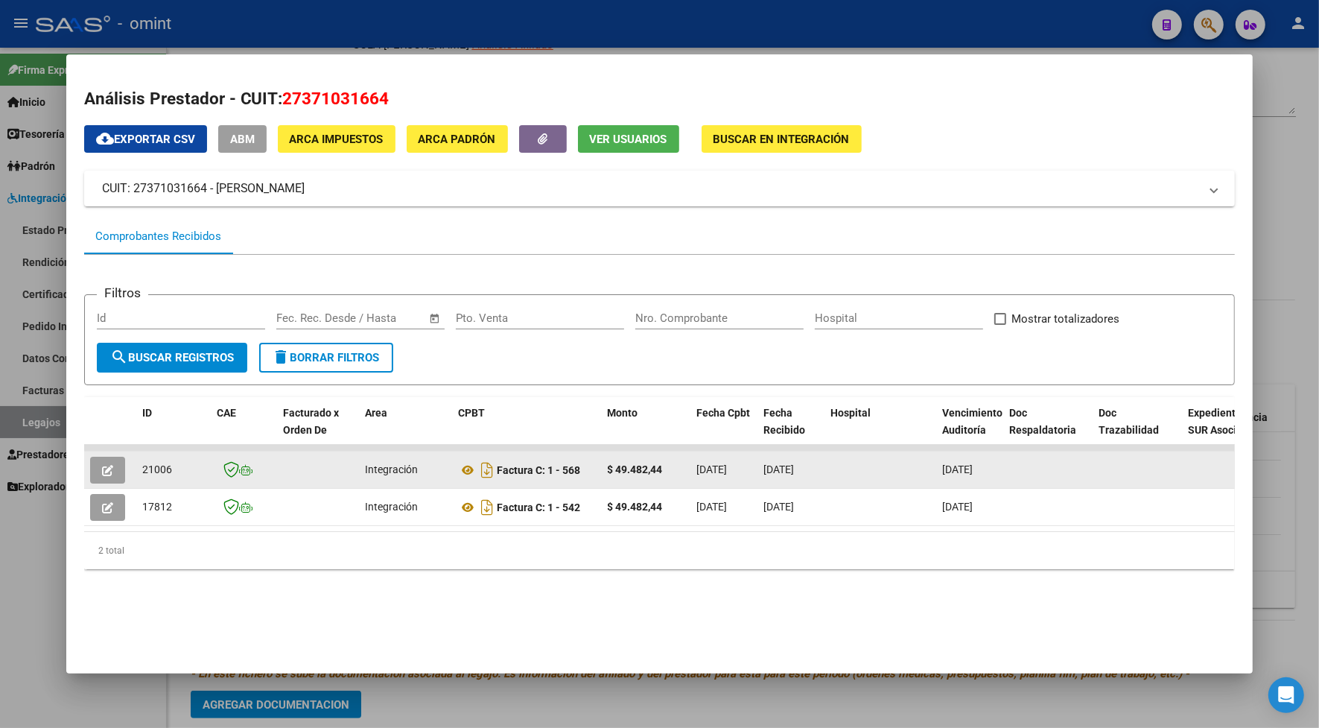
click at [104, 457] on button "button" at bounding box center [107, 470] width 35 height 27
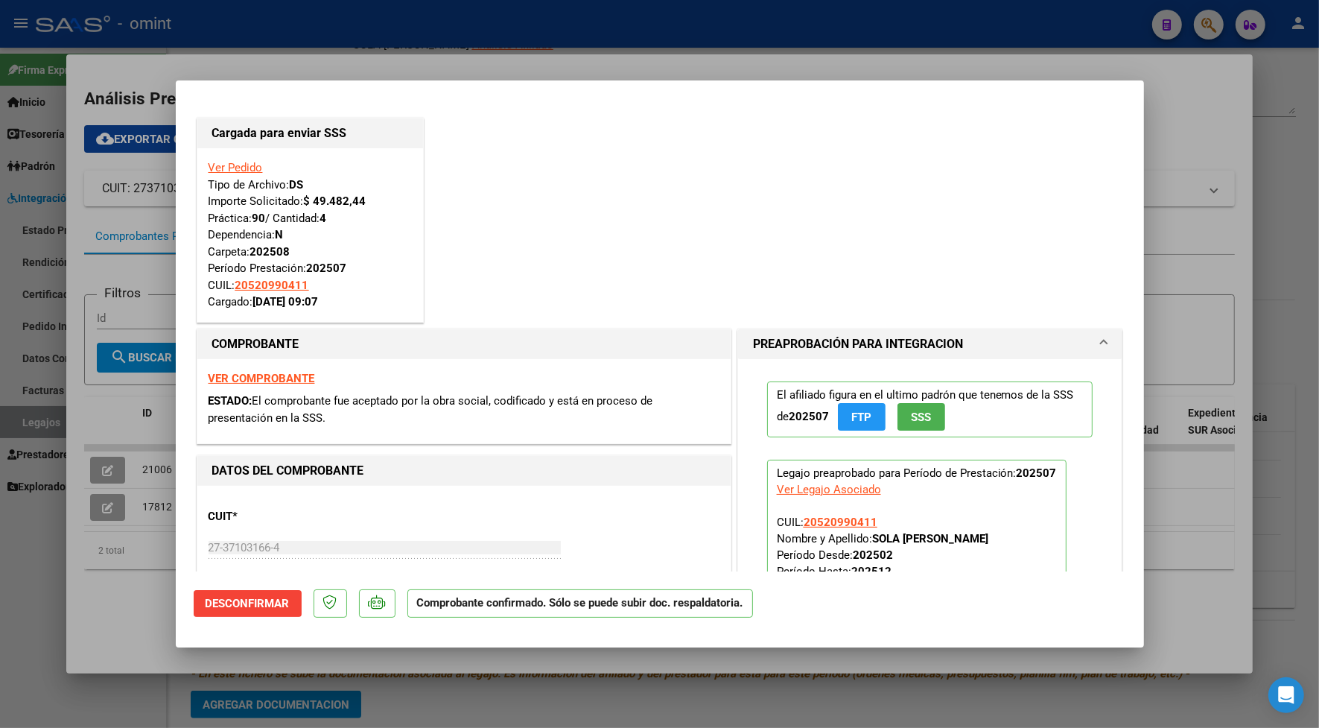
click at [311, 36] on div at bounding box center [659, 364] width 1319 height 728
type input "$ 0,00"
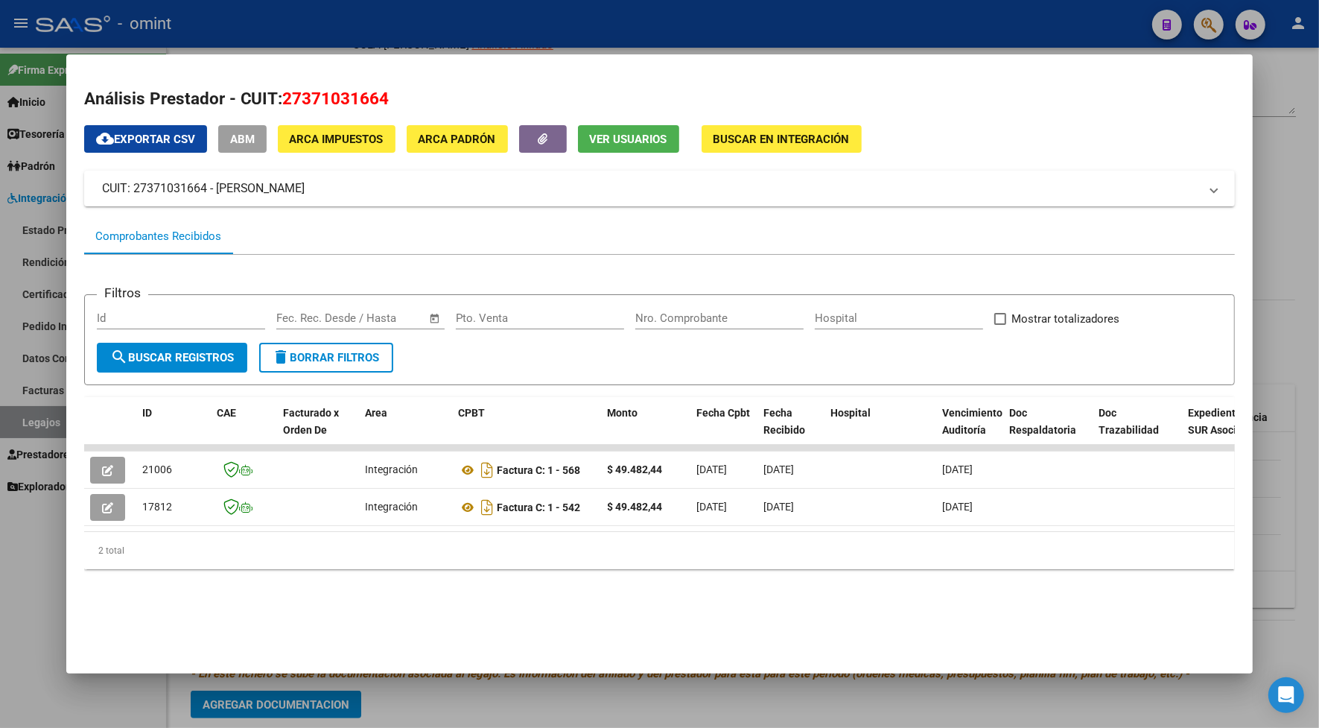
click at [318, 19] on div at bounding box center [659, 364] width 1319 height 728
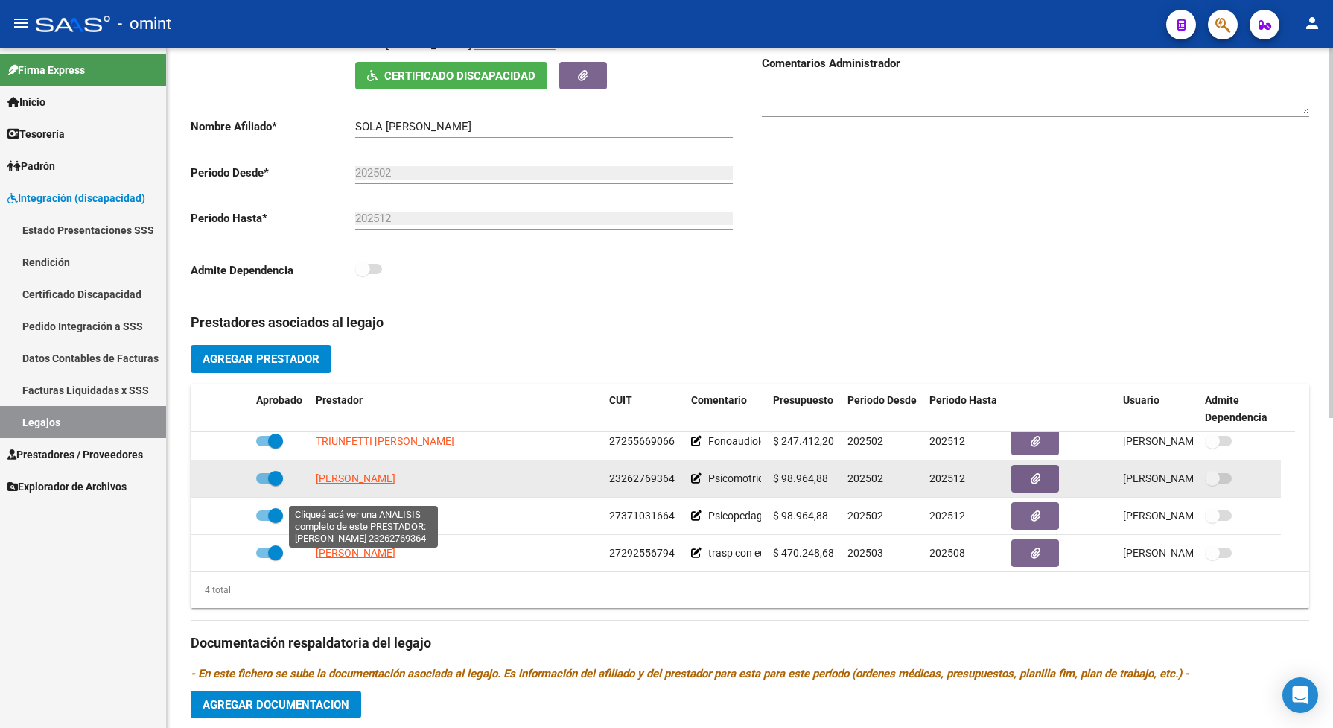
click at [345, 484] on span "PONCE MARIA JOSE" at bounding box center [356, 478] width 80 height 12
type textarea "23262769364"
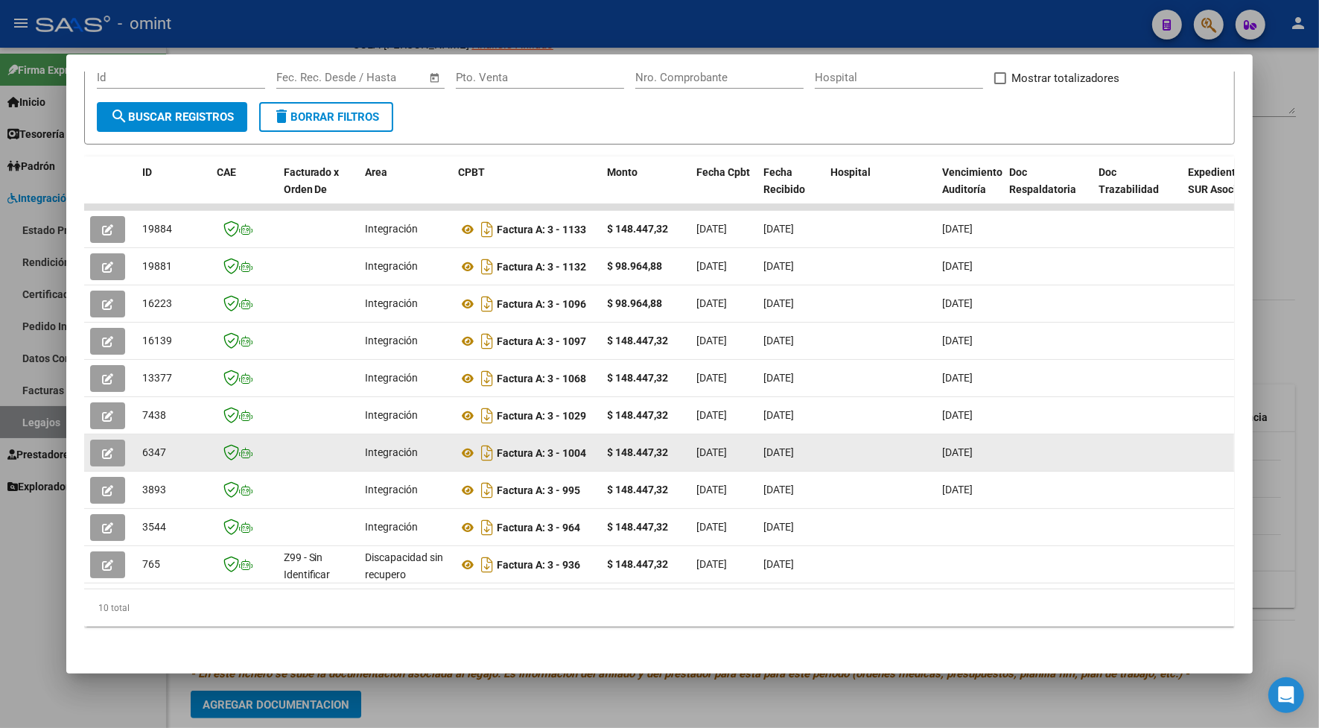
scroll to position [67, 0]
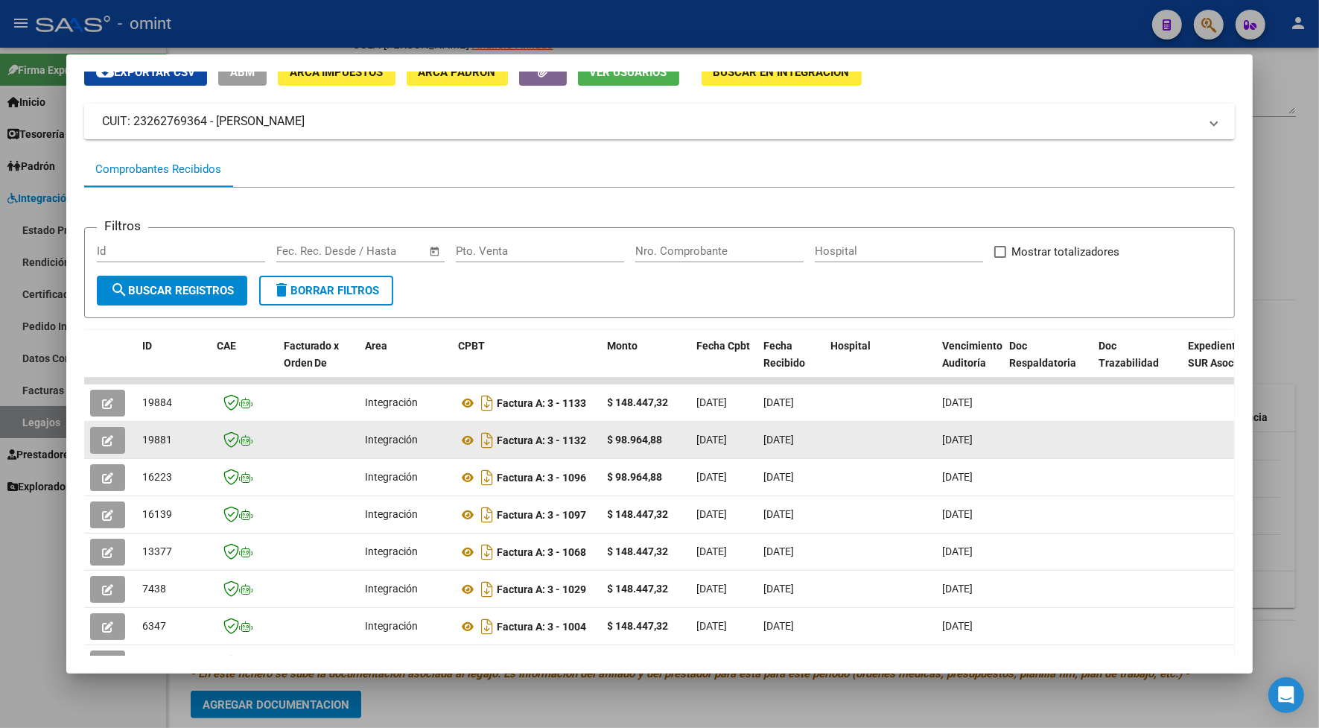
click at [112, 430] on button "button" at bounding box center [107, 440] width 35 height 27
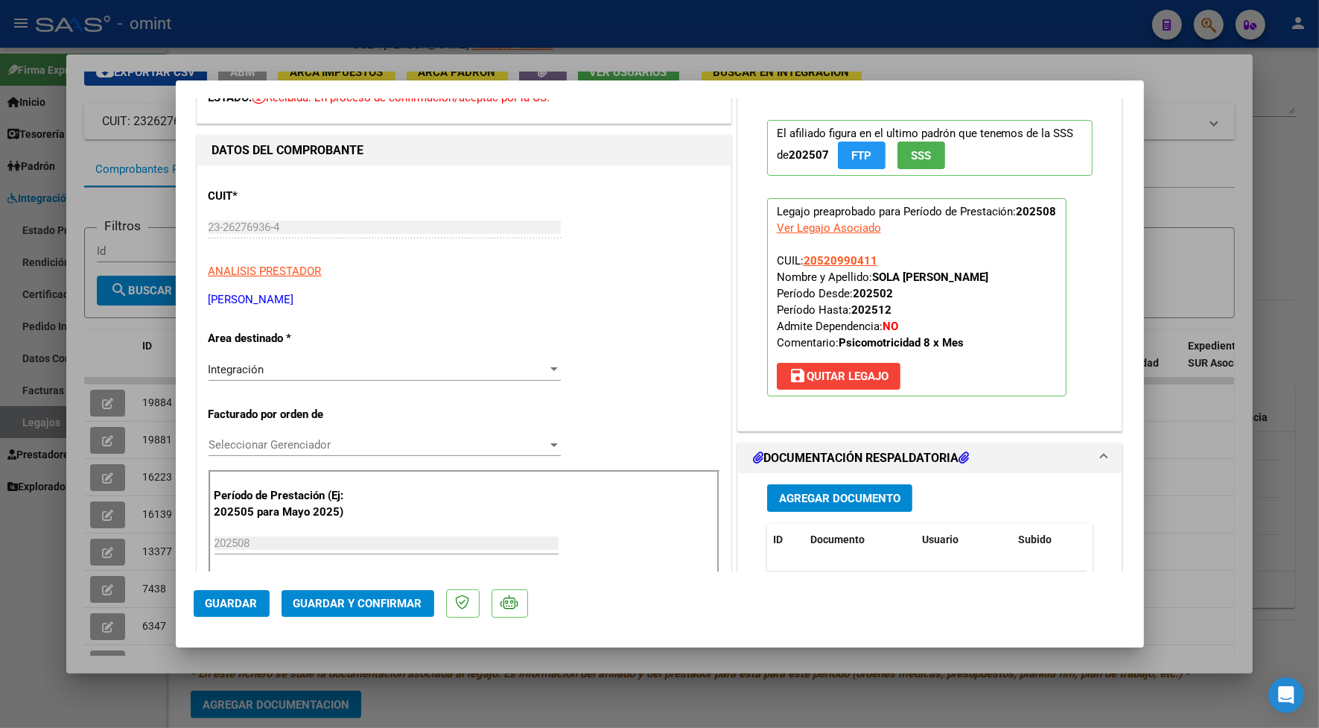
scroll to position [186, 0]
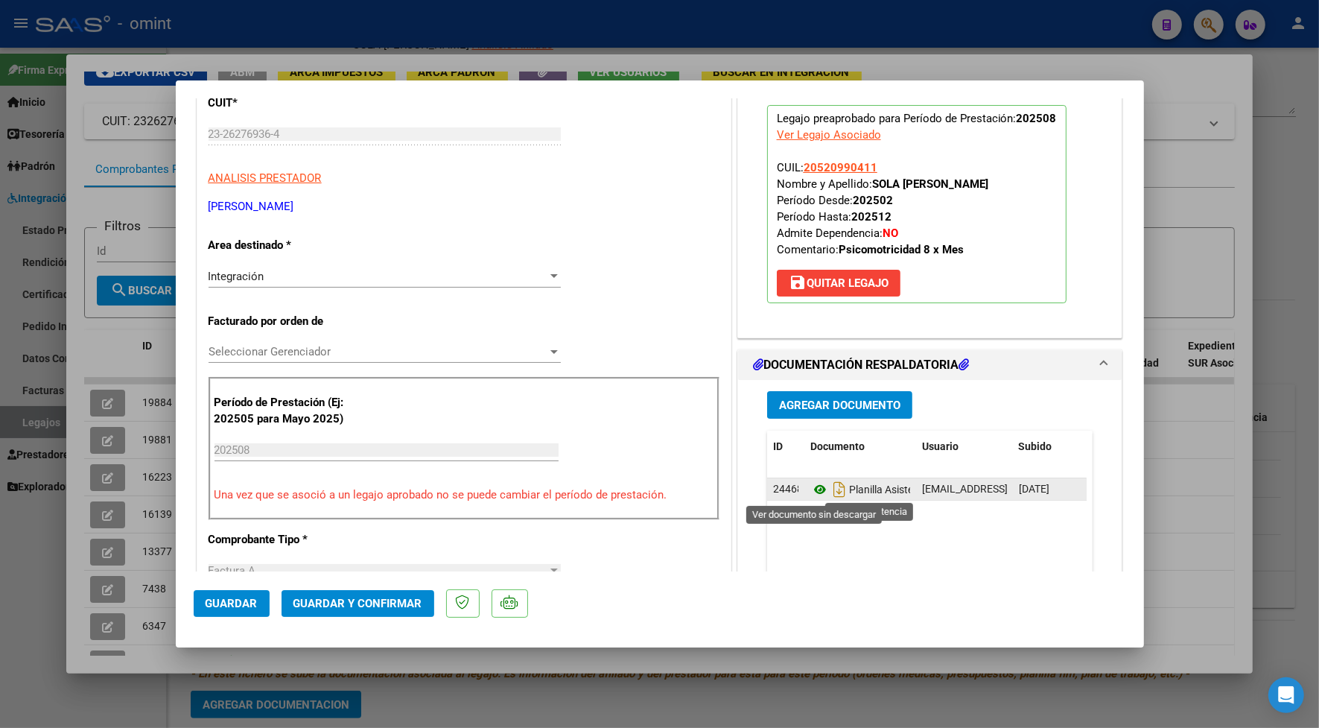
click at [810, 493] on icon at bounding box center [819, 489] width 19 height 18
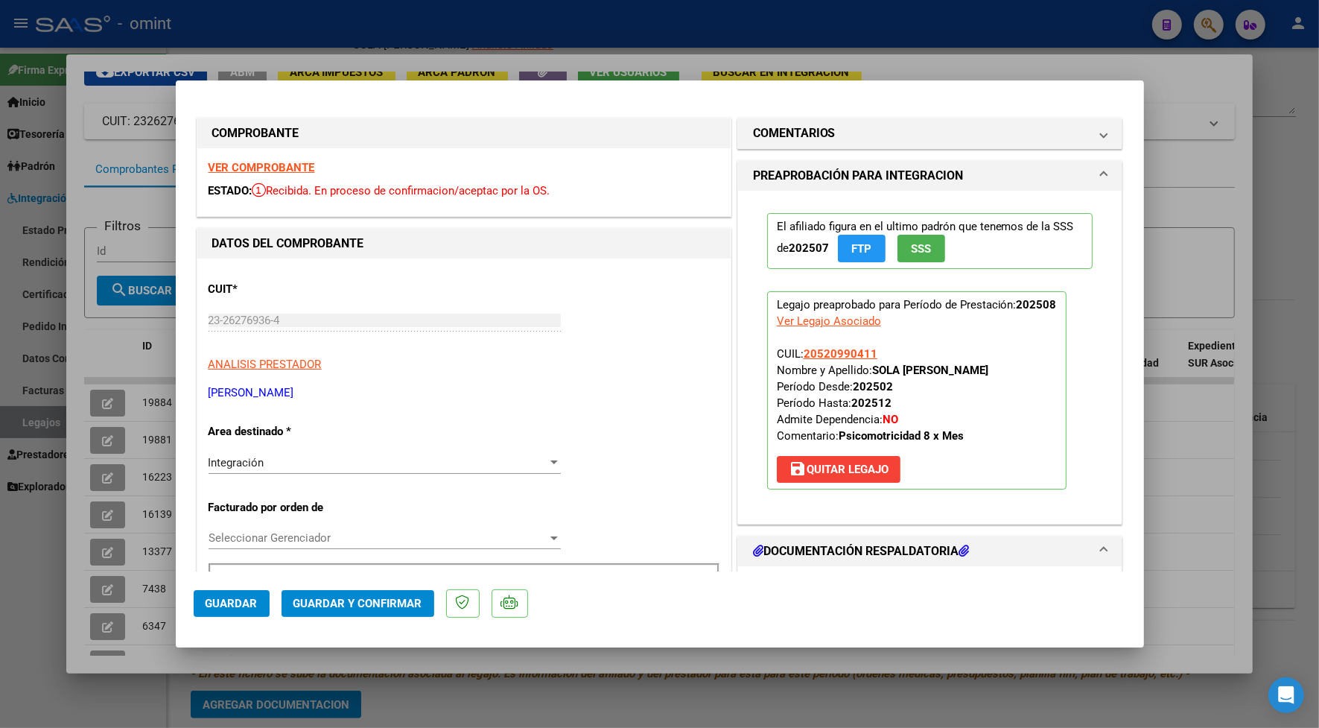
click at [273, 162] on strong "VER COMPROBANTE" at bounding box center [262, 167] width 107 height 13
click at [392, 602] on span "Guardar y Confirmar" at bounding box center [357, 603] width 129 height 13
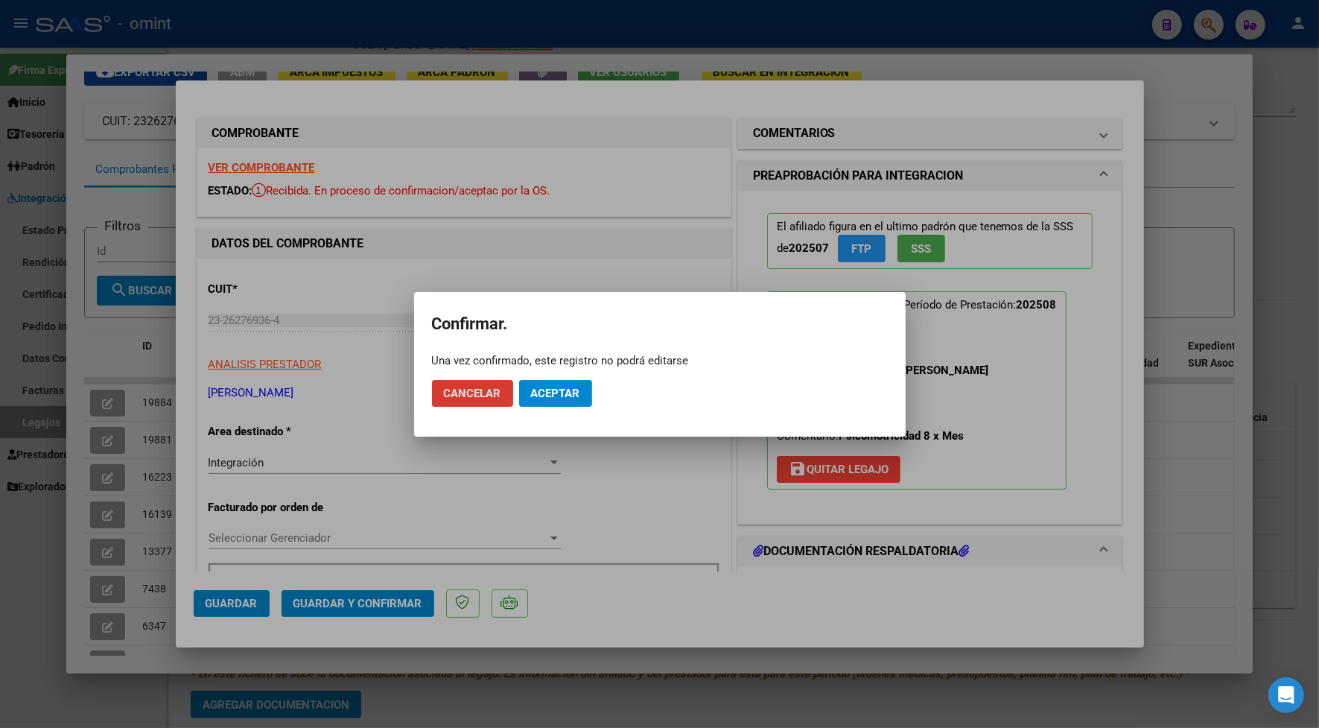
click at [553, 391] on span "Aceptar" at bounding box center [555, 393] width 49 height 13
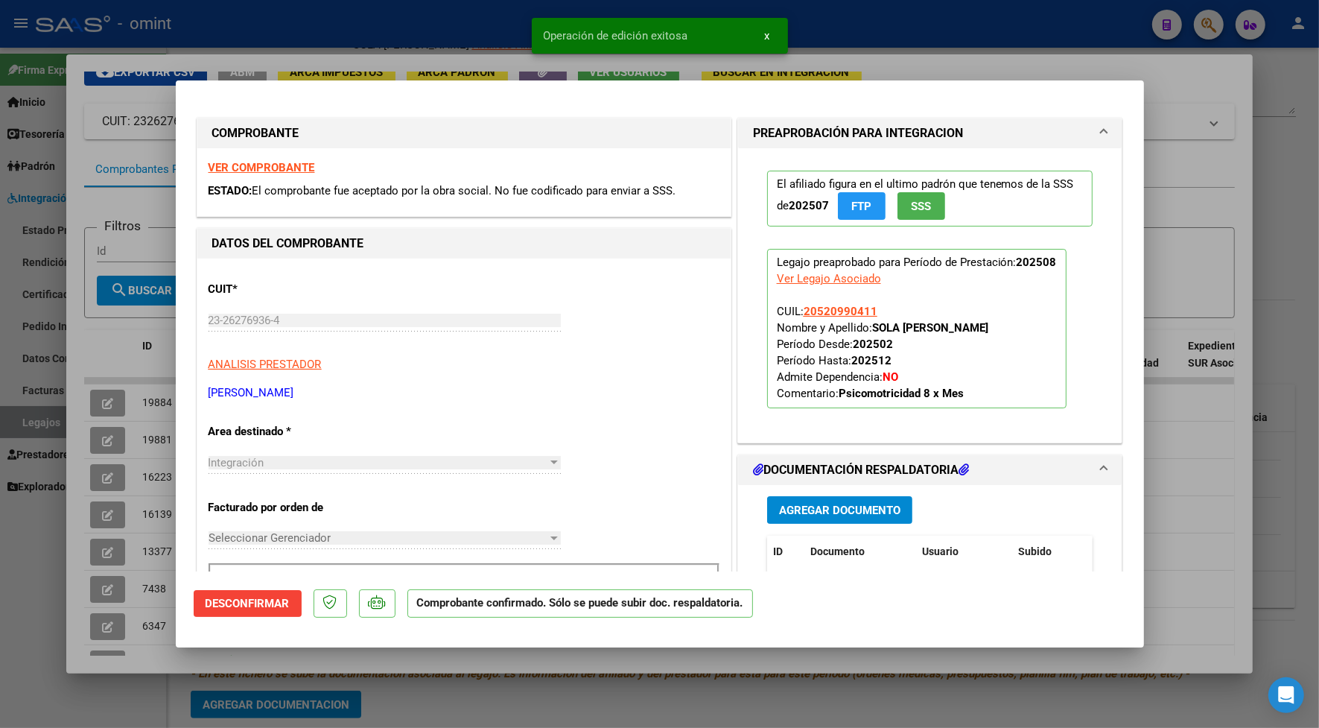
click at [348, 13] on div at bounding box center [659, 364] width 1319 height 728
type input "$ 0,00"
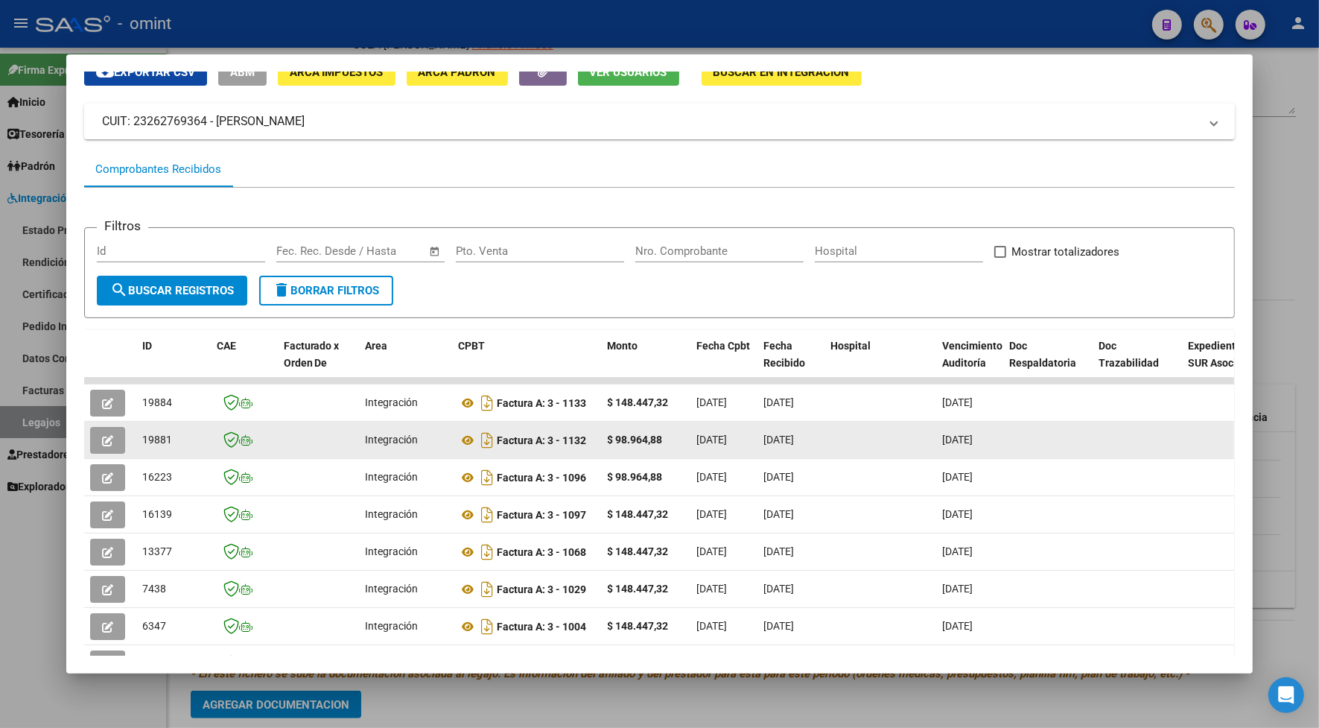
drag, startPoint x: 173, startPoint y: 444, endPoint x: 135, endPoint y: 436, distance: 38.9
click at [142, 436] on div "19881" at bounding box center [173, 439] width 63 height 17
copy span "19881"
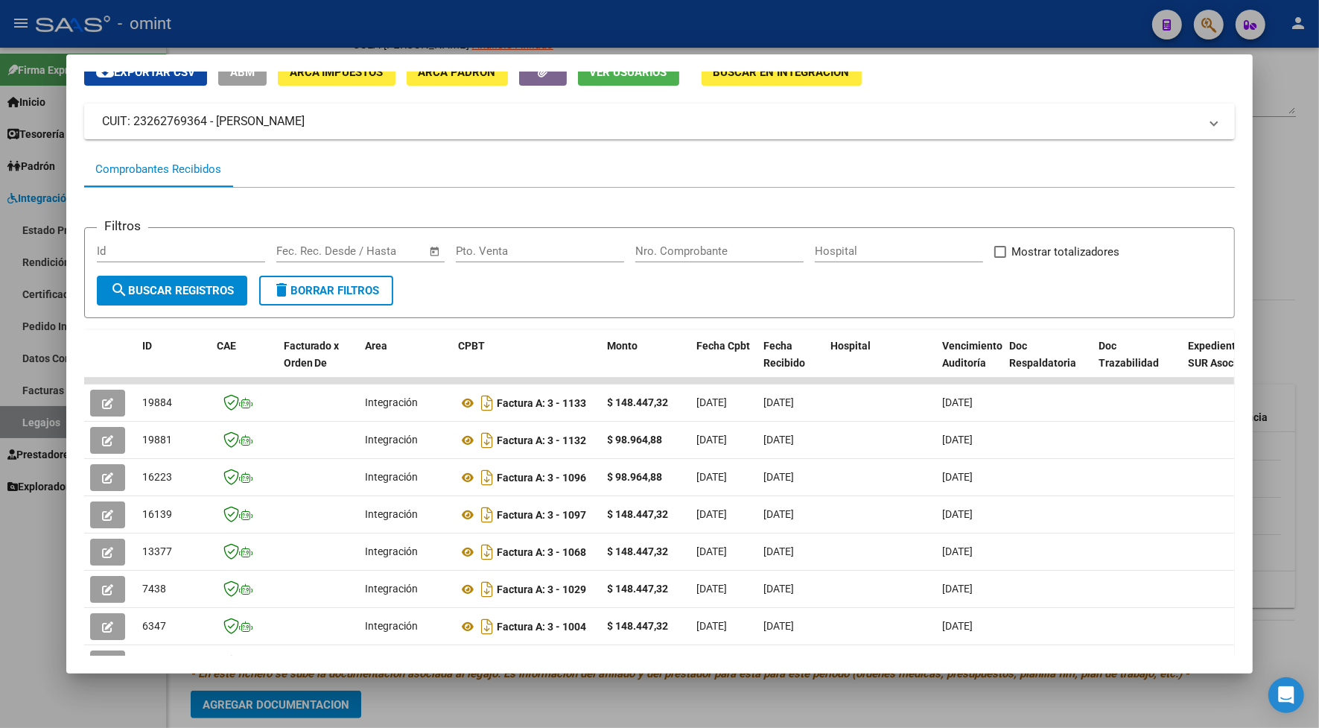
click at [356, 26] on div at bounding box center [659, 364] width 1319 height 728
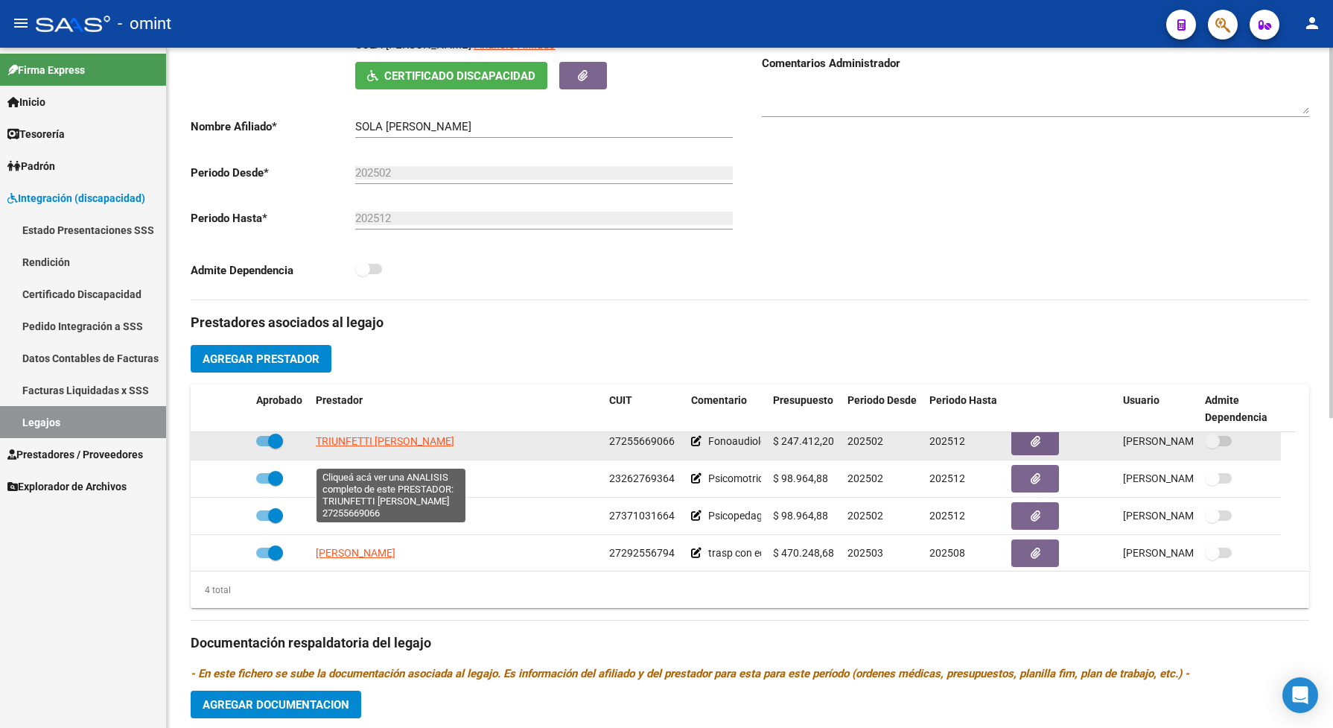
click at [355, 447] on span "TRIUNFETTI GABRIELA SUSANA" at bounding box center [385, 441] width 139 height 12
type textarea "27255669066"
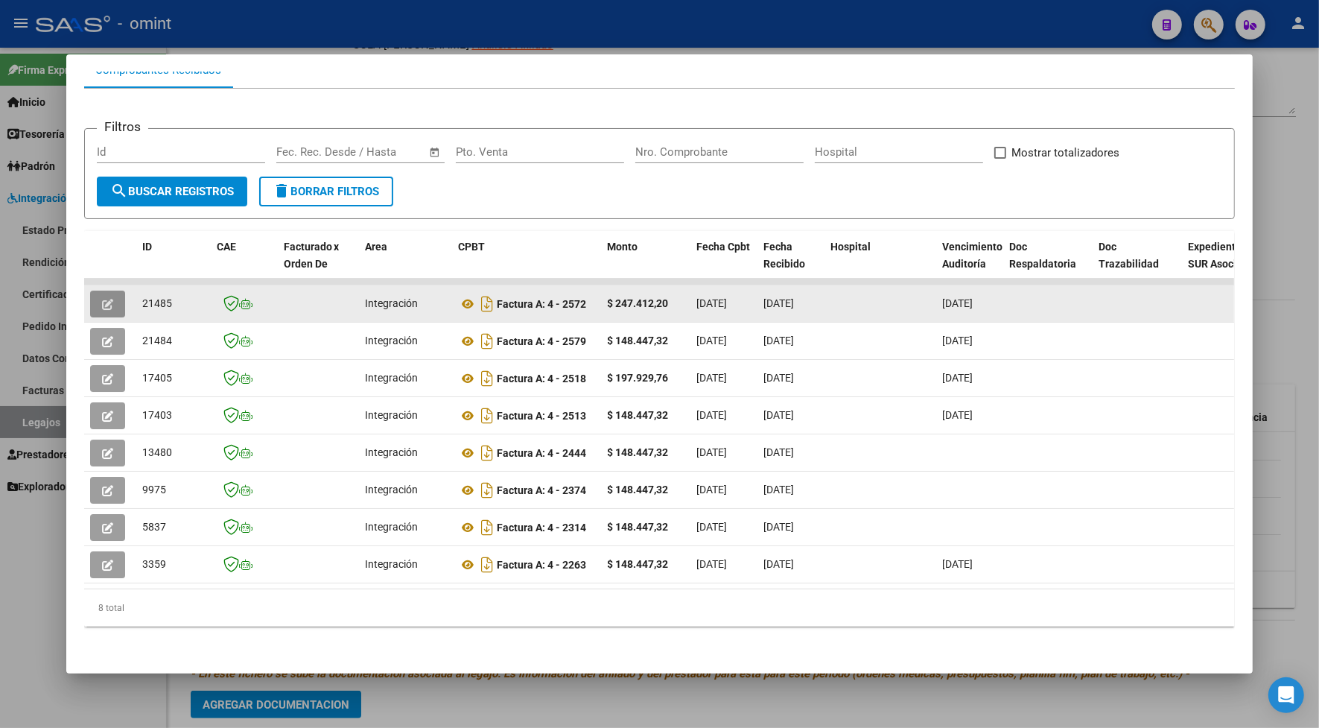
click at [102, 297] on span "button" at bounding box center [107, 303] width 11 height 13
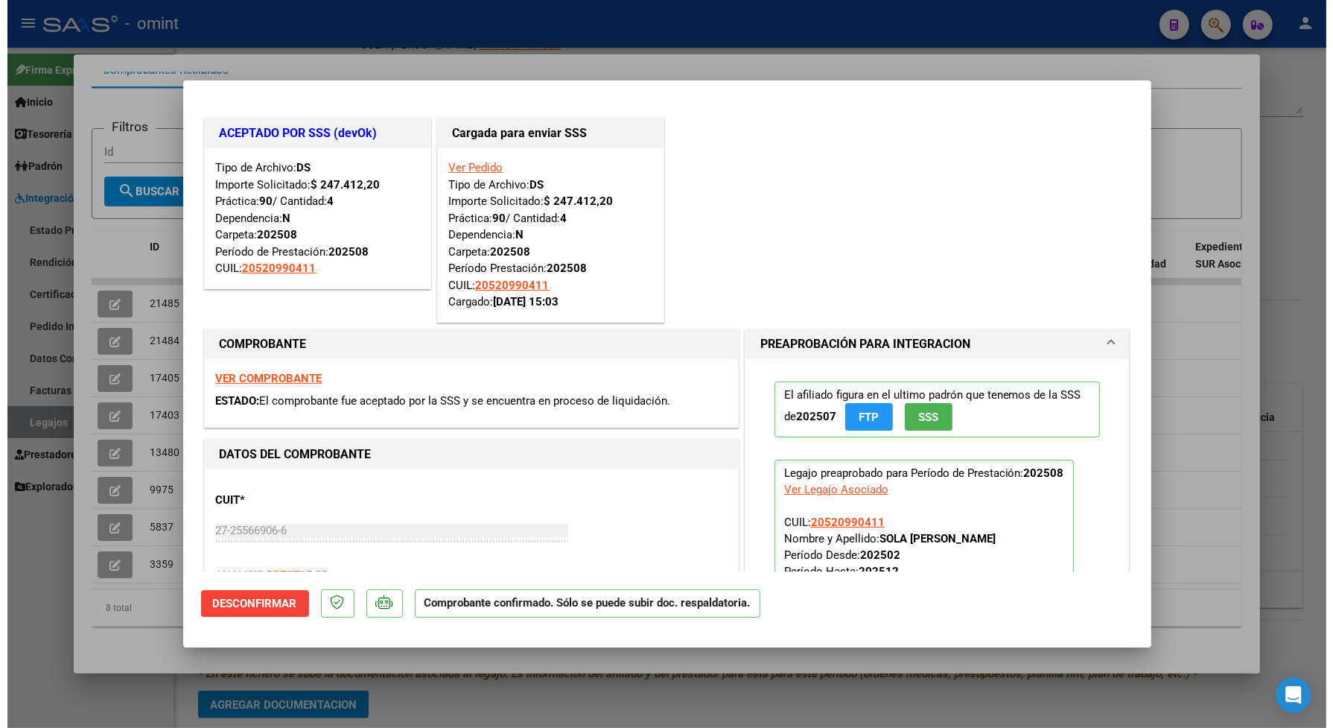
scroll to position [93, 0]
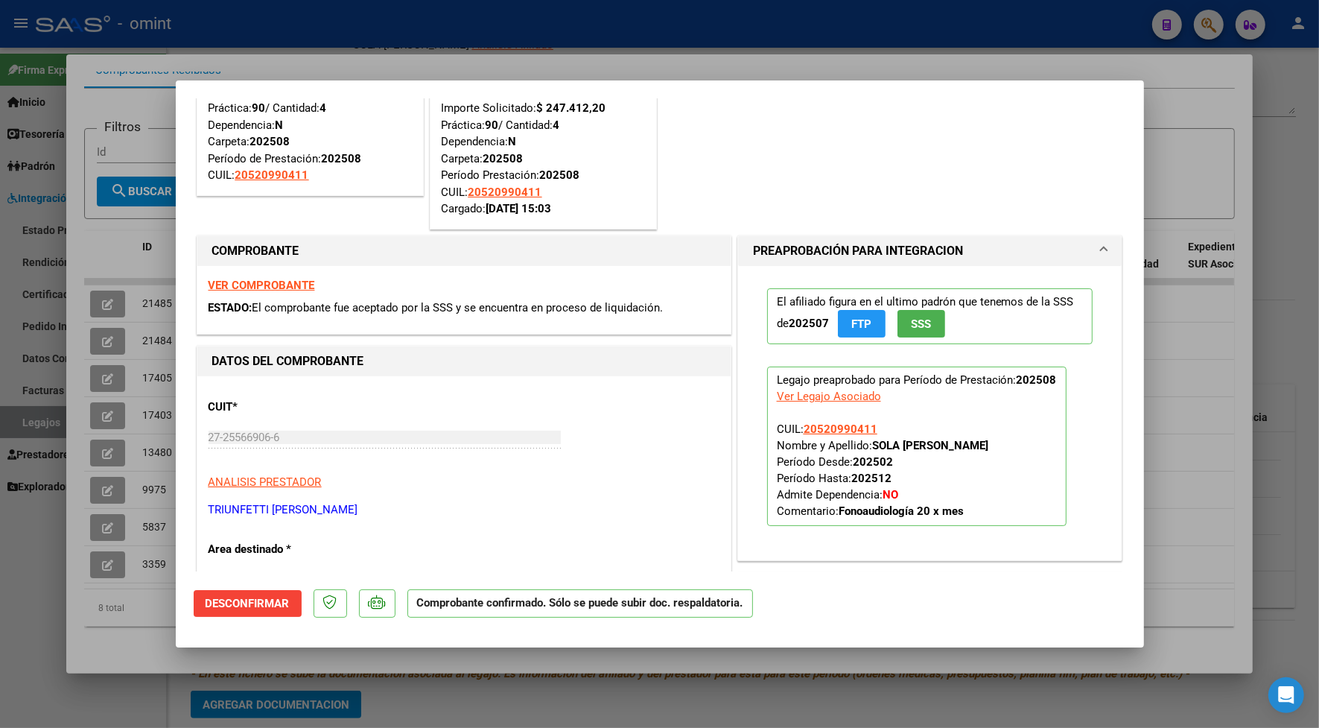
click at [570, 53] on div at bounding box center [659, 364] width 1319 height 728
type input "$ 0,00"
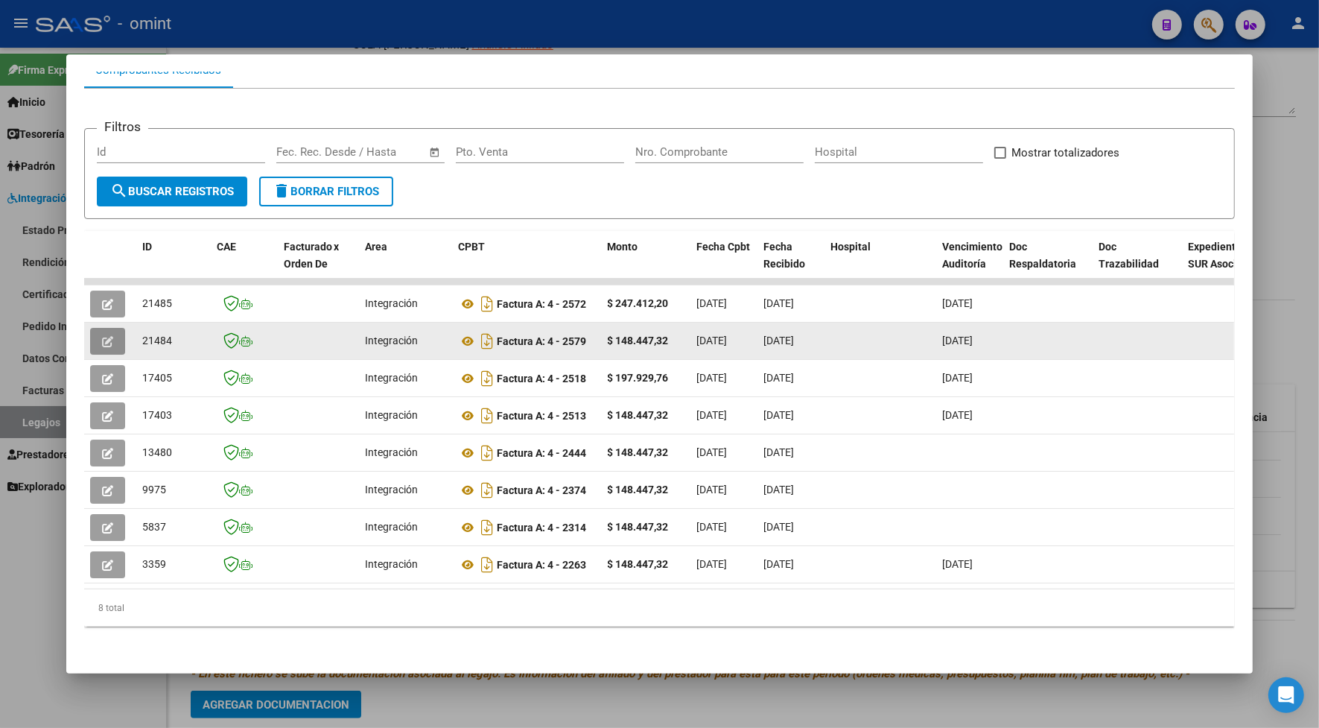
click at [107, 328] on button "button" at bounding box center [107, 341] width 35 height 27
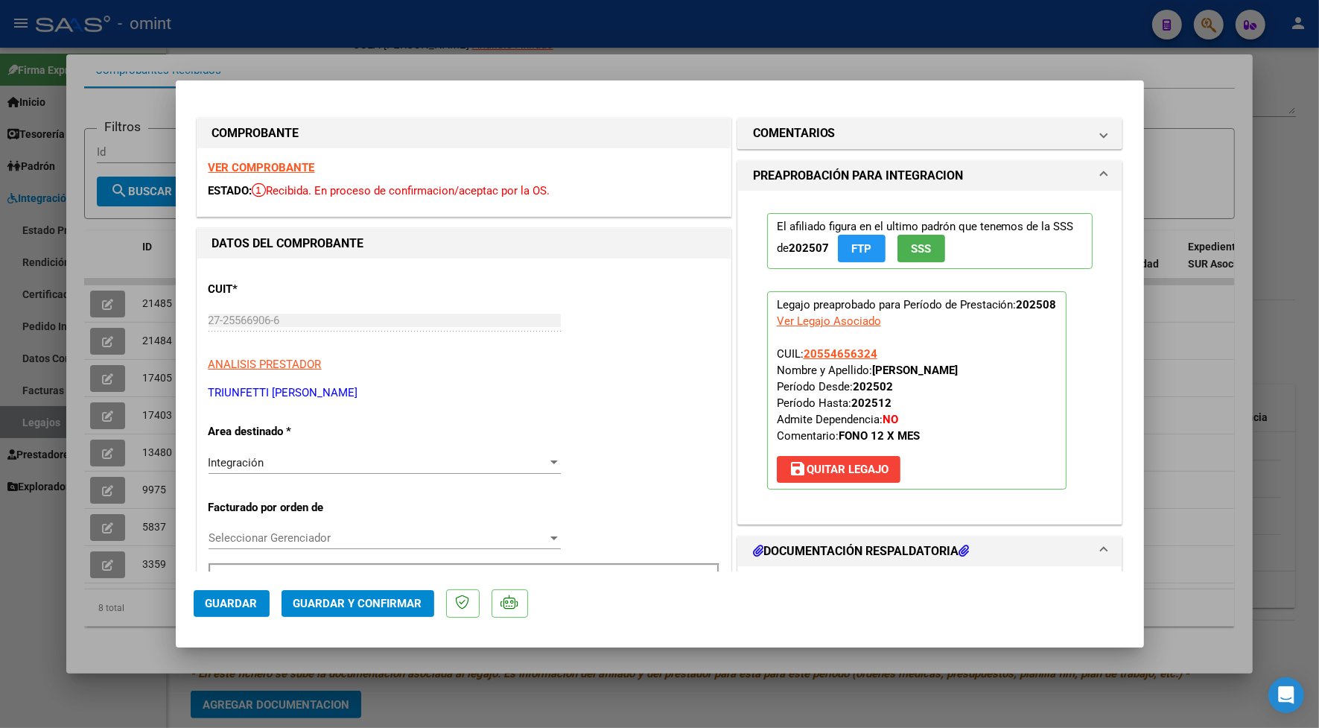
click at [269, 24] on div at bounding box center [659, 364] width 1319 height 728
type input "$ 0,00"
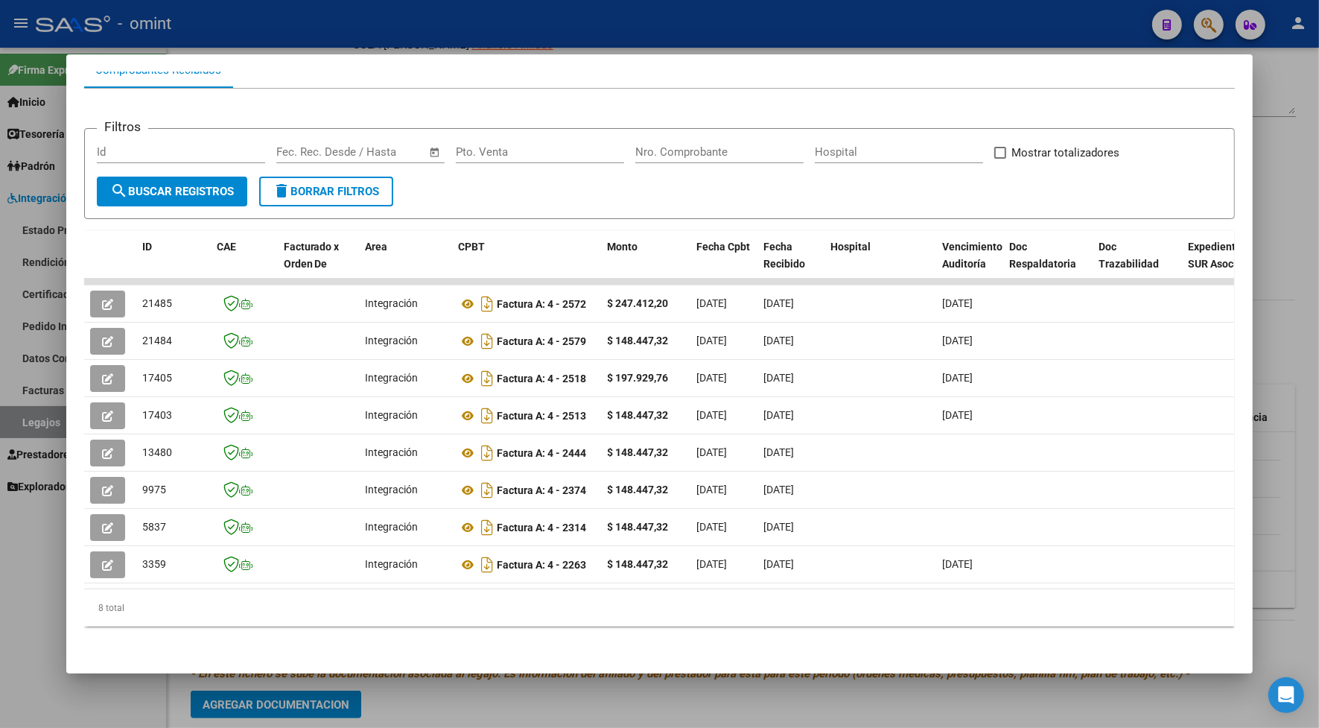
click at [406, 22] on div at bounding box center [659, 364] width 1319 height 728
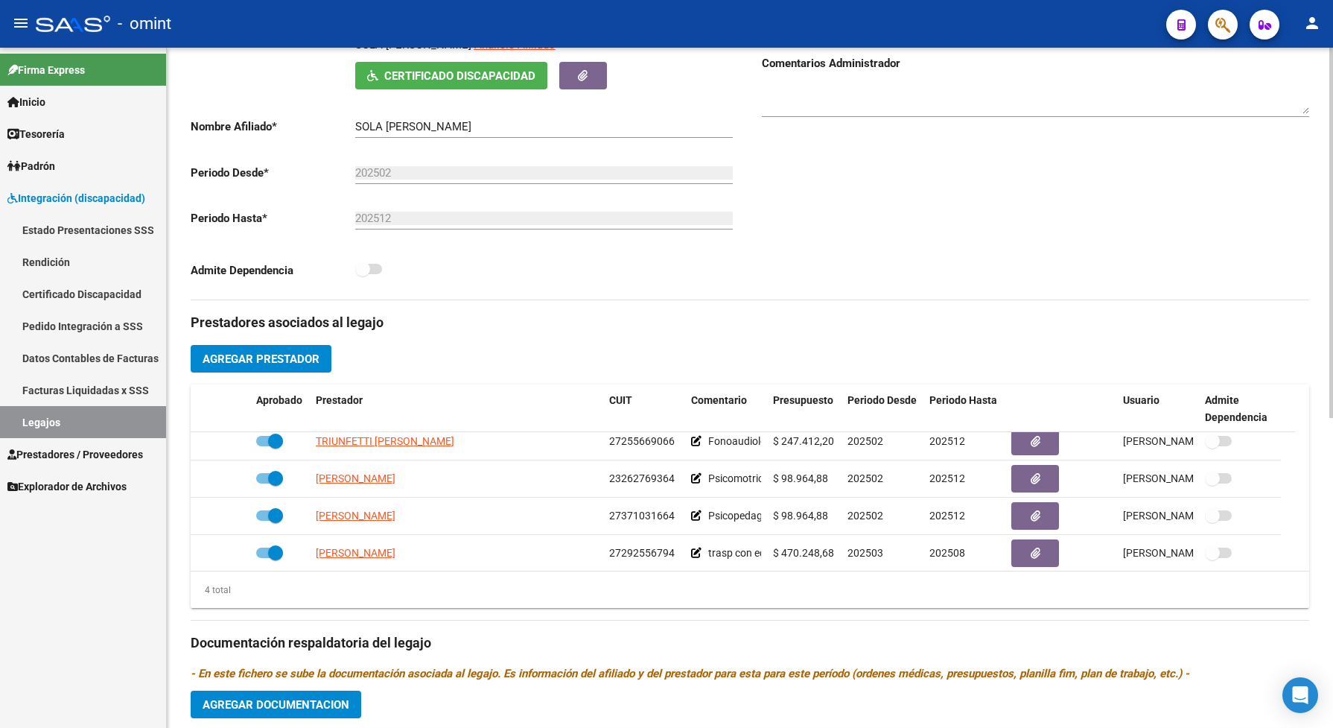
scroll to position [0, 0]
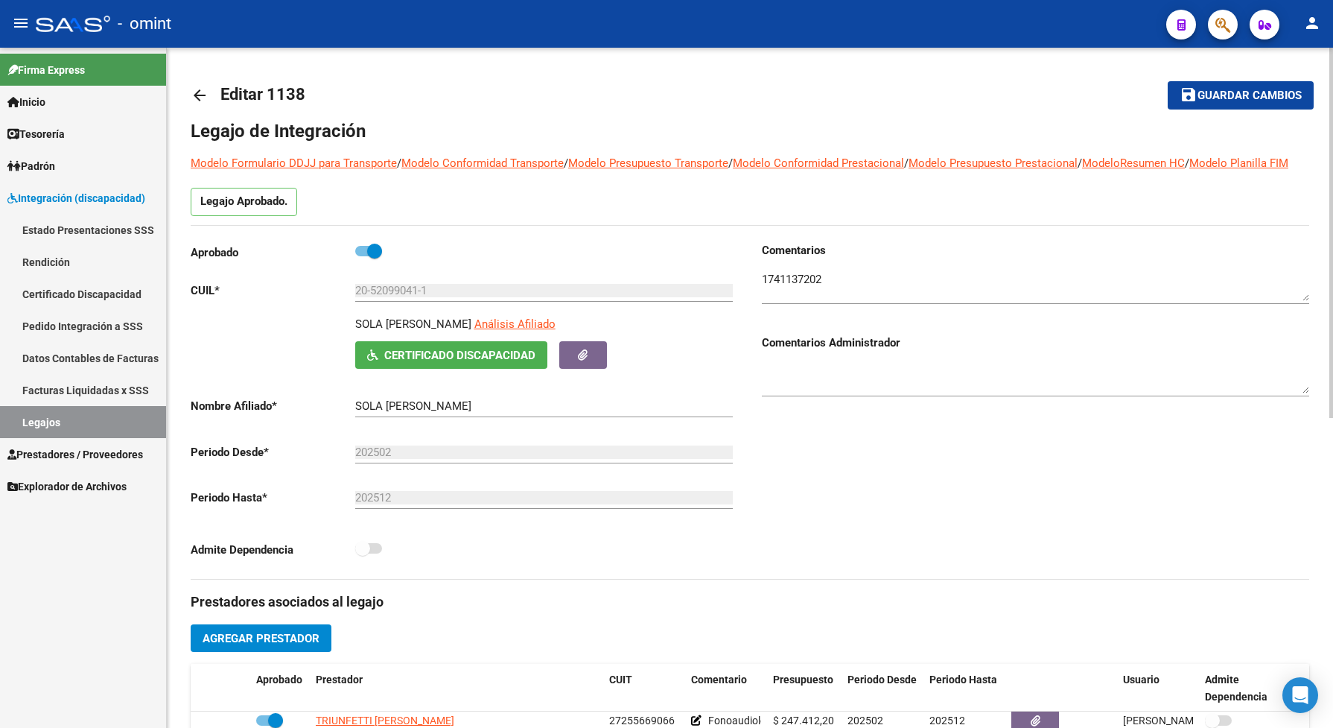
click at [1231, 98] on span "Guardar cambios" at bounding box center [1250, 95] width 104 height 13
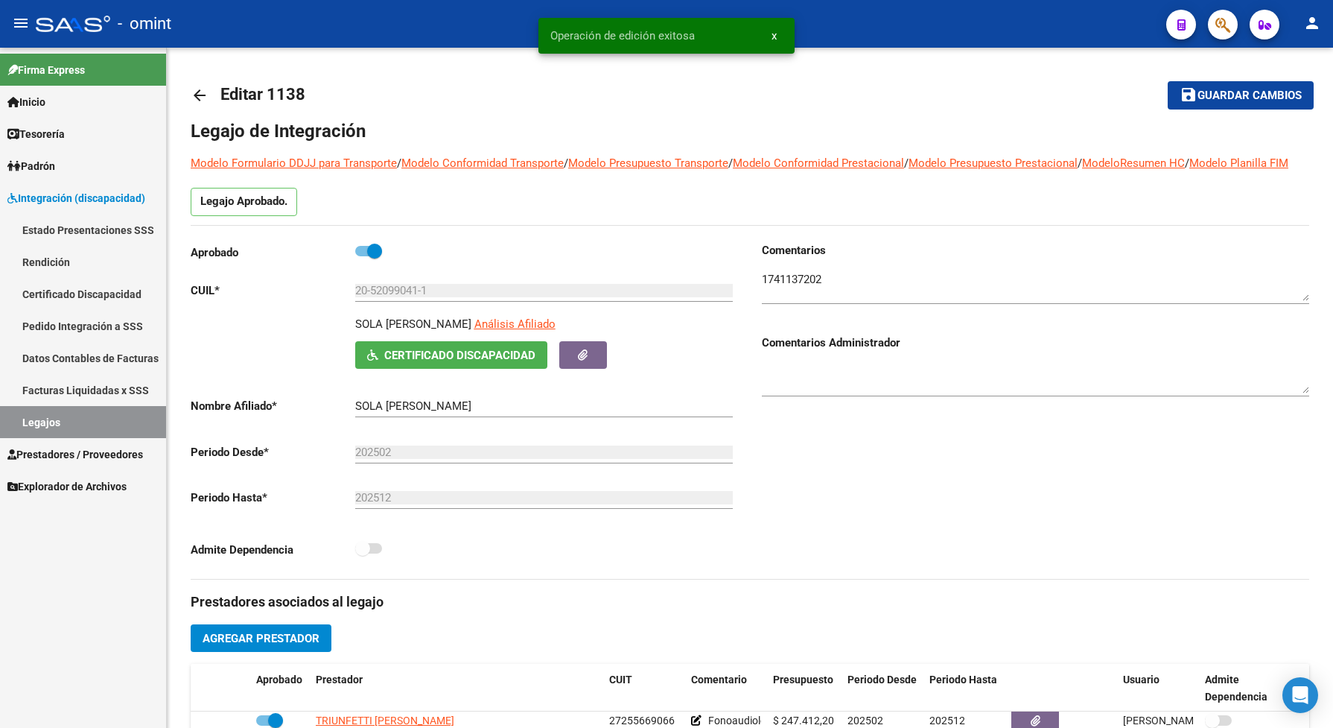
click at [22, 422] on link "Legajos" at bounding box center [83, 422] width 166 height 32
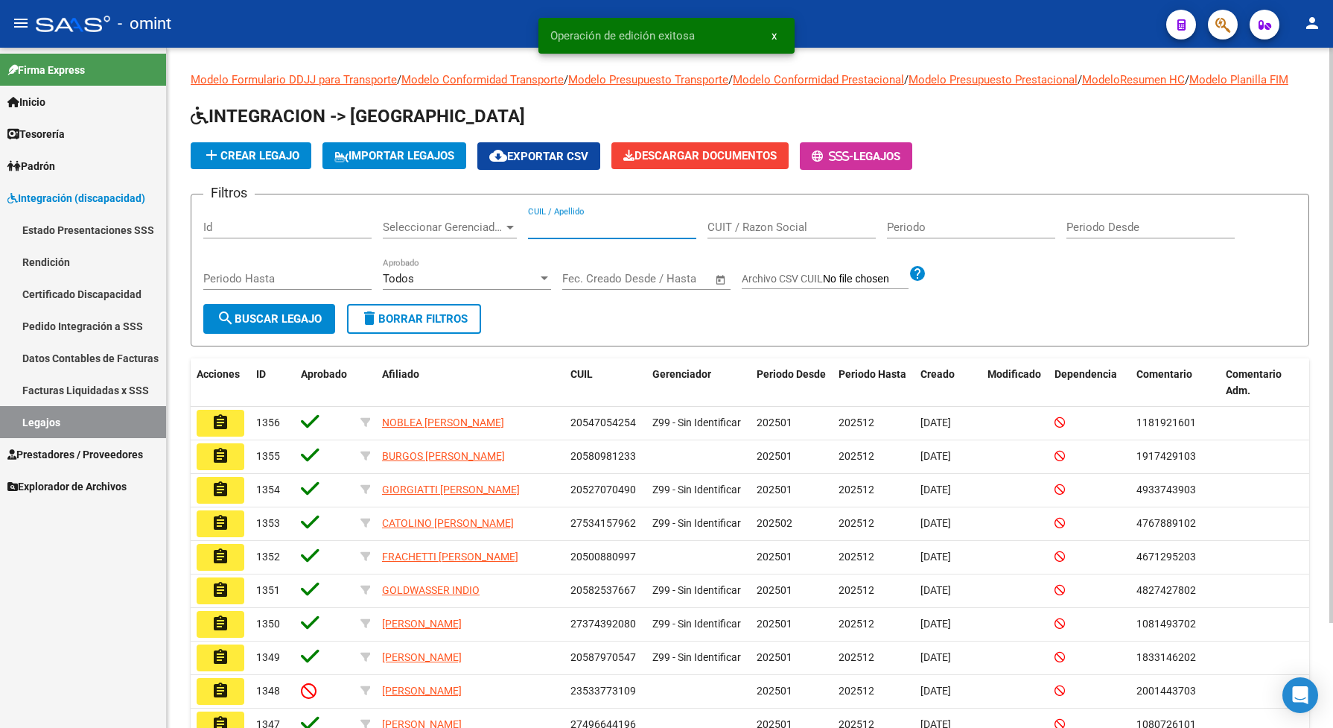
click at [597, 235] on div "CUIL / Apellido" at bounding box center [612, 222] width 168 height 32
drag, startPoint x: 597, startPoint y: 235, endPoint x: 550, endPoint y: 242, distance: 47.5
click at [550, 234] on input "CUIL / Apellido" at bounding box center [612, 226] width 168 height 13
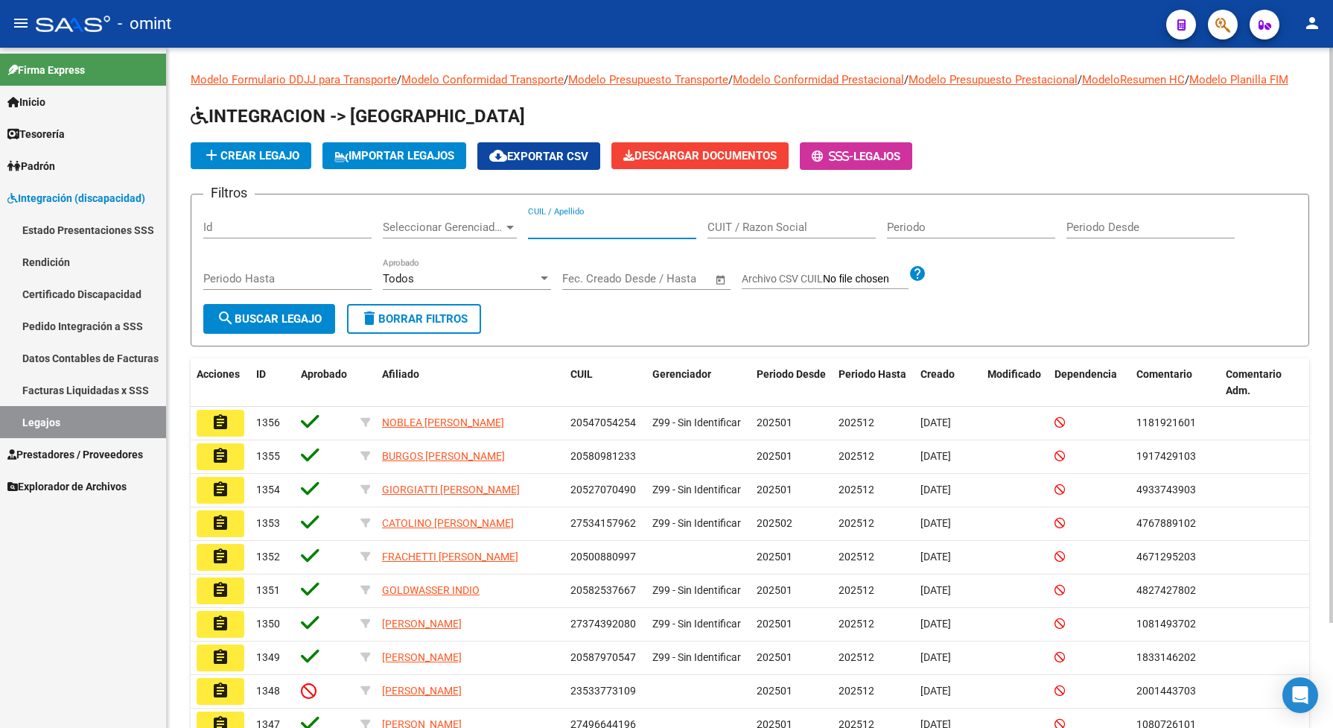
paste input "27225208293"
type input "27225208293"
click at [290, 326] on span "search Buscar Legajo" at bounding box center [269, 318] width 105 height 13
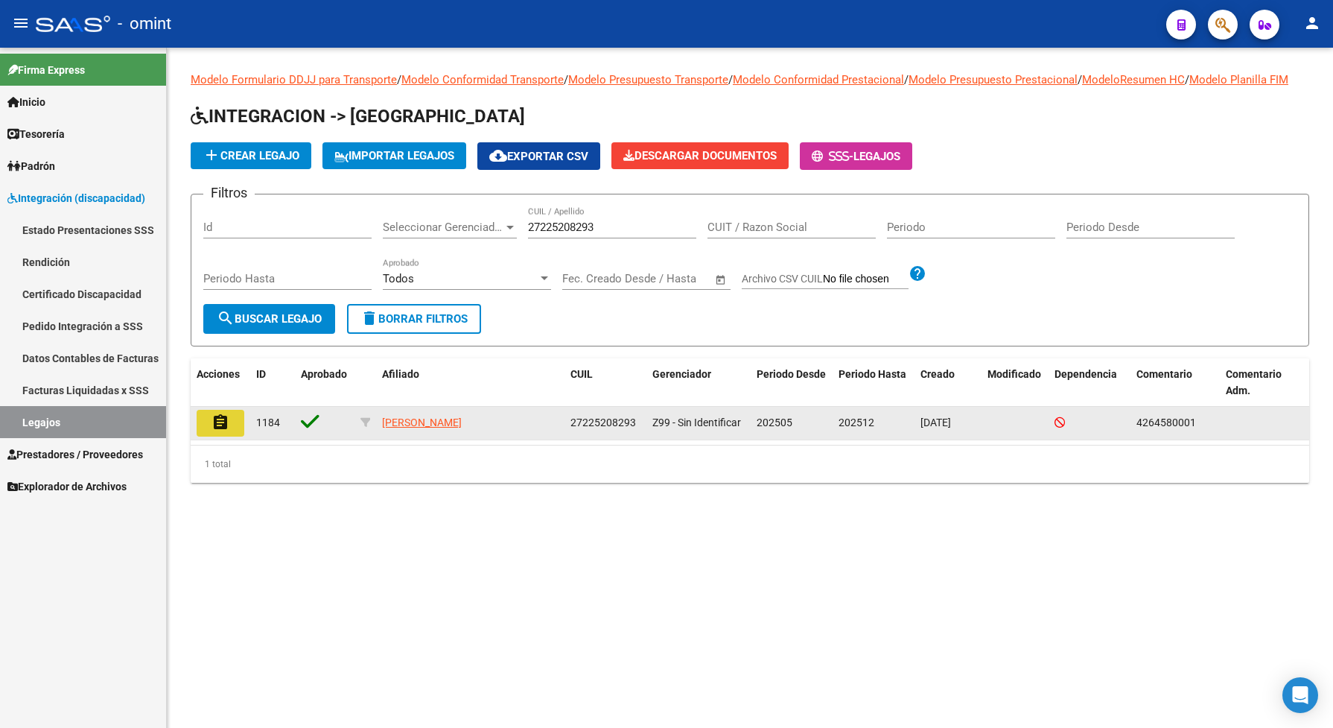
click at [213, 431] on mat-icon "assignment" at bounding box center [221, 422] width 18 height 18
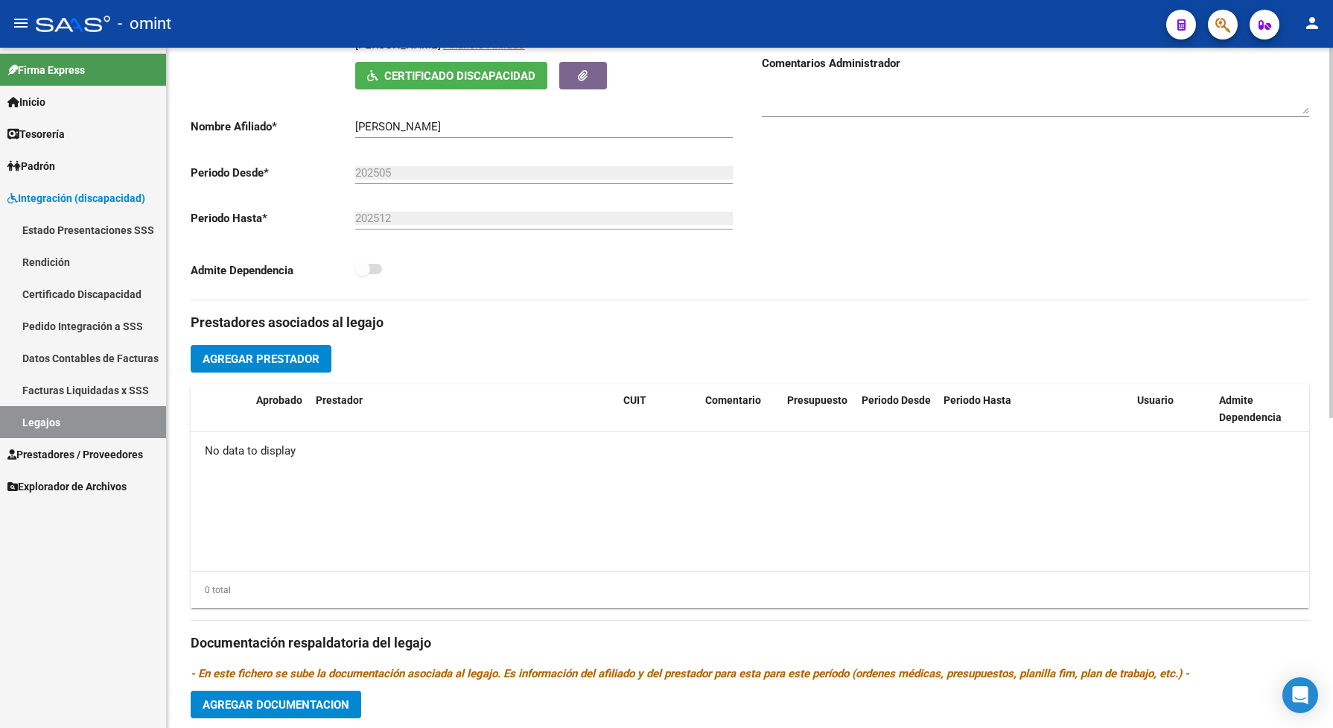
scroll to position [466, 0]
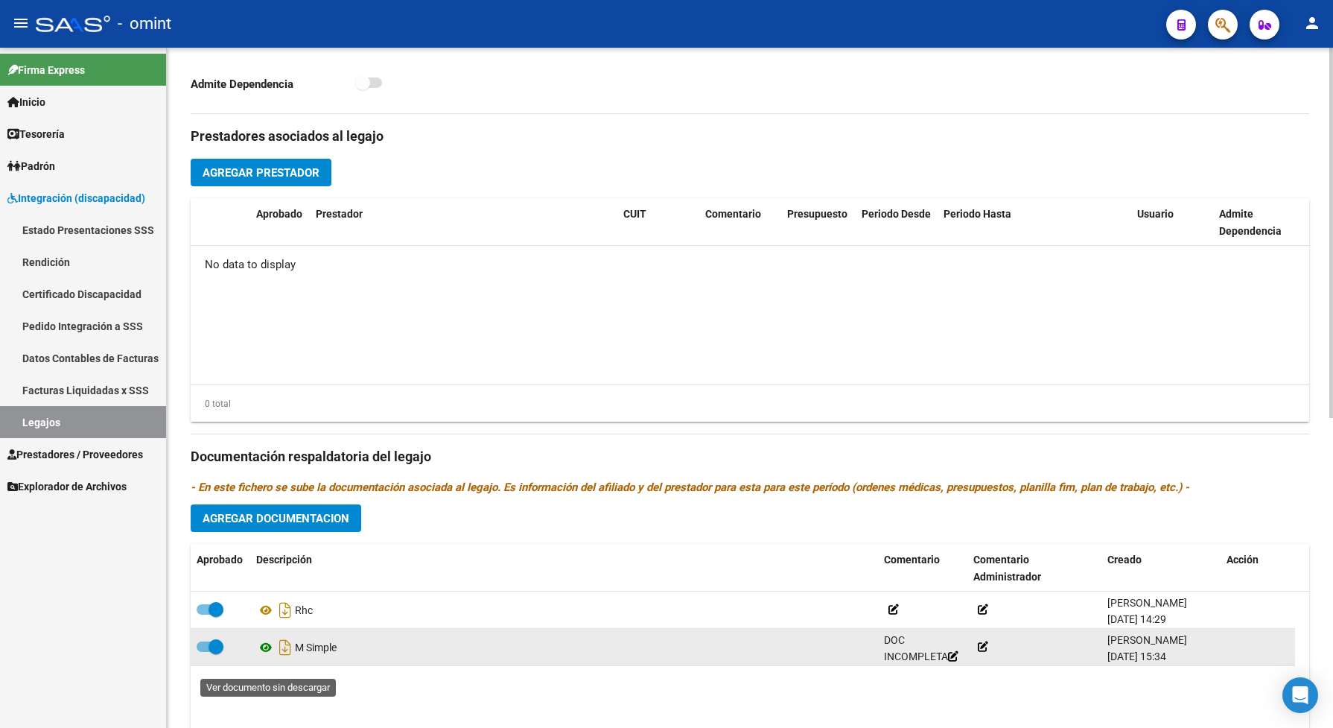
click at [262, 656] on icon at bounding box center [265, 647] width 19 height 18
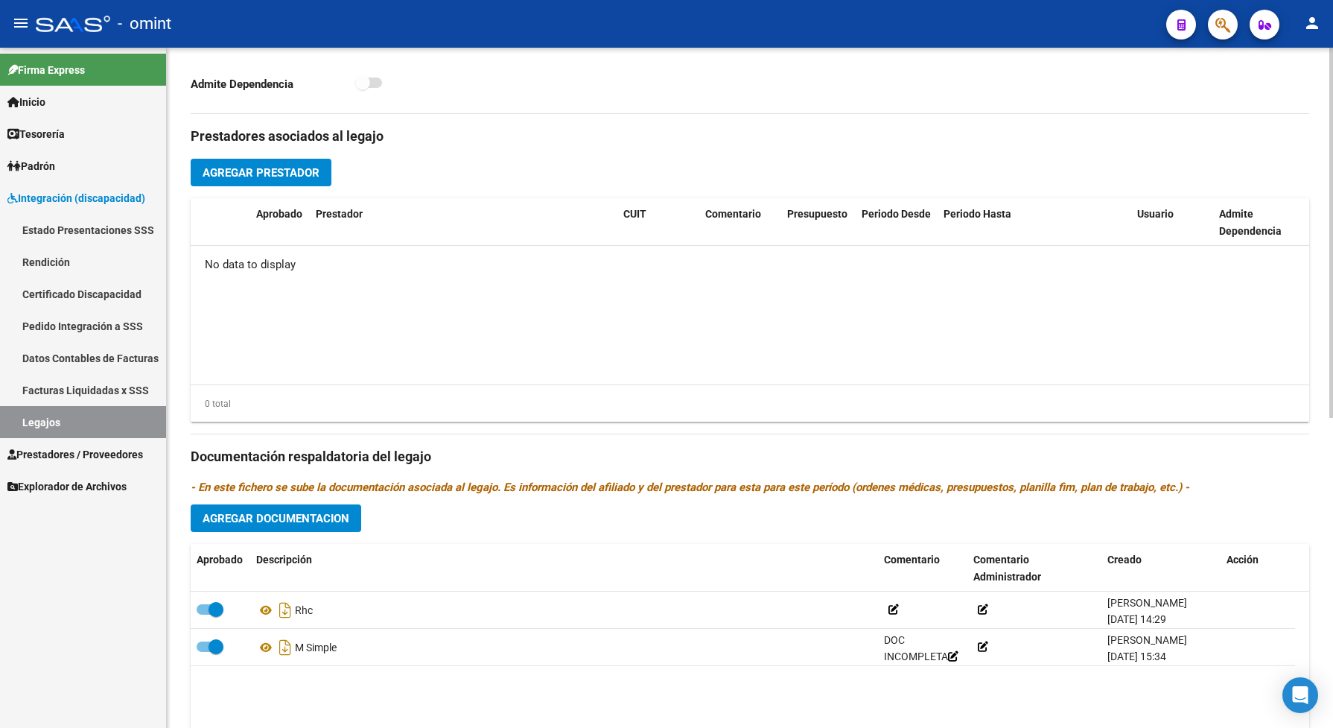
click at [300, 180] on span "Agregar Prestador" at bounding box center [261, 172] width 117 height 13
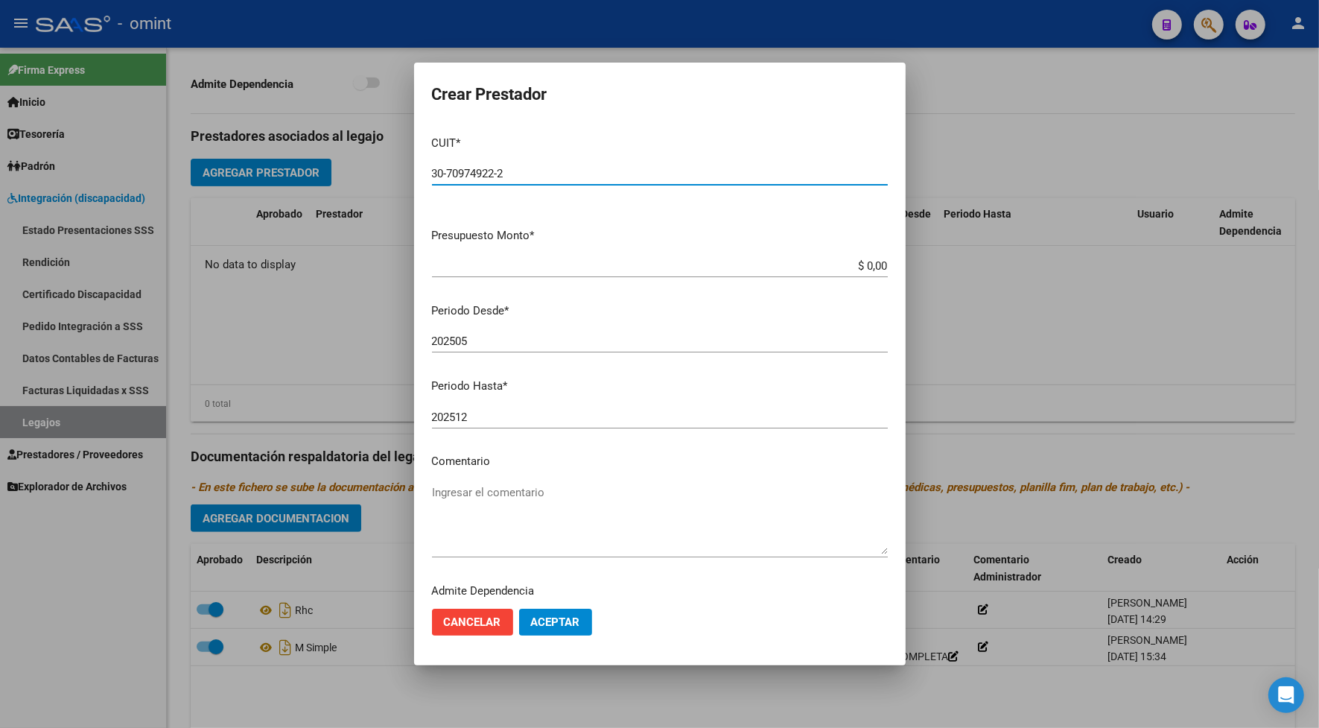
type input "30-70974922-2"
click at [869, 263] on input "$ 0,00" at bounding box center [660, 265] width 456 height 13
click at [872, 265] on input "$ 0,00" at bounding box center [660, 265] width 456 height 13
click at [855, 23] on div at bounding box center [659, 364] width 1319 height 728
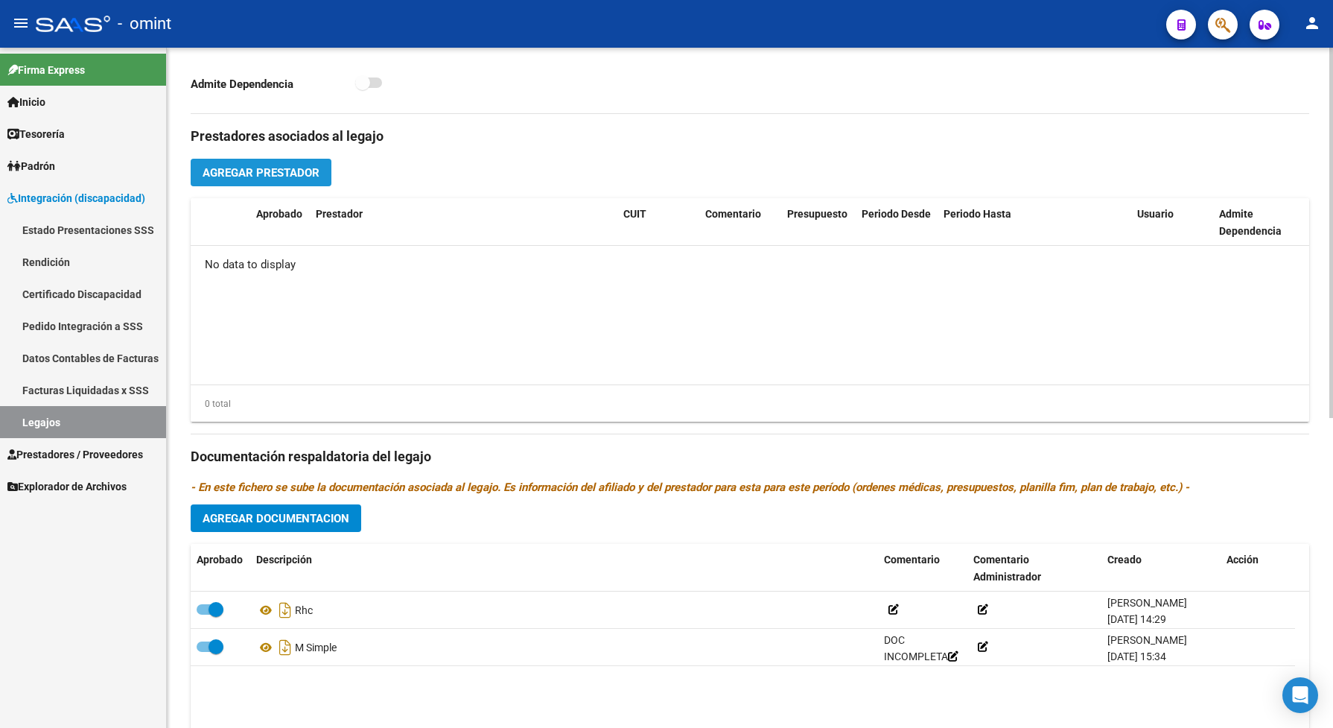
click at [302, 180] on span "Agregar Prestador" at bounding box center [261, 172] width 117 height 13
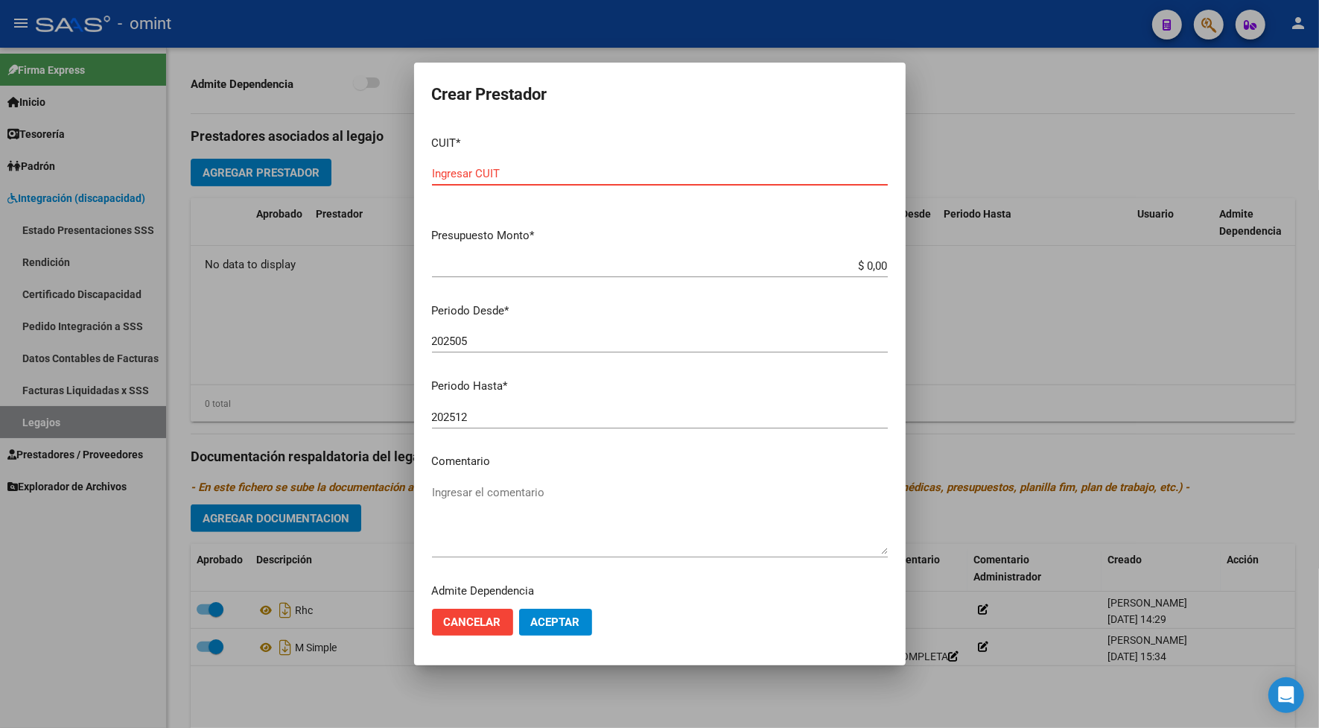
click at [494, 164] on div "Ingresar CUIT" at bounding box center [660, 173] width 456 height 22
type input "30-70974922-2"
click at [871, 265] on input "$ 0,00" at bounding box center [660, 265] width 456 height 13
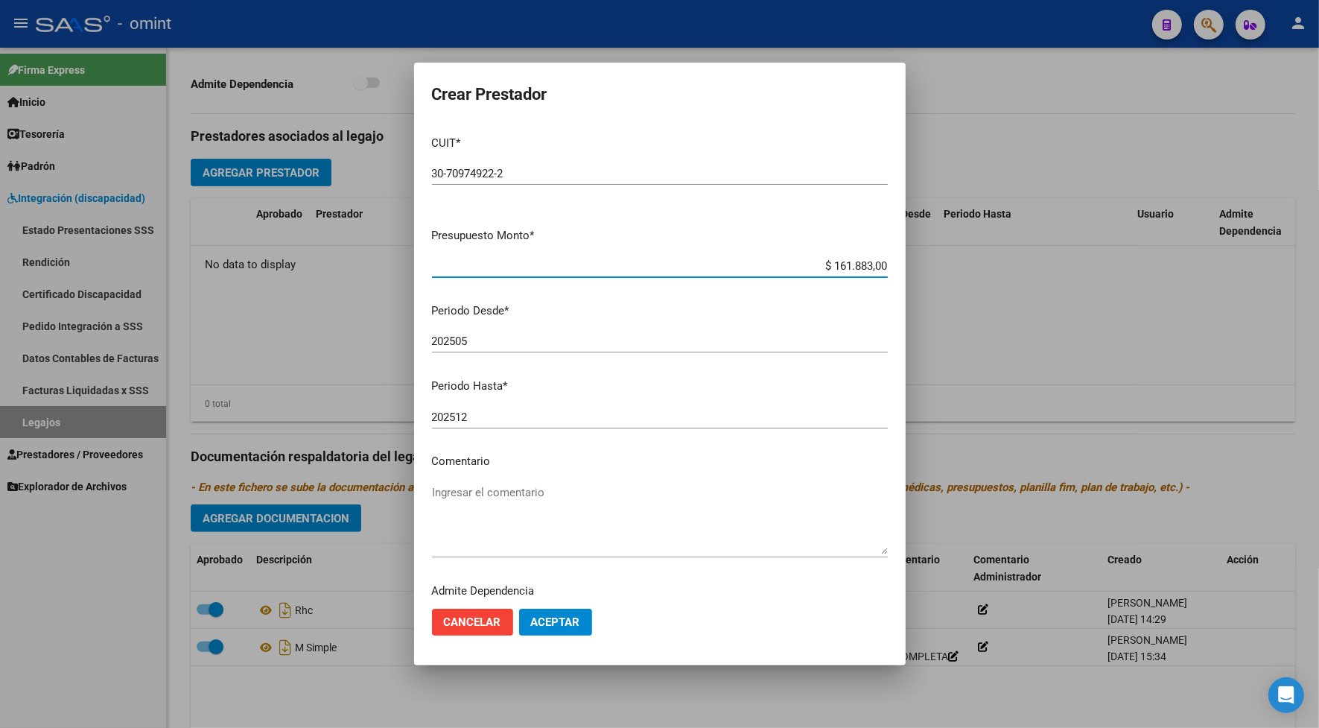
type input "$ 1.618.830,04"
click at [982, 63] on div at bounding box center [659, 364] width 1319 height 728
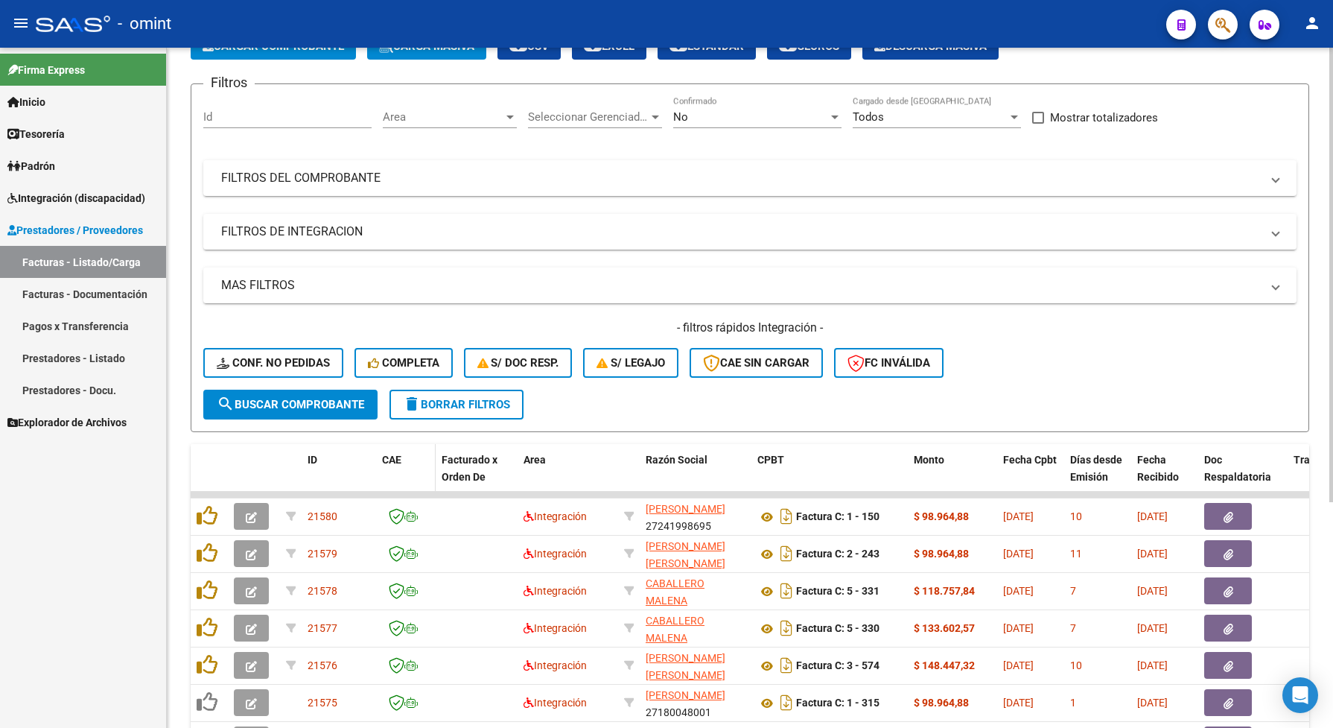
scroll to position [279, 0]
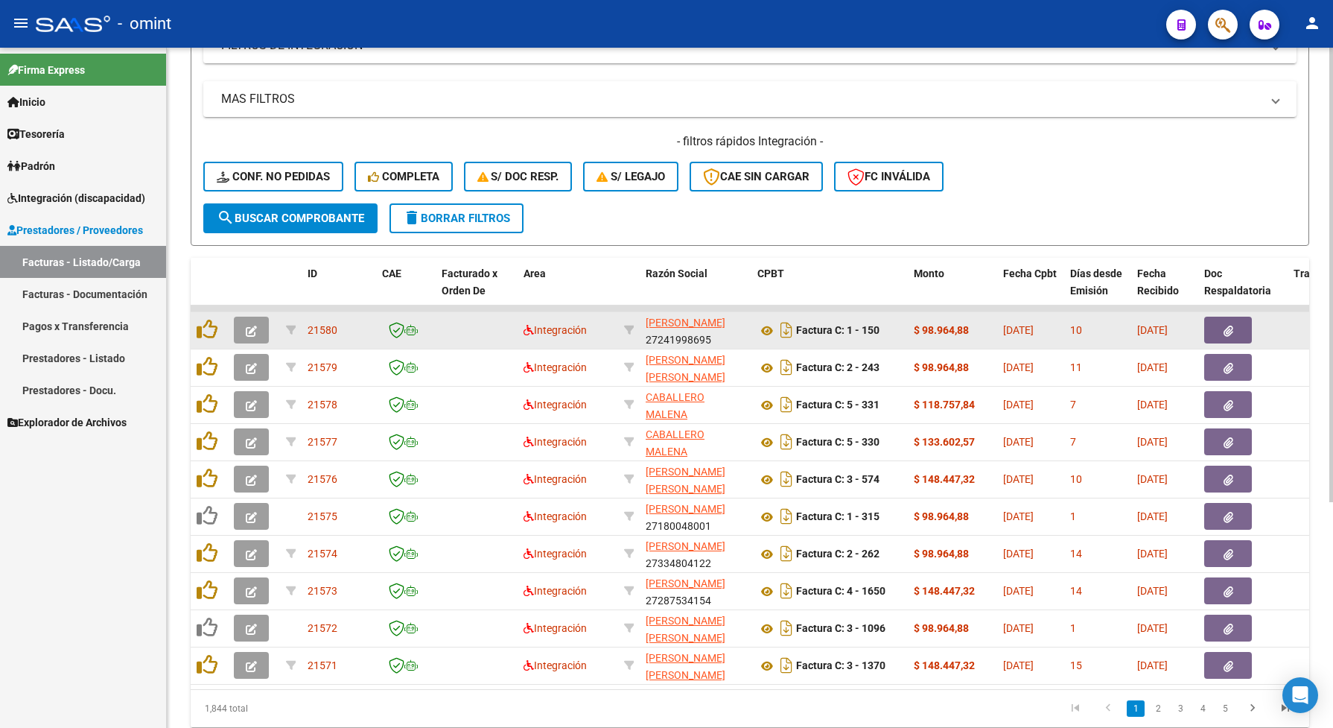
click at [243, 328] on button "button" at bounding box center [251, 330] width 35 height 27
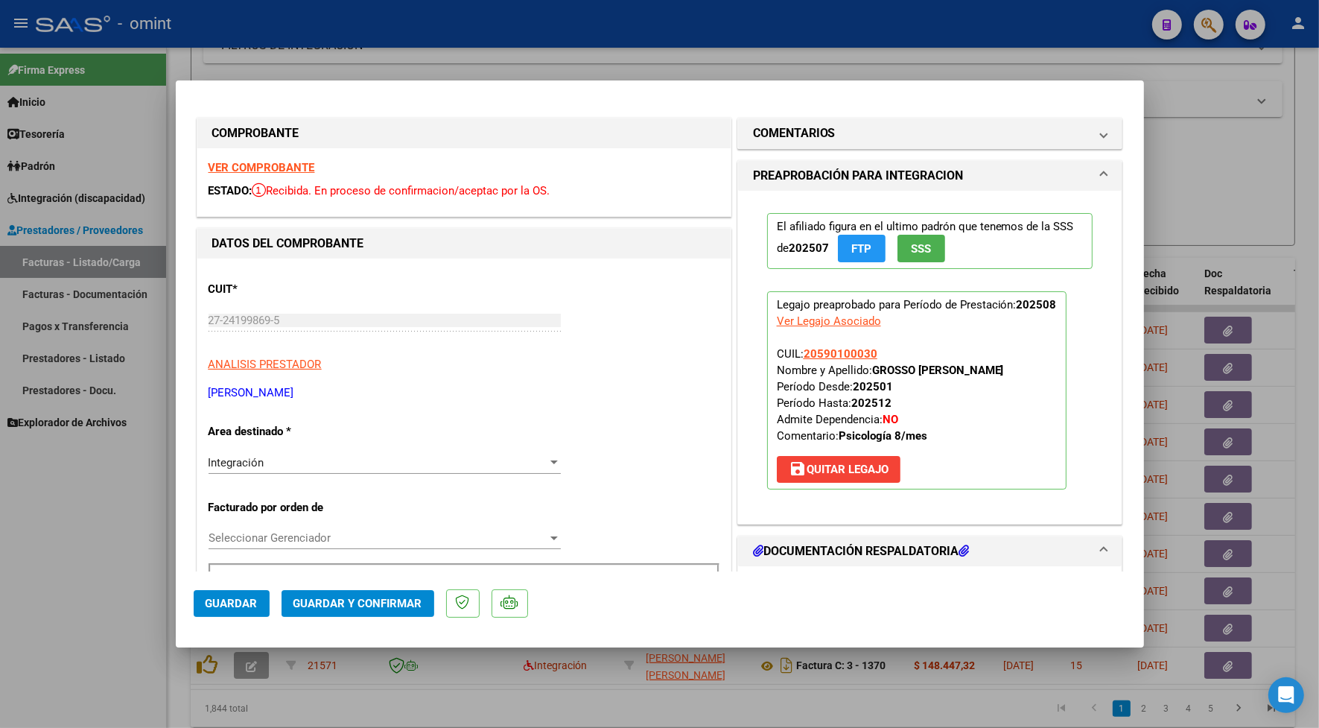
click at [337, 27] on div at bounding box center [659, 364] width 1319 height 728
type input "$ 0,00"
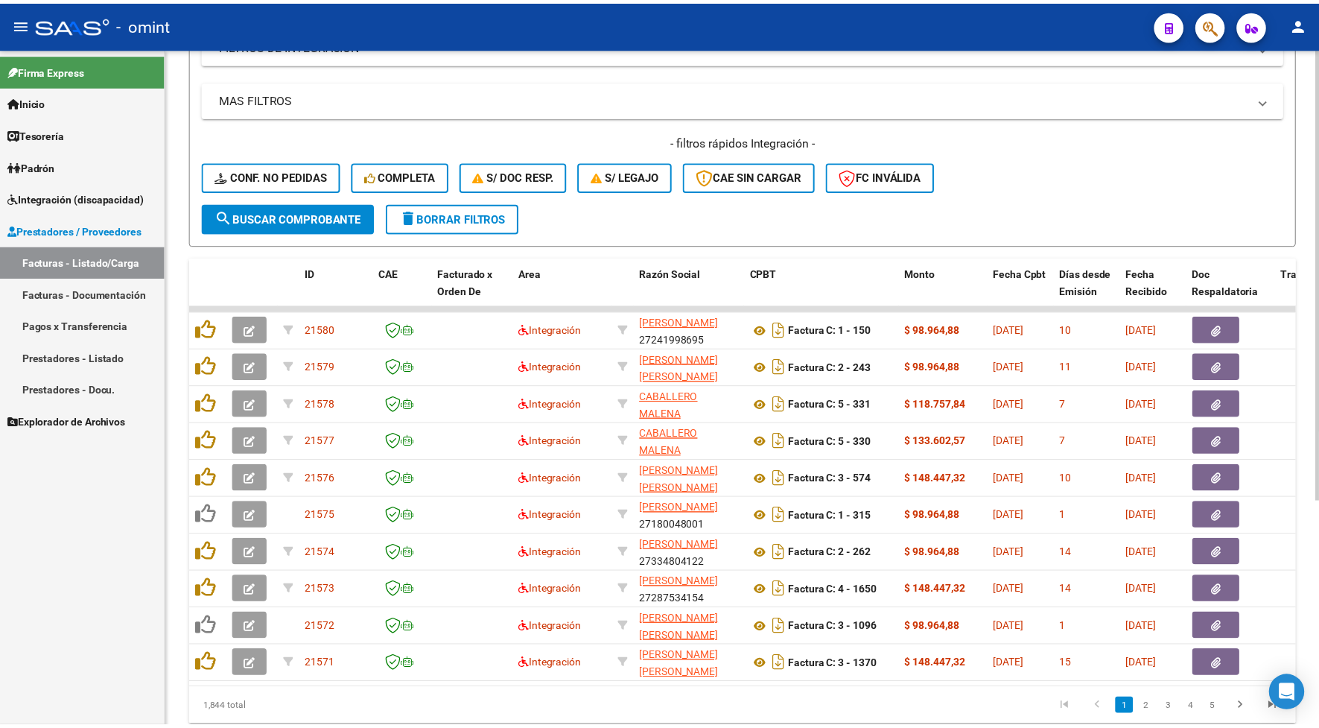
scroll to position [0, 0]
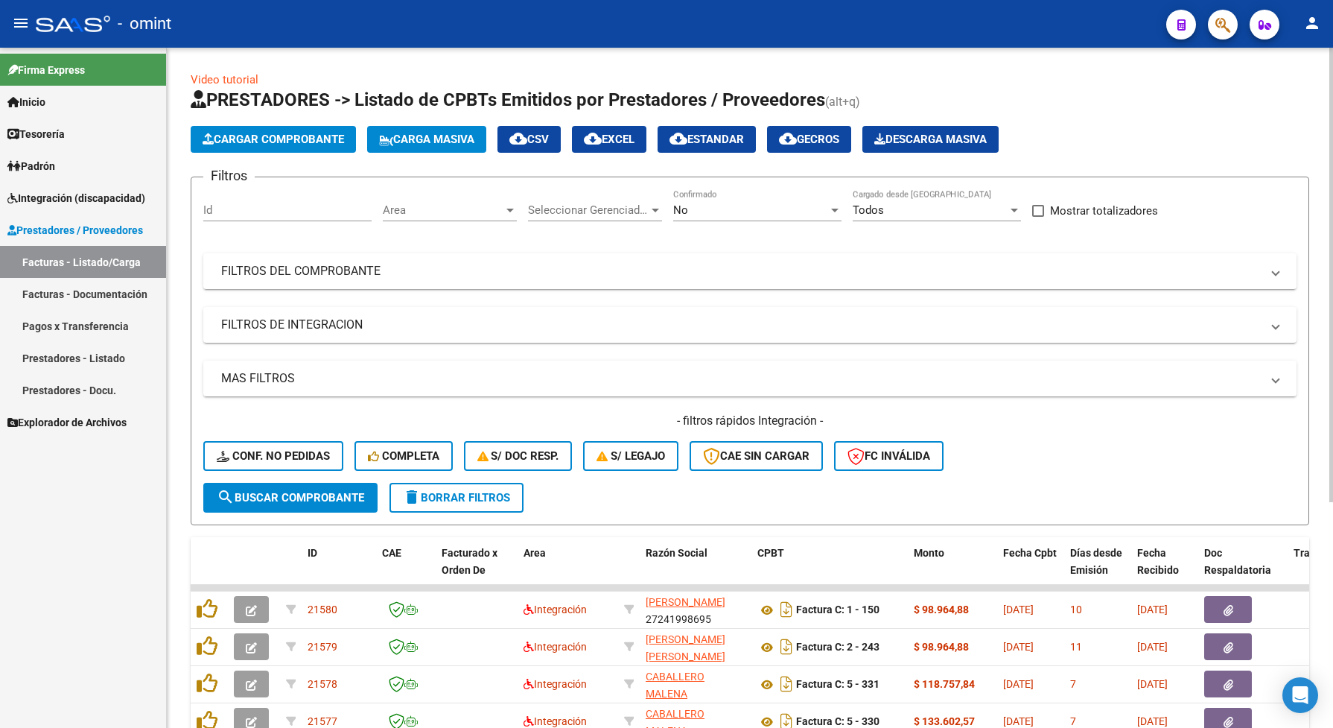
click at [288, 191] on div "Id" at bounding box center [287, 205] width 168 height 32
paste input "27384774704"
type input "27384774704"
drag, startPoint x: 276, startPoint y: 212, endPoint x: 183, endPoint y: 207, distance: 93.3
click at [186, 211] on div "Video tutorial PRESTADORES -> Listado de CPBTs Emitidos por Prestadores / Prove…" at bounding box center [750, 551] width 1166 height 1006
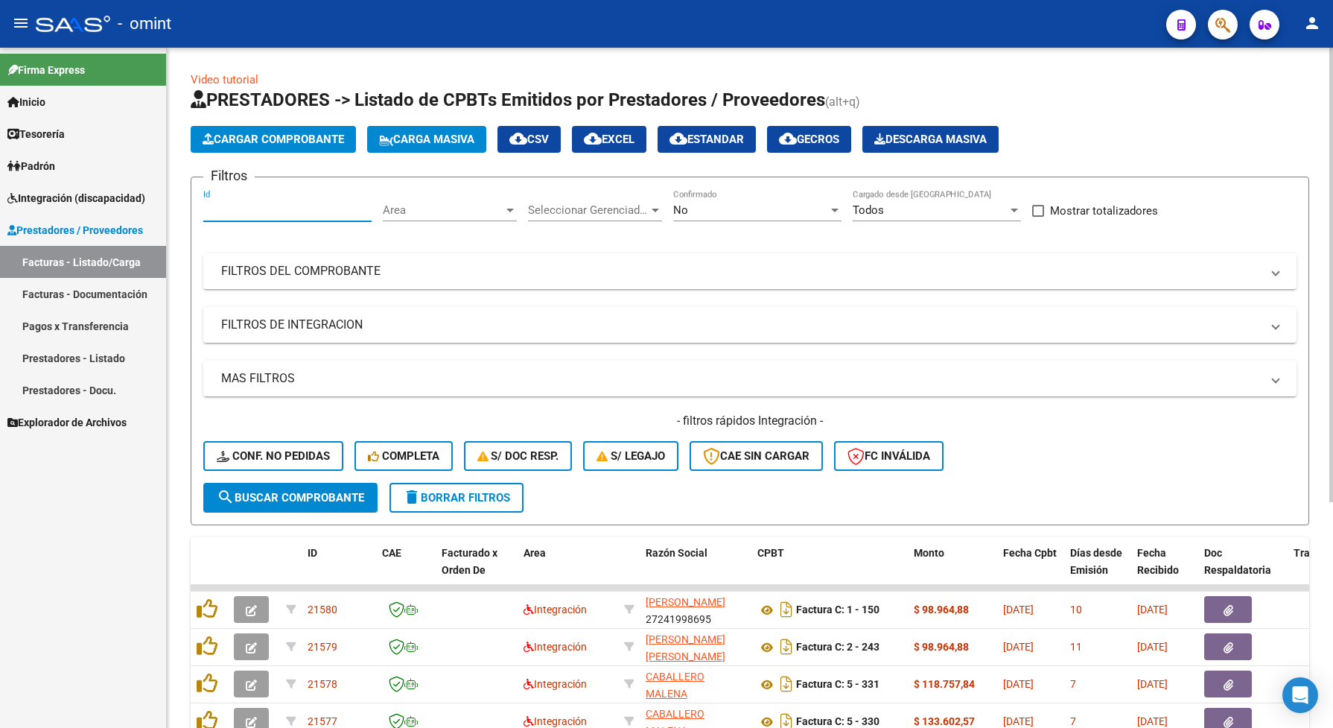
click at [293, 214] on input "Id" at bounding box center [287, 209] width 168 height 13
paste input "19576"
type input "19576"
click at [705, 215] on div "No" at bounding box center [750, 209] width 155 height 13
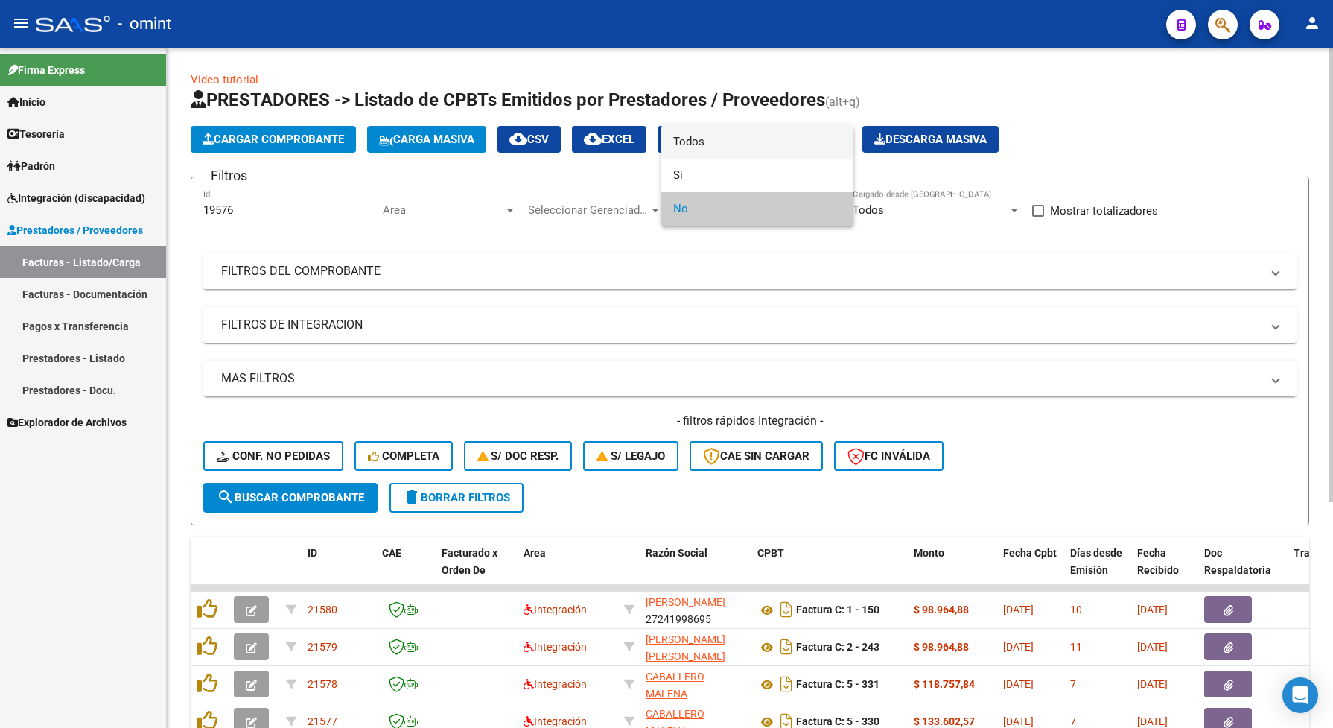
click at [679, 142] on span "Todos" at bounding box center [757, 142] width 168 height 34
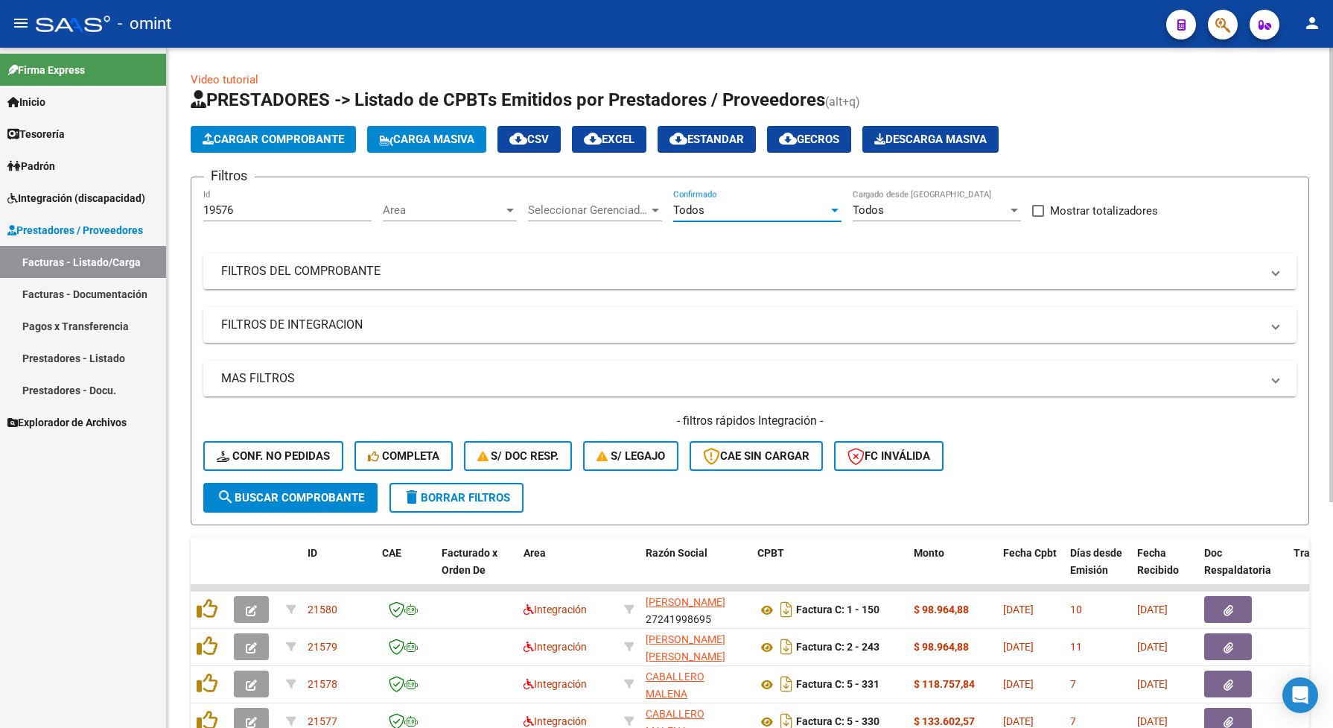
click at [352, 492] on span "search Buscar Comprobante" at bounding box center [290, 497] width 147 height 13
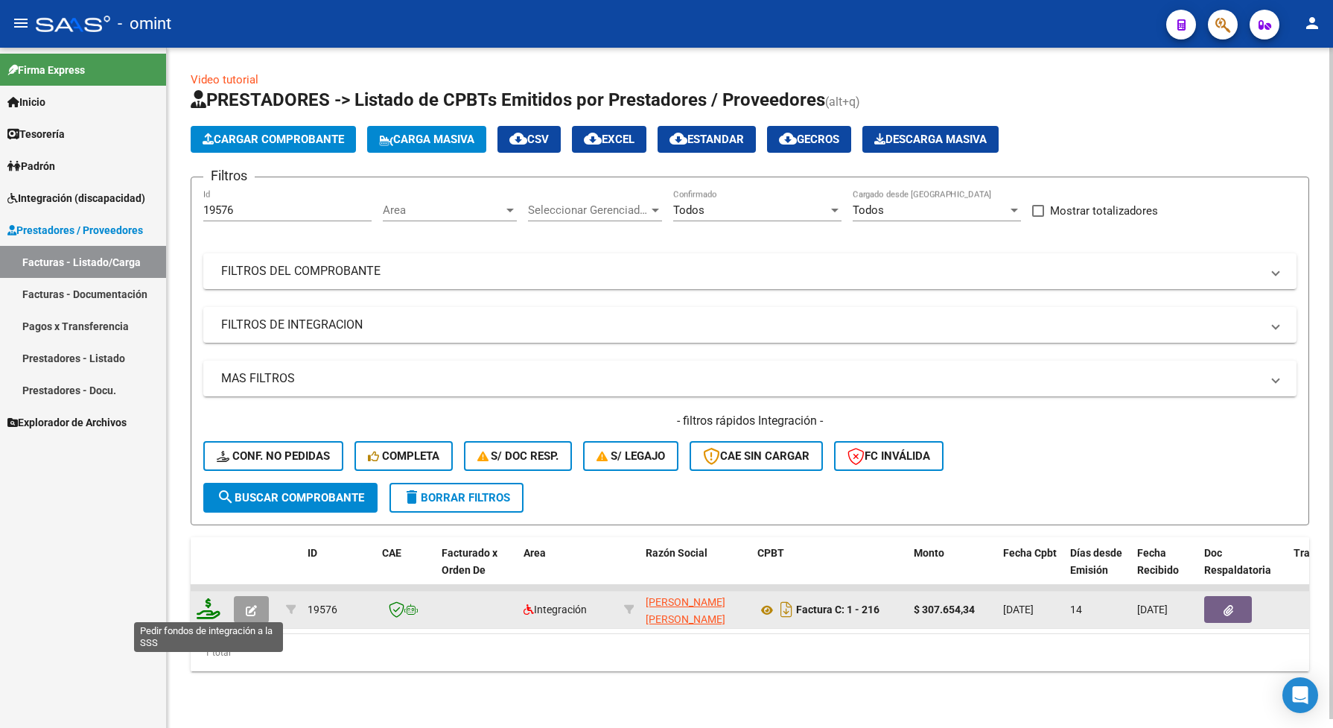
click at [209, 602] on icon at bounding box center [209, 608] width 24 height 21
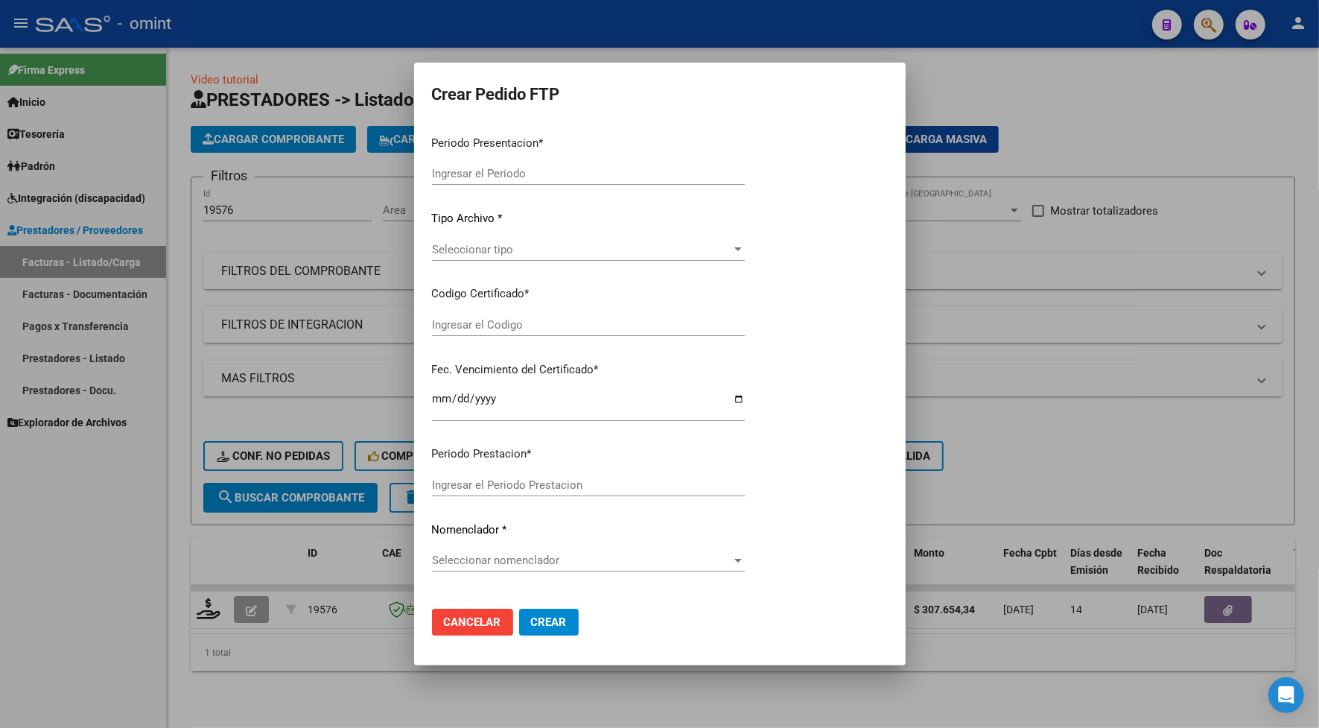
type input "202508"
type input "$ 307.654,34"
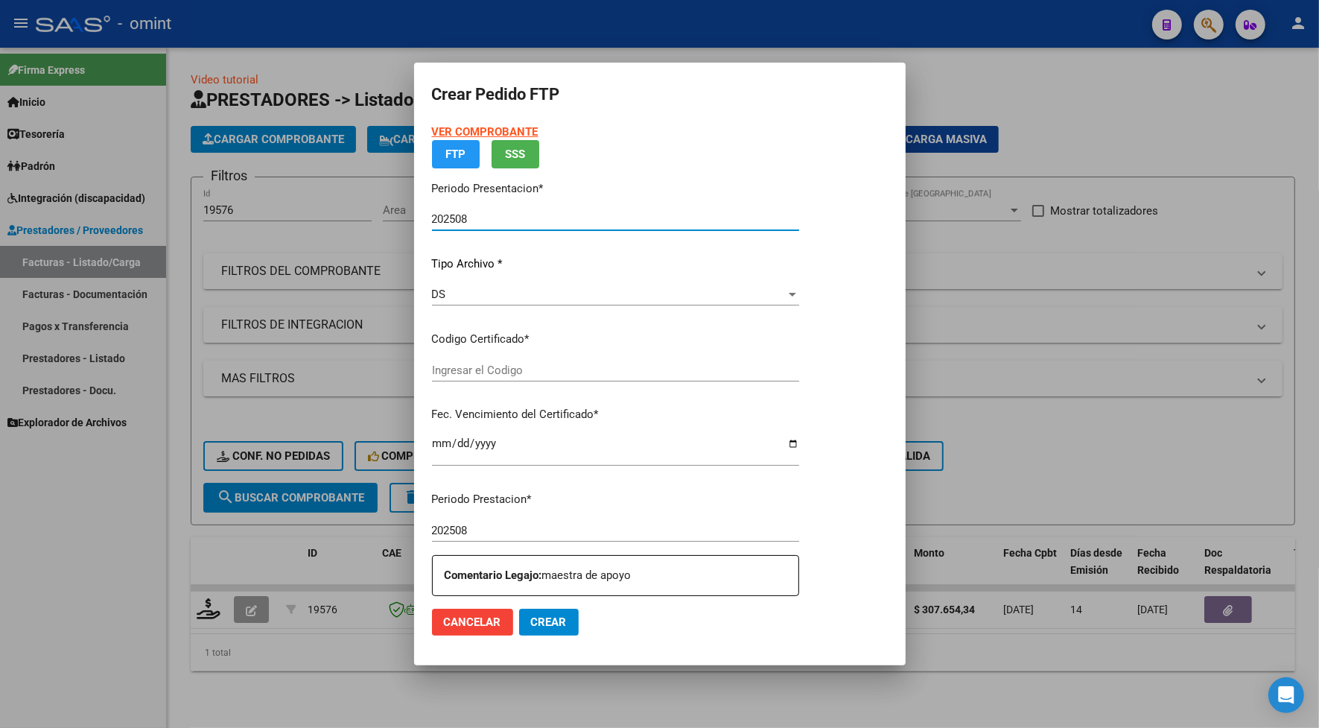
type input "7005832467"
type input "2027-03-31"
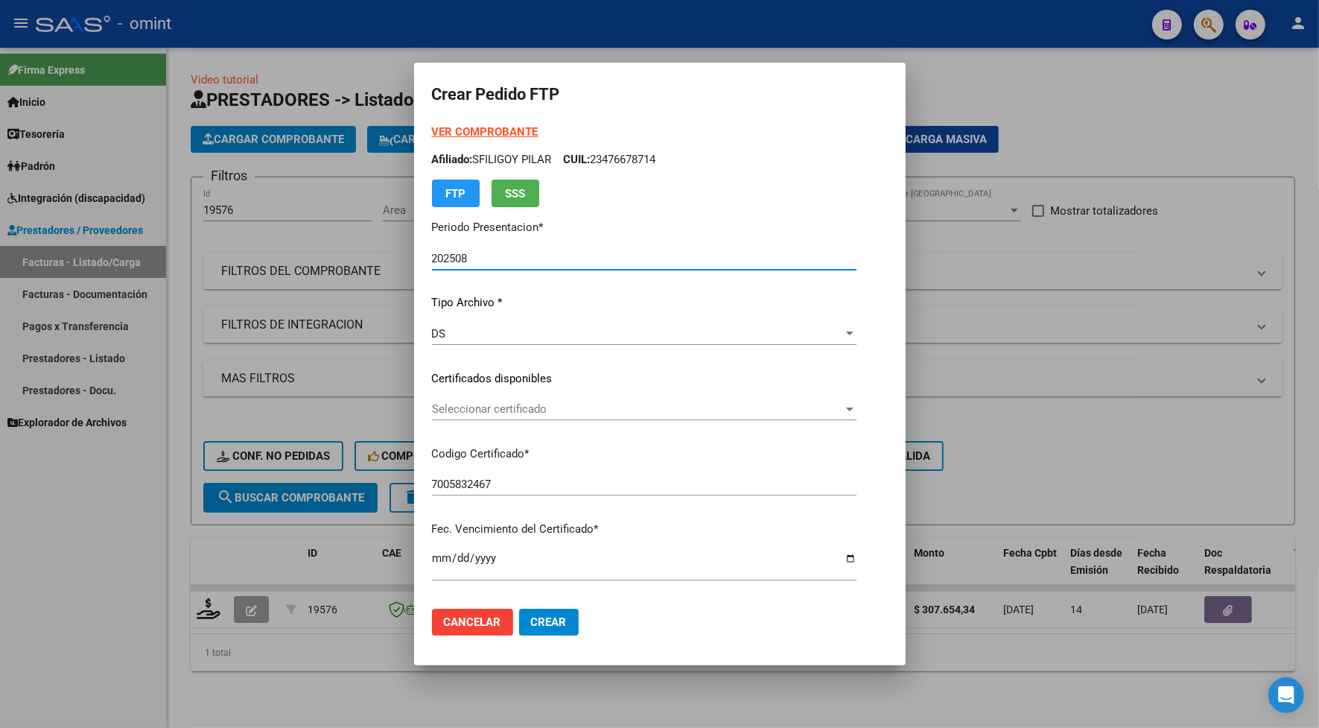
click at [544, 407] on span "Seleccionar certificado" at bounding box center [637, 408] width 411 height 13
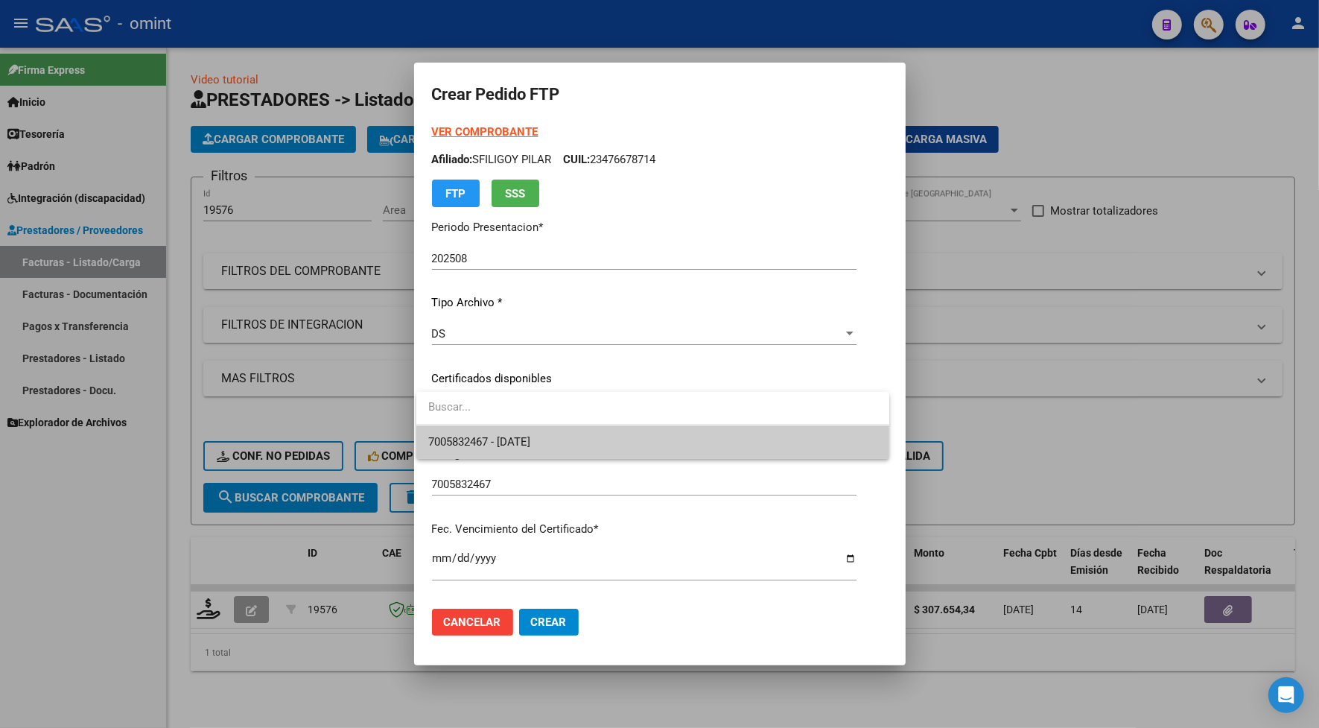
click at [550, 453] on span "7005832467 - [DATE]" at bounding box center [652, 442] width 449 height 34
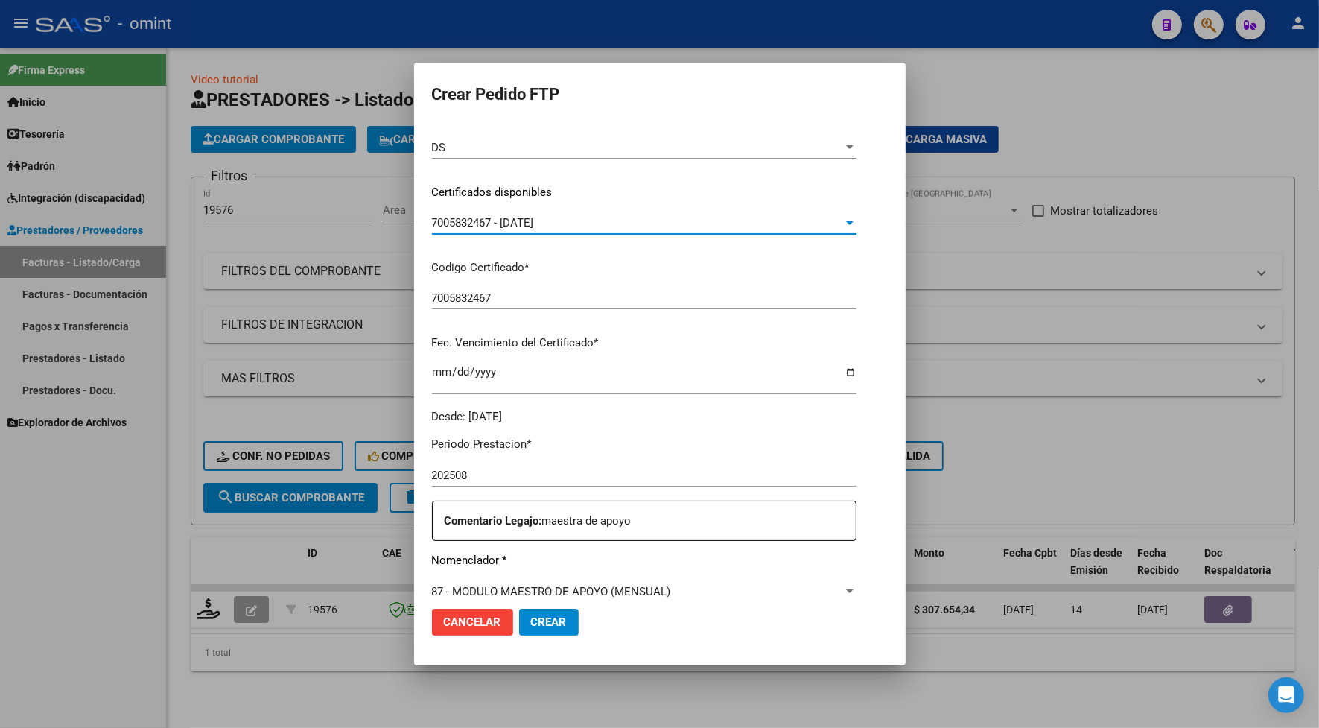
scroll to position [466, 0]
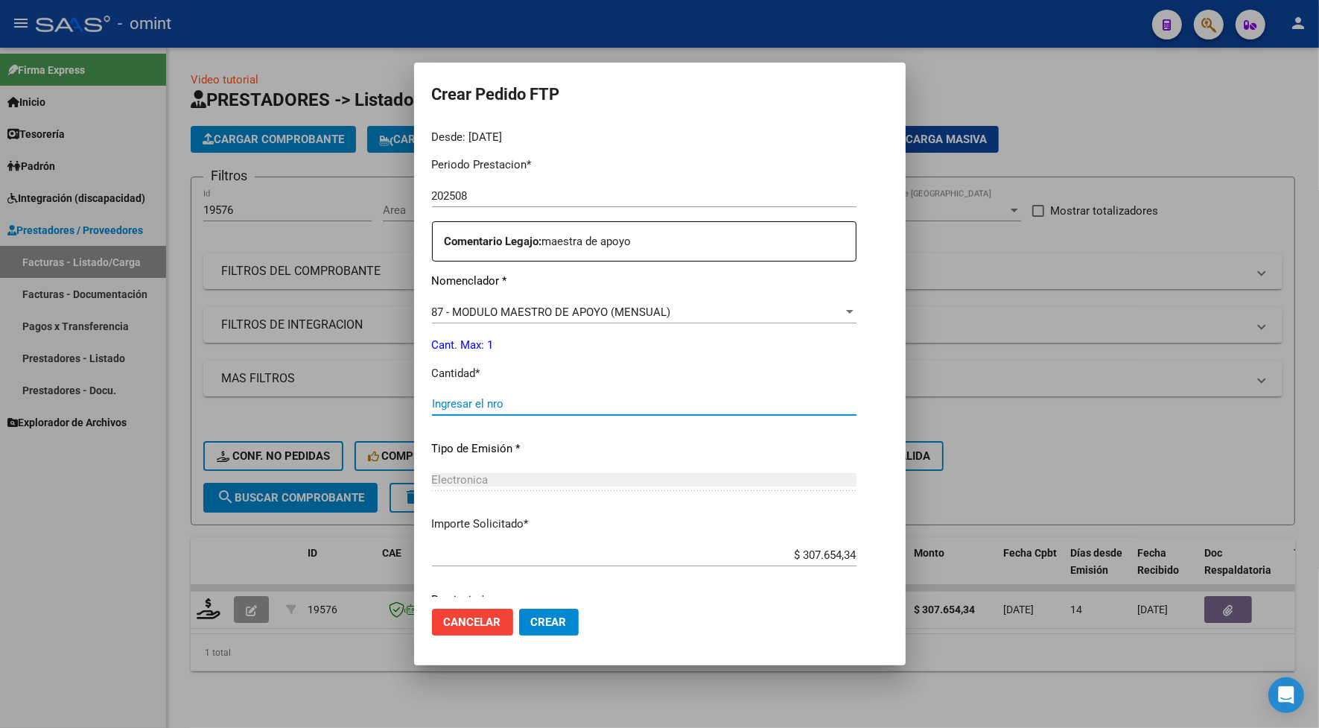
click at [493, 400] on input "Ingresar el nro" at bounding box center [644, 403] width 425 height 13
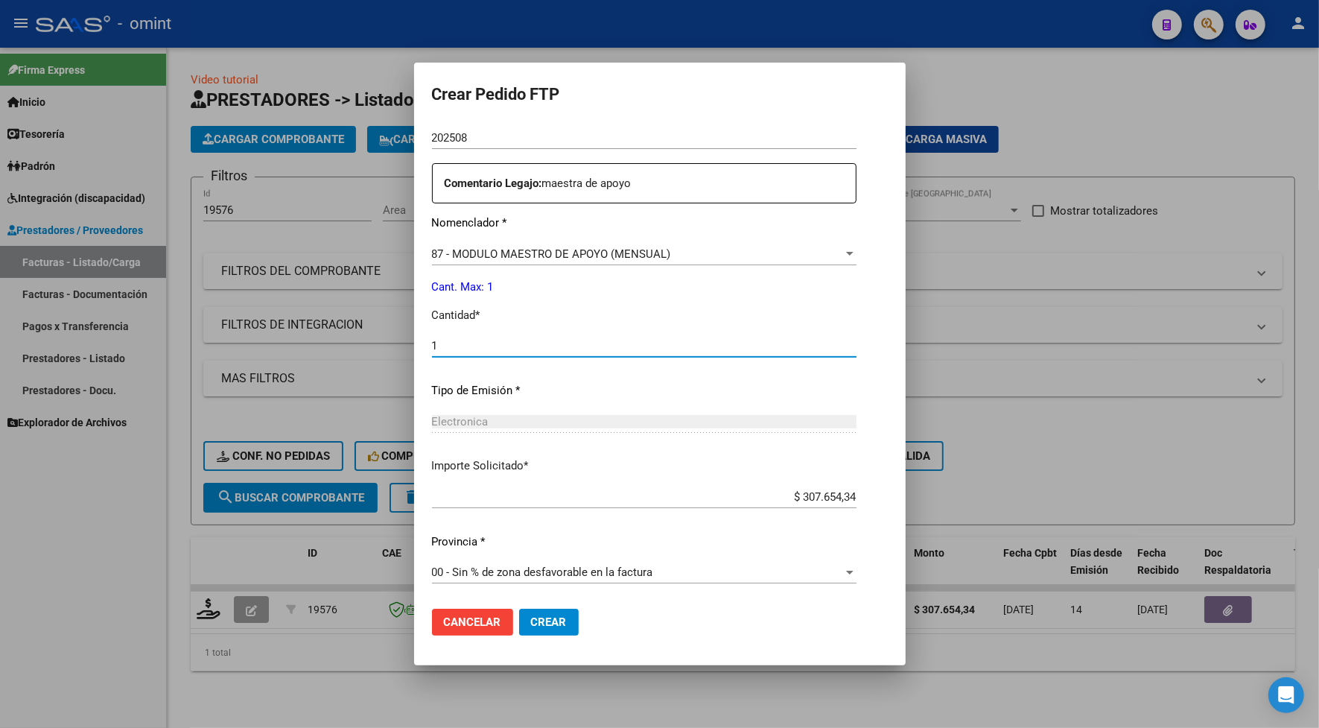
type input "1"
click at [565, 622] on button "Crear" at bounding box center [549, 622] width 60 height 27
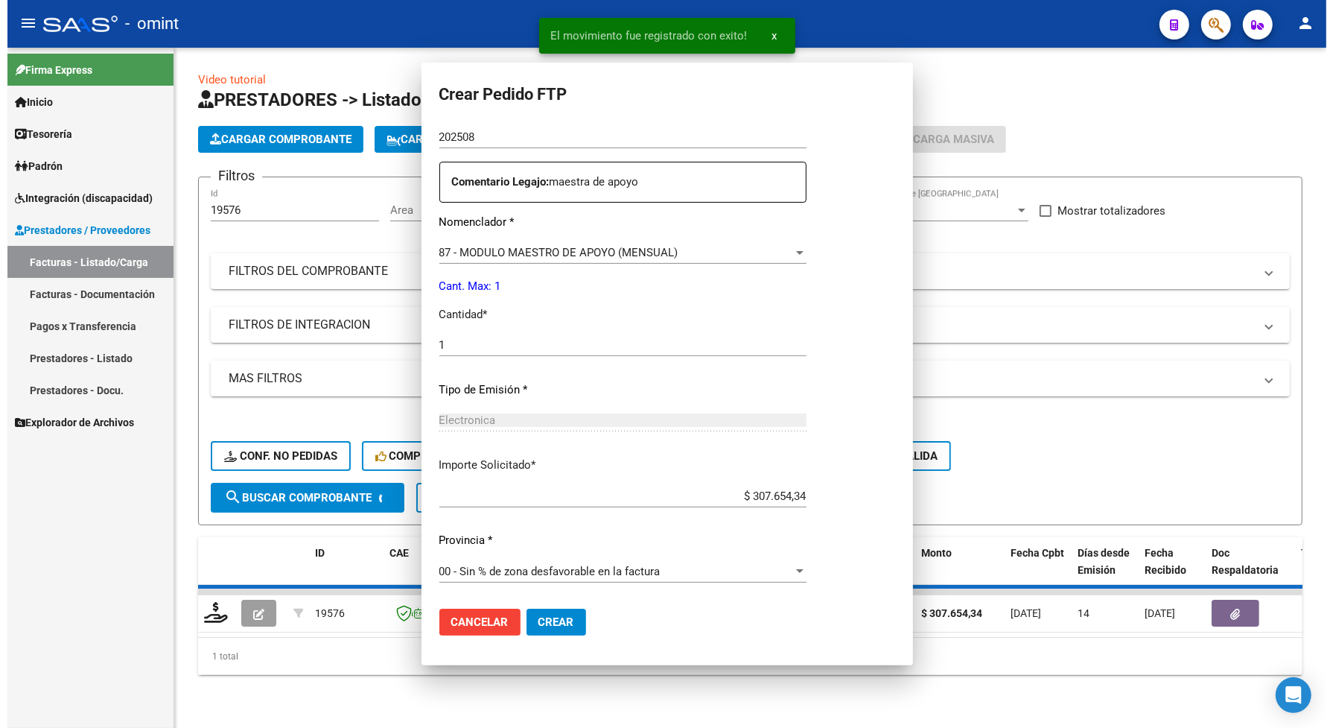
scroll to position [0, 0]
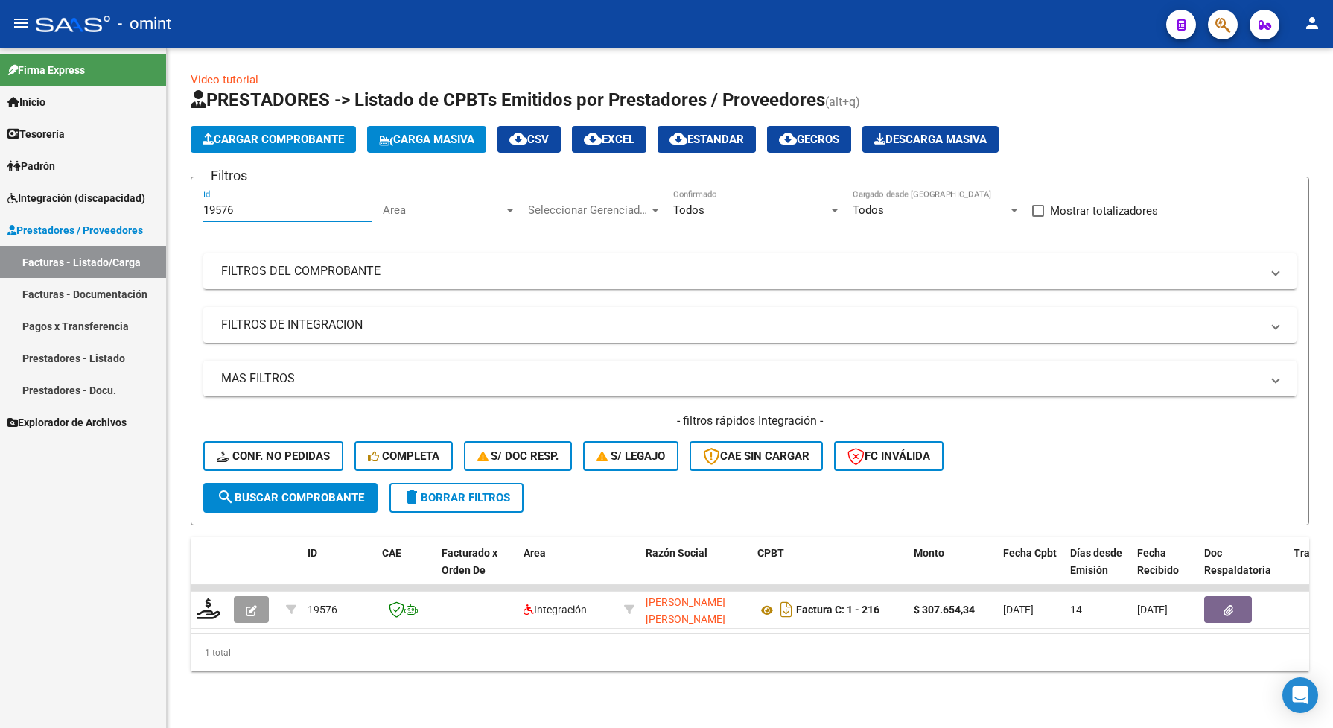
drag, startPoint x: 259, startPoint y: 212, endPoint x: 158, endPoint y: 195, distance: 102.7
click at [157, 196] on mat-sidenav-container "Firma Express Inicio Calendario SSS Instructivos Contacto OS Tesorería Extracto…" at bounding box center [666, 388] width 1333 height 680
paste input "2100"
type input "21006"
click at [305, 492] on span "search Buscar Comprobante" at bounding box center [290, 497] width 147 height 13
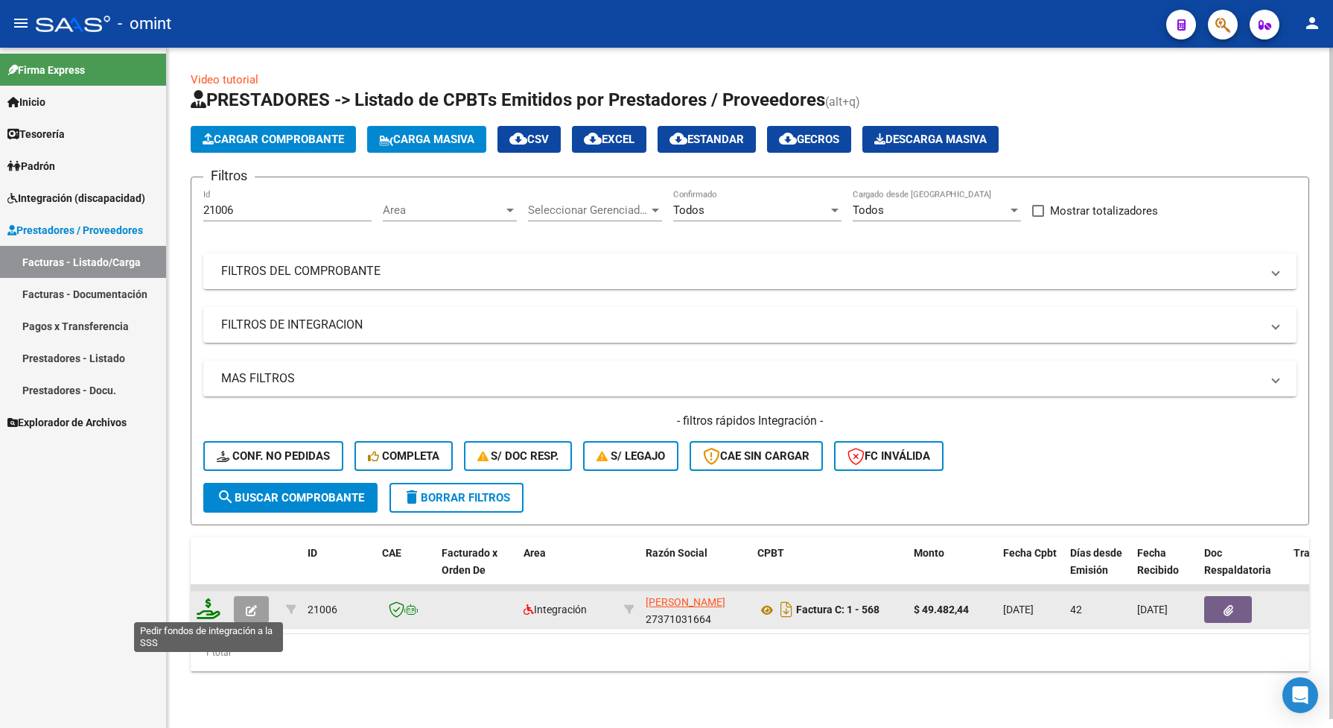
click at [210, 611] on icon at bounding box center [209, 608] width 24 height 21
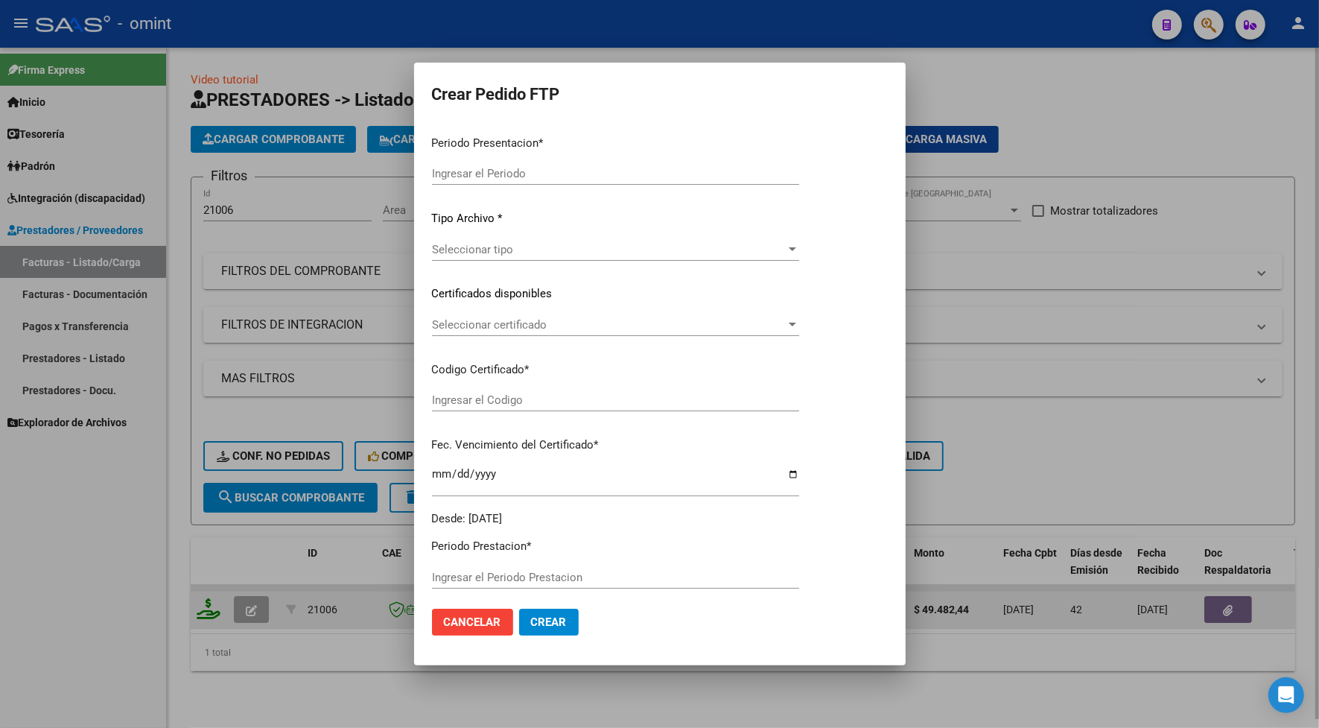
type input "202508"
type input "202507"
type input "$ 49.482,44"
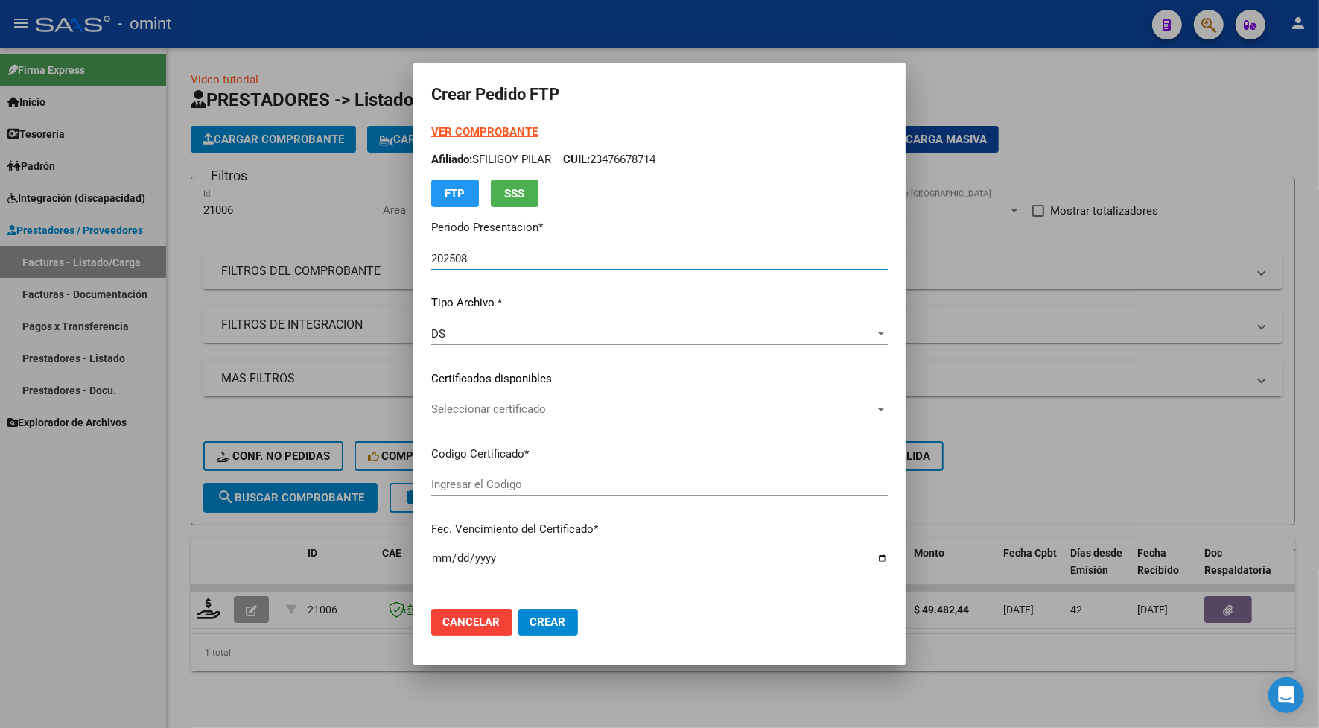
type input "8177174355"
type input "2026-04-18"
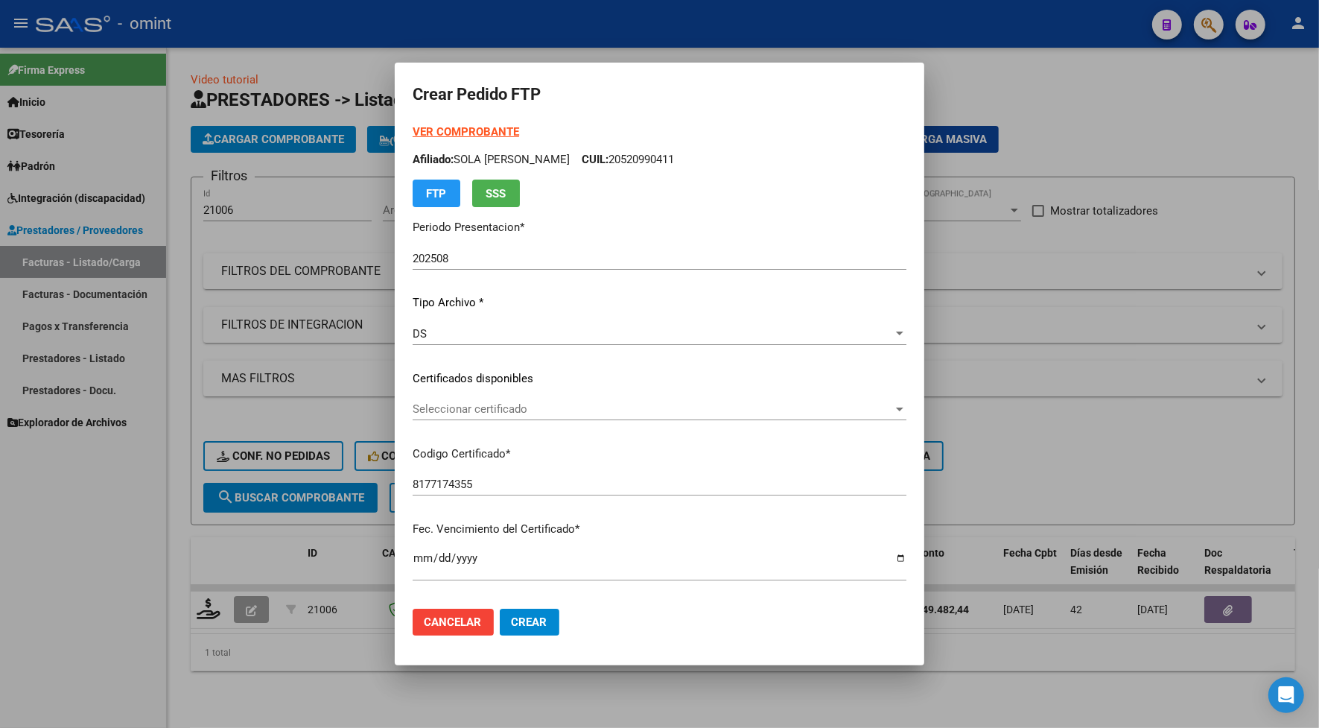
click at [489, 395] on div "VER COMPROBANTE ARCA Padrón Afiliado: SOLA ADZICH NICANOR CUIL: 20520990411 FTP…" at bounding box center [660, 367] width 494 height 487
click at [489, 404] on span "Seleccionar certificado" at bounding box center [653, 408] width 480 height 13
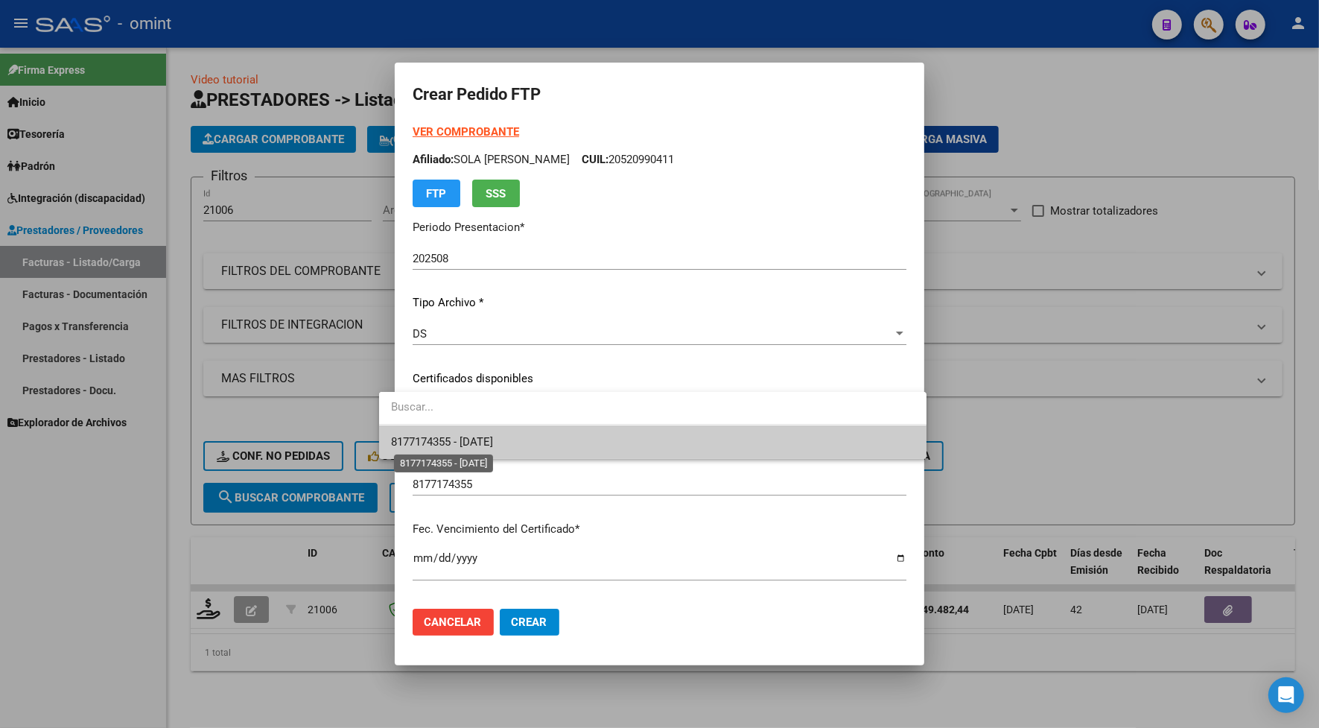
click at [488, 436] on span "8177174355 - 2026-04-18" at bounding box center [442, 441] width 102 height 13
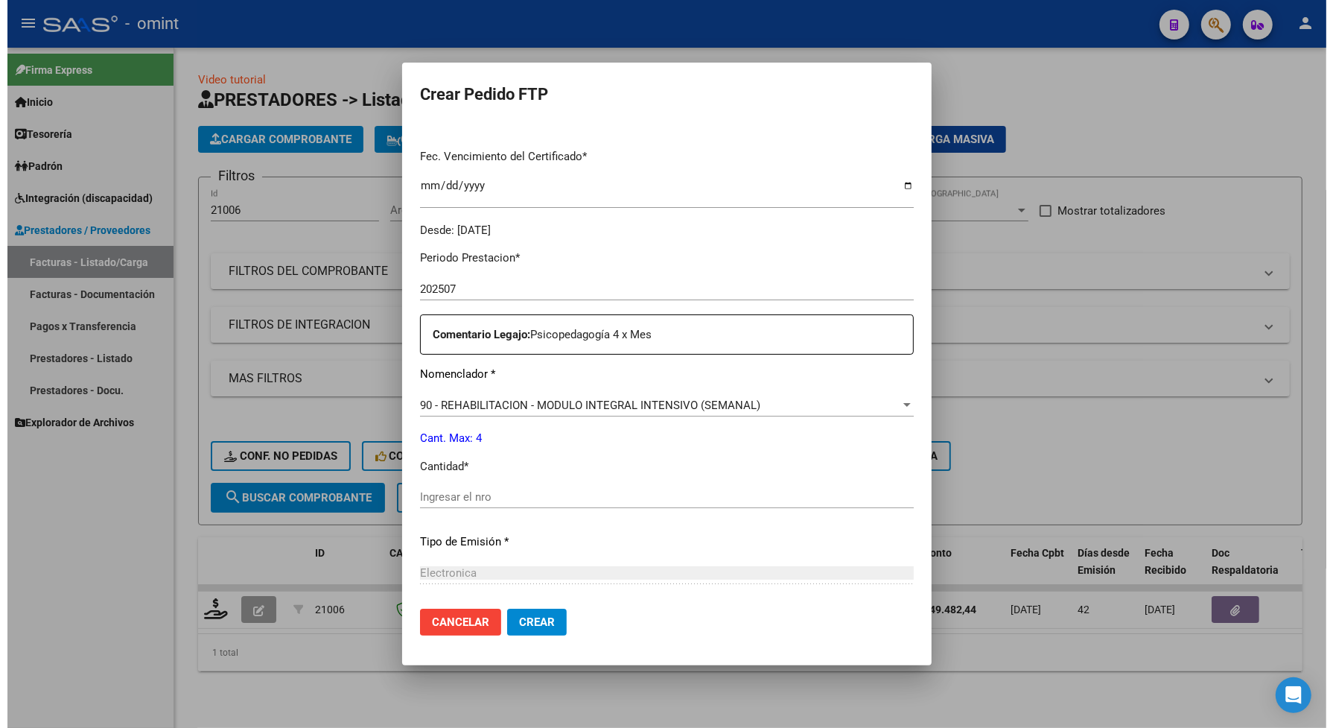
scroll to position [466, 0]
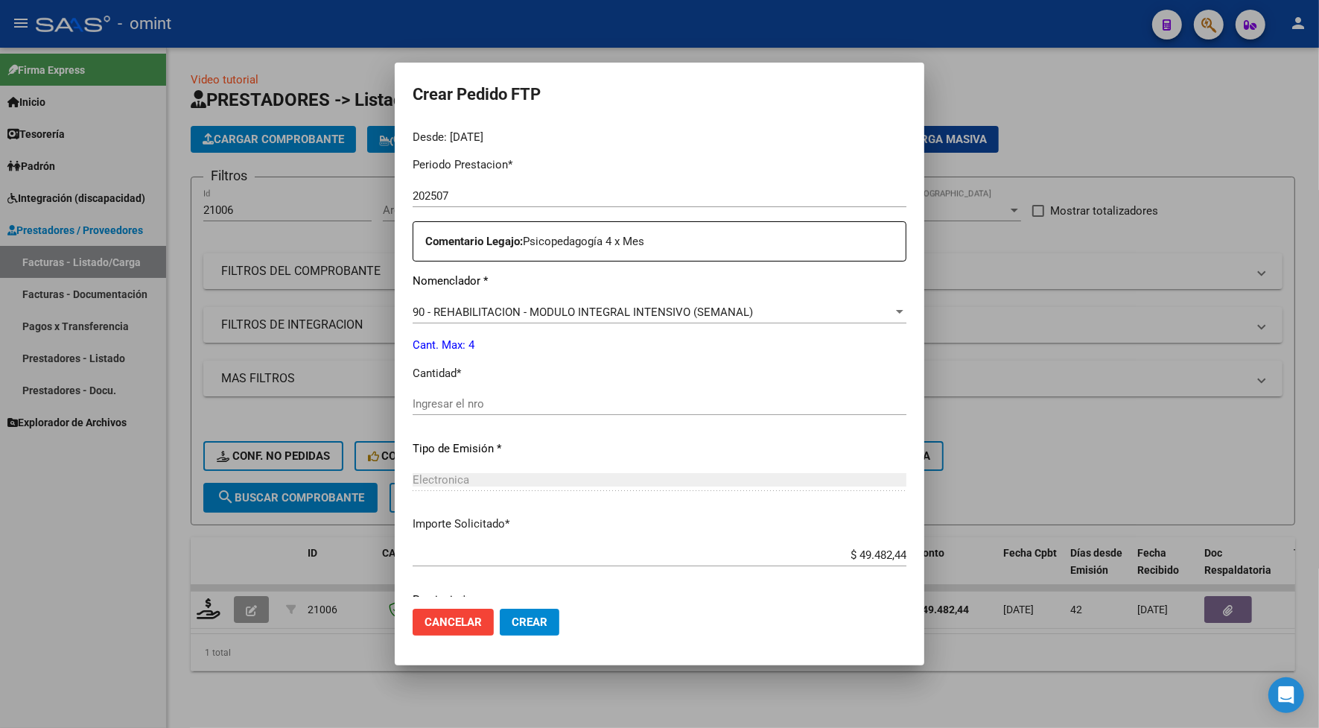
click at [419, 403] on input "Ingresar el nro" at bounding box center [660, 403] width 494 height 13
type input "4"
click at [522, 612] on button "Crear" at bounding box center [530, 622] width 60 height 27
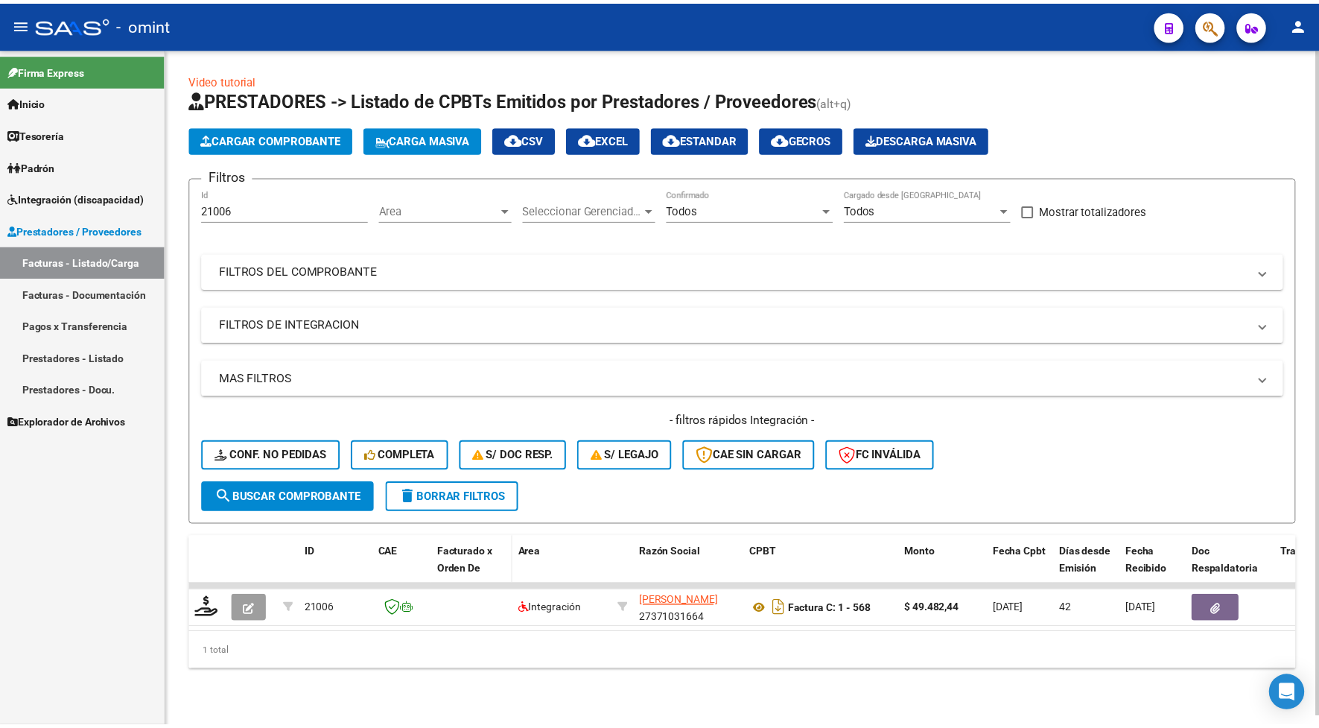
scroll to position [2, 0]
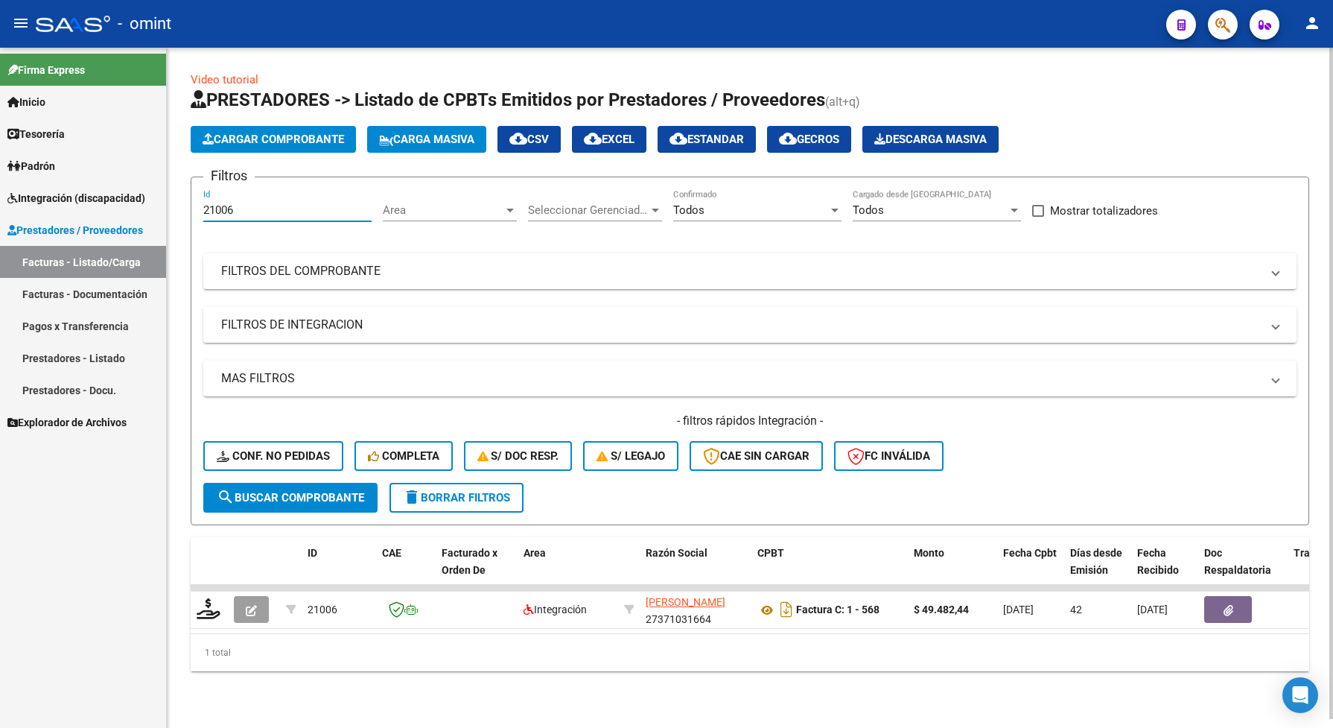
drag, startPoint x: 259, startPoint y: 203, endPoint x: 216, endPoint y: 212, distance: 44.1
click at [195, 206] on form "Filtros 21006 Id Area Area Seleccionar Gerenciador Seleccionar Gerenciador Todo…" at bounding box center [750, 351] width 1119 height 349
drag, startPoint x: 221, startPoint y: 215, endPoint x: 226, endPoint y: 195, distance: 19.9
click at [226, 195] on div "21006 Id" at bounding box center [287, 205] width 168 height 32
paste input "19881"
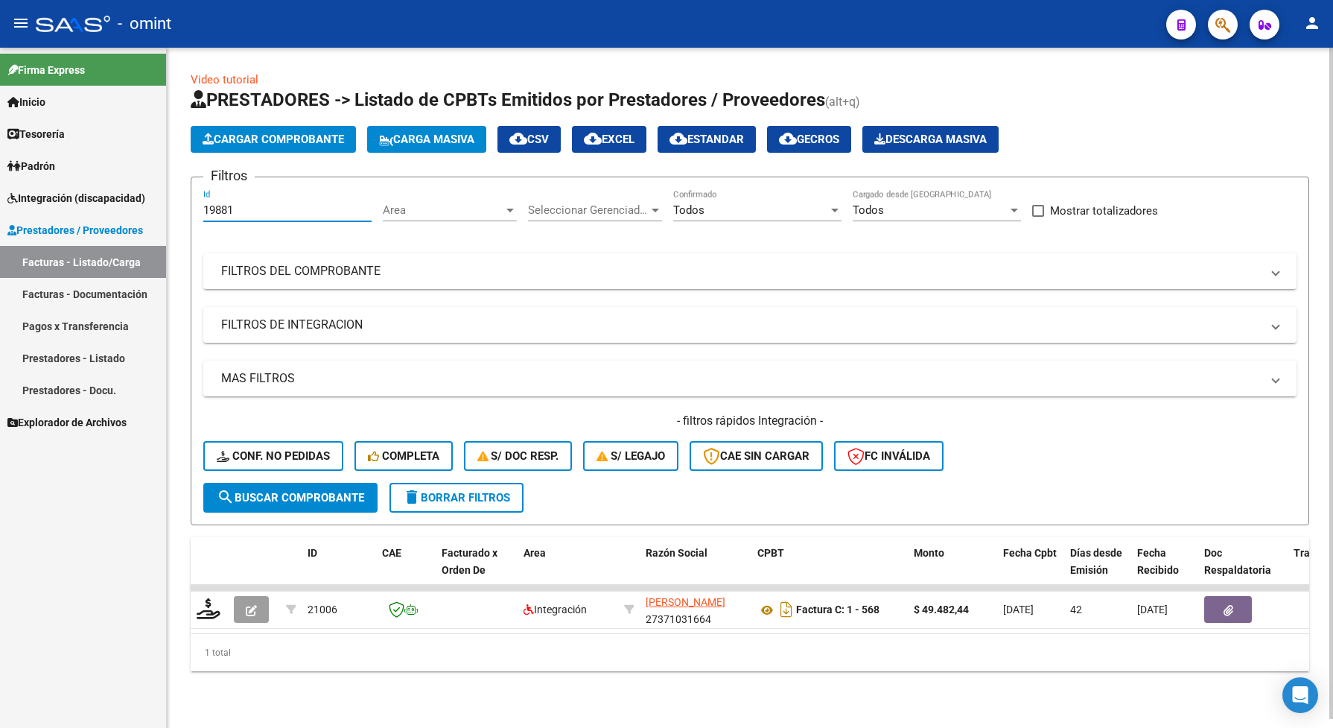
type input "19881"
click at [346, 498] on span "search Buscar Comprobante" at bounding box center [290, 497] width 147 height 13
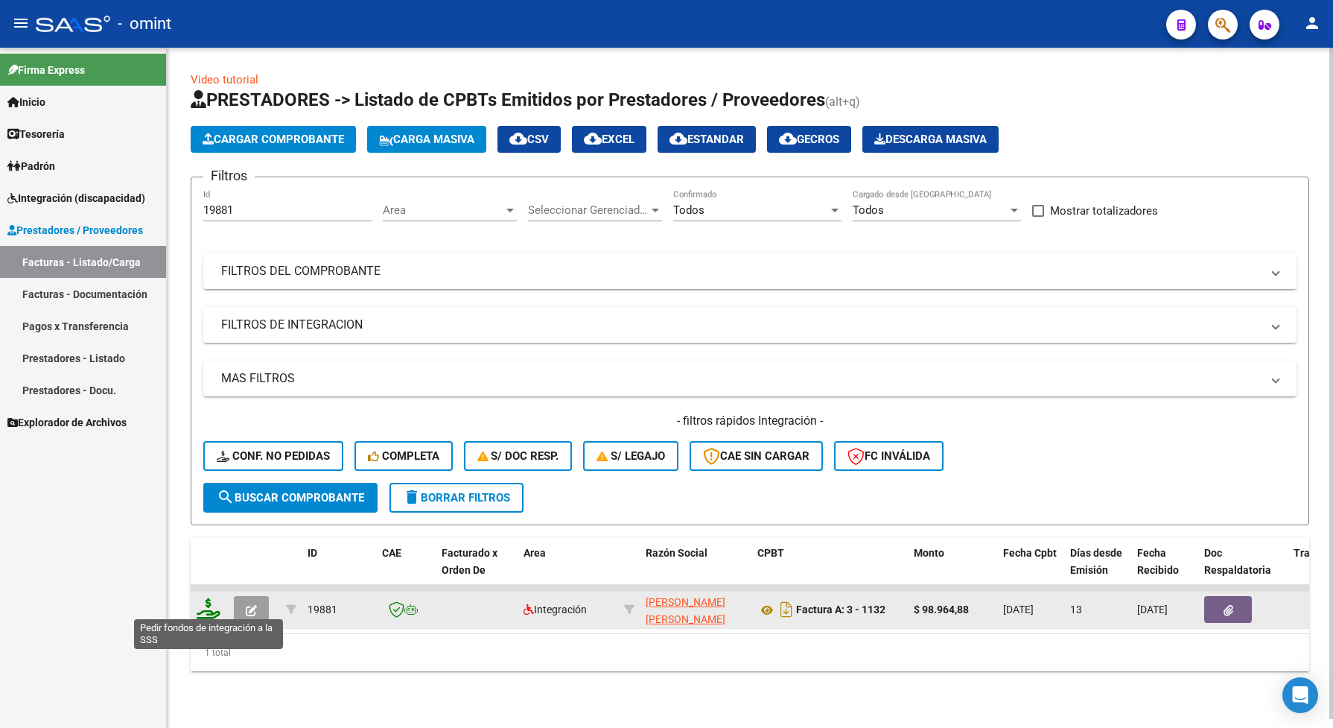
click at [206, 600] on icon at bounding box center [209, 608] width 24 height 21
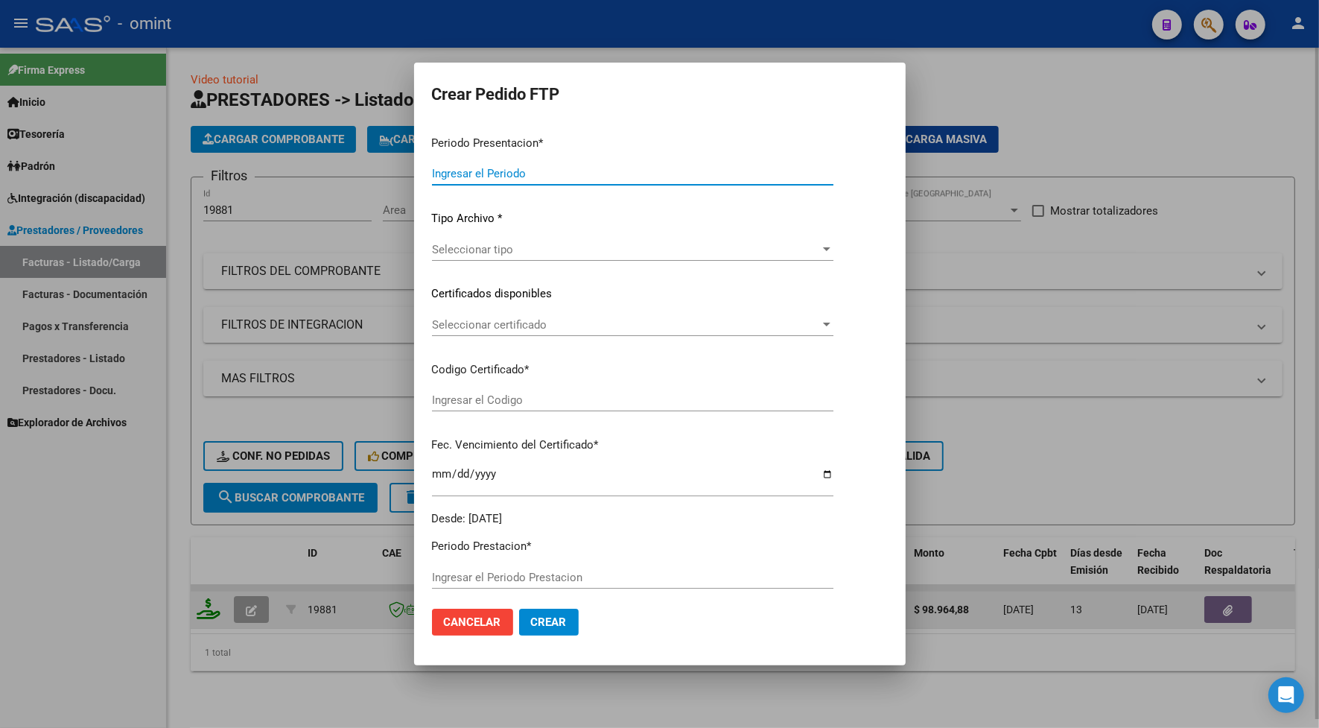
type input "202508"
type input "$ 98.964,88"
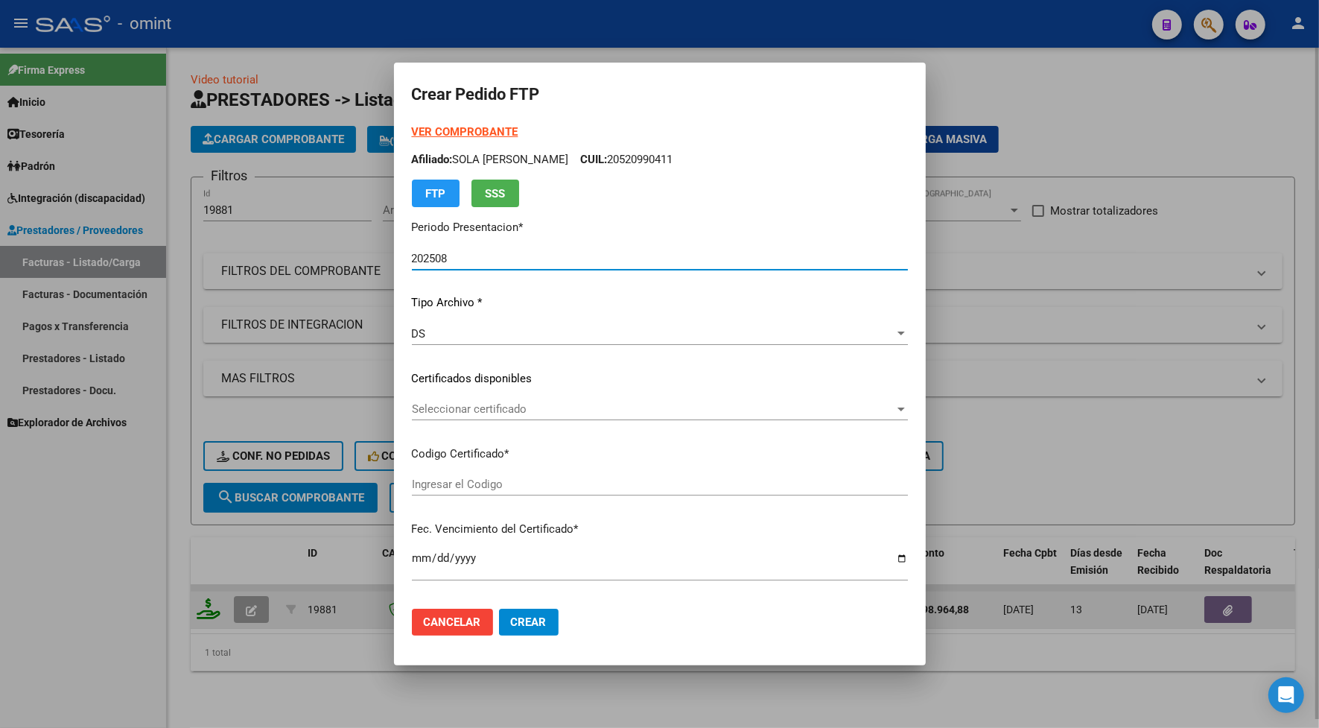
type input "8177174355"
type input "2026-04-18"
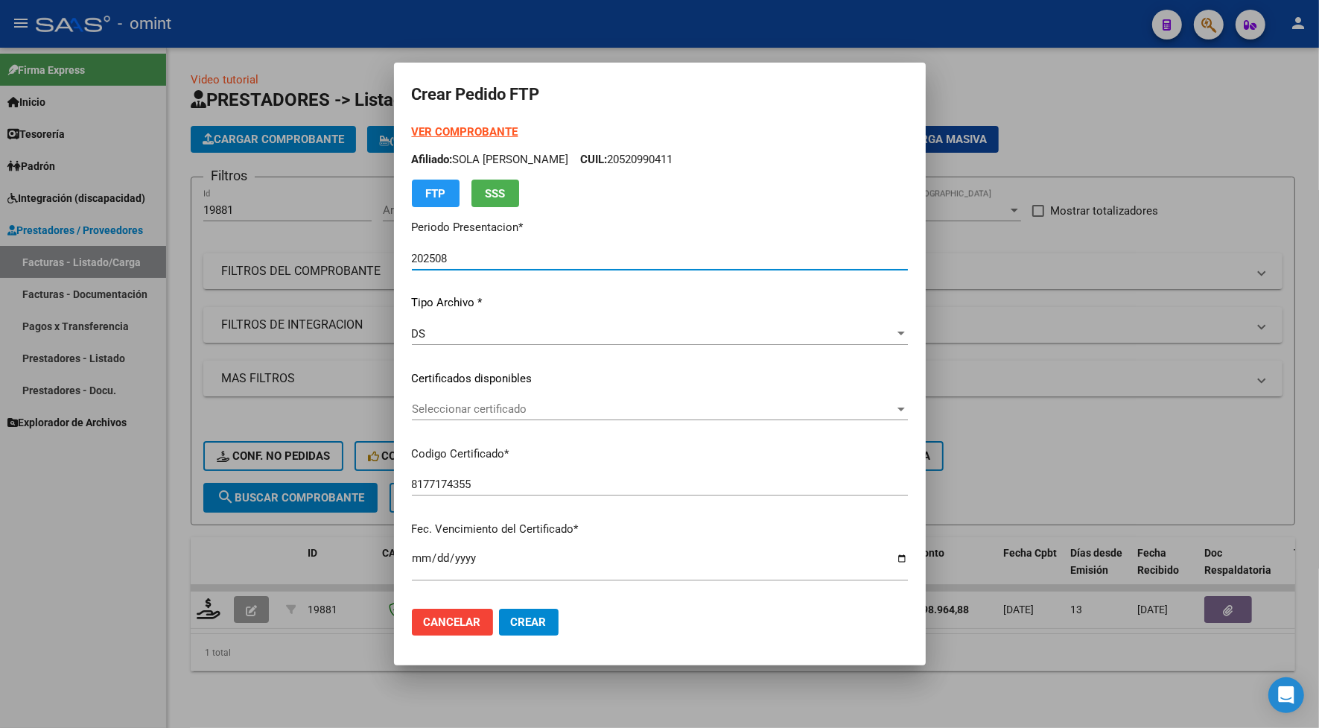
click at [417, 400] on div "Seleccionar certificado Seleccionar certificado" at bounding box center [660, 409] width 496 height 22
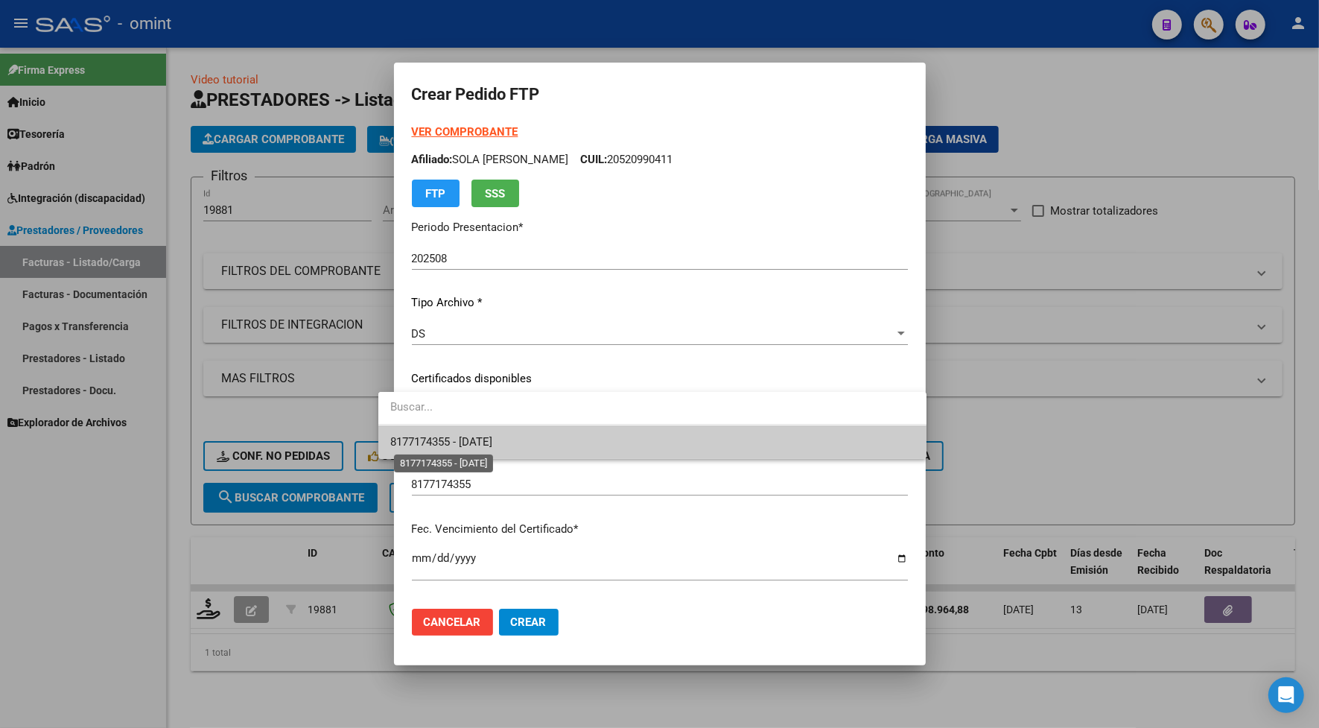
click at [432, 438] on span "8177174355 - 2026-04-18" at bounding box center [441, 441] width 102 height 13
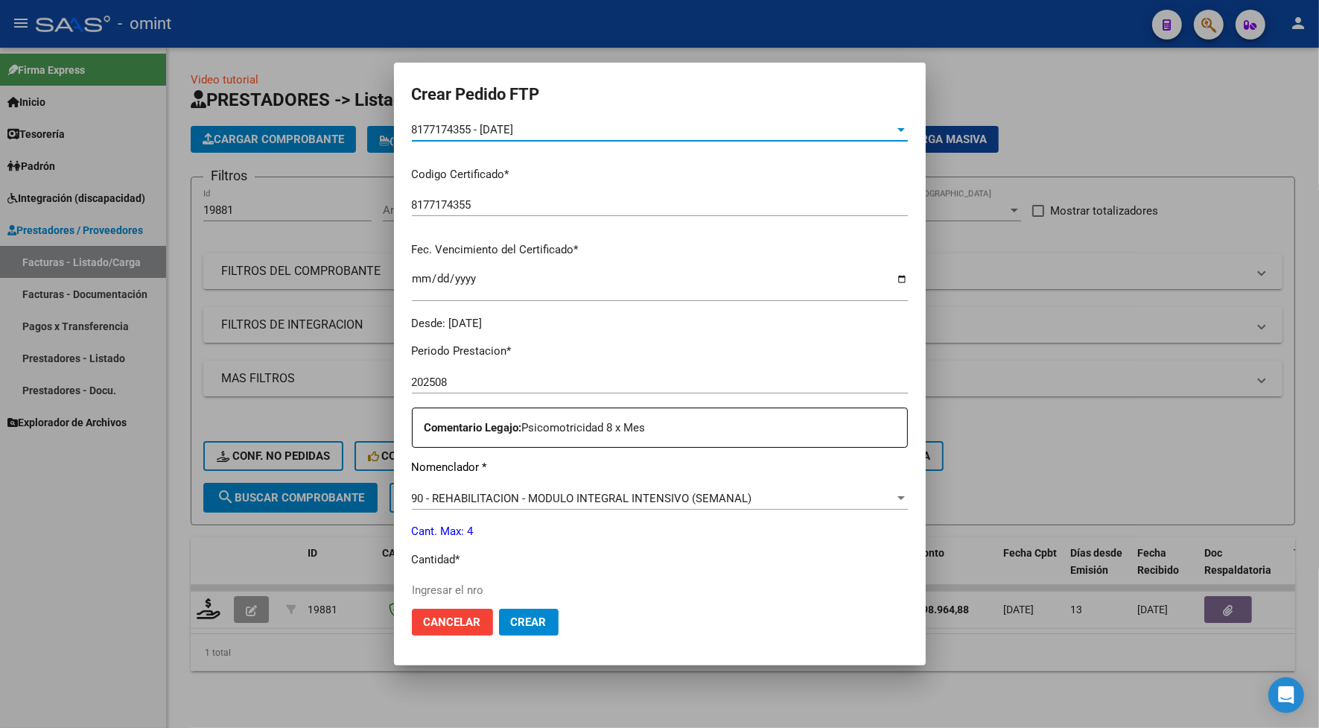
scroll to position [372, 0]
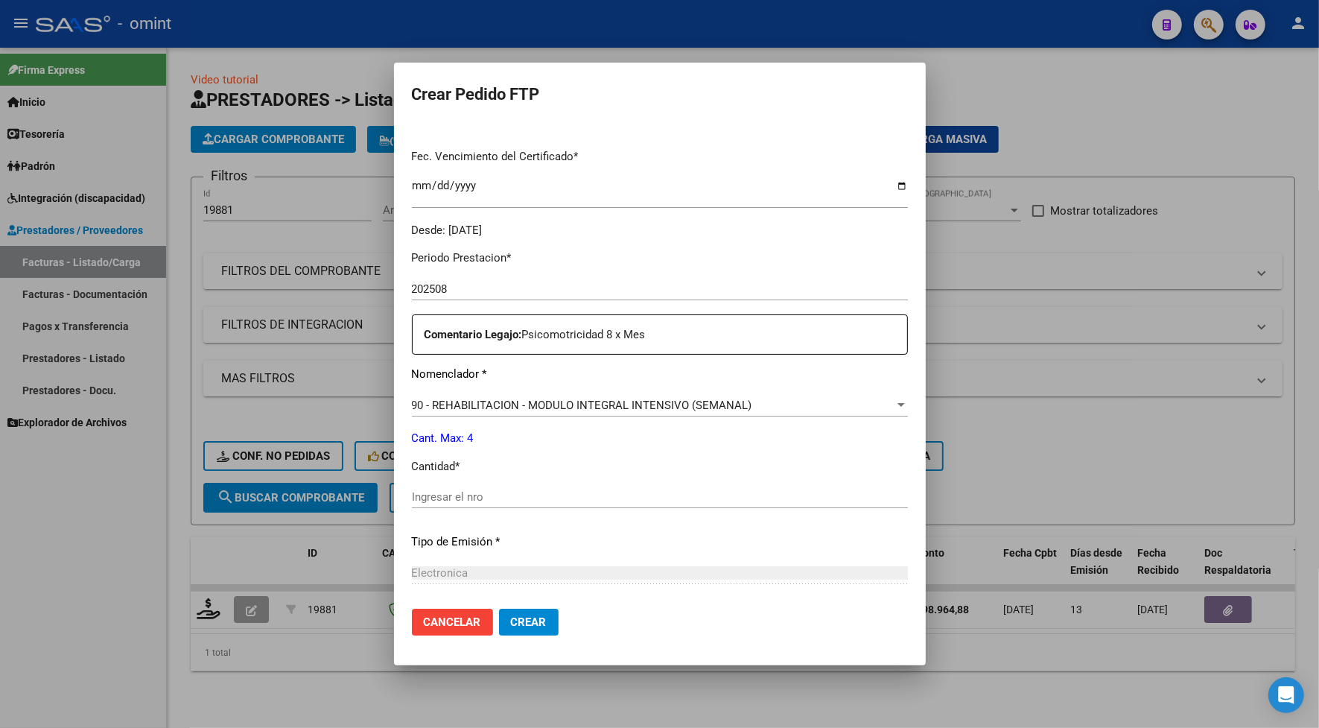
click at [471, 497] on input "Ingresar el nro" at bounding box center [660, 496] width 496 height 13
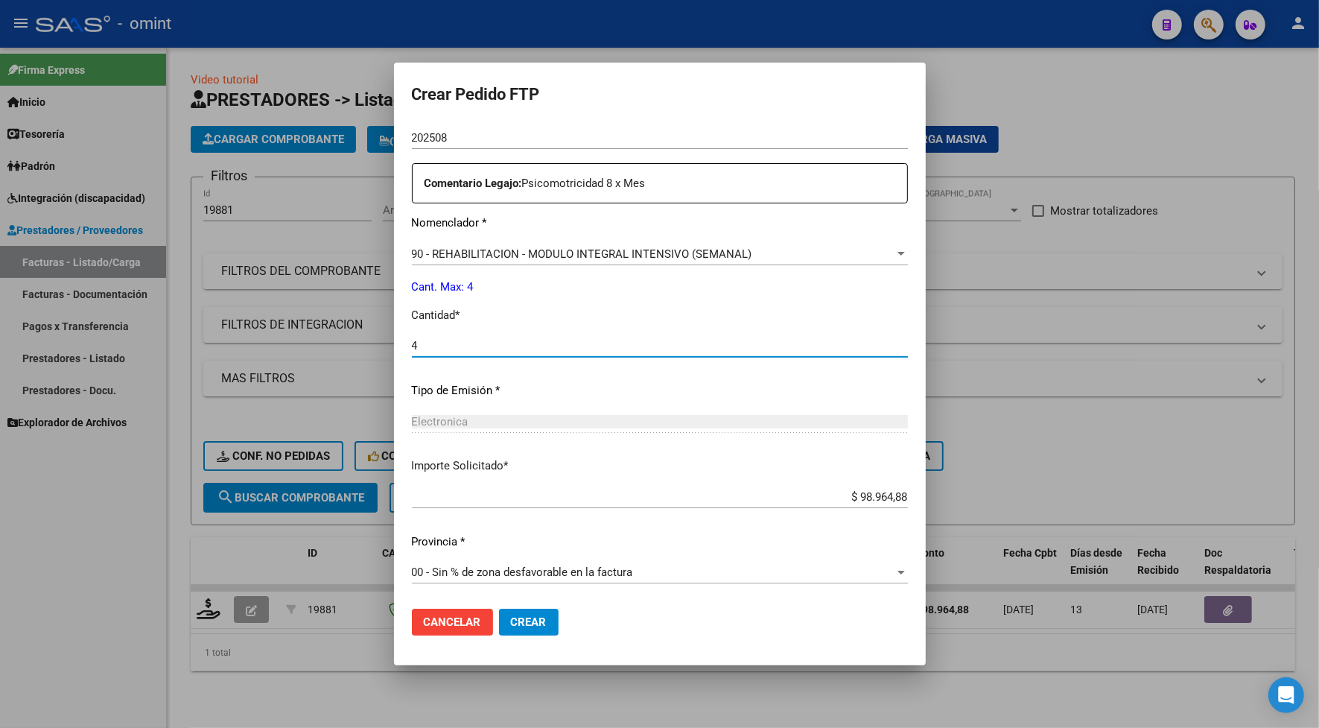
type input "4"
click at [514, 594] on div "00 - Sin % de zona desfavorable en la factura Seleccionar provincia" at bounding box center [660, 579] width 496 height 36
click at [515, 620] on span "Crear" at bounding box center [529, 621] width 36 height 13
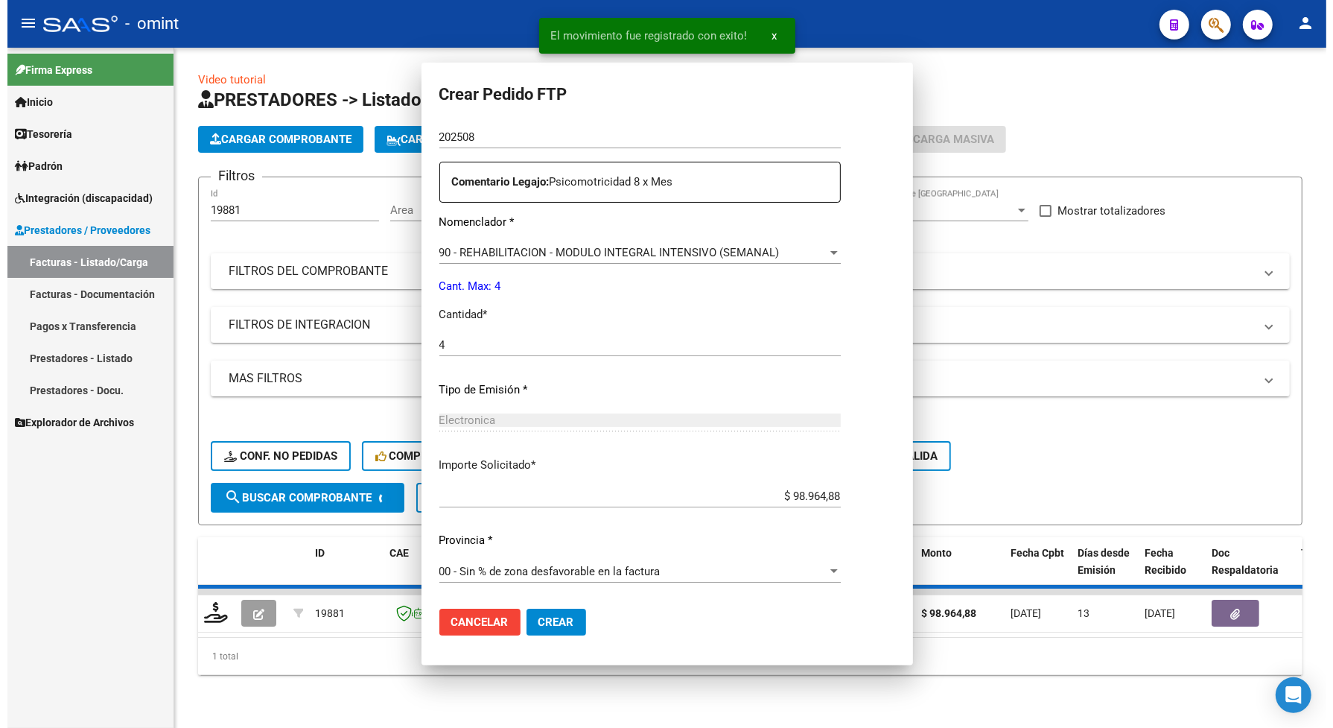
scroll to position [0, 0]
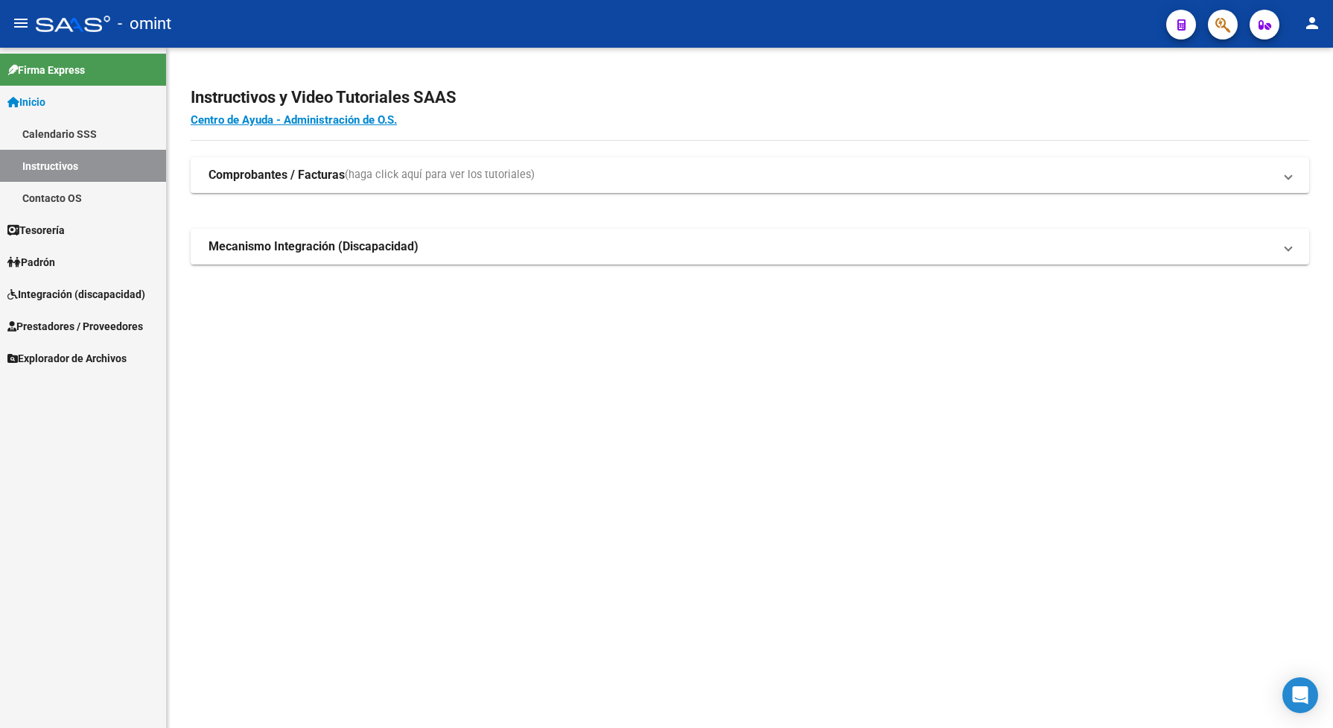
click at [57, 292] on span "Integración (discapacidad)" at bounding box center [76, 294] width 138 height 16
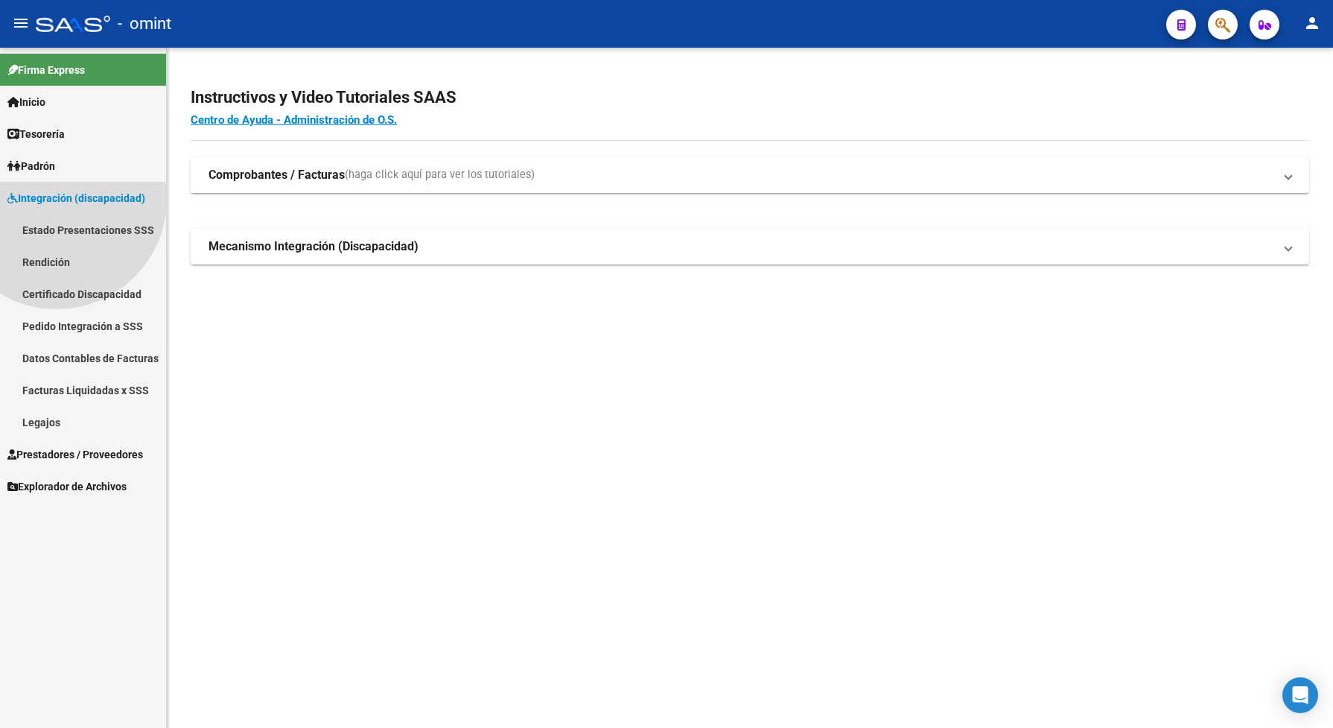
click at [57, 206] on span "Integración (discapacidad)" at bounding box center [76, 198] width 138 height 16
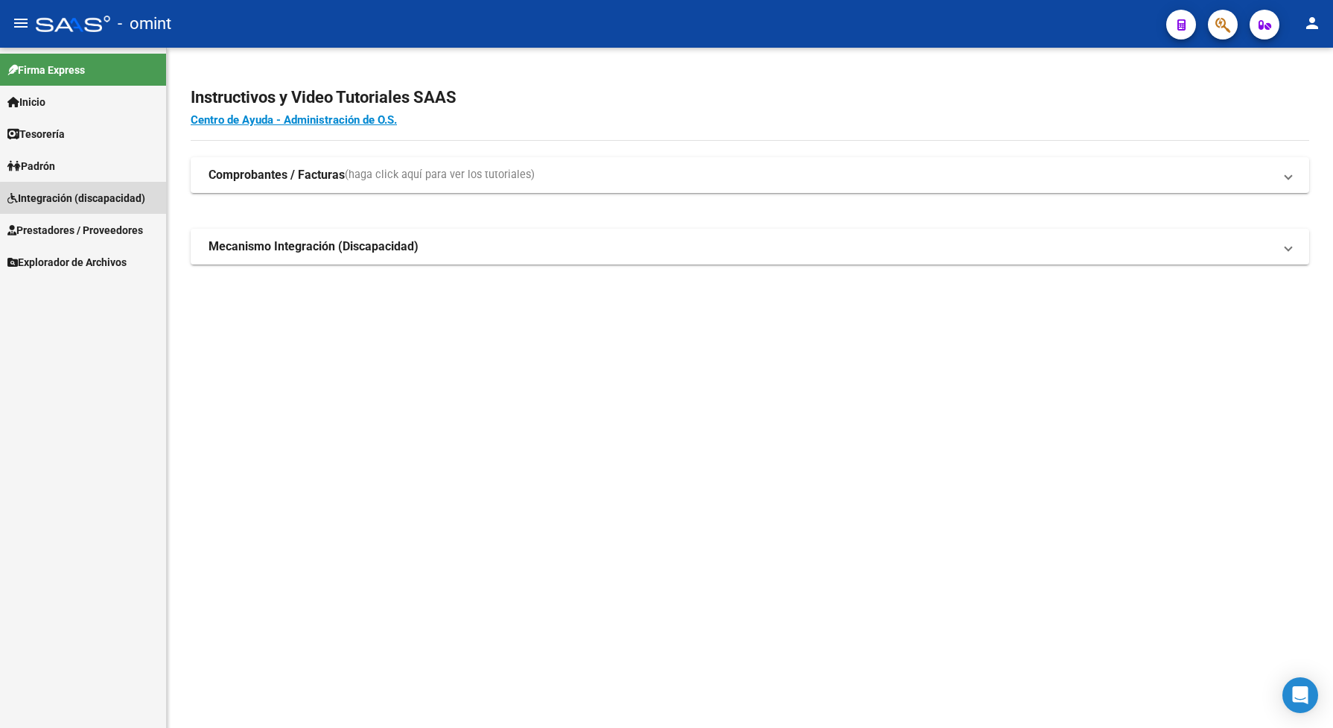
click at [95, 199] on span "Integración (discapacidad)" at bounding box center [76, 198] width 138 height 16
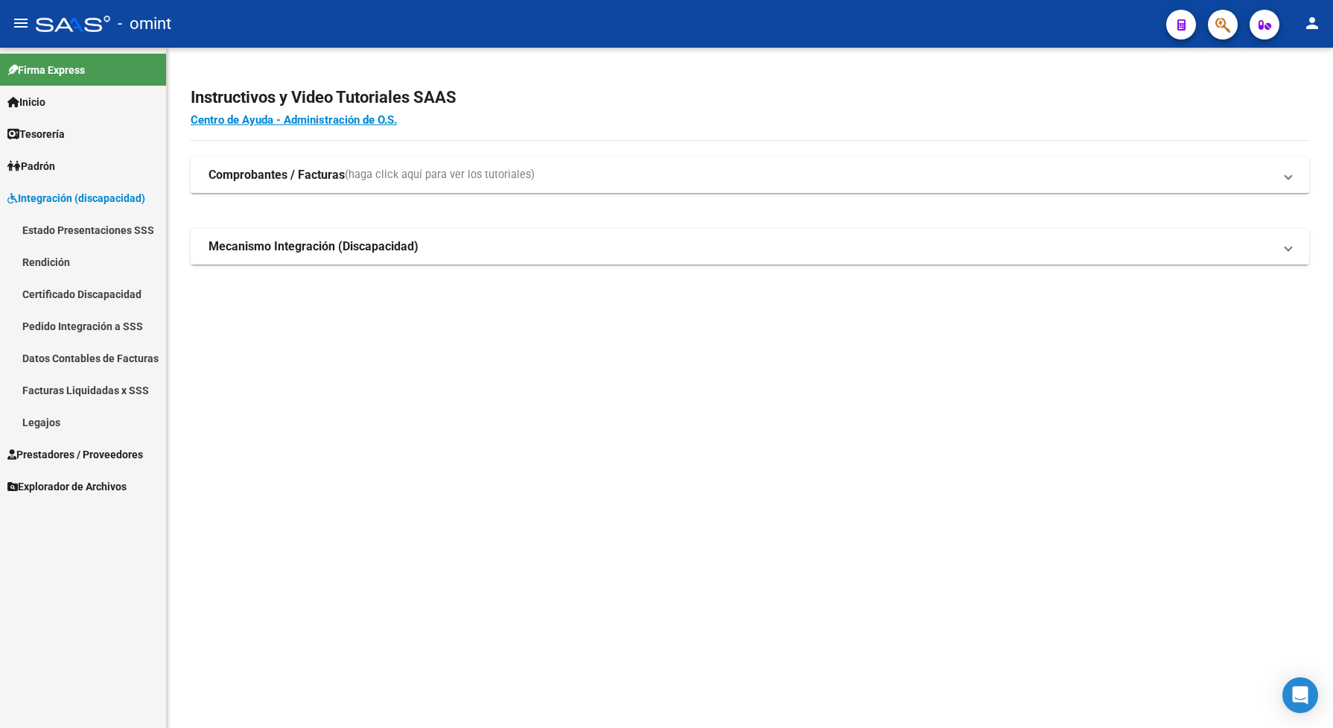
click at [71, 423] on link "Legajos" at bounding box center [83, 422] width 166 height 32
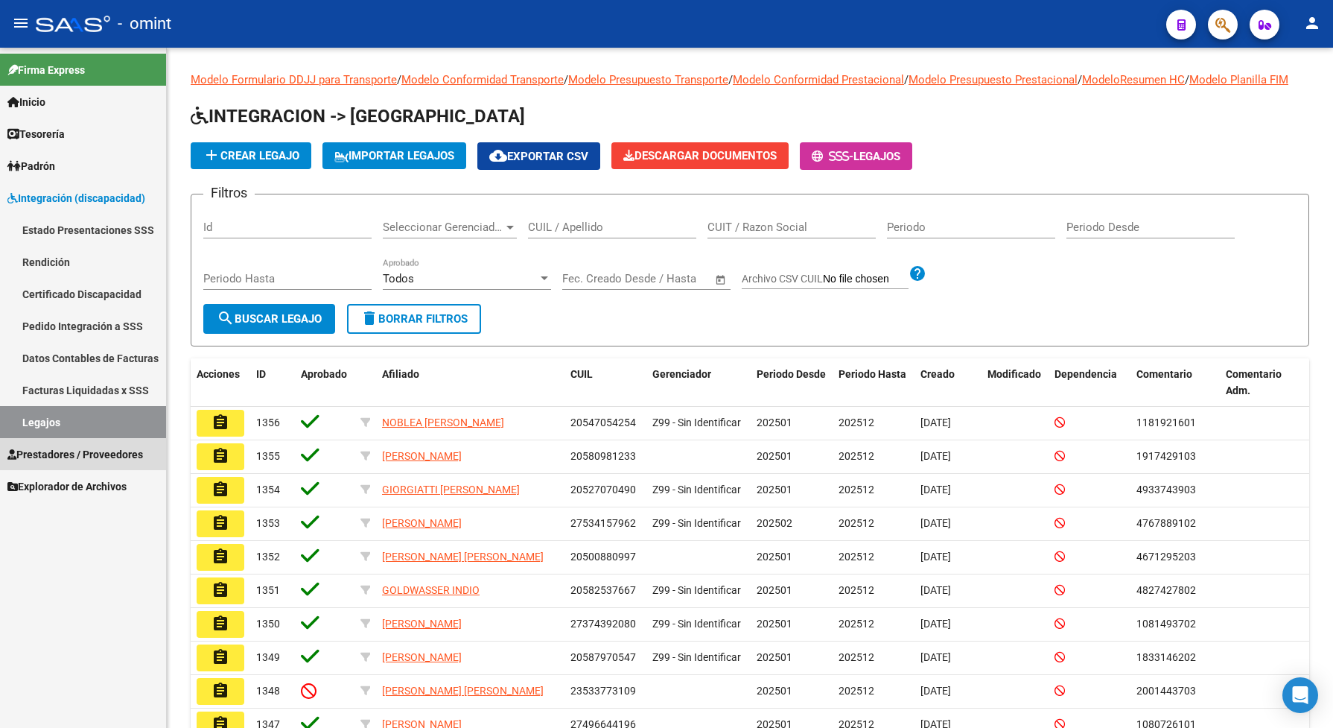
click at [105, 454] on span "Prestadores / Proveedores" at bounding box center [75, 454] width 136 height 16
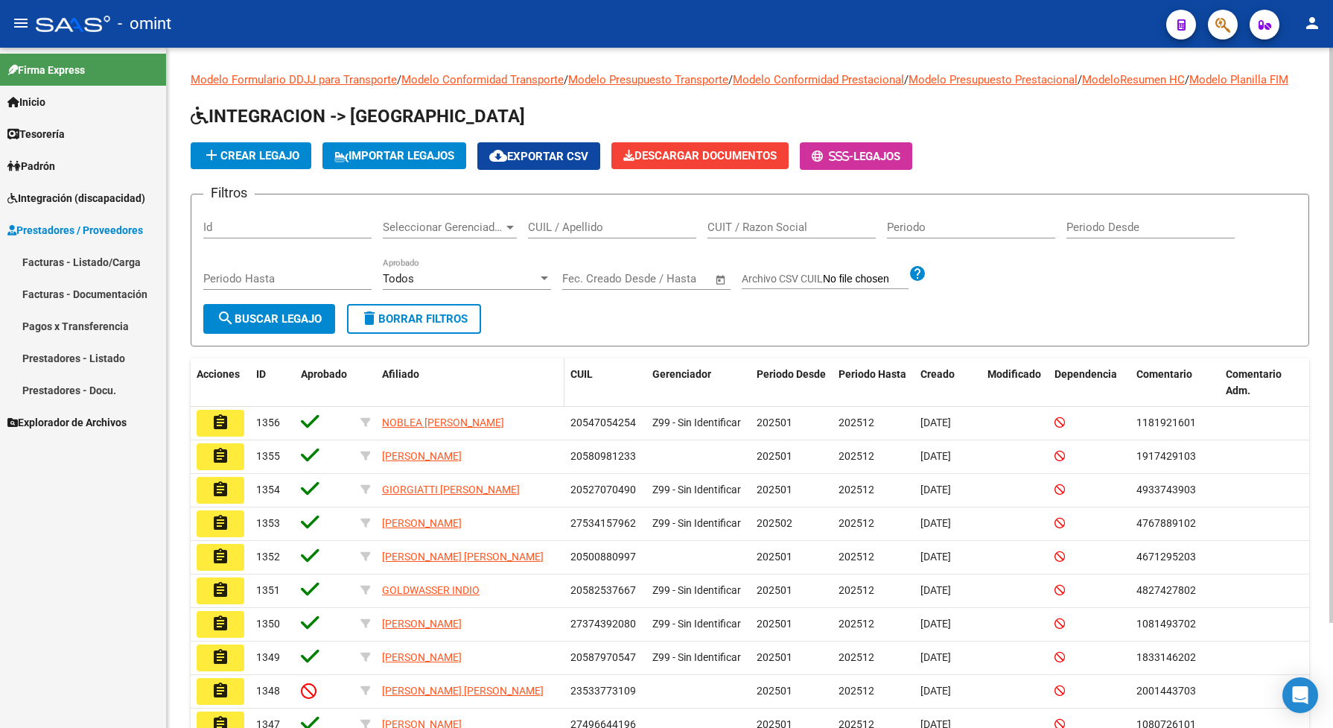
drag, startPoint x: 587, startPoint y: 232, endPoint x: 512, endPoint y: 396, distance: 179.6
click at [587, 232] on div "CUIL / Apellido" at bounding box center [612, 222] width 168 height 32
click at [590, 234] on input "CUIL / Apellido" at bounding box center [612, 226] width 168 height 13
click at [549, 234] on input "CUIL / Apellido" at bounding box center [612, 226] width 168 height 13
type input "sola"
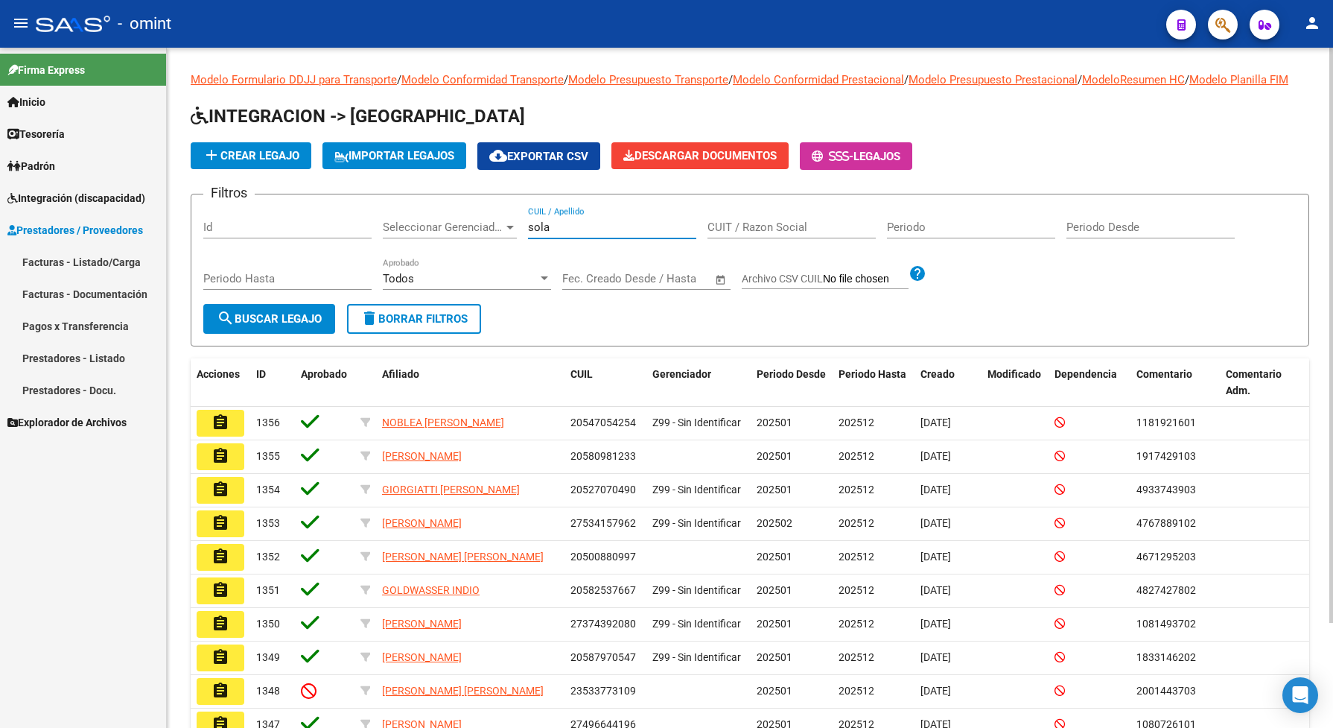
click at [267, 324] on button "search Buscar Legajo" at bounding box center [269, 319] width 132 height 30
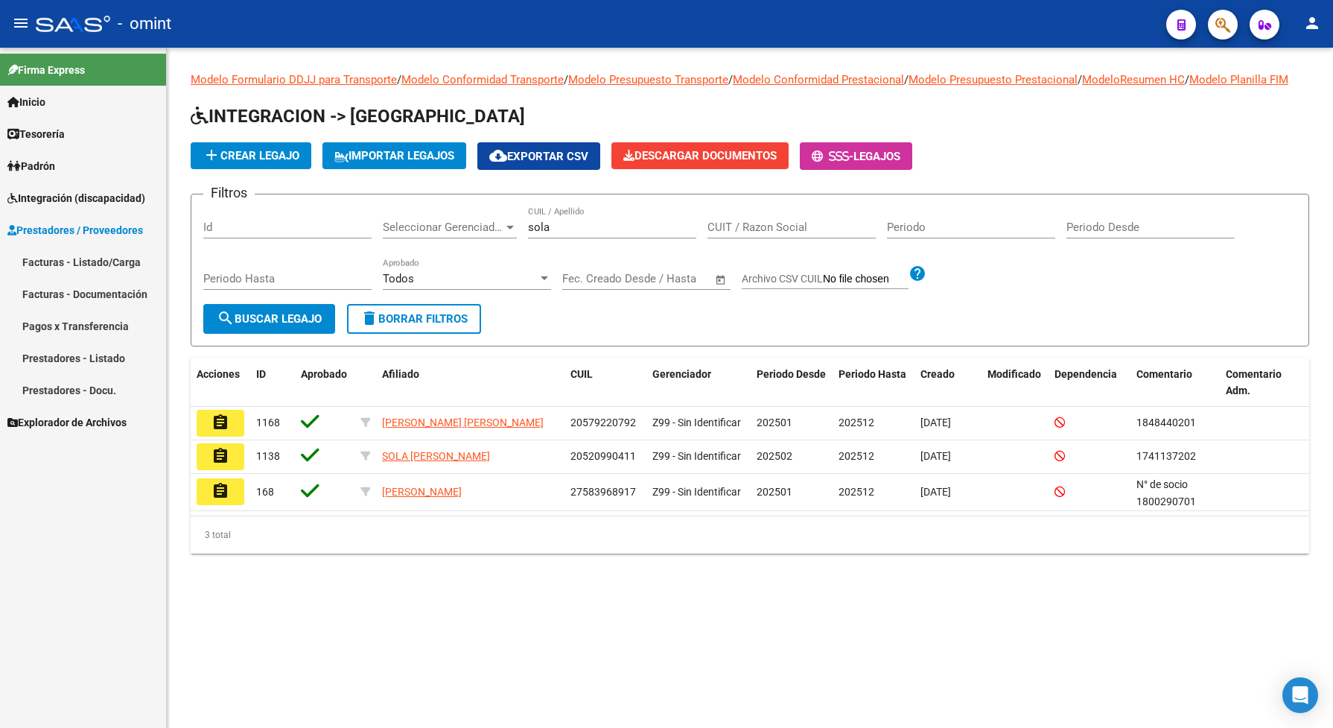
click at [217, 465] on mat-icon "assignment" at bounding box center [221, 456] width 18 height 18
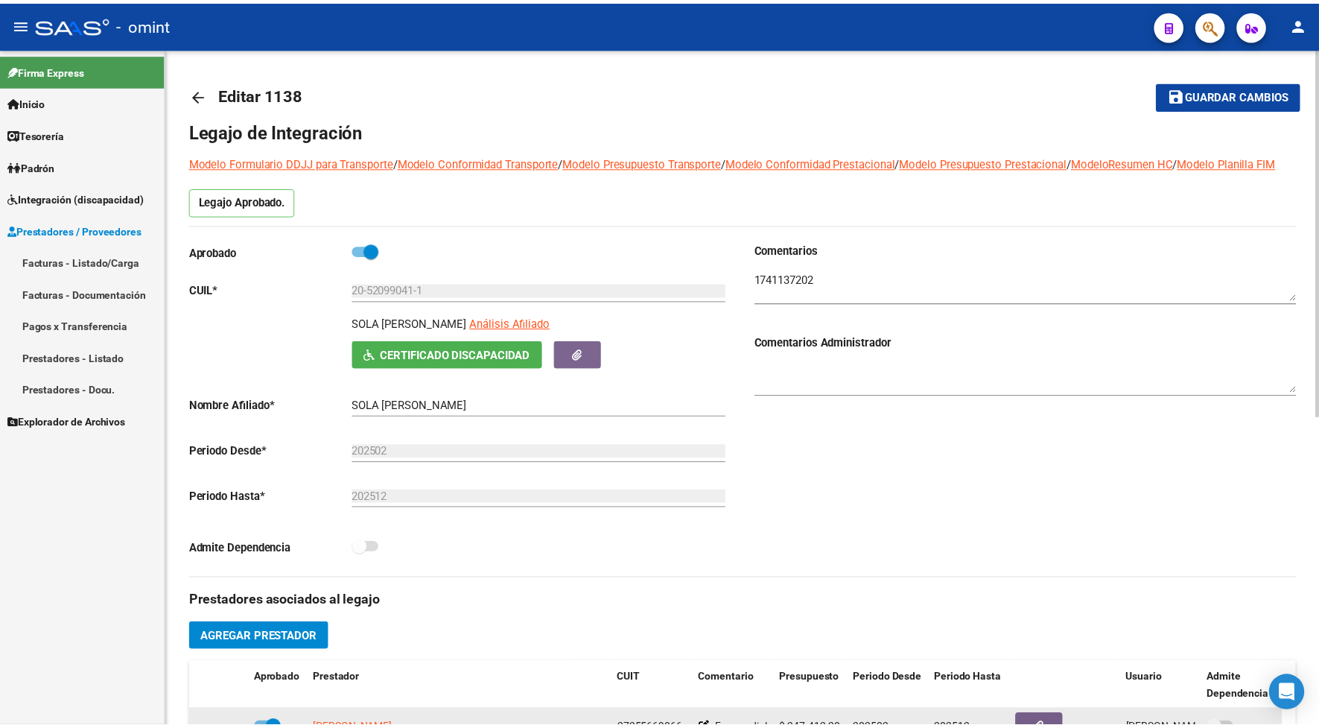
scroll to position [186, 0]
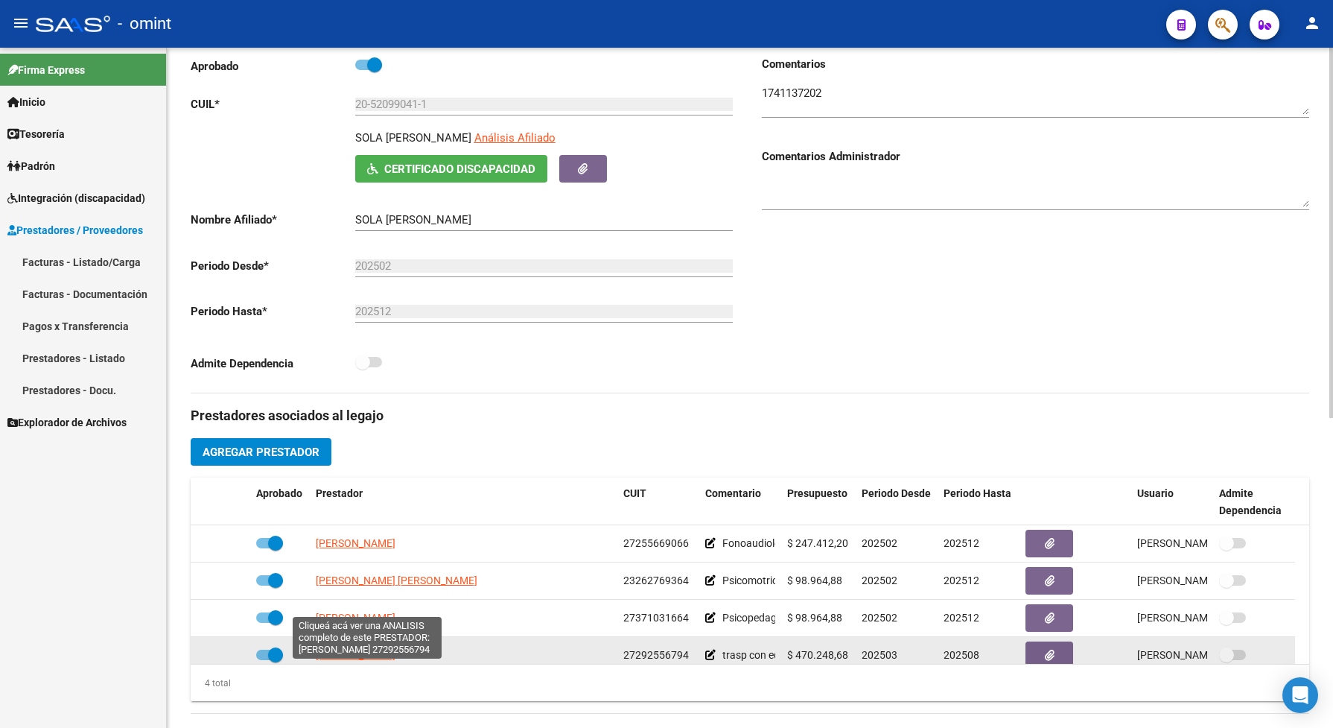
click at [393, 661] on span "VILLEGAS MARIA LUZ" at bounding box center [356, 655] width 80 height 12
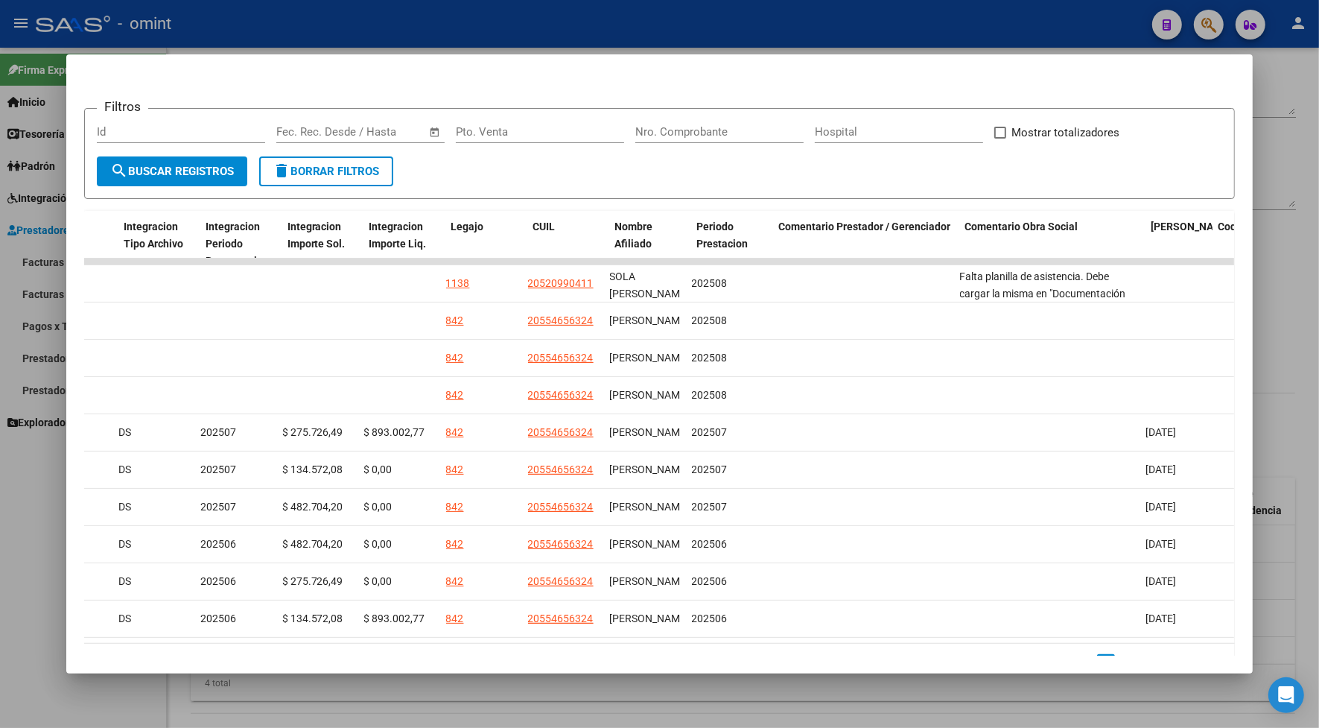
scroll to position [0, 0]
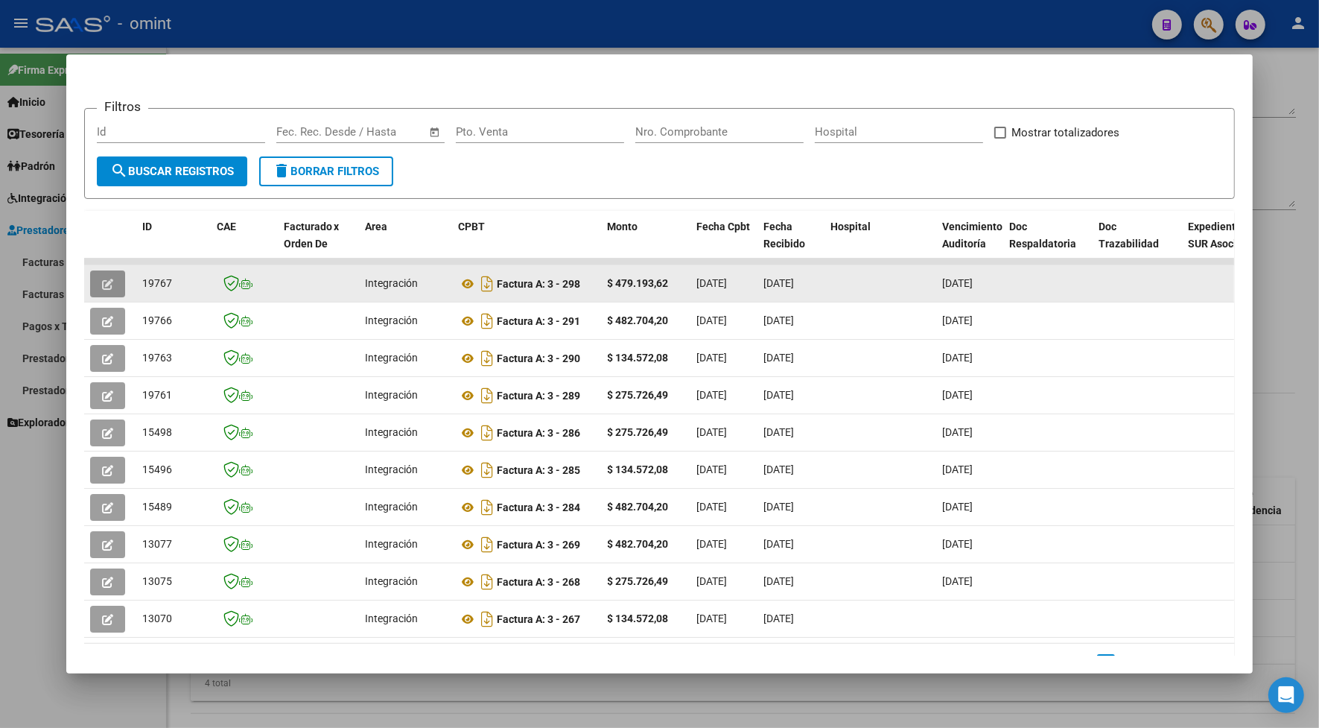
click at [102, 288] on icon "button" at bounding box center [107, 284] width 11 height 11
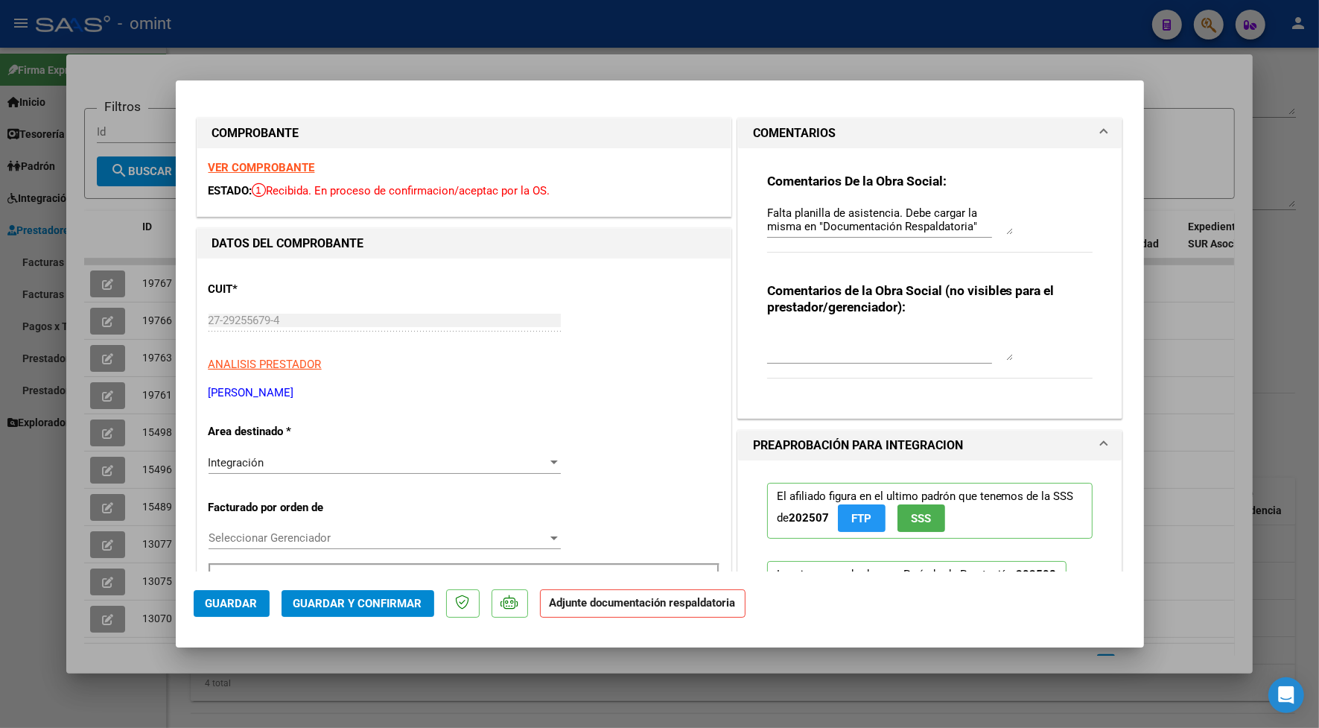
click at [265, 168] on strong "VER COMPROBANTE" at bounding box center [262, 167] width 107 height 13
click at [976, 223] on textarea "Falta planilla de asistencia. Debe cargar la misma en "Documentación Respaldato…" at bounding box center [890, 220] width 246 height 30
click at [282, 474] on div "Integración Seleccionar Area" at bounding box center [385, 469] width 352 height 36
click at [265, 466] on div "Integración" at bounding box center [378, 462] width 339 height 13
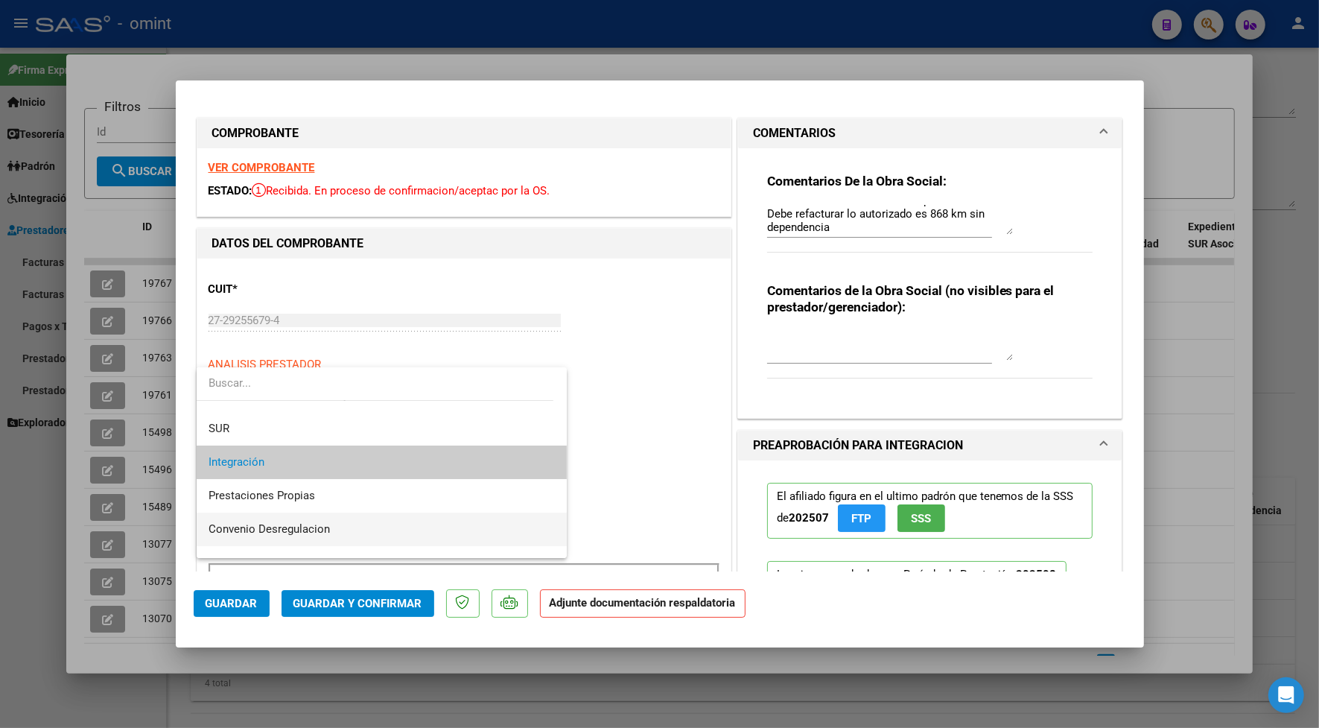
scroll to position [144, 0]
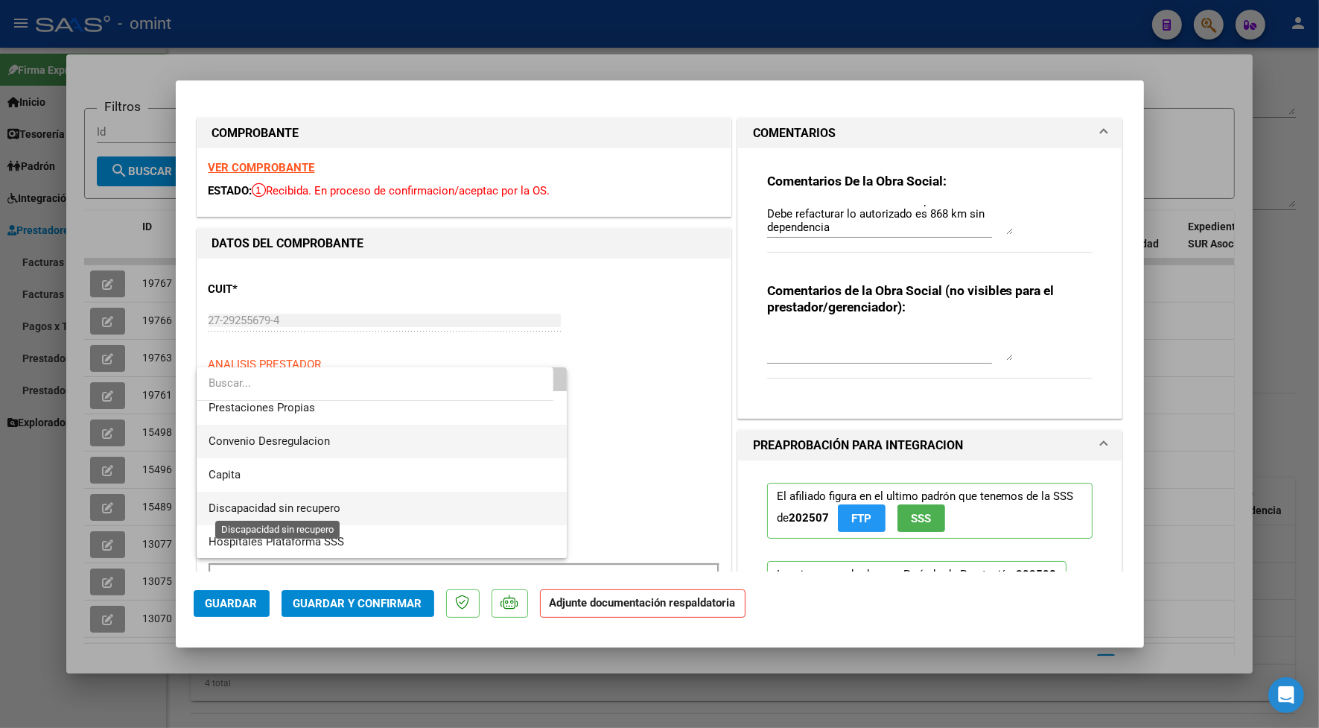
click at [258, 512] on span "Discapacidad sin recupero" at bounding box center [275, 507] width 132 height 13
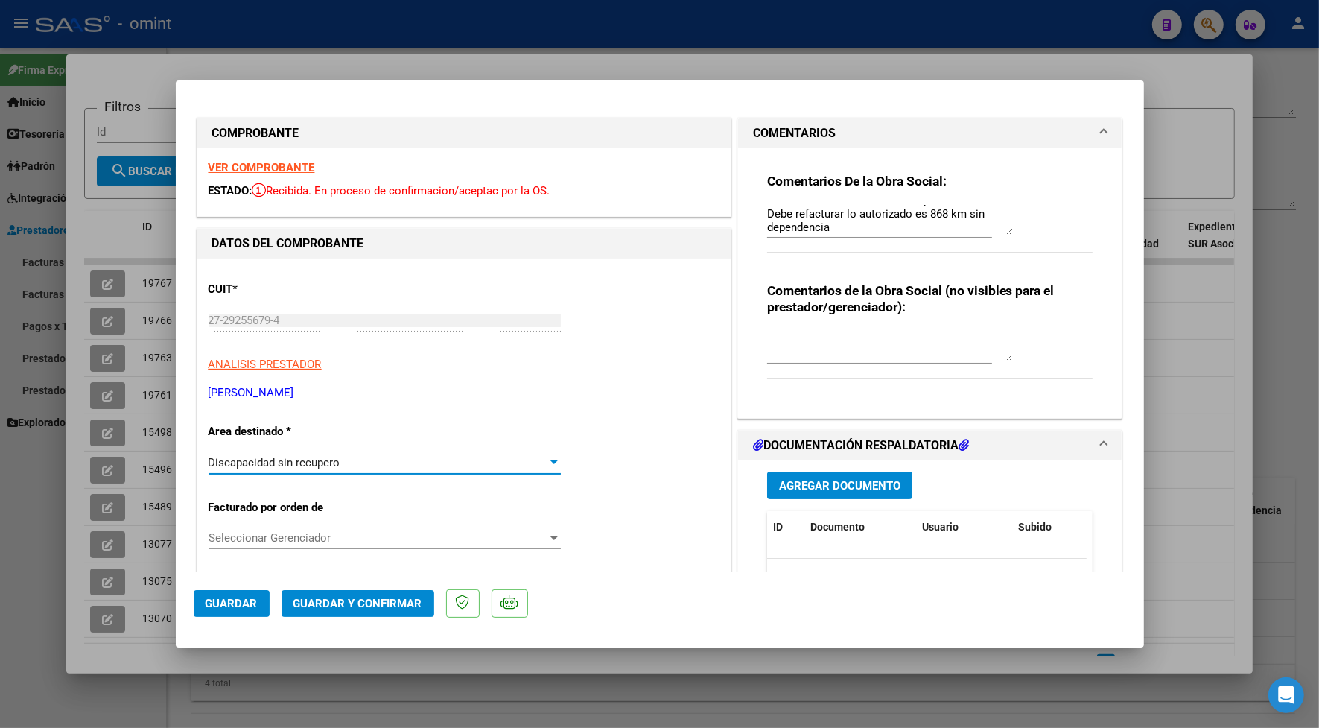
click at [274, 160] on div "VER COMPROBANTE ESTADO: Recibida. En proceso de confirmacion/aceptac por la OS." at bounding box center [463, 182] width 533 height 68
click at [276, 171] on strong "VER COMPROBANTE" at bounding box center [262, 167] width 107 height 13
click at [854, 223] on textarea "Falta planilla de asistencia. Debe cargar la misma en "Documentación Respaldato…" at bounding box center [890, 220] width 246 height 30
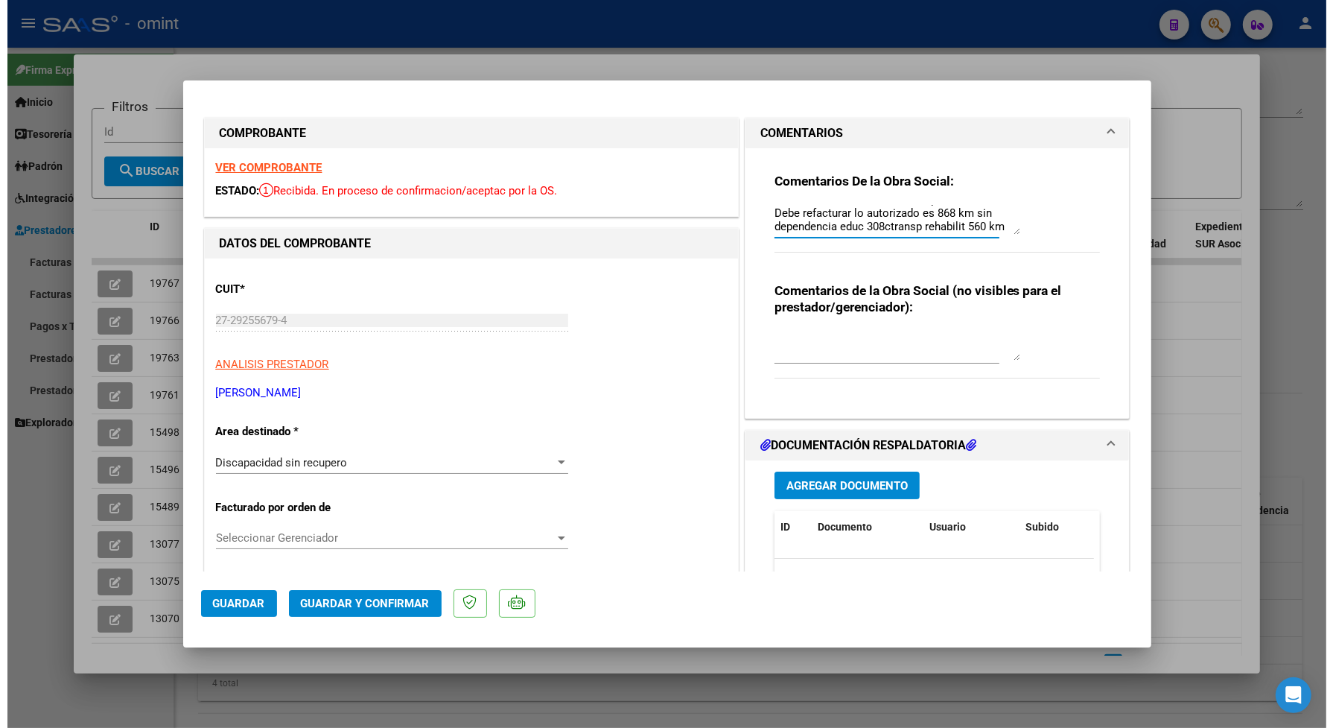
scroll to position [0, 0]
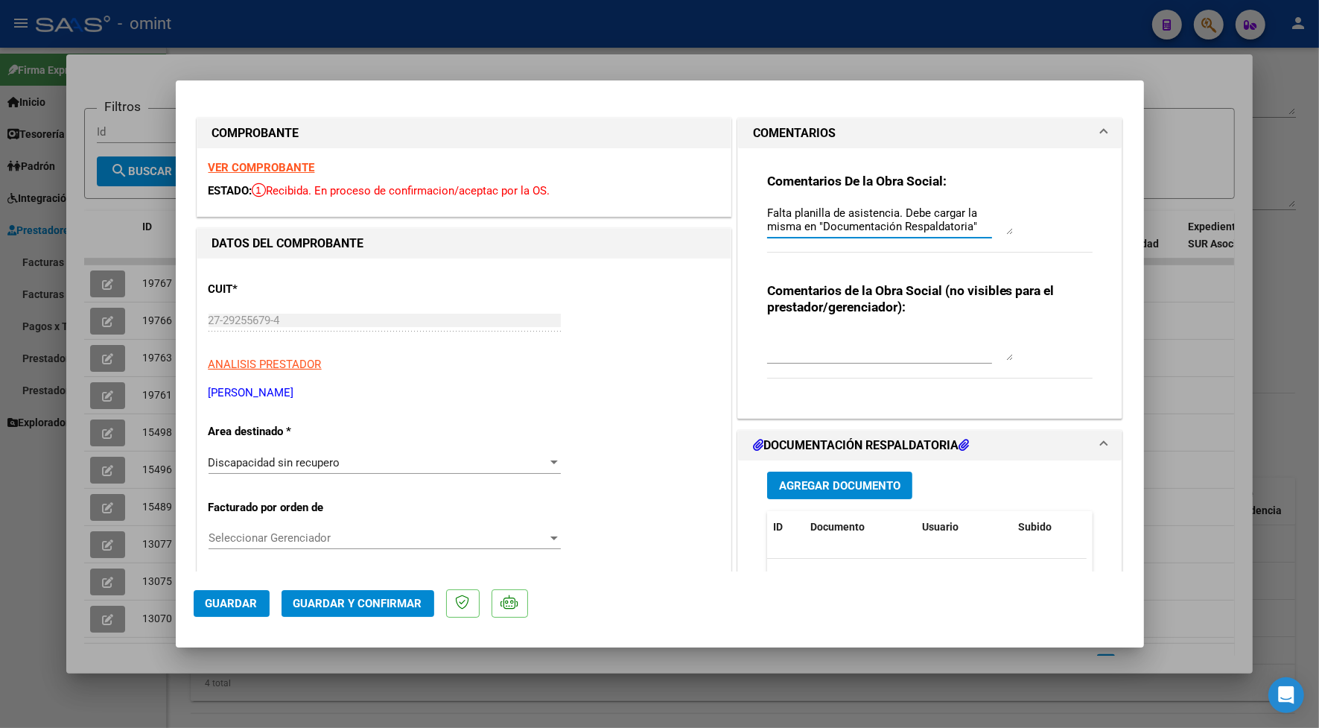
type textarea "Falta planilla de asistencia. Debe cargar la misma en "Documentación Respaldato…"
click at [216, 597] on span "Guardar" at bounding box center [232, 603] width 52 height 13
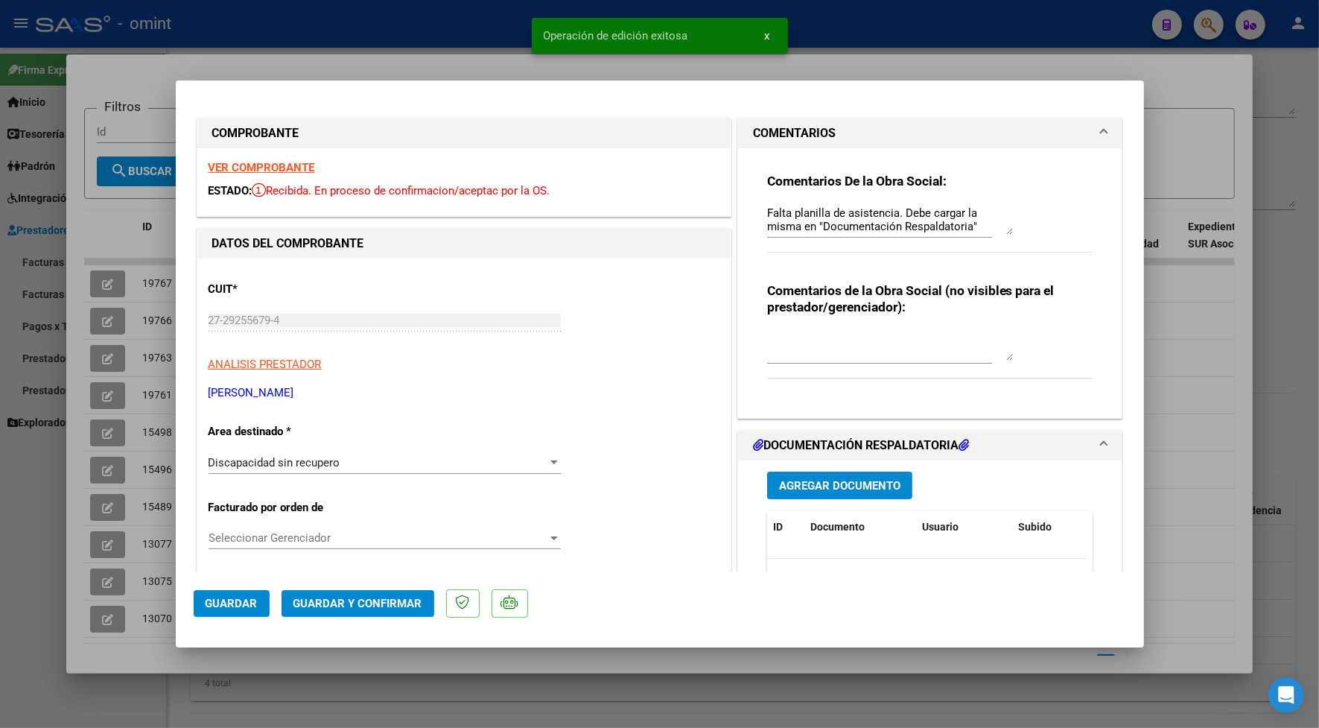
click at [419, 23] on div at bounding box center [659, 364] width 1319 height 728
type input "$ 0,00"
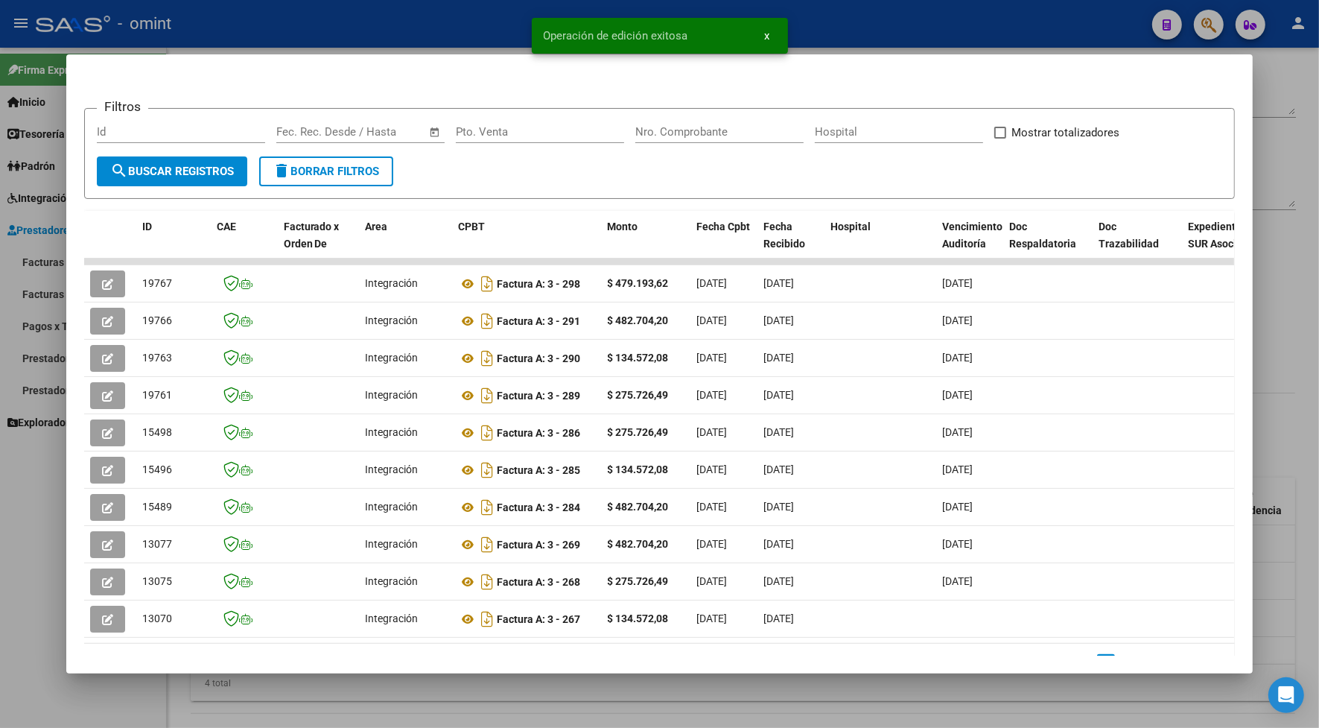
click at [422, 22] on div at bounding box center [659, 364] width 1319 height 728
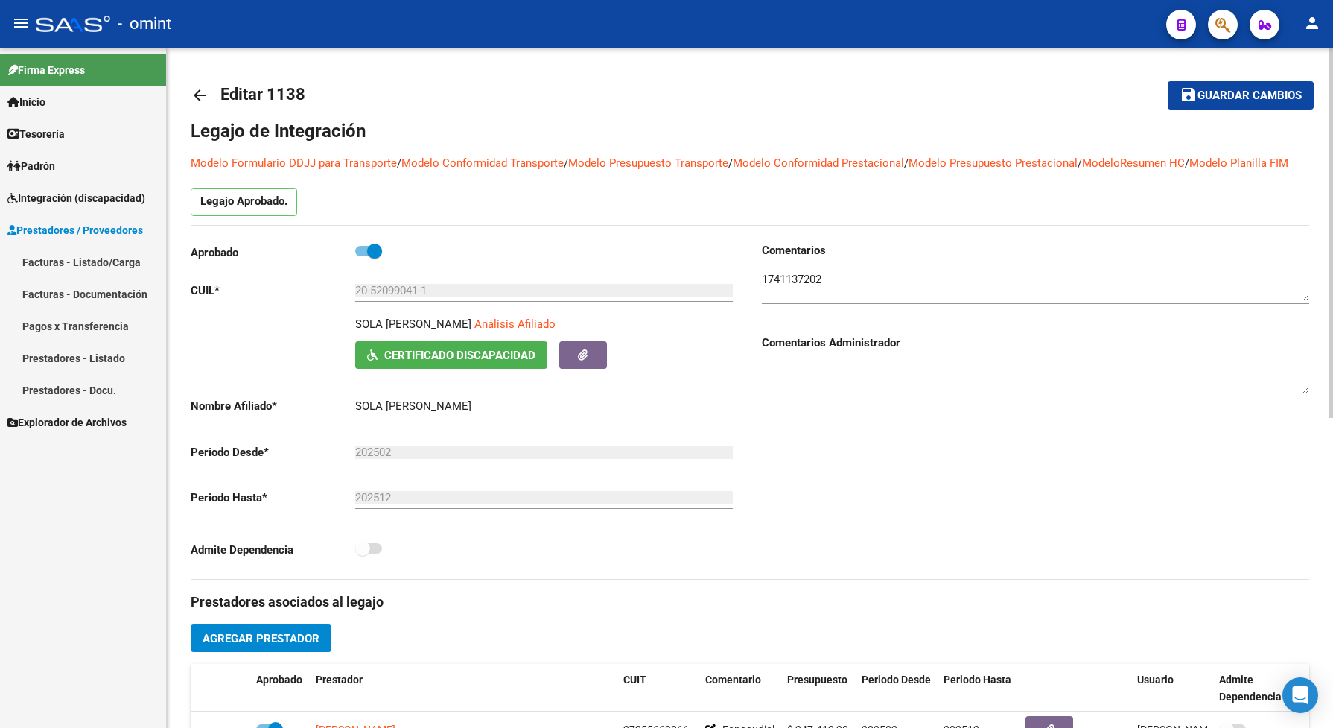
drag, startPoint x: 1240, startPoint y: 90, endPoint x: 1214, endPoint y: 95, distance: 26.6
click at [1239, 89] on span "Guardar cambios" at bounding box center [1250, 95] width 104 height 13
click at [68, 191] on span "Integración (discapacidad)" at bounding box center [76, 198] width 138 height 16
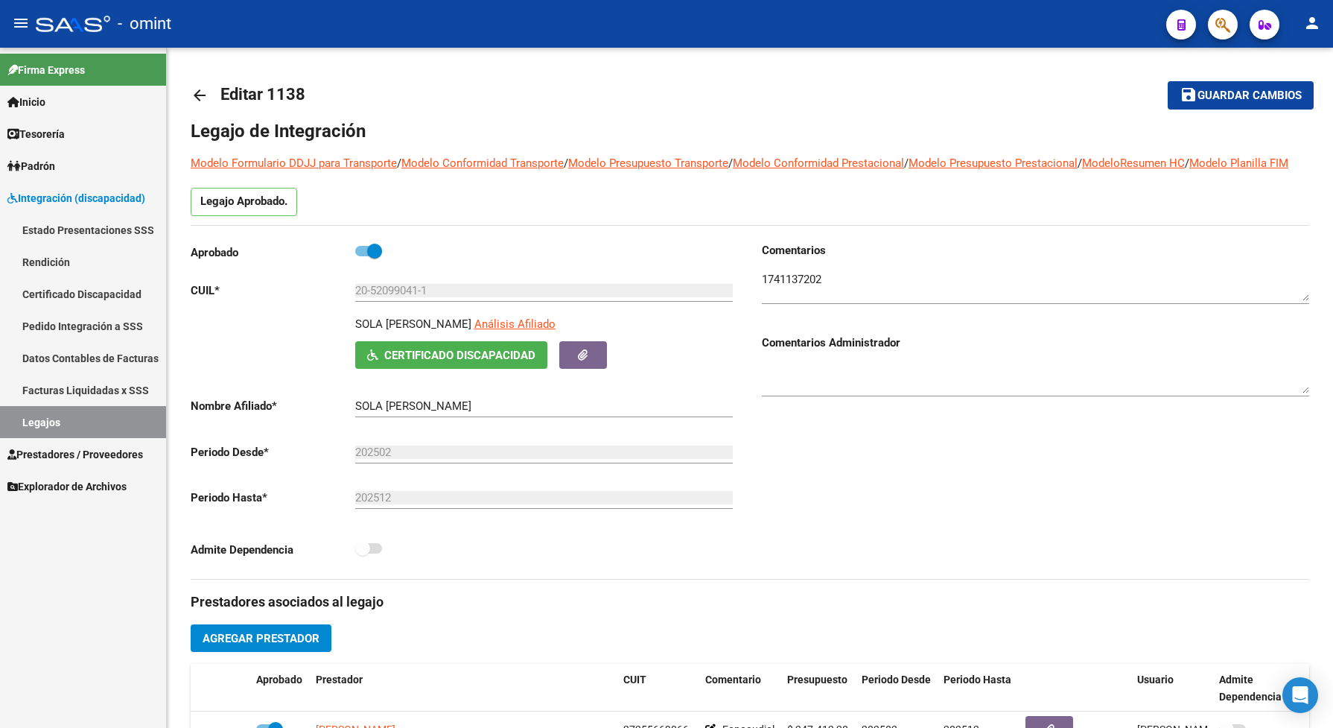
click at [69, 419] on link "Legajos" at bounding box center [83, 422] width 166 height 32
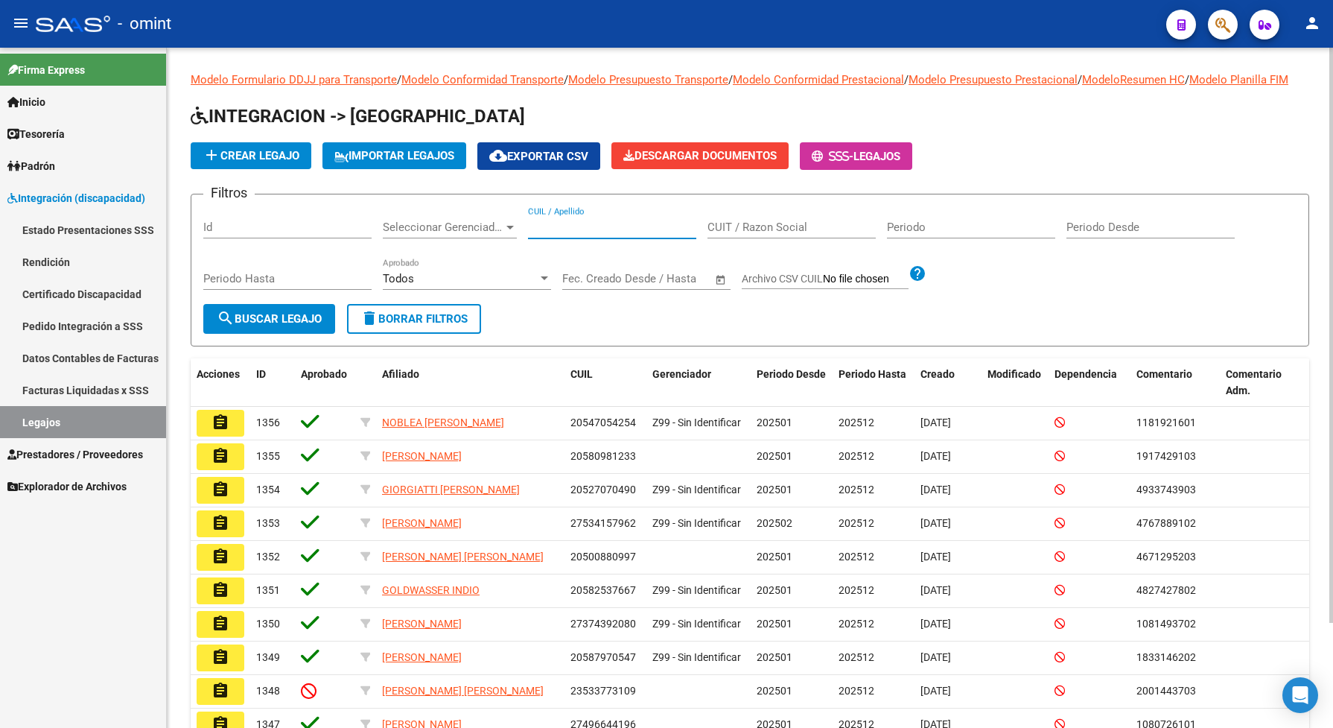
click at [547, 234] on input "CUIL / Apellido" at bounding box center [612, 226] width 168 height 13
paste input "4264580001"
type input "4264580001"
click at [303, 326] on span "search Buscar Legajo" at bounding box center [269, 318] width 105 height 13
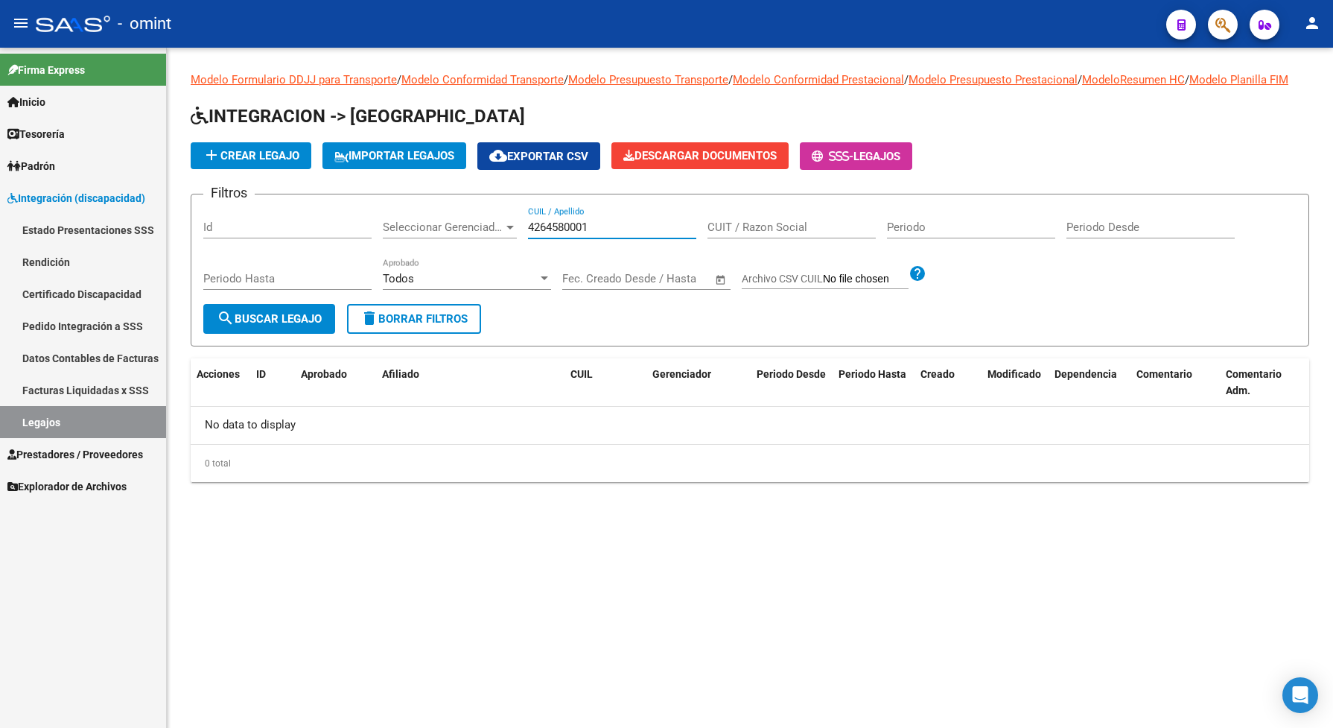
drag, startPoint x: 600, startPoint y: 239, endPoint x: 504, endPoint y: 244, distance: 96.9
click at [504, 244] on div "Filtros Id Seleccionar Gerenciador Seleccionar Gerenciador 4264580001 CUIL / Ap…" at bounding box center [749, 255] width 1093 height 98
click at [571, 234] on input "CUIL / Apellido" at bounding box center [612, 226] width 168 height 13
type input "30709749222"
drag, startPoint x: 607, startPoint y: 243, endPoint x: 523, endPoint y: 236, distance: 84.4
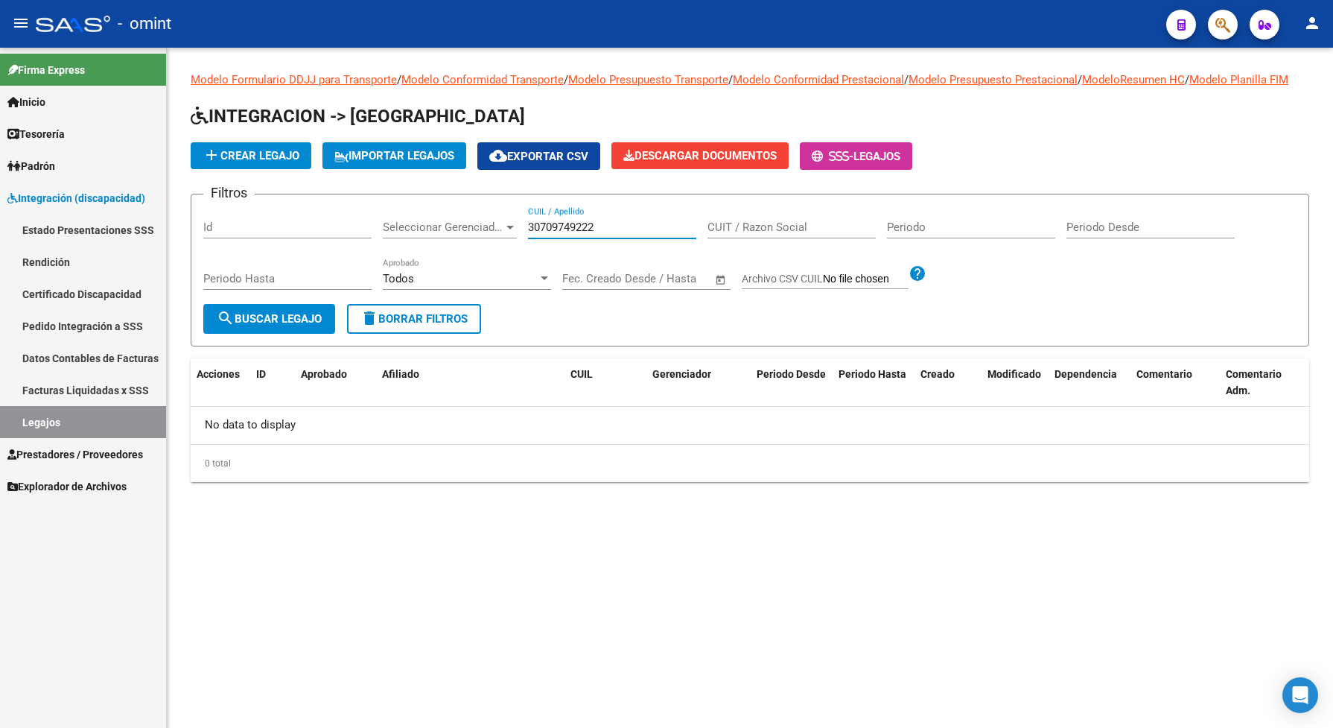
click at [523, 236] on div "Filtros Id Seleccionar Gerenciador Seleccionar Gerenciador 30709749222 CUIL / A…" at bounding box center [749, 255] width 1093 height 98
drag, startPoint x: 86, startPoint y: 431, endPoint x: 99, endPoint y: 433, distance: 13.6
click at [86, 431] on link "Legajos" at bounding box center [83, 422] width 166 height 32
click at [574, 234] on input "CUIL / Apellido" at bounding box center [612, 226] width 168 height 13
type input "soria ver"
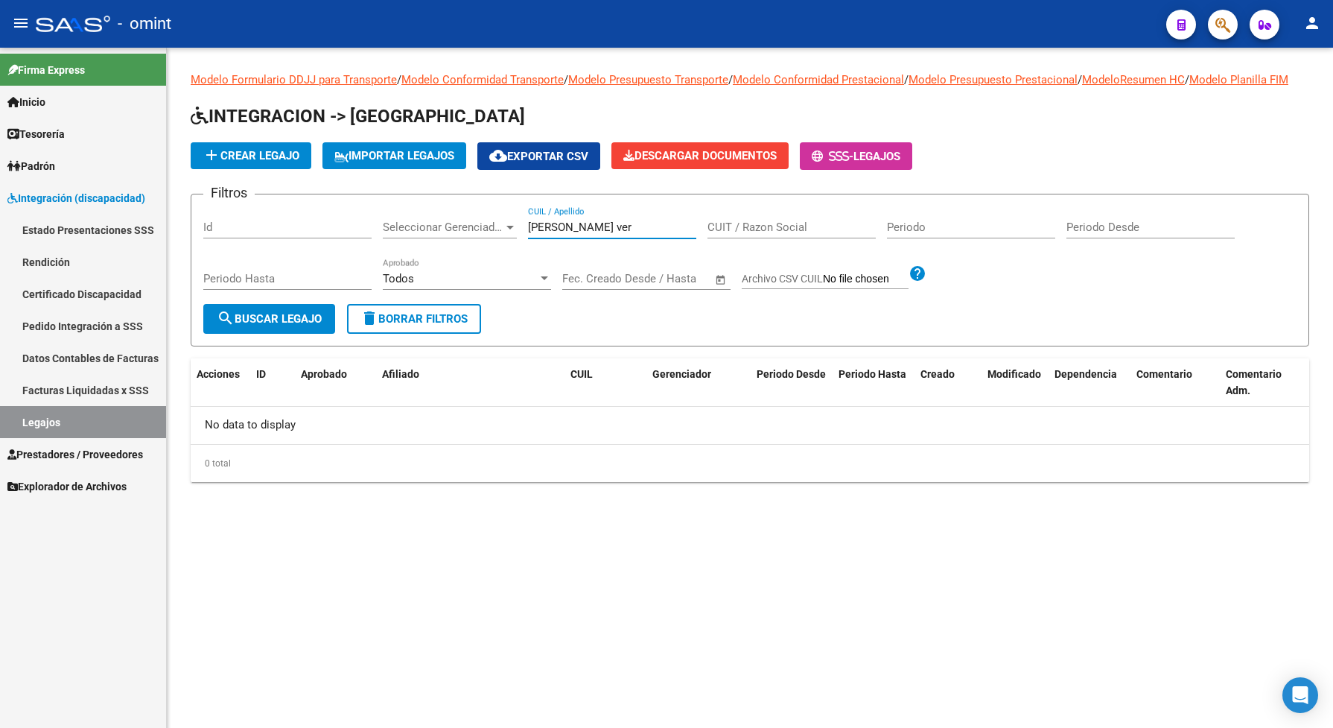
click at [300, 326] on span "search Buscar Legajo" at bounding box center [269, 318] width 105 height 13
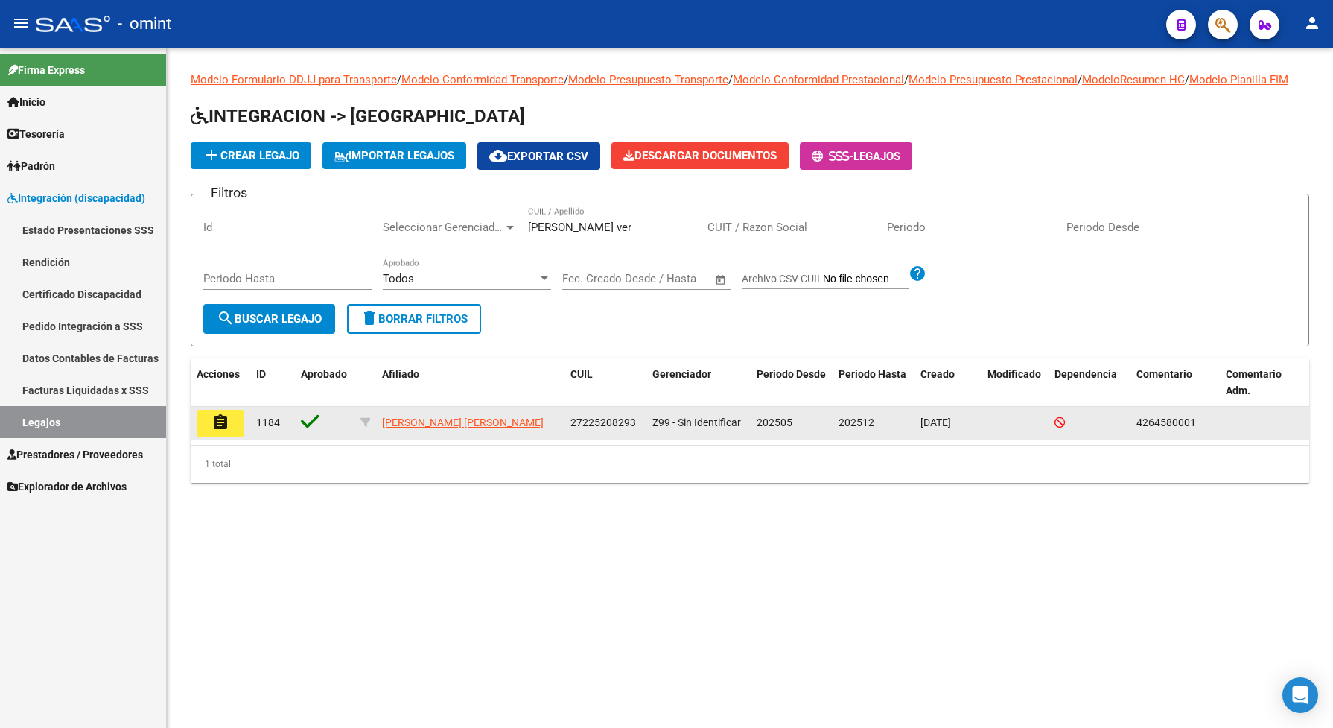
click at [220, 431] on mat-icon "assignment" at bounding box center [221, 422] width 18 height 18
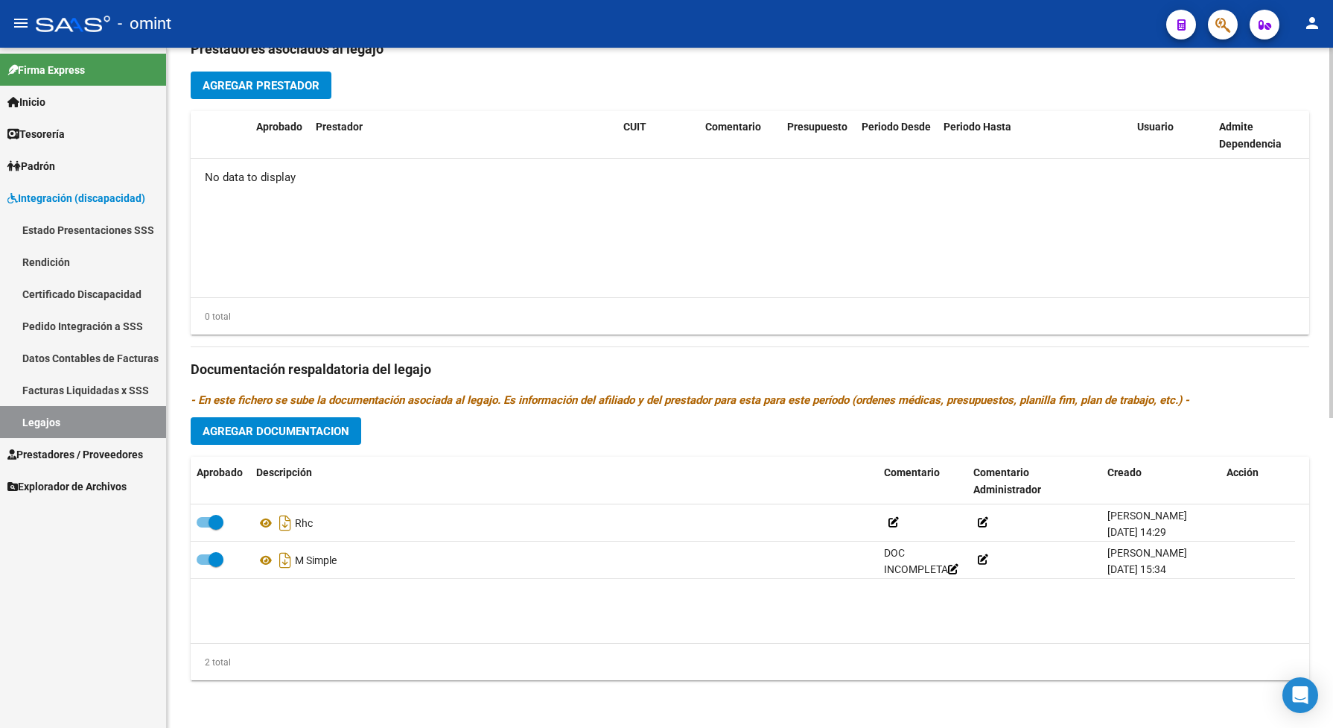
scroll to position [372, 0]
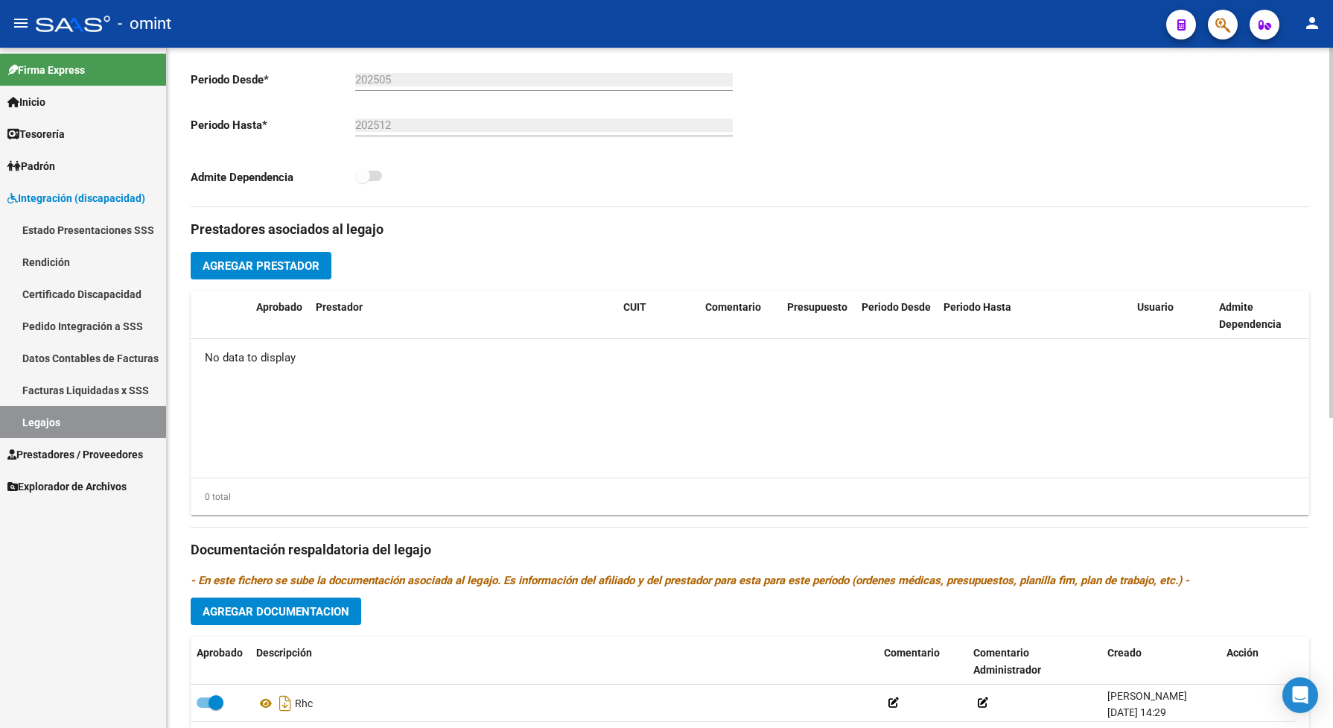
click at [294, 273] on span "Agregar Prestador" at bounding box center [261, 265] width 117 height 13
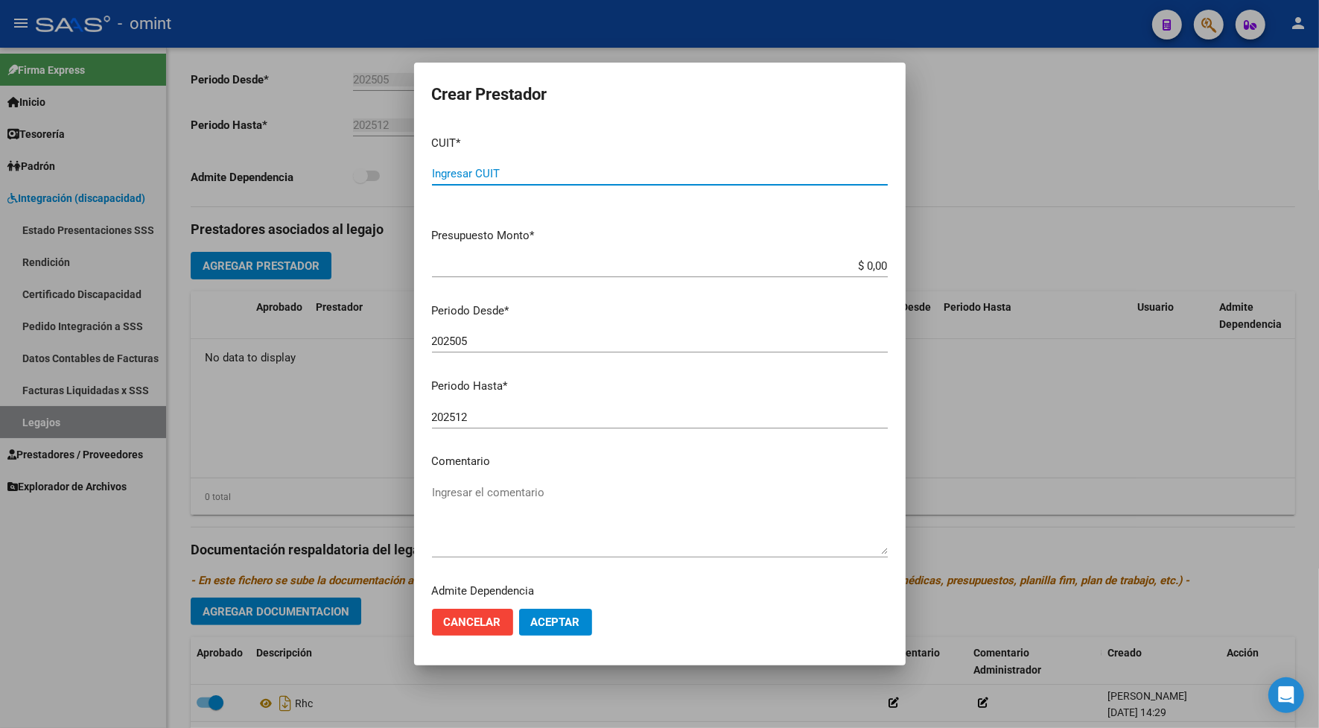
click at [509, 165] on div "Ingresar CUIT" at bounding box center [660, 173] width 456 height 22
type input "30-70974922-2"
click at [872, 263] on input "$ 0,00" at bounding box center [660, 265] width 456 height 13
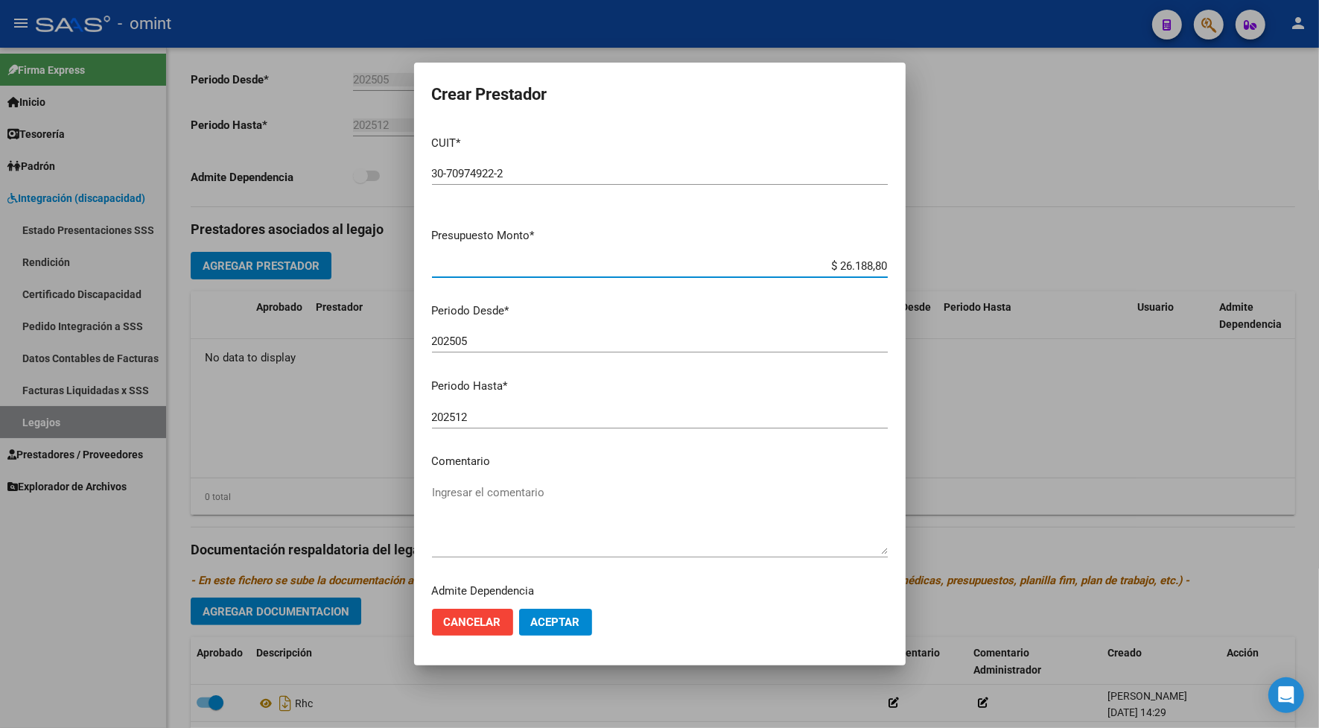
type input "$ 261.888,04"
click at [482, 343] on input "202505" at bounding box center [660, 340] width 456 height 13
type input "202509"
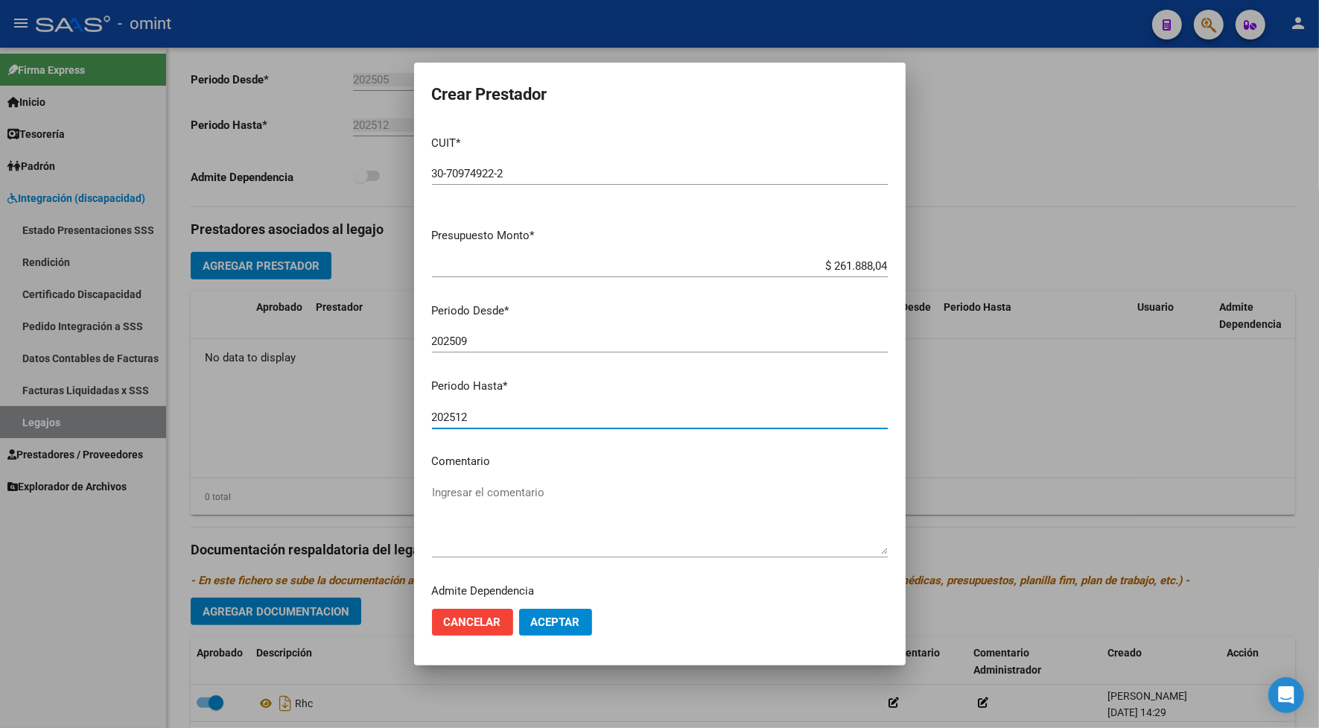
click at [474, 415] on input "202512" at bounding box center [660, 416] width 456 height 13
type input "202509"
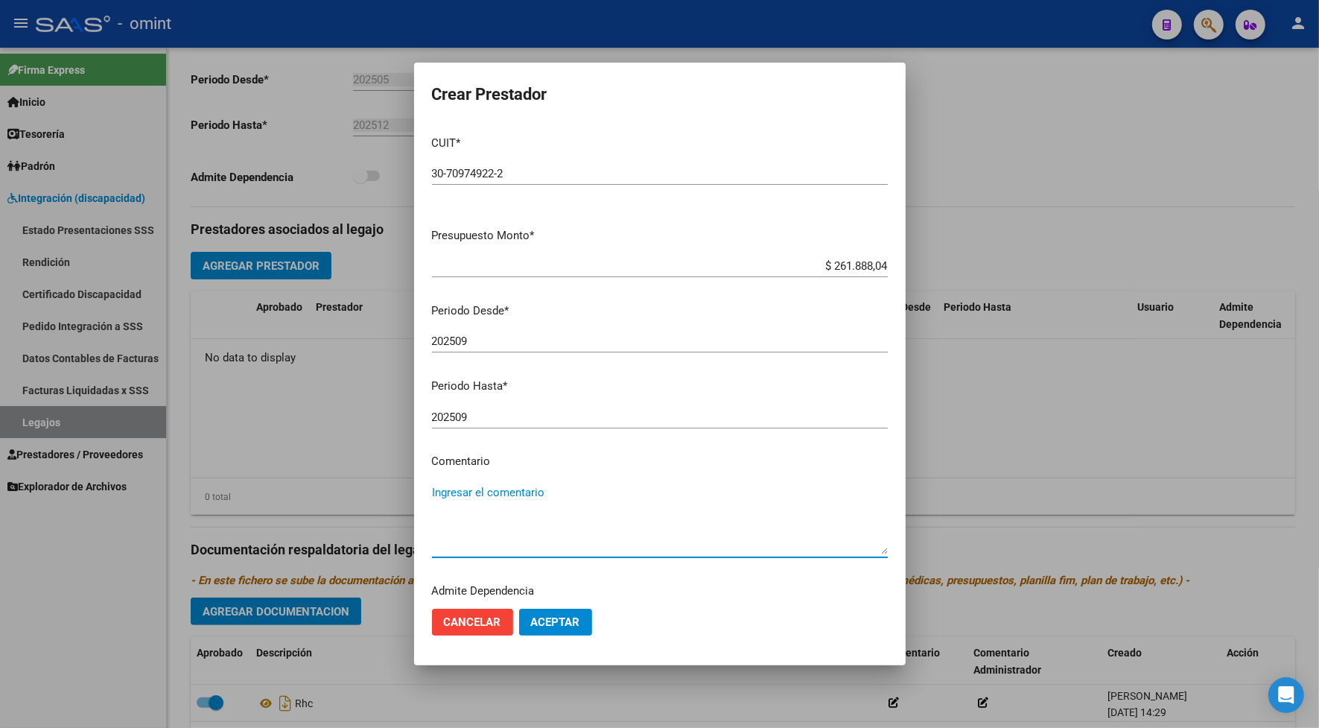
click at [553, 508] on textarea "Ingresar el comentario" at bounding box center [660, 519] width 456 height 70
type textarea "mod simple"
click at [537, 618] on span "Aceptar" at bounding box center [555, 621] width 49 height 13
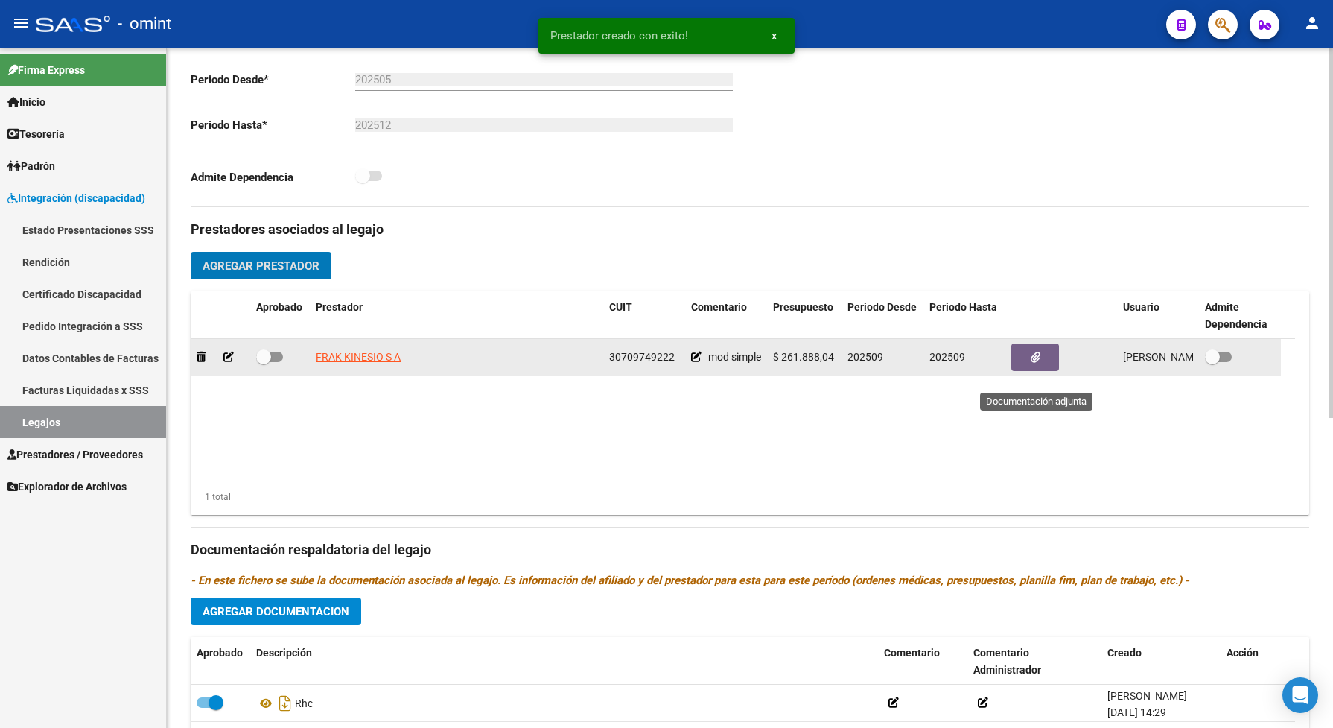
click at [1038, 363] on icon "button" at bounding box center [1036, 357] width 10 height 11
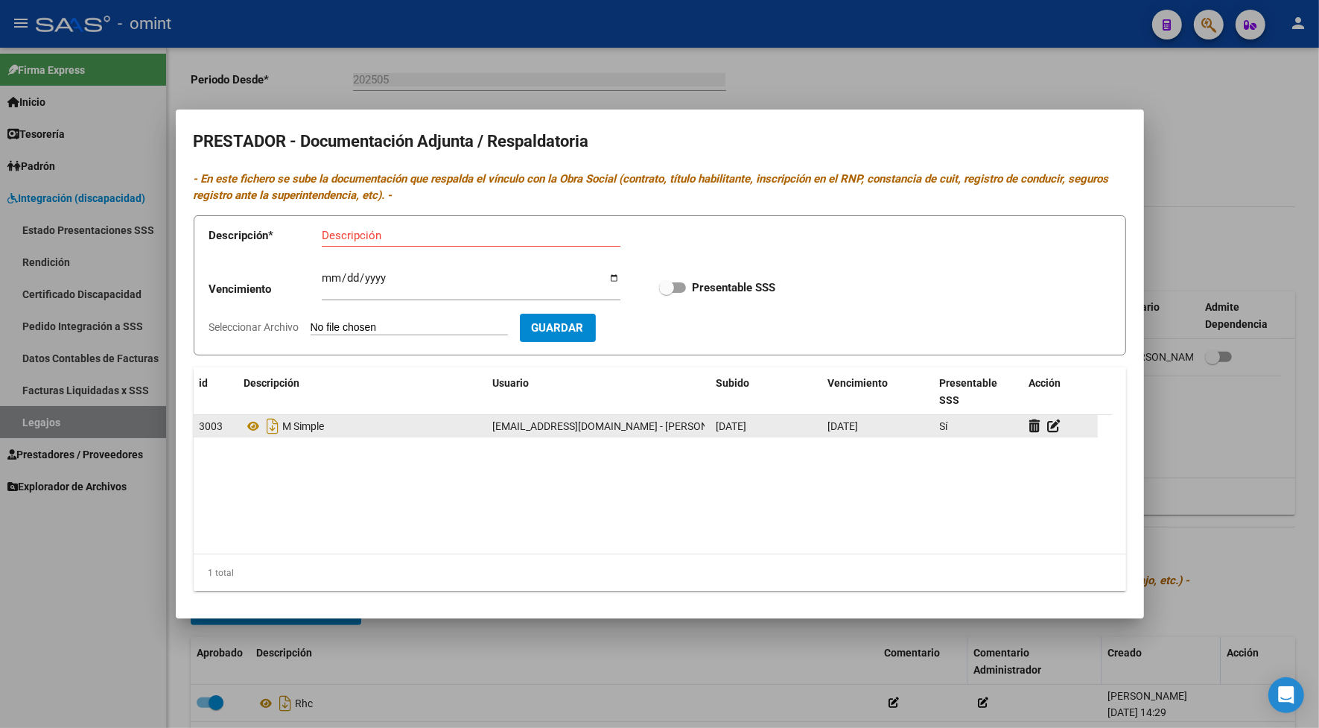
click at [397, 423] on div "M Simple" at bounding box center [362, 426] width 237 height 24
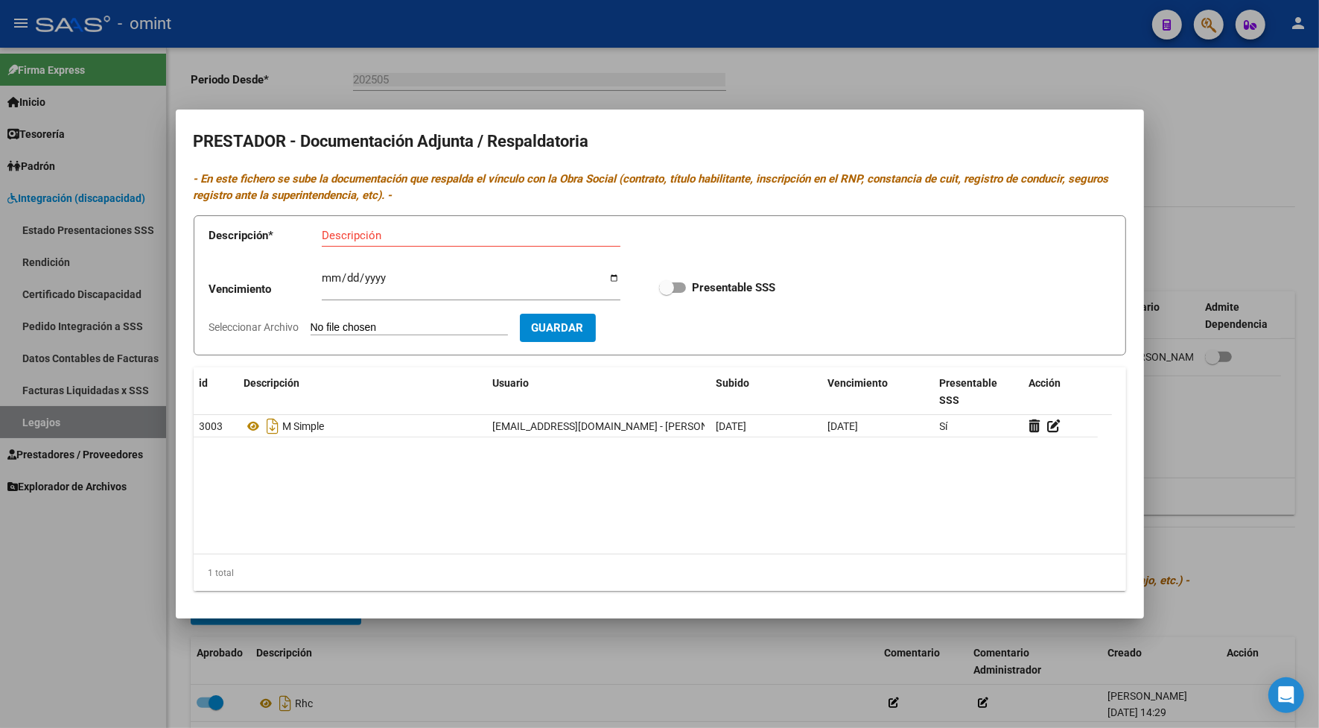
click at [582, 633] on div at bounding box center [659, 364] width 1319 height 728
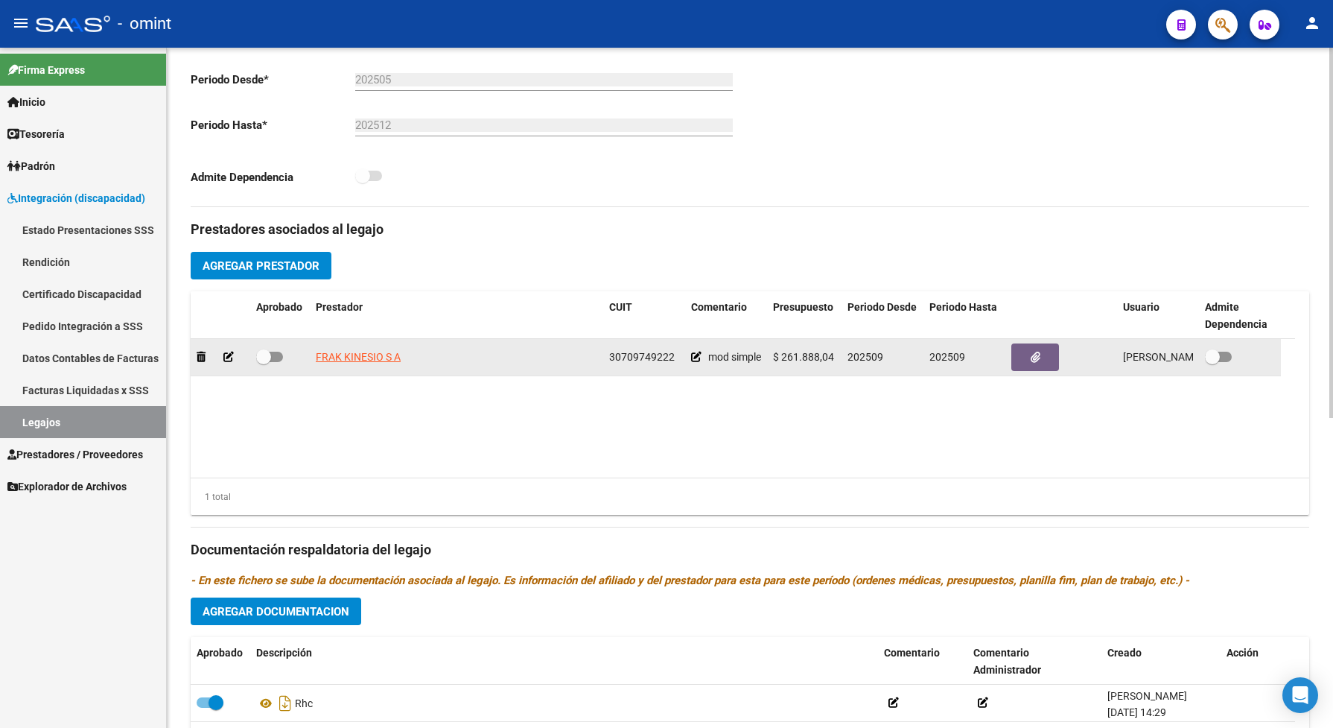
click at [279, 362] on span at bounding box center [269, 357] width 27 height 10
click at [264, 363] on input "checkbox" at bounding box center [263, 362] width 1 height 1
checkbox input "true"
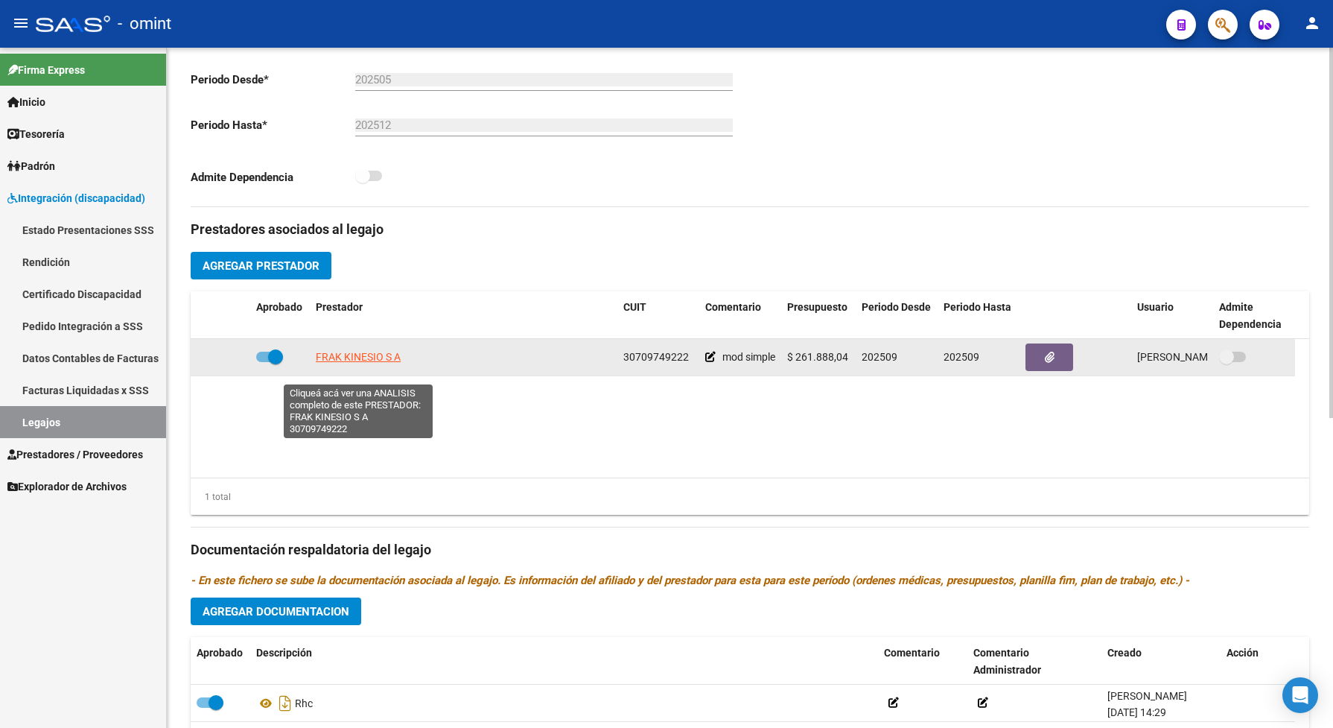
click at [351, 363] on span "FRAK KINESIO S A" at bounding box center [358, 357] width 85 height 12
type textarea "30709749222"
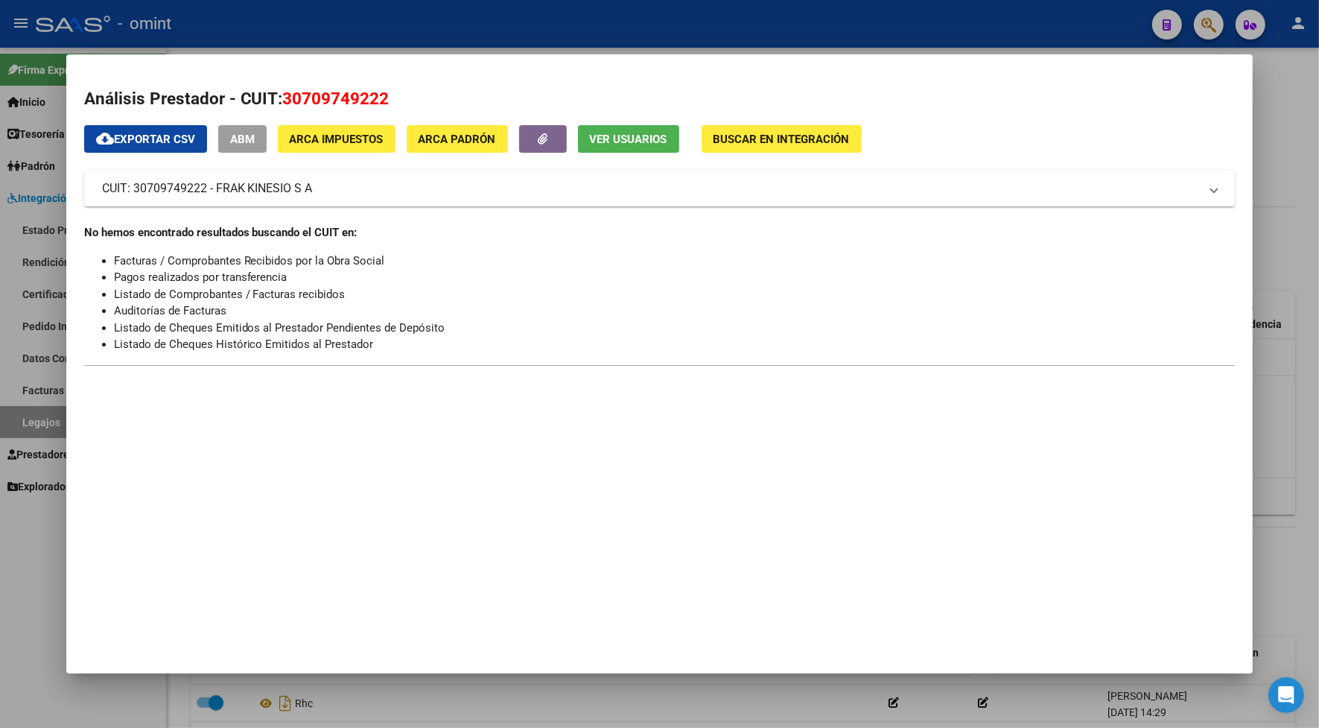
click at [442, 31] on div at bounding box center [659, 364] width 1319 height 728
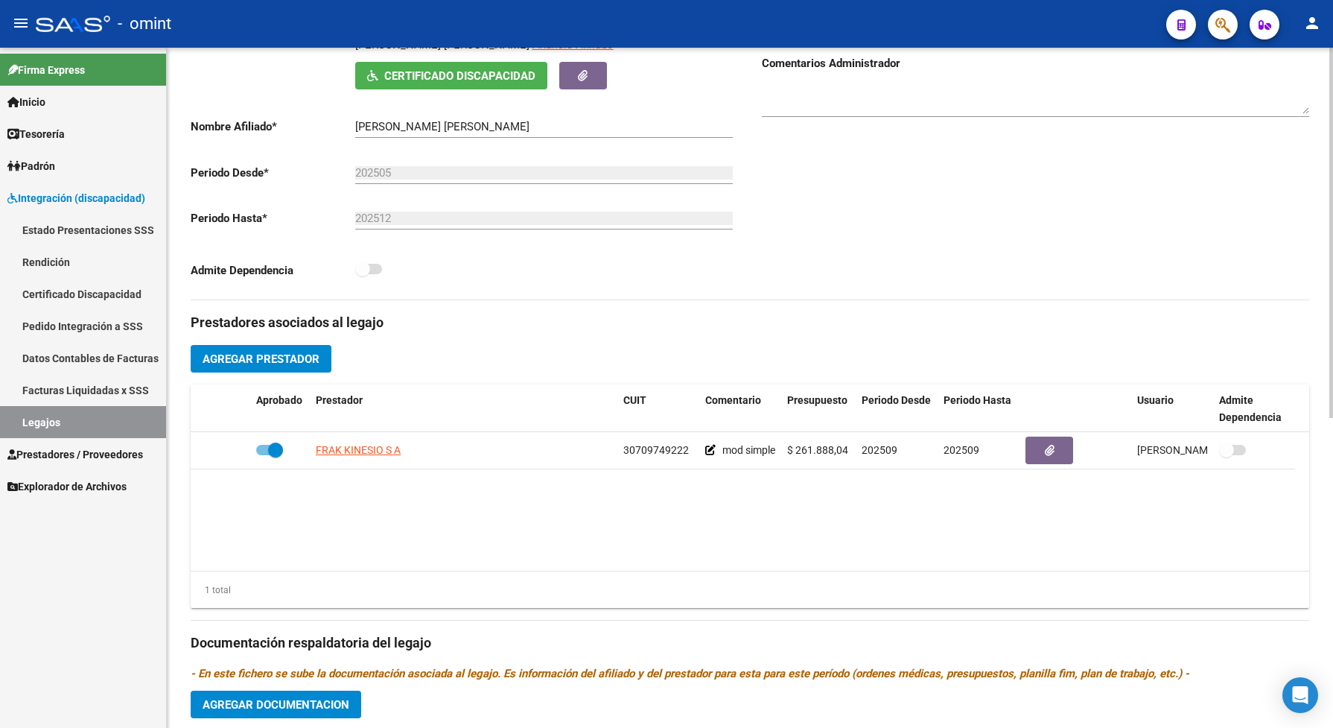
scroll to position [0, 0]
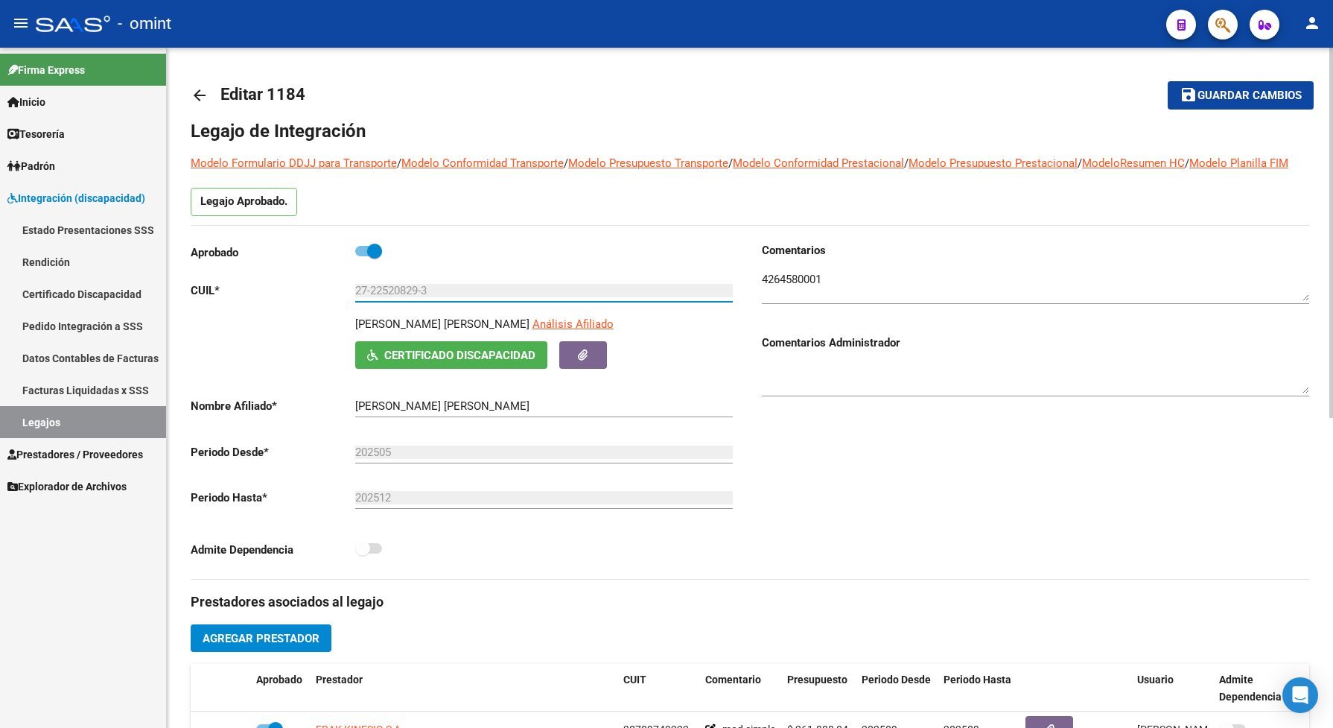
click at [431, 297] on input "27-22520829-3" at bounding box center [544, 290] width 378 height 13
drag, startPoint x: 431, startPoint y: 302, endPoint x: 381, endPoint y: 296, distance: 49.5
click at [372, 298] on div "27-22520829-3 Ingresar CUIL" at bounding box center [544, 286] width 378 height 32
click at [521, 263] on div "Aprobado" at bounding box center [464, 256] width 547 height 28
drag, startPoint x: 442, startPoint y: 299, endPoint x: 369, endPoint y: 311, distance: 73.8
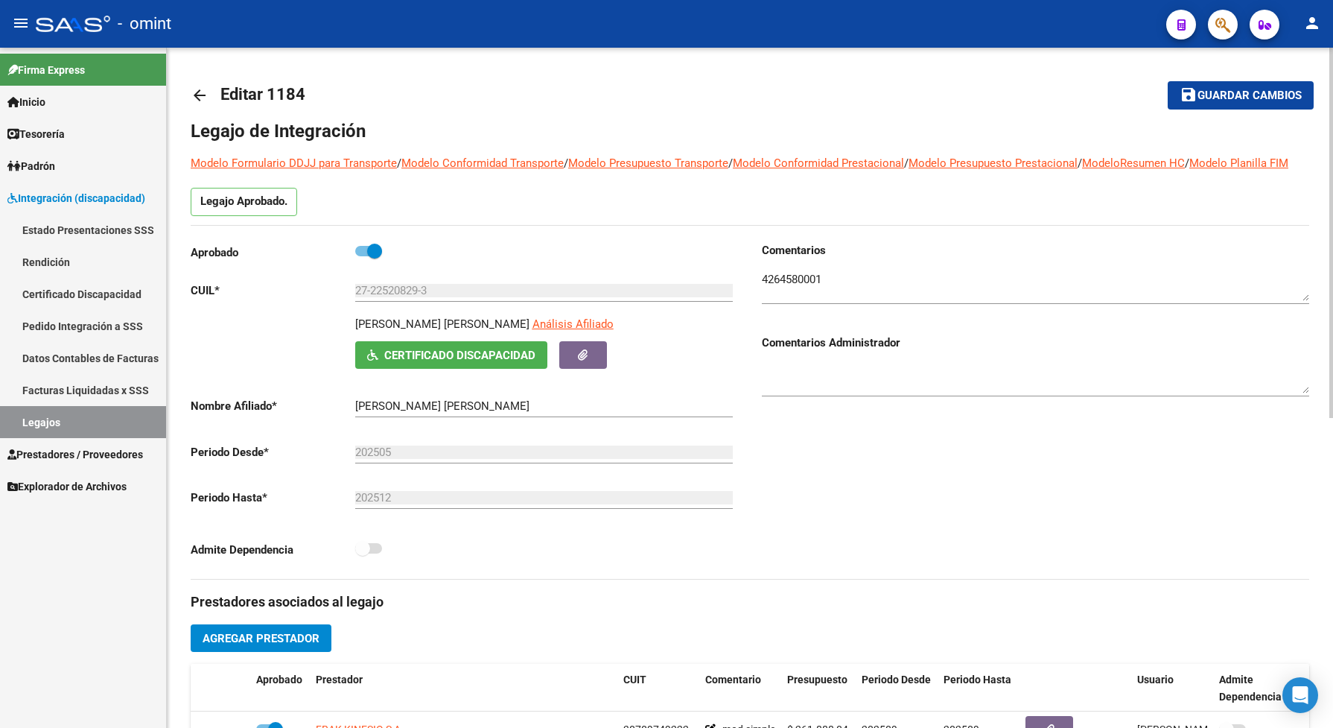
click at [369, 302] on div "27-22520829-3 Ingresar CUIL" at bounding box center [544, 286] width 378 height 32
drag, startPoint x: 369, startPoint y: 311, endPoint x: 434, endPoint y: 302, distance: 65.3
click at [434, 297] on input "27-22520829-3" at bounding box center [544, 290] width 378 height 13
drag, startPoint x: 436, startPoint y: 302, endPoint x: 352, endPoint y: 307, distance: 83.5
click at [352, 297] on app-form-text-field "CUIL * 27-22520829-3 Ingresar CUIL" at bounding box center [462, 290] width 542 height 13
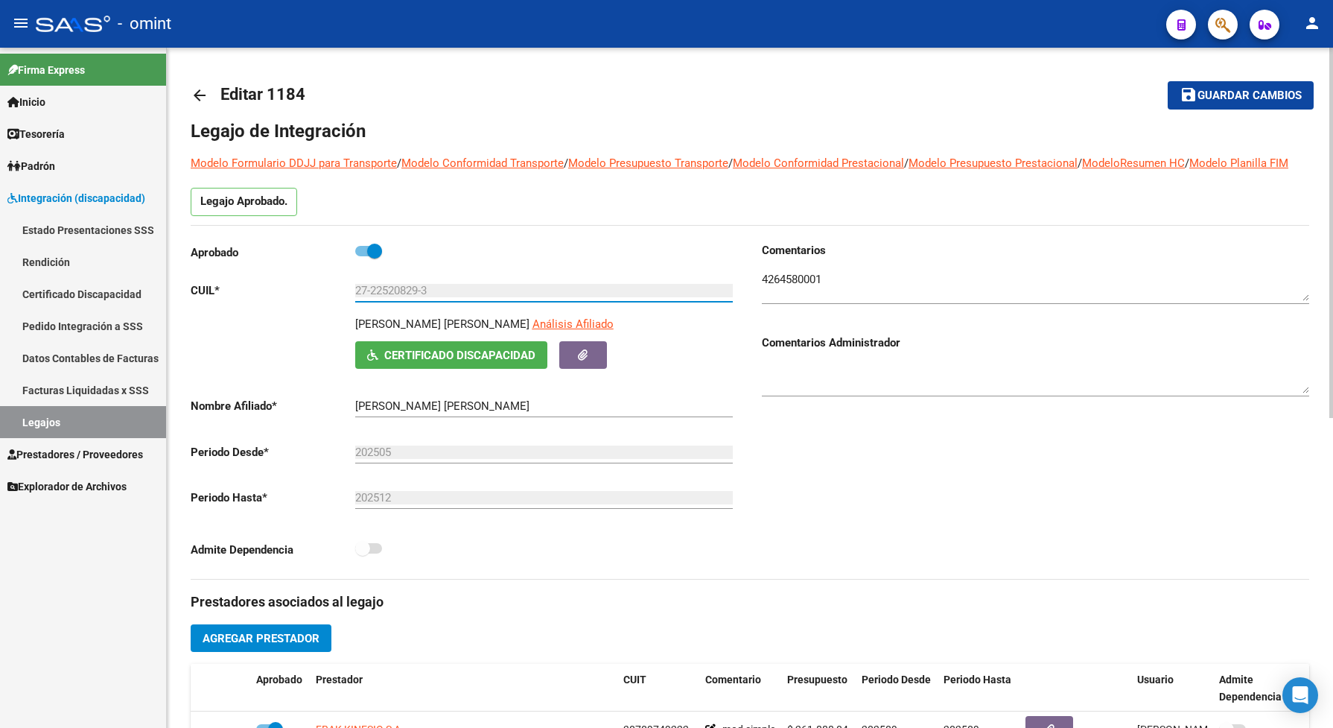
drag, startPoint x: 352, startPoint y: 307, endPoint x: 372, endPoint y: 303, distance: 20.5
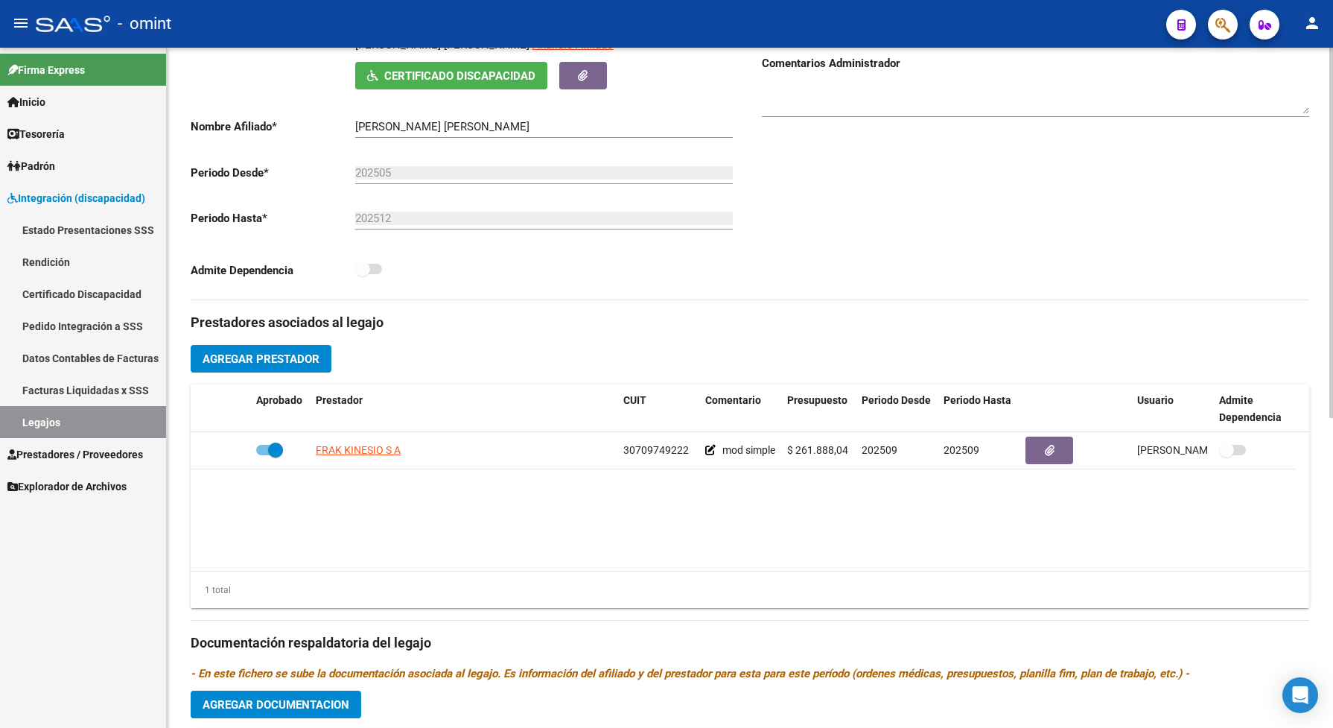
click at [328, 511] on datatable-body "FRAK KINESIO S A 30709749222 mod simple $ 261.888,04 202509 202509 Analia Maran…" at bounding box center [750, 501] width 1119 height 139
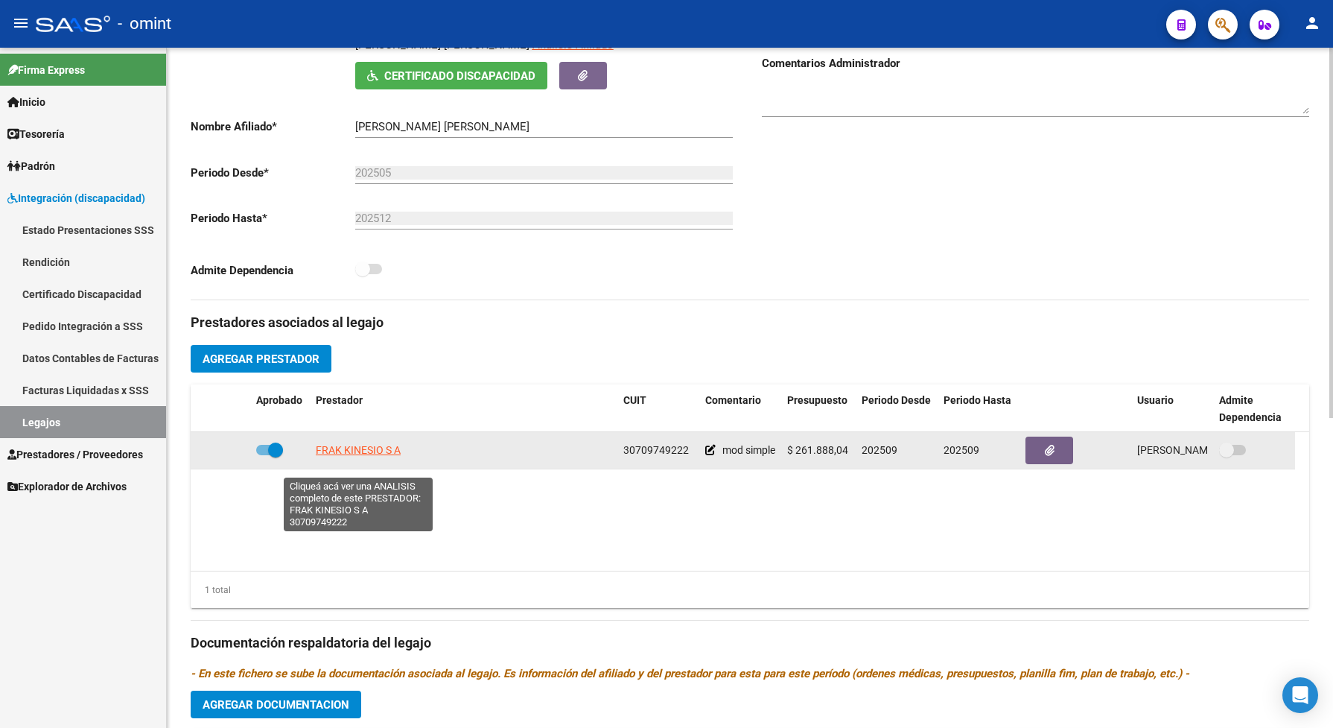
click at [366, 456] on span "FRAK KINESIO S A" at bounding box center [358, 450] width 85 height 12
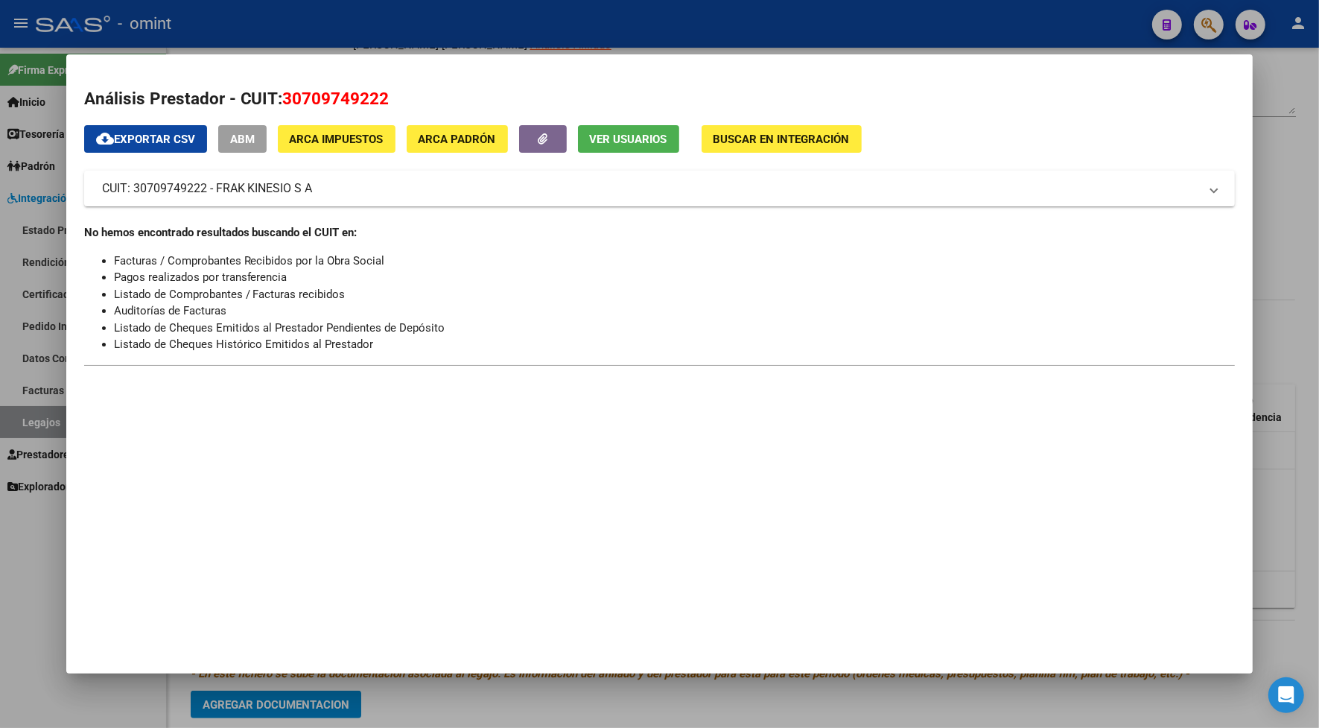
click at [332, 20] on div at bounding box center [659, 364] width 1319 height 728
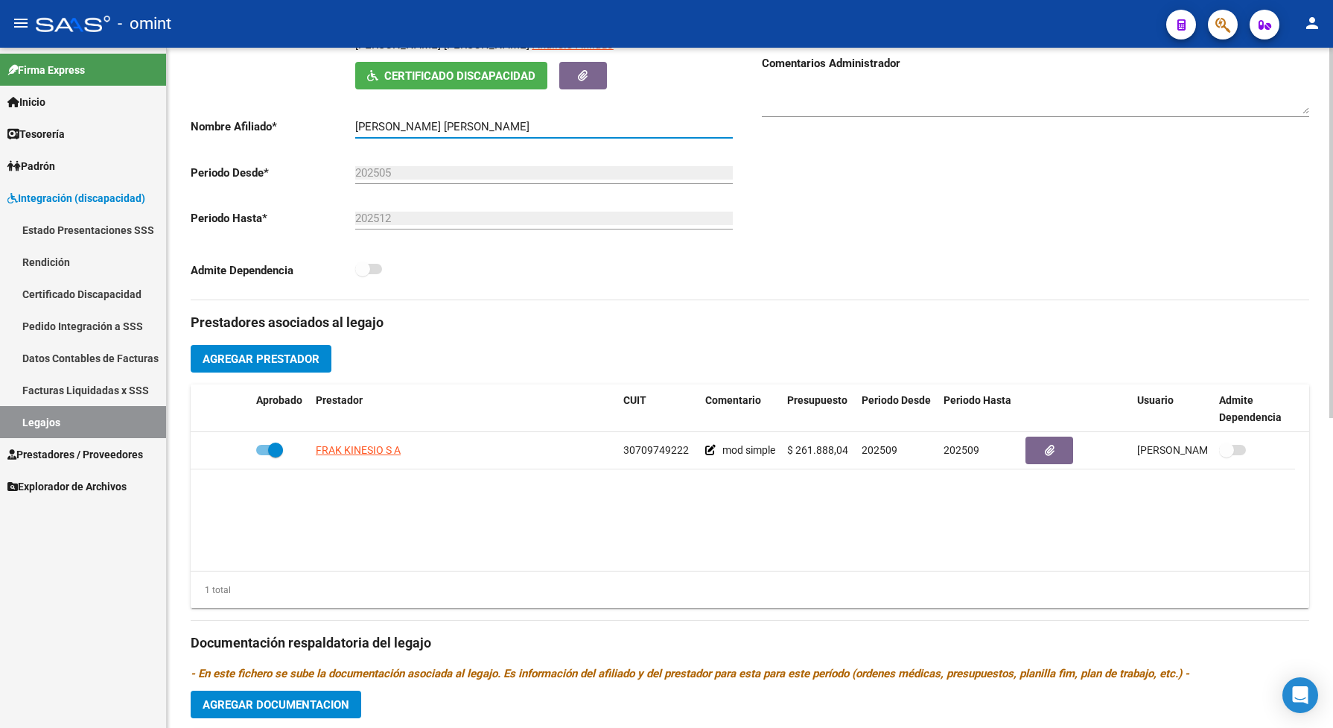
drag, startPoint x: 500, startPoint y: 142, endPoint x: 354, endPoint y: 146, distance: 146.1
click at [355, 133] on input "SORIA VERONICA RAMONA" at bounding box center [544, 126] width 378 height 13
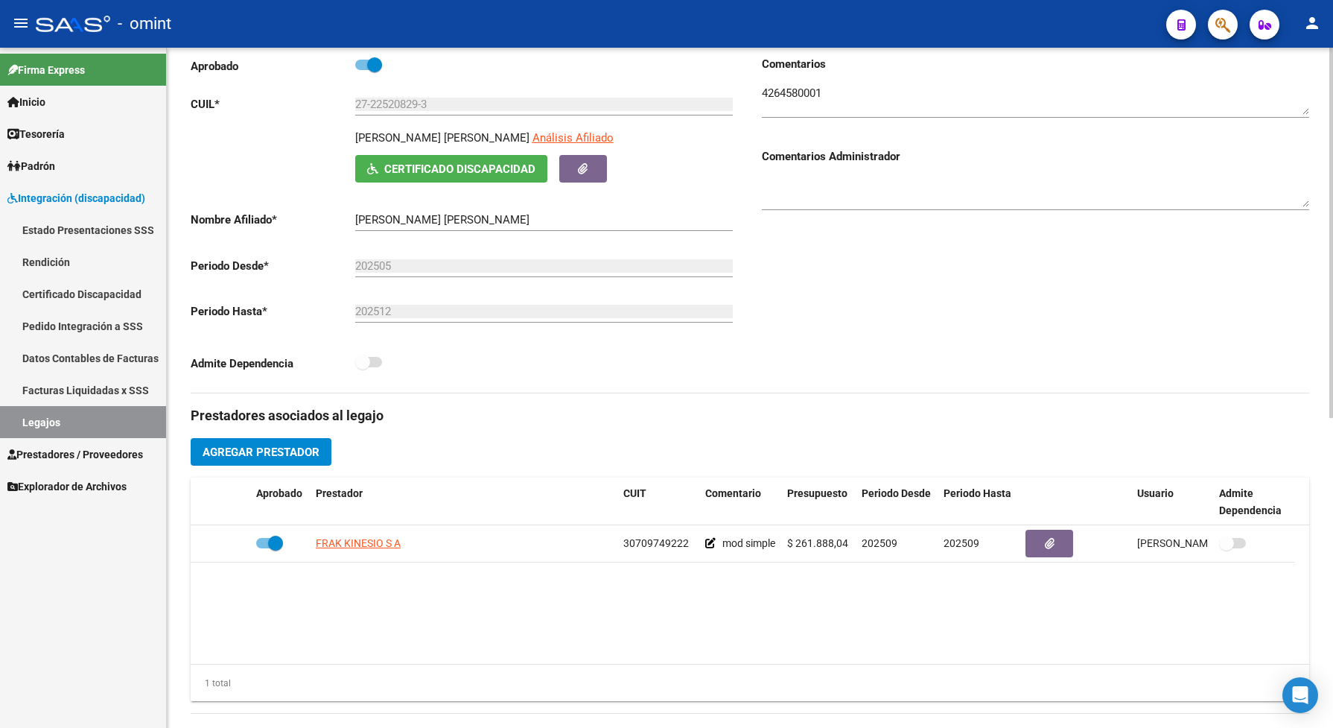
click at [977, 307] on div "Comentarios Comentarios Administrador" at bounding box center [1029, 224] width 559 height 337
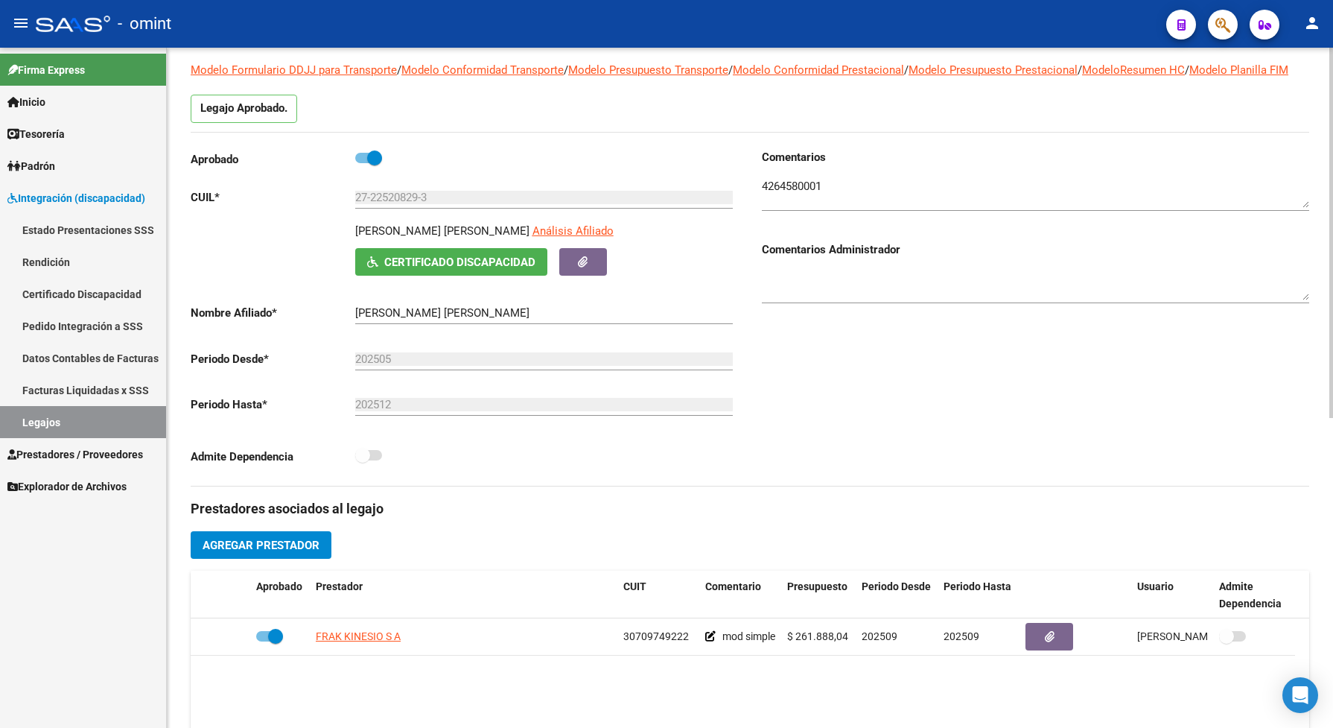
scroll to position [0, 0]
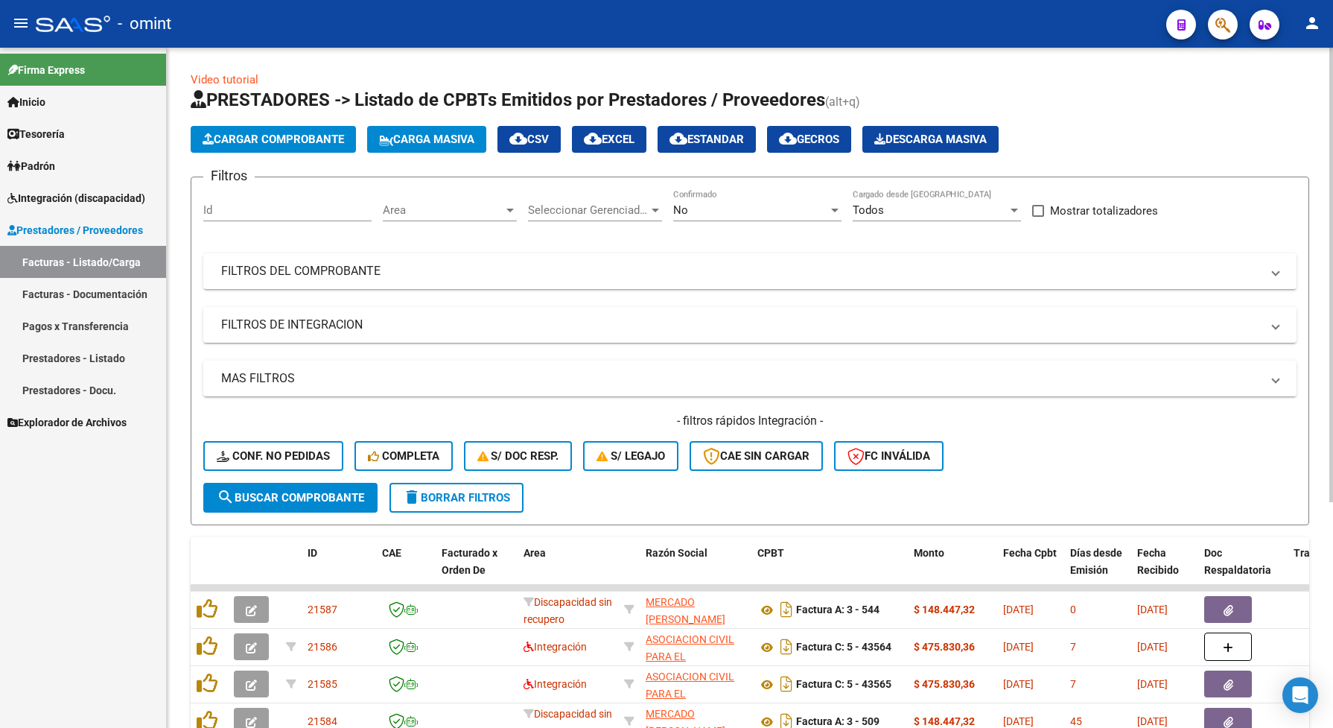
click at [581, 214] on span "Seleccionar Gerenciador" at bounding box center [588, 209] width 121 height 13
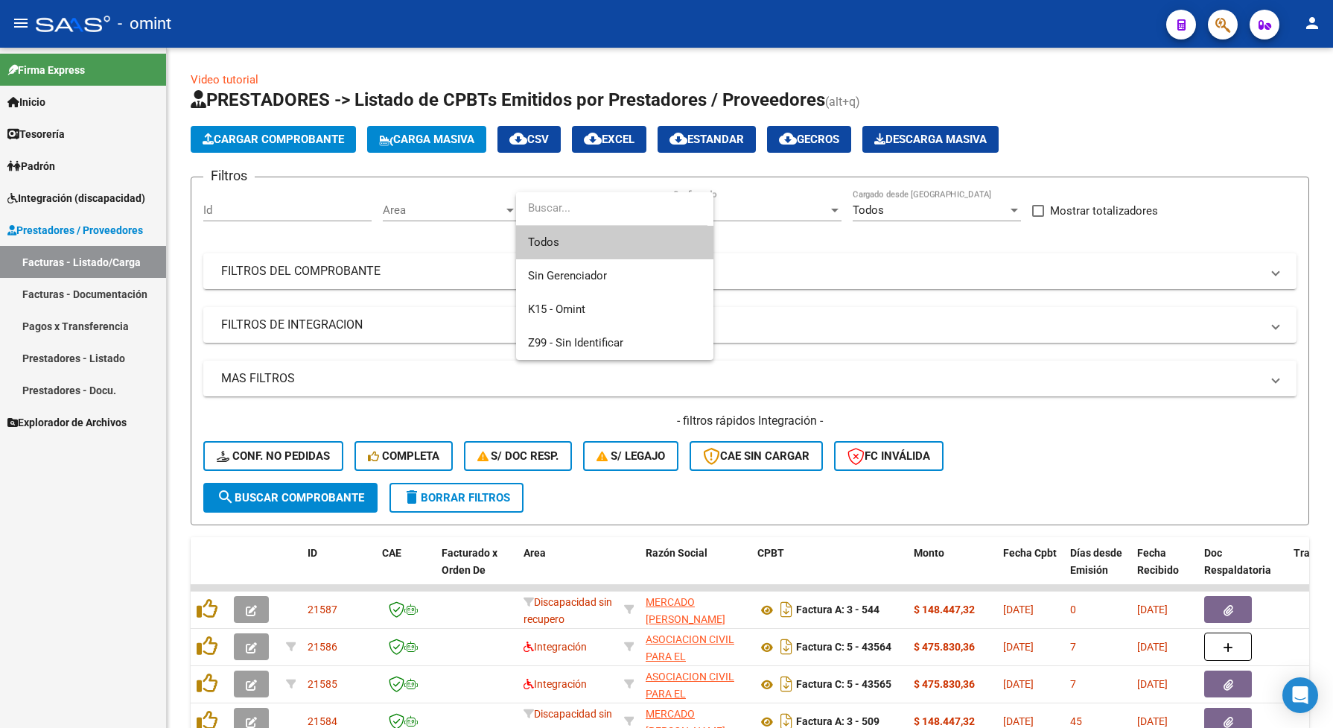
click at [627, 243] on span "Todos" at bounding box center [615, 243] width 174 height 34
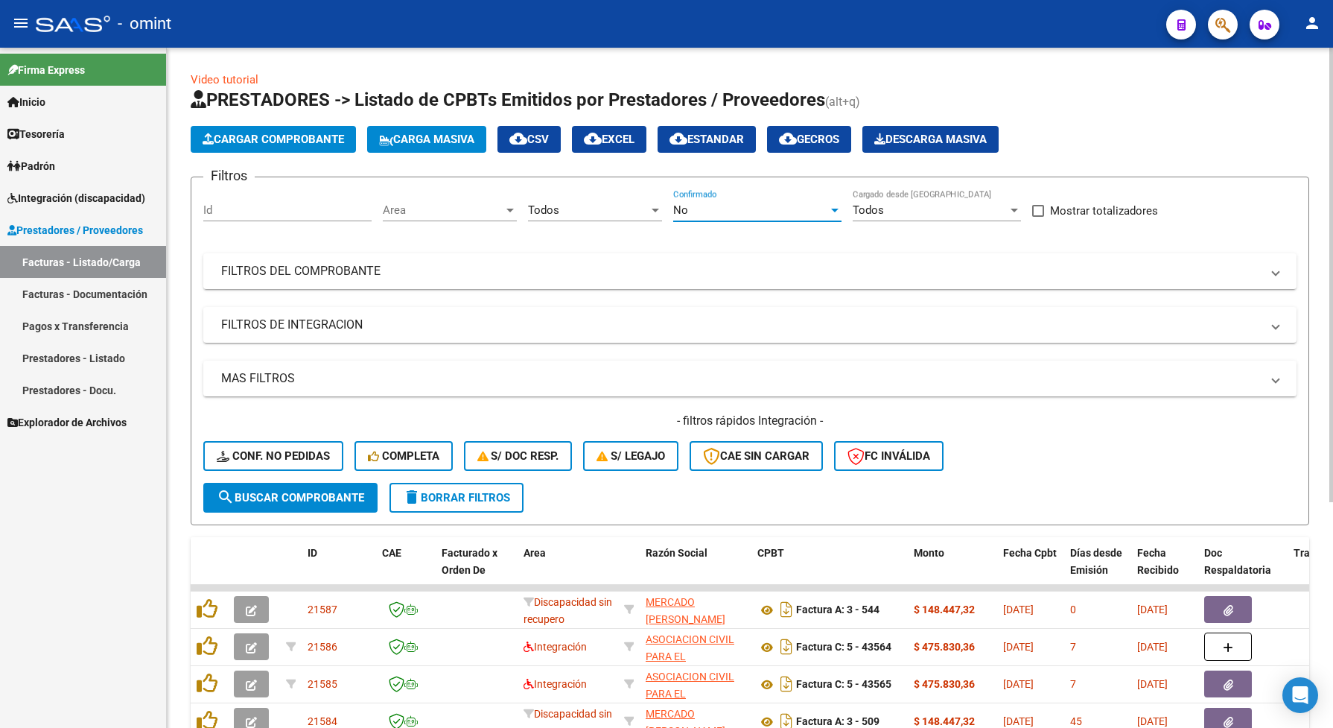
click at [739, 203] on div "No" at bounding box center [750, 209] width 155 height 13
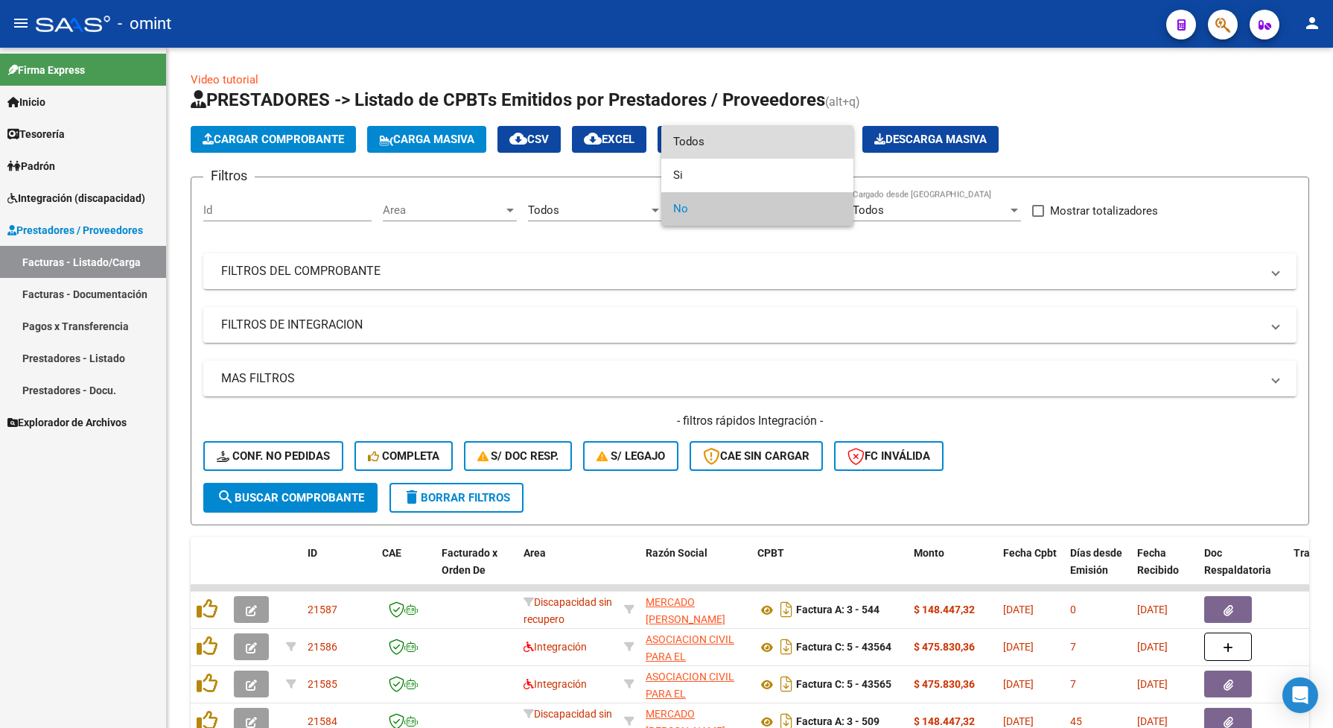
click at [682, 136] on span "Todos" at bounding box center [757, 142] width 168 height 34
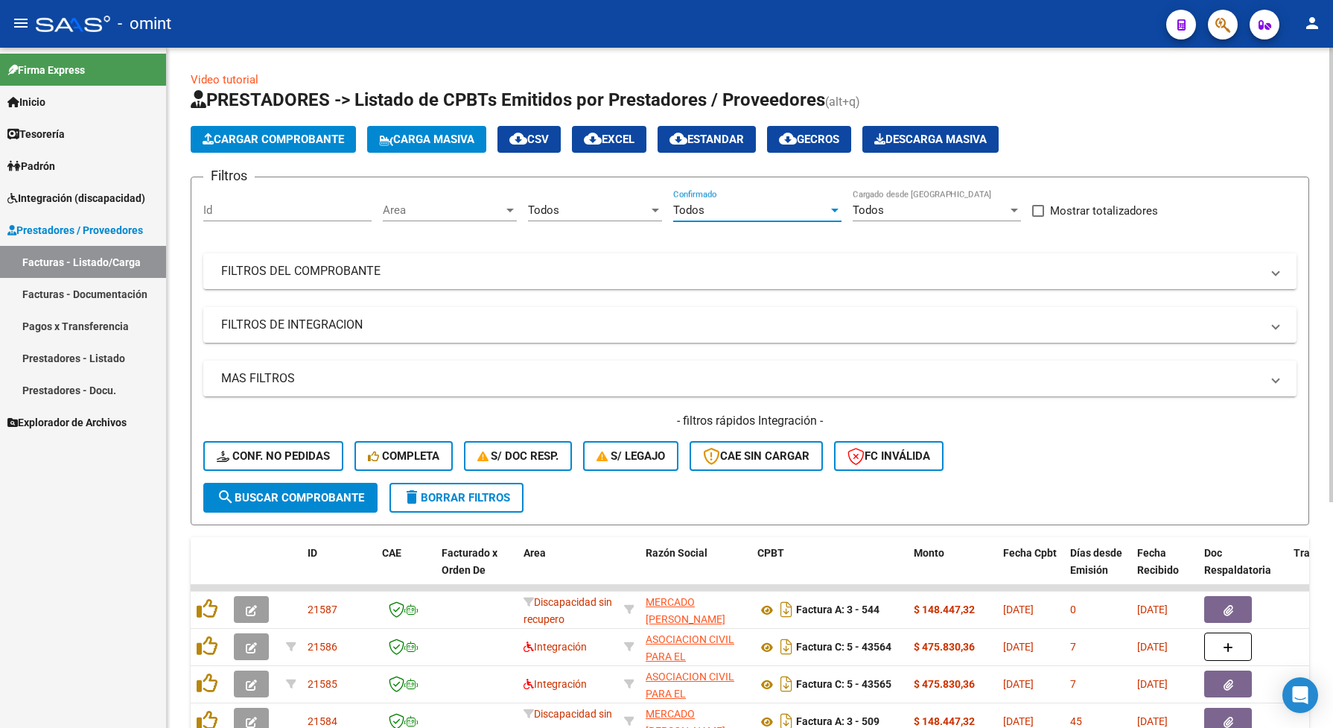
click at [236, 209] on input "Id" at bounding box center [287, 209] width 168 height 13
click at [317, 495] on span "search Buscar Comprobante" at bounding box center [290, 497] width 147 height 13
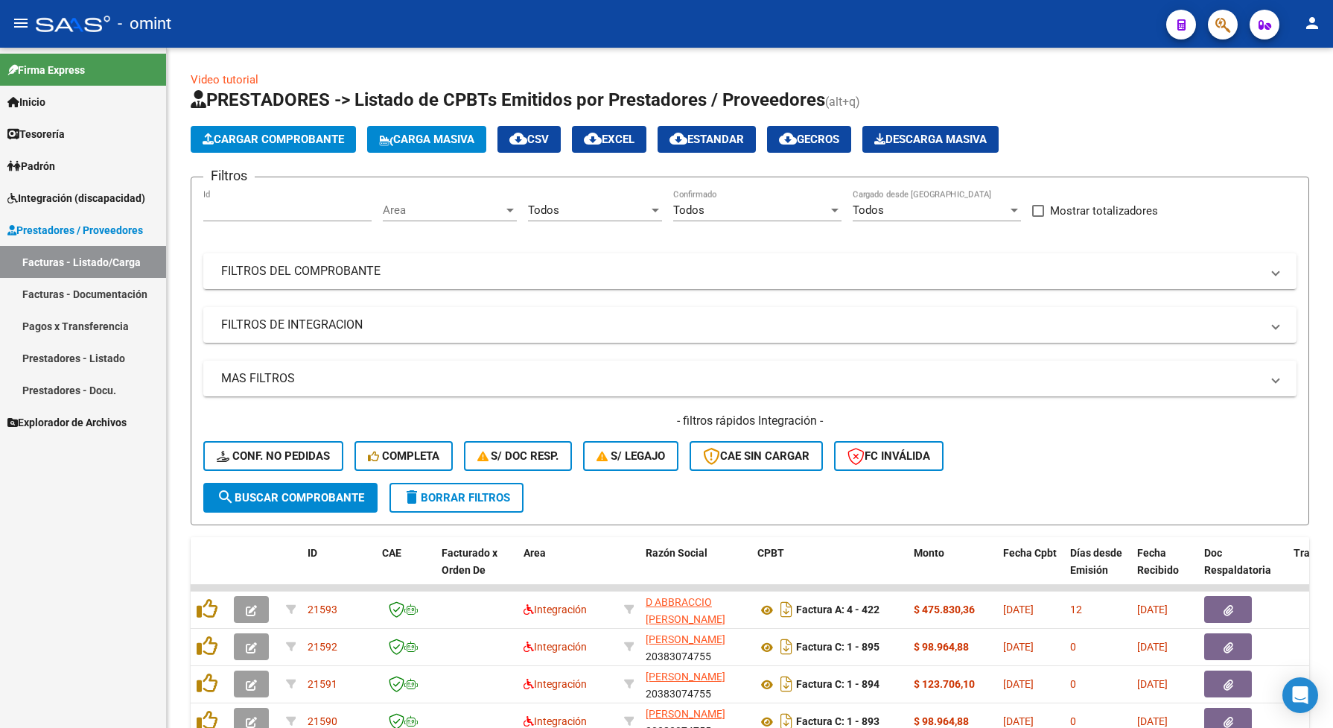
click at [114, 226] on span "Prestadores / Proveedores" at bounding box center [75, 230] width 136 height 16
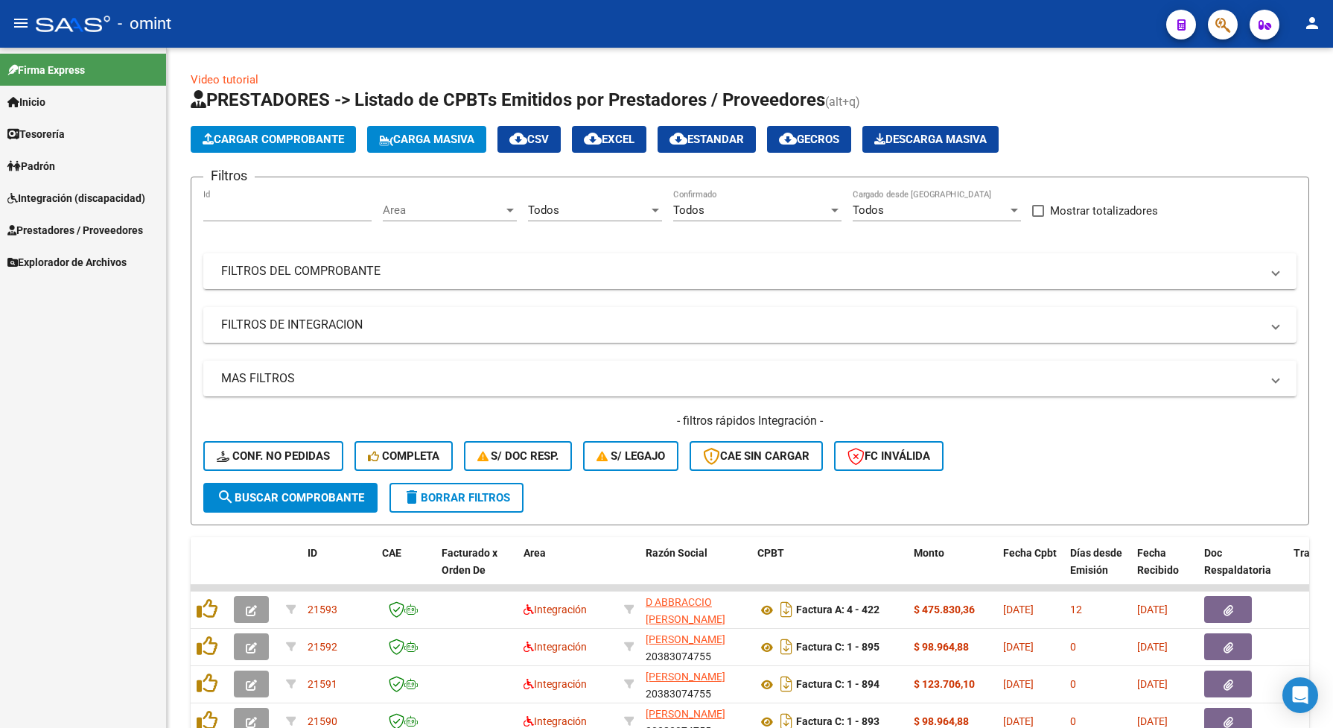
click at [84, 236] on span "Prestadores / Proveedores" at bounding box center [75, 230] width 136 height 16
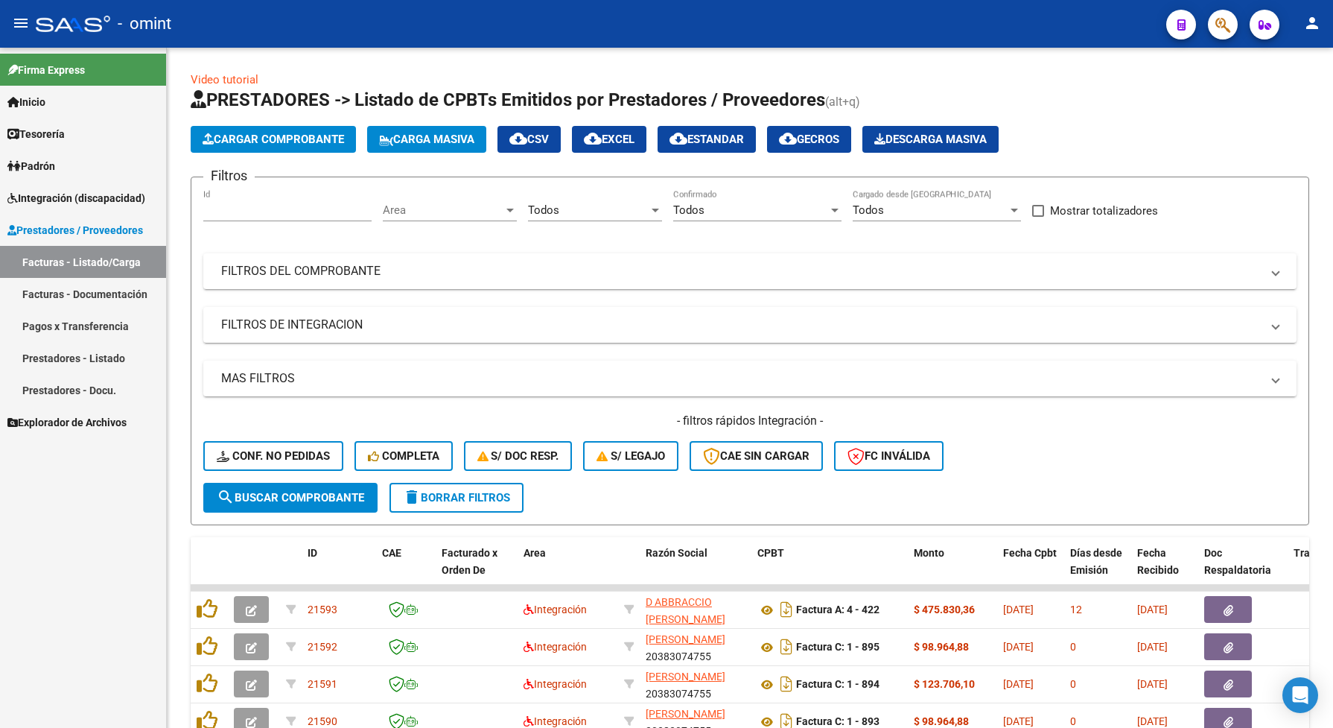
click at [49, 196] on span "Integración (discapacidad)" at bounding box center [76, 198] width 138 height 16
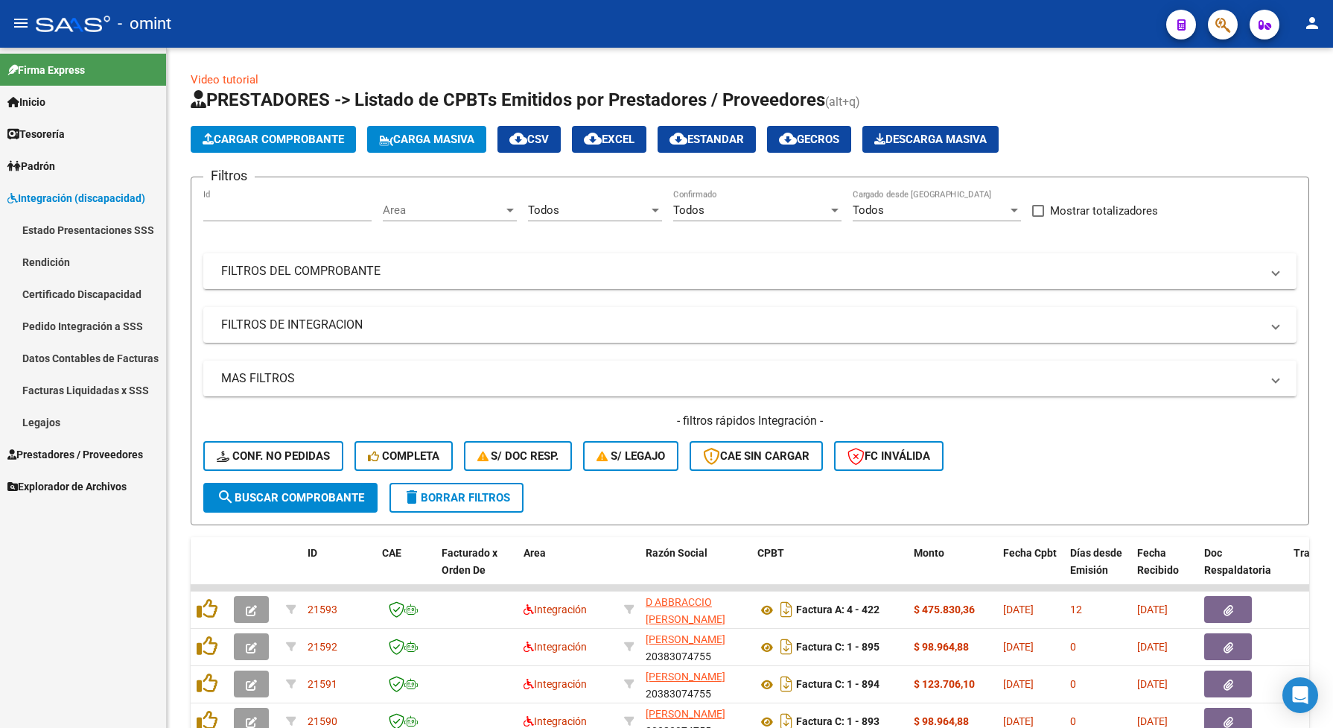
click at [95, 454] on span "Prestadores / Proveedores" at bounding box center [75, 454] width 136 height 16
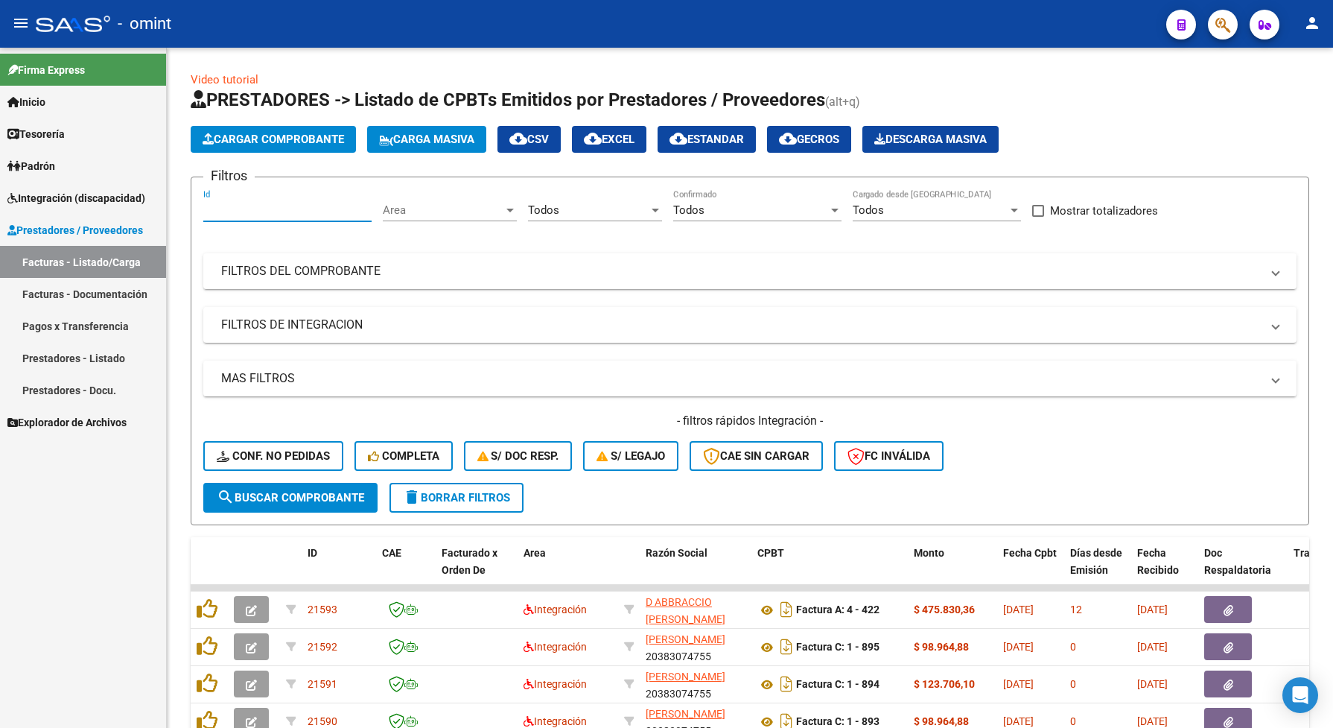
drag, startPoint x: 290, startPoint y: 209, endPoint x: 150, endPoint y: 211, distance: 140.8
click at [150, 211] on mat-sidenav-container "Firma Express Inicio Calendario SSS Instructivos Contacto OS Tesorería Extracto…" at bounding box center [666, 388] width 1333 height 680
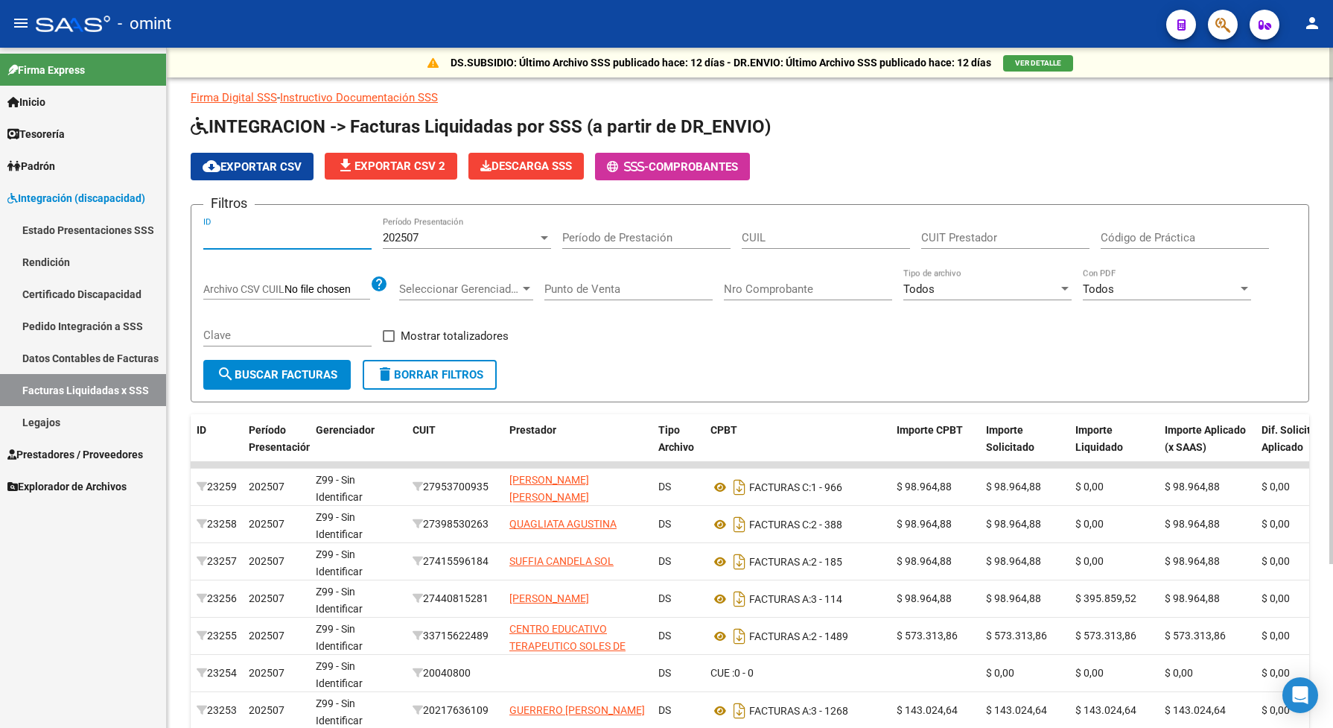
click at [237, 240] on input "ID" at bounding box center [287, 237] width 168 height 13
click at [507, 235] on div "202507" at bounding box center [460, 237] width 155 height 13
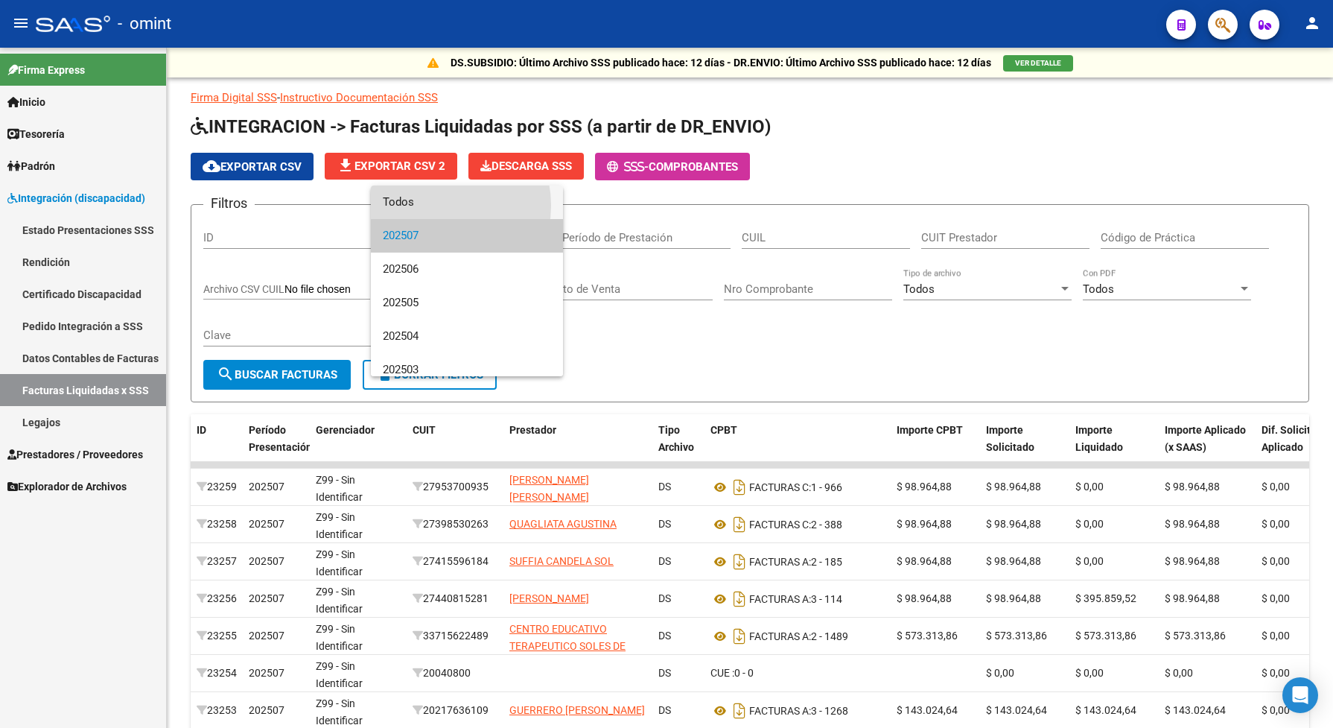
click at [430, 206] on span "Todos" at bounding box center [467, 202] width 168 height 34
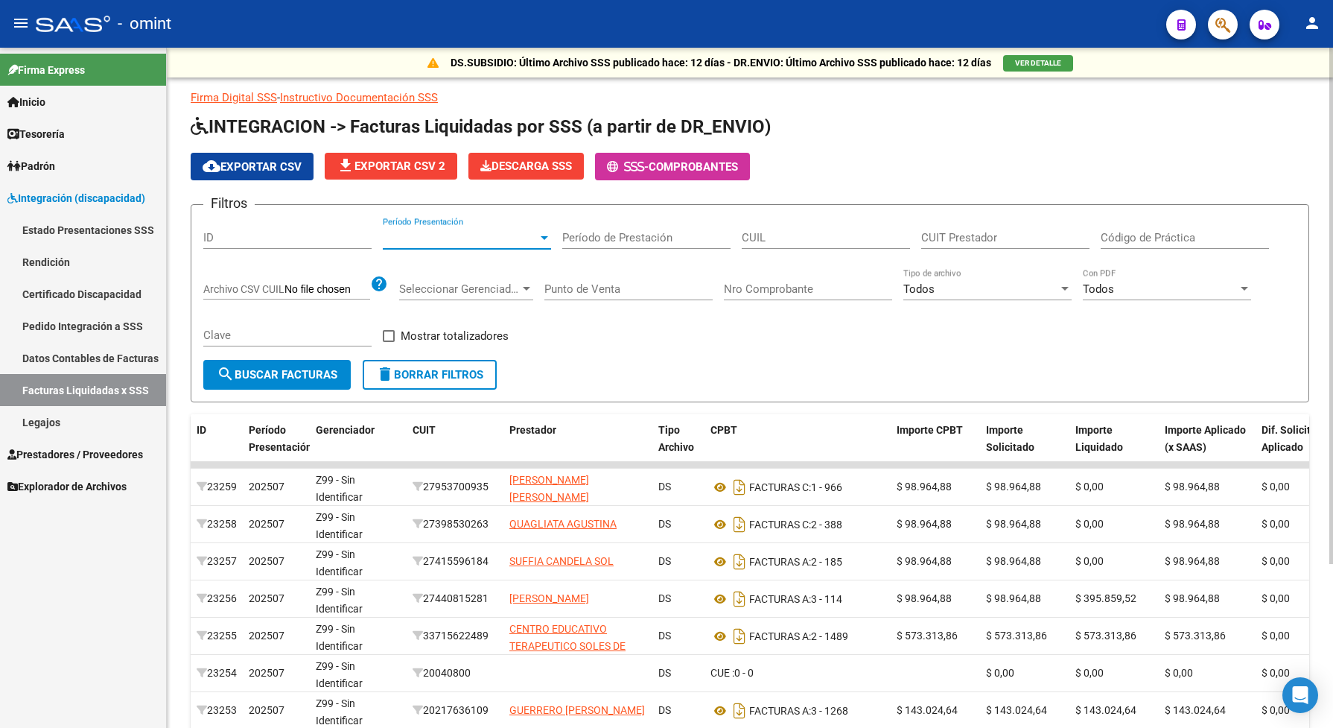
click at [790, 225] on div "CUIL" at bounding box center [826, 233] width 168 height 32
paste input "27-22520829-3"
type input "27-22520829-3"
click at [958, 235] on input "CUIT Prestador" at bounding box center [1005, 237] width 168 height 13
click at [227, 374] on mat-icon "search" at bounding box center [226, 374] width 18 height 18
